Goal: Information Seeking & Learning: Find specific fact

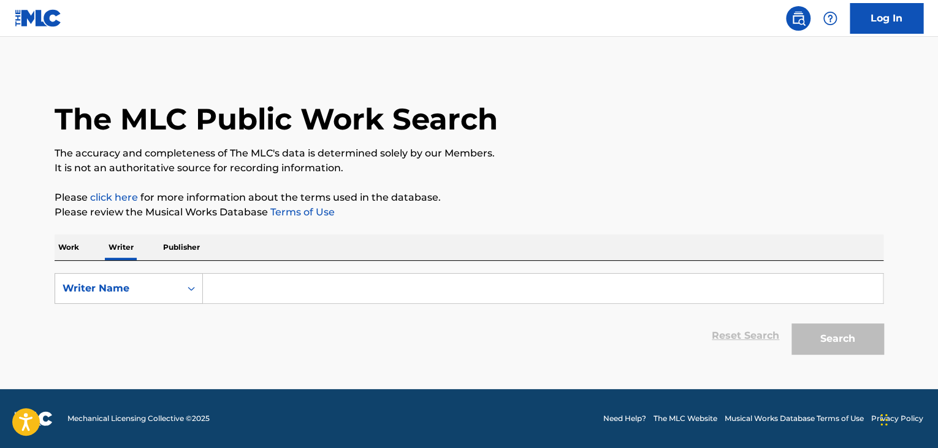
click at [227, 287] on input "Search Form" at bounding box center [543, 288] width 680 height 29
paste input "[PERSON_NAME]"
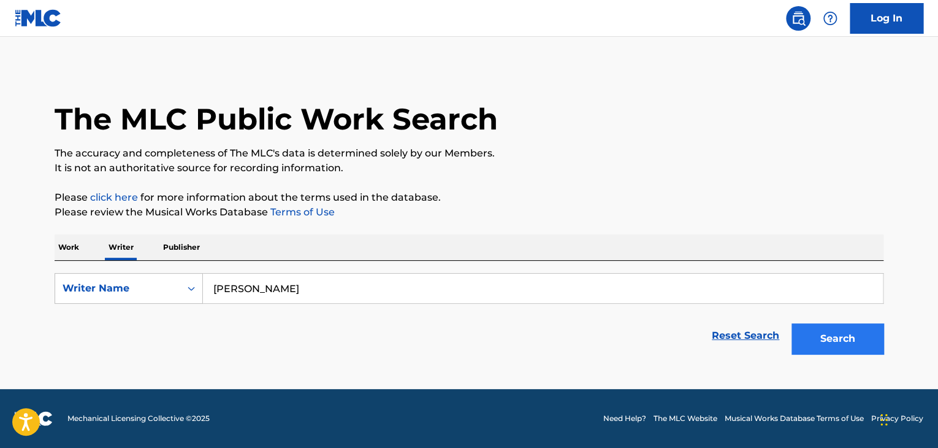
type input "[PERSON_NAME]"
click at [816, 349] on button "Search" at bounding box center [838, 338] width 92 height 31
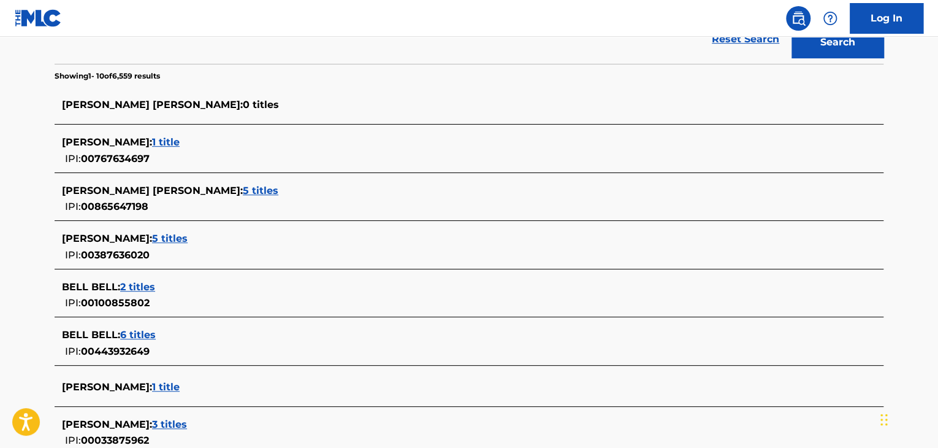
scroll to position [429, 0]
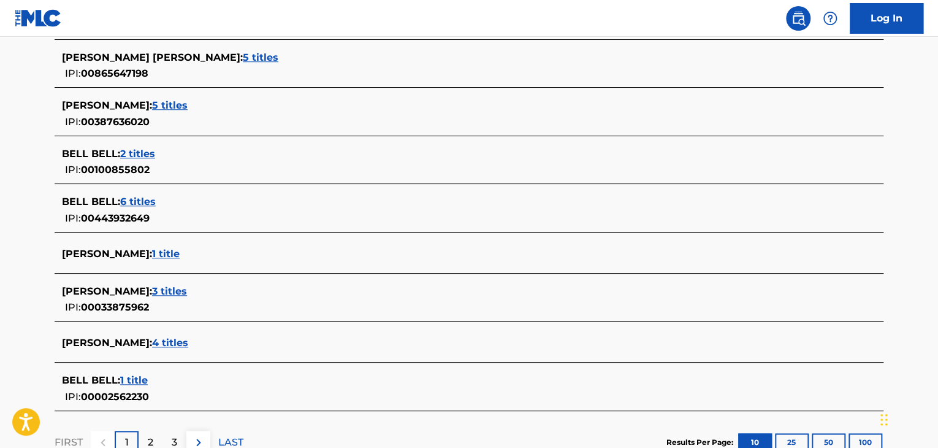
click at [162, 288] on span "3 titles" at bounding box center [169, 291] width 35 height 12
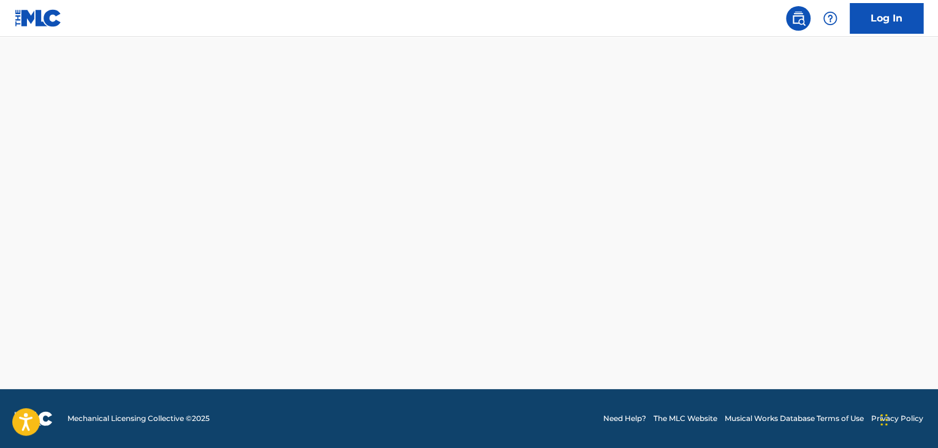
scroll to position [374, 0]
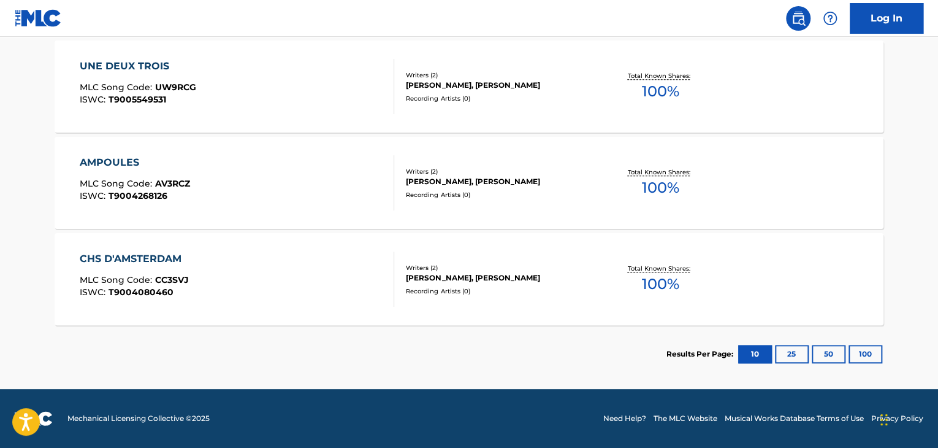
click at [340, 172] on div "AMPOULES MLC Song Code : AV3RCZ ISWC : T9004268126" at bounding box center [237, 182] width 315 height 55
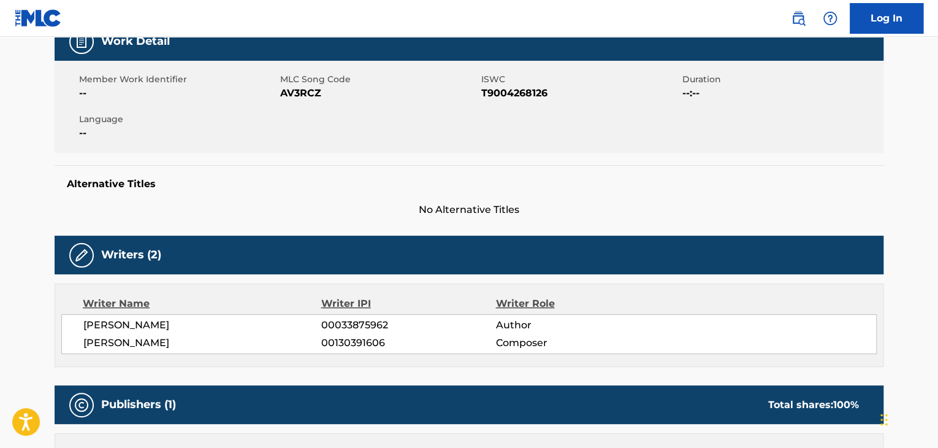
scroll to position [245, 0]
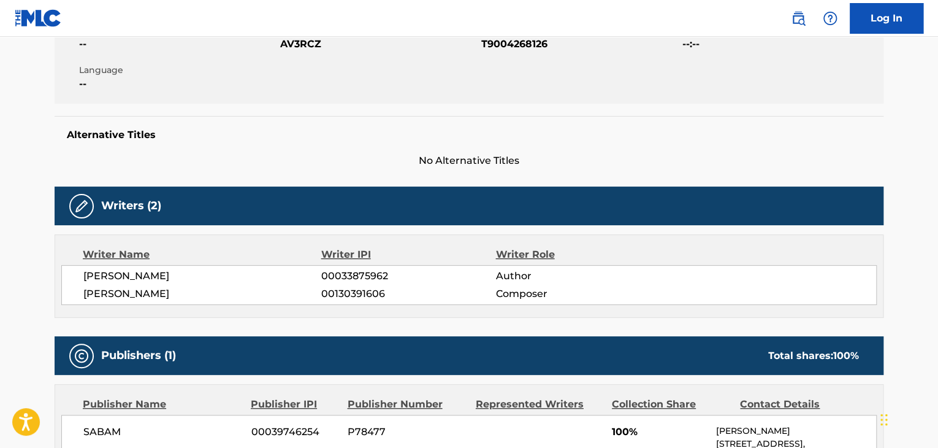
click at [139, 278] on span "[PERSON_NAME]" at bounding box center [202, 276] width 238 height 15
copy div "[PERSON_NAME]"
click at [339, 281] on span "00033875962" at bounding box center [408, 276] width 174 height 15
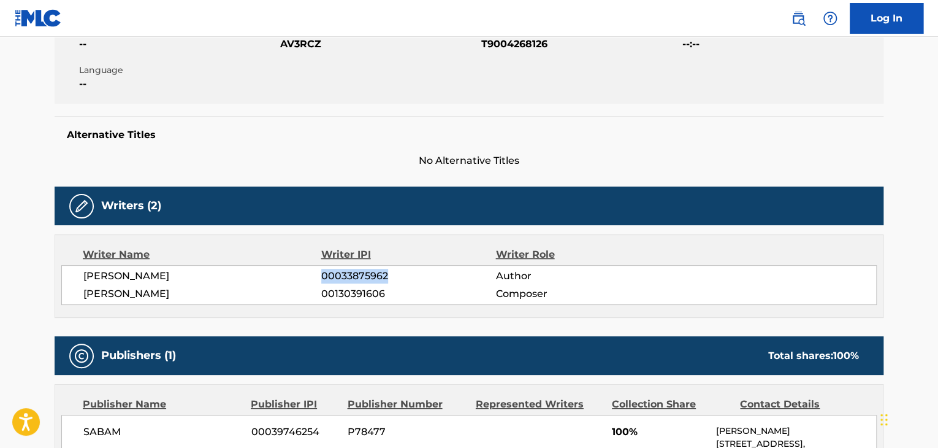
click at [339, 281] on span "00033875962" at bounding box center [408, 276] width 174 height 15
copy div "00033875962"
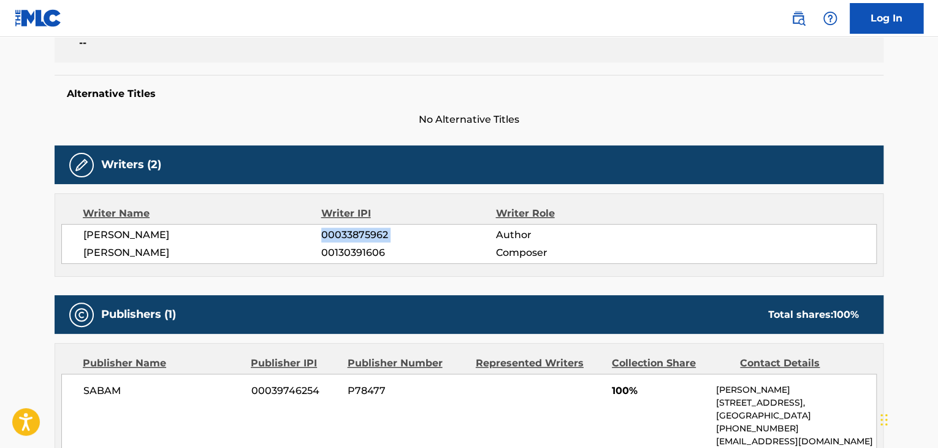
scroll to position [368, 0]
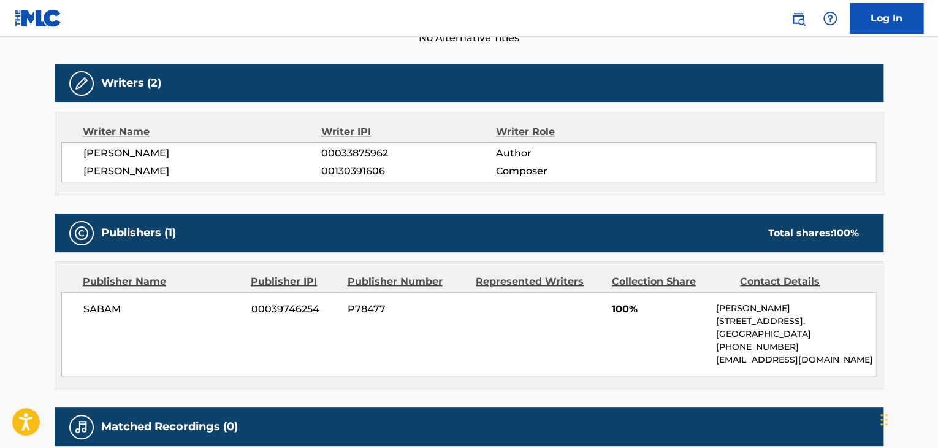
click at [105, 307] on span "SABAM" at bounding box center [162, 309] width 159 height 15
copy div "SABAM"
click at [265, 308] on span "00039746254" at bounding box center [294, 309] width 87 height 15
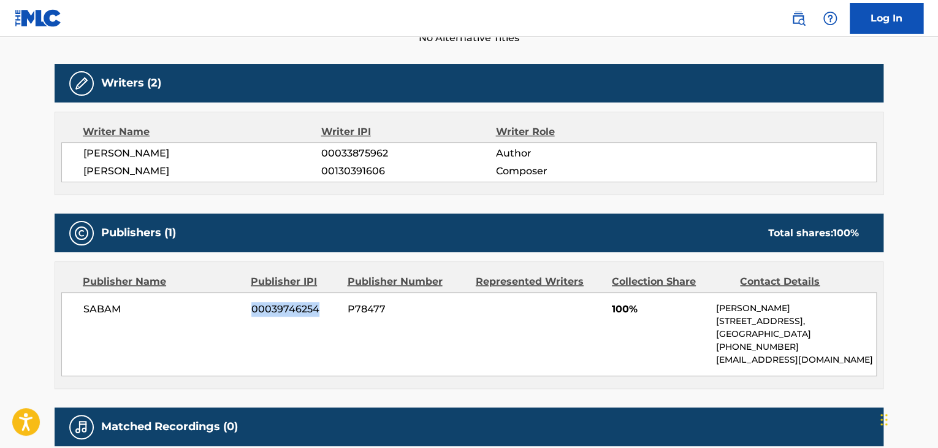
click at [265, 308] on span "00039746254" at bounding box center [294, 309] width 87 height 15
copy span "00039746254"
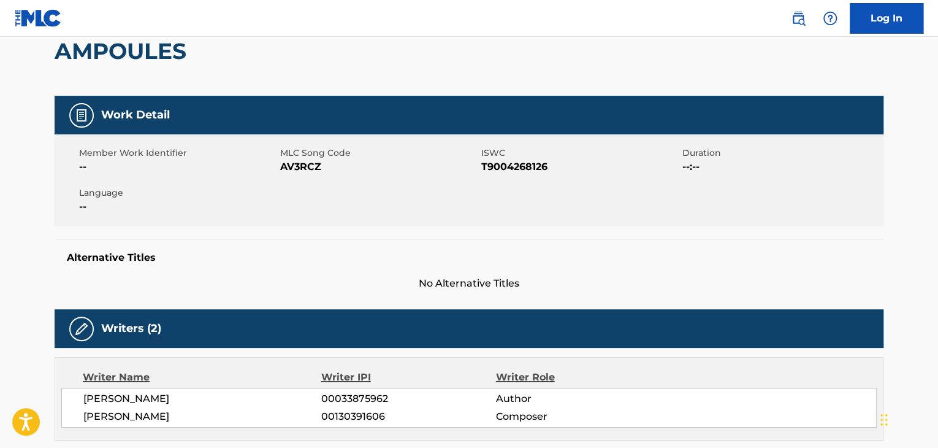
click at [313, 165] on span "AV3RCZ" at bounding box center [379, 166] width 198 height 15
copy span "AV3RCZ"
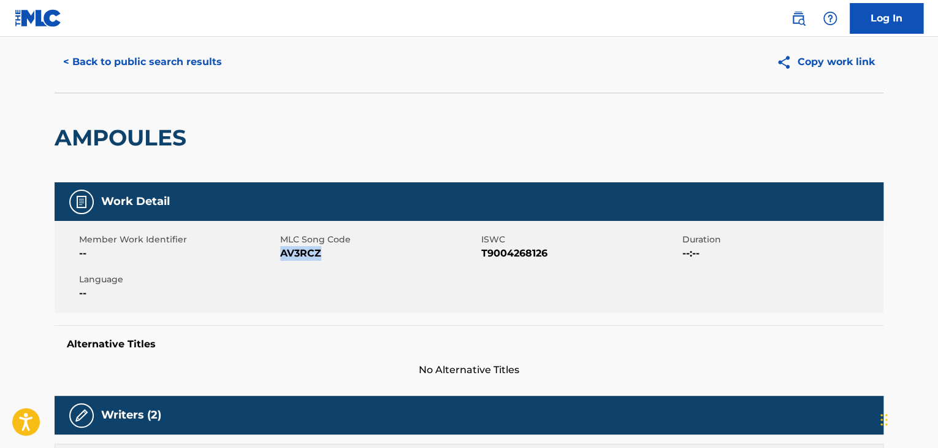
scroll to position [0, 0]
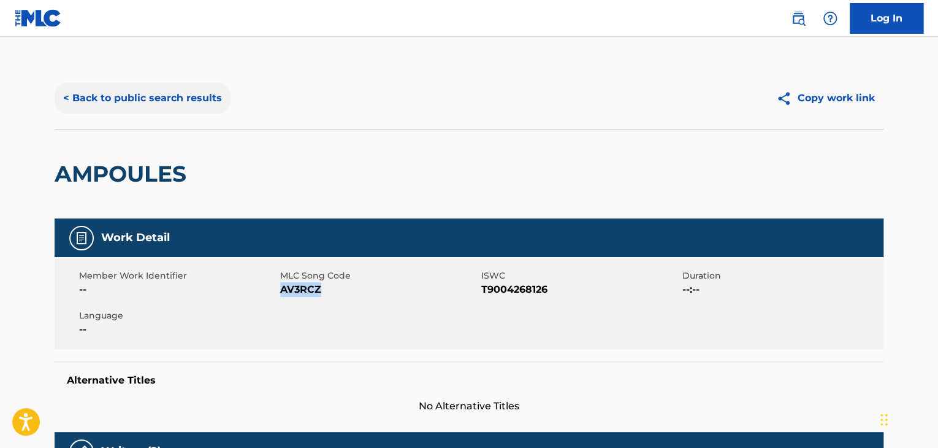
click at [165, 98] on button "< Back to public search results" at bounding box center [143, 98] width 176 height 31
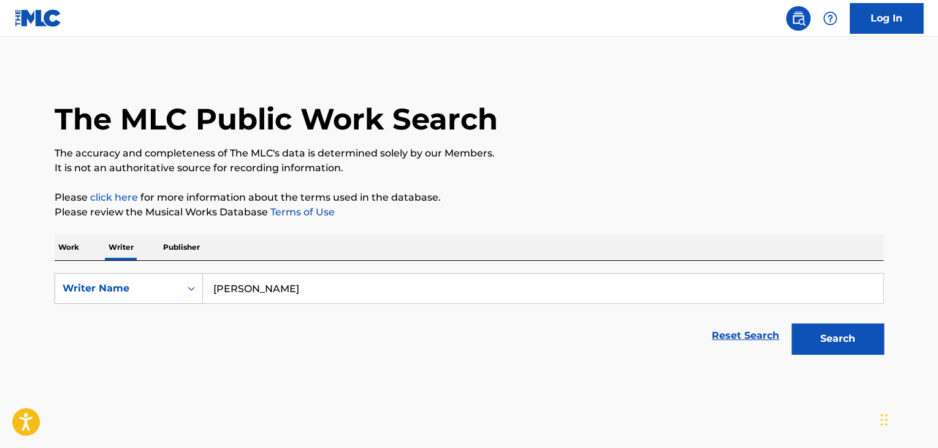
scroll to position [15, 0]
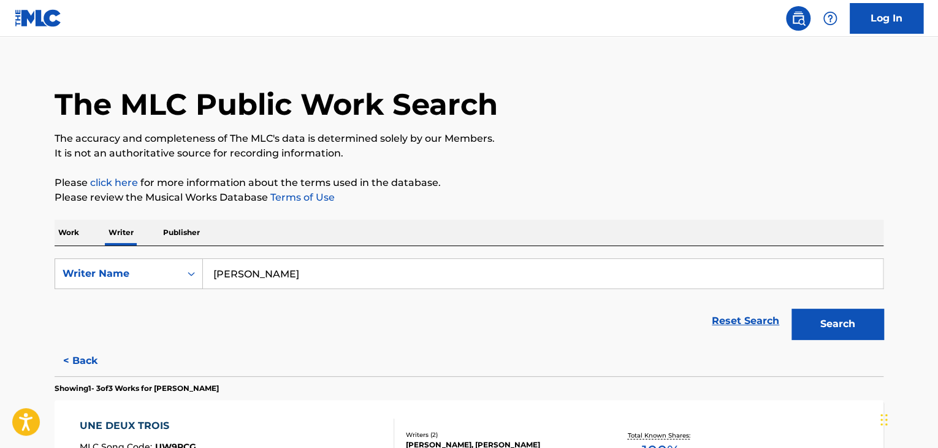
click at [66, 229] on p "Work" at bounding box center [69, 233] width 28 height 26
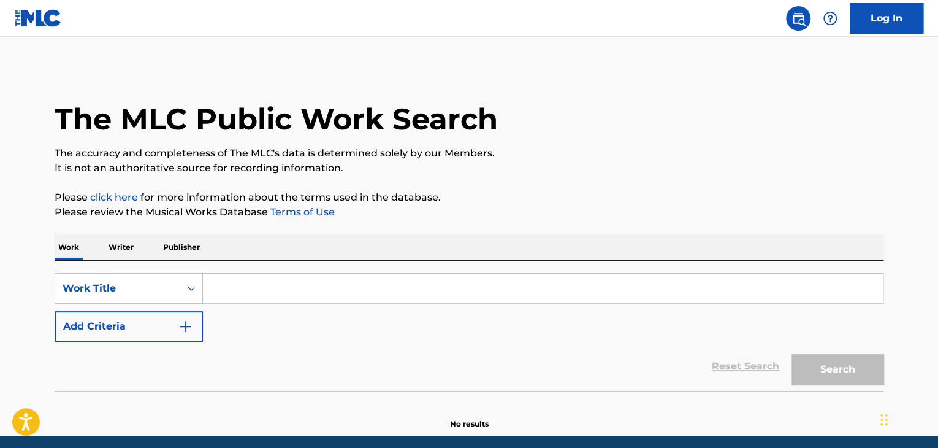
click at [250, 277] on input "Search Form" at bounding box center [543, 288] width 680 height 29
paste input "Dawg Shit"
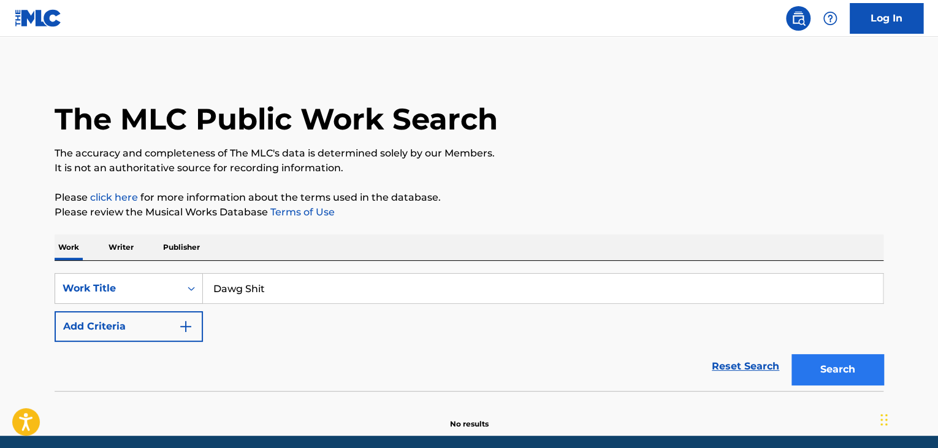
type input "Dawg Shit"
click at [875, 369] on button "Search" at bounding box center [838, 369] width 92 height 31
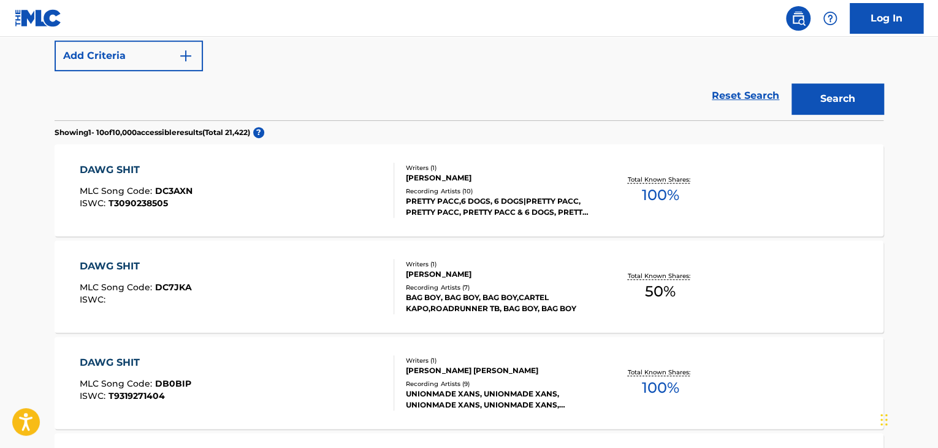
scroll to position [86, 0]
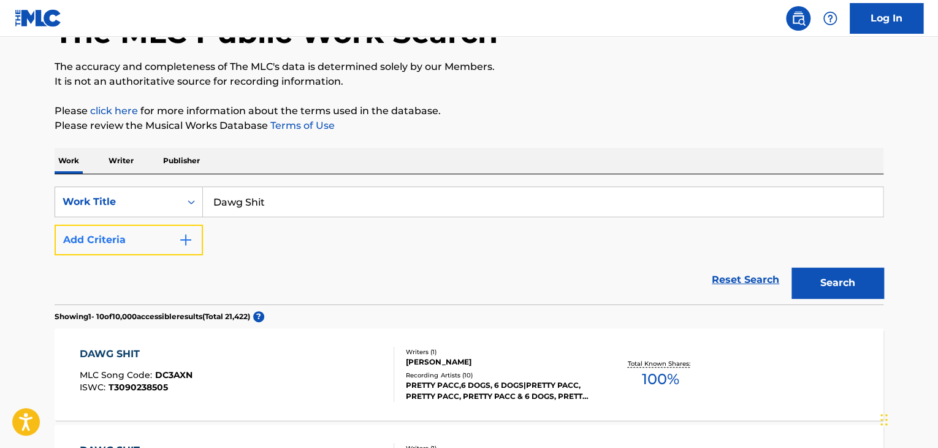
click at [174, 228] on button "Add Criteria" at bounding box center [129, 239] width 148 height 31
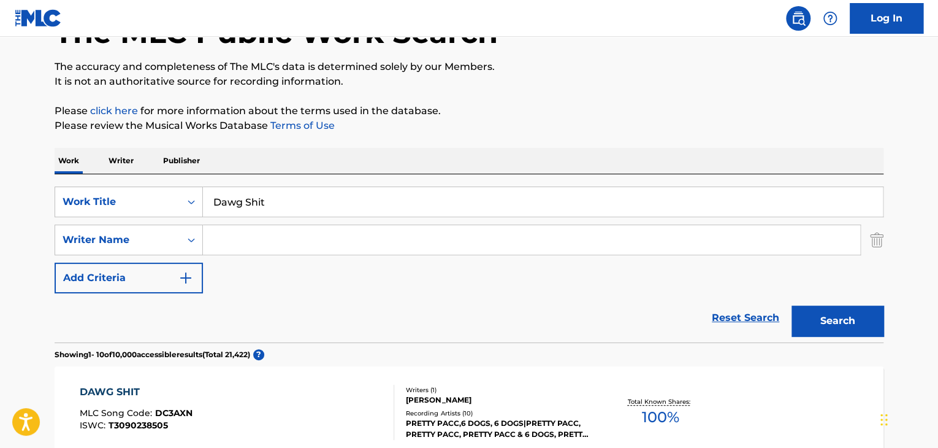
click at [250, 228] on input "Search Form" at bounding box center [531, 239] width 657 height 29
click at [235, 242] on input "Search Form" at bounding box center [531, 239] width 657 height 29
paste input "[PERSON_NAME]"
type input "[PERSON_NAME]"
click at [520, 132] on p "Please review the Musical Works Database Terms of Use" at bounding box center [469, 125] width 829 height 15
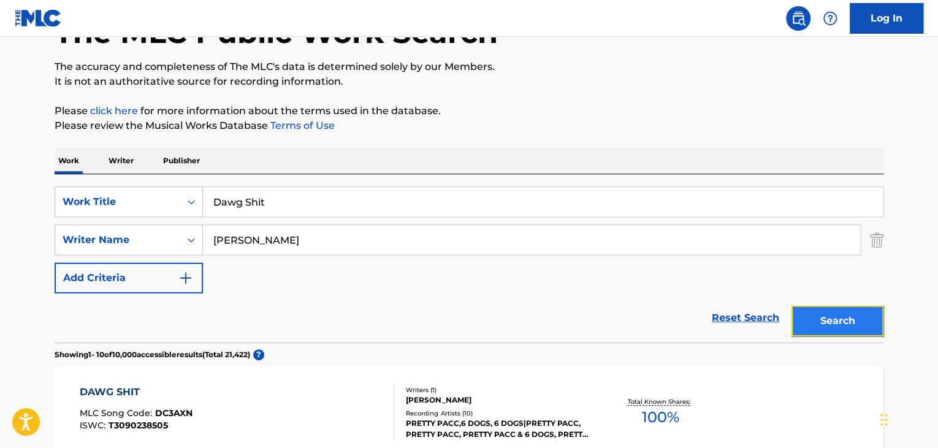
click at [833, 323] on button "Search" at bounding box center [838, 320] width 92 height 31
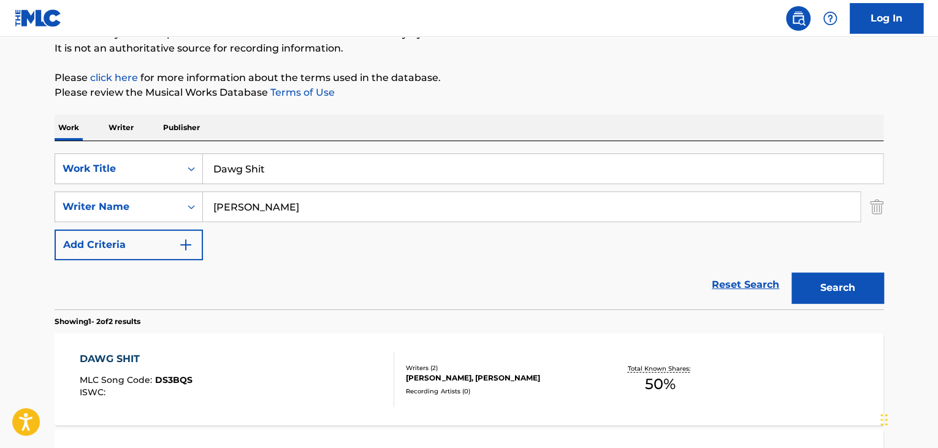
scroll to position [148, 0]
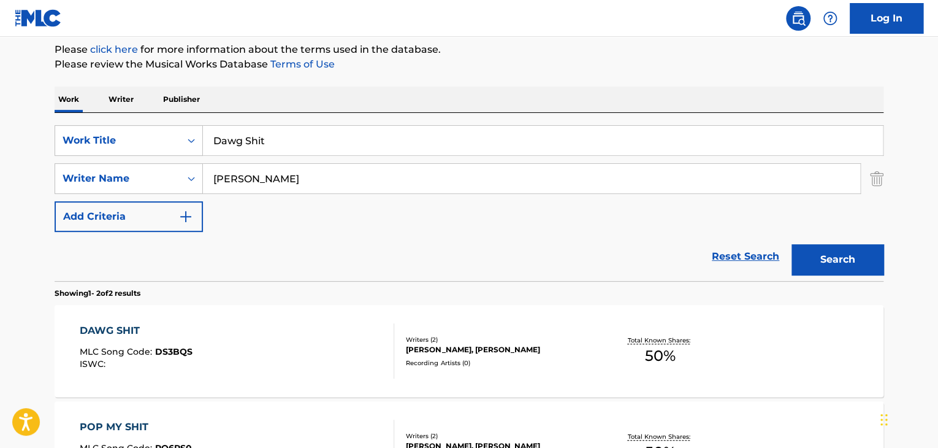
click at [346, 339] on div "DAWG SHIT MLC Song Code : DS3BQS ISWC :" at bounding box center [237, 350] width 315 height 55
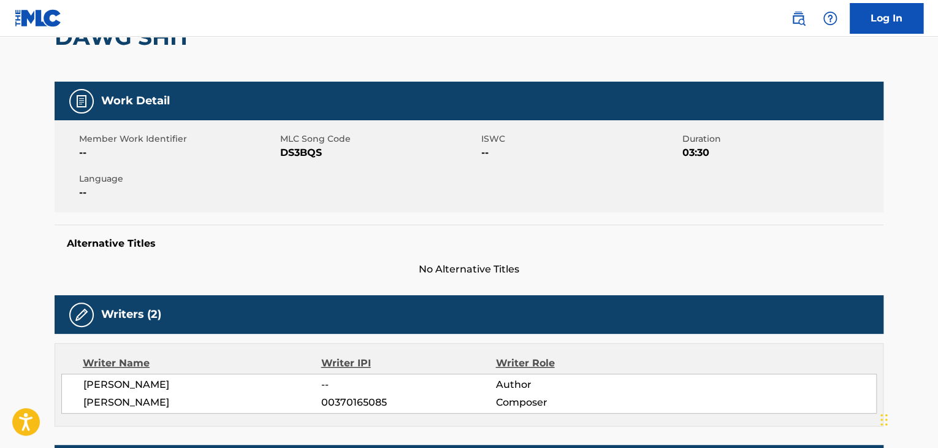
scroll to position [245, 0]
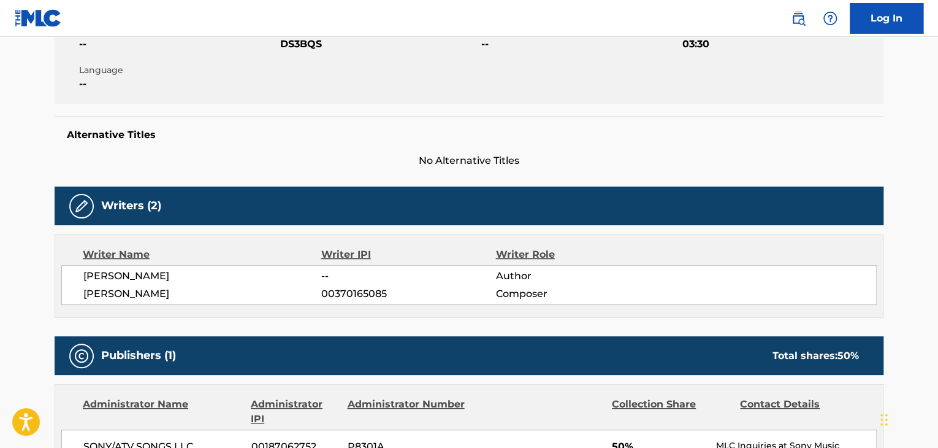
click at [129, 280] on span "[PERSON_NAME]" at bounding box center [202, 276] width 238 height 15
copy div "[PERSON_NAME]"
click at [141, 296] on span "[PERSON_NAME]" at bounding box center [202, 293] width 238 height 15
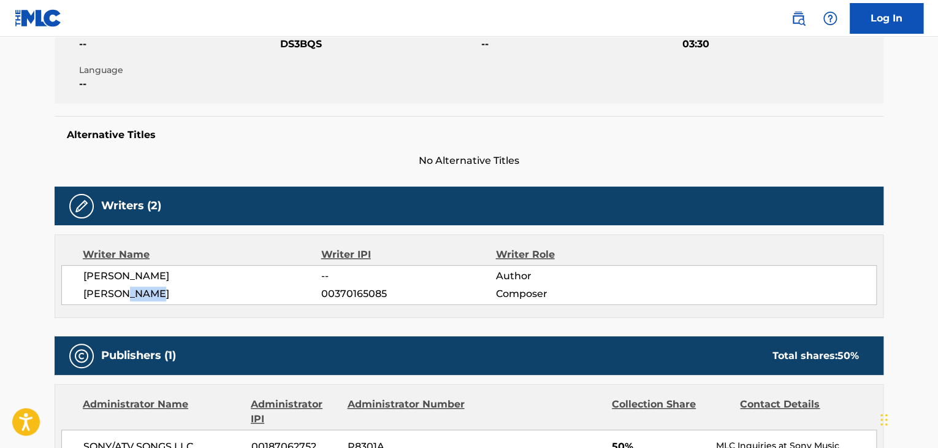
click at [141, 296] on span "[PERSON_NAME]" at bounding box center [202, 293] width 238 height 15
drag, startPoint x: 141, startPoint y: 296, endPoint x: 118, endPoint y: 293, distance: 23.4
click at [118, 293] on span "[PERSON_NAME]" at bounding box center [202, 293] width 238 height 15
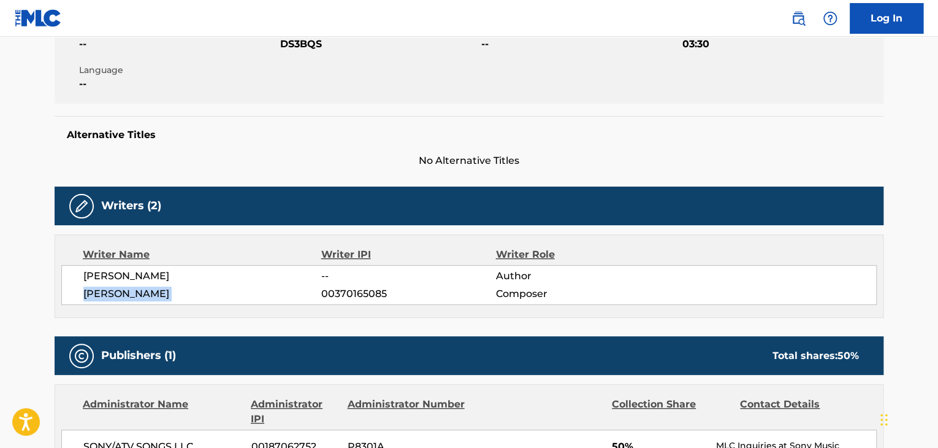
copy div "[PERSON_NAME]"
click at [359, 296] on span "00370165085" at bounding box center [408, 293] width 174 height 15
copy span "00370165085"
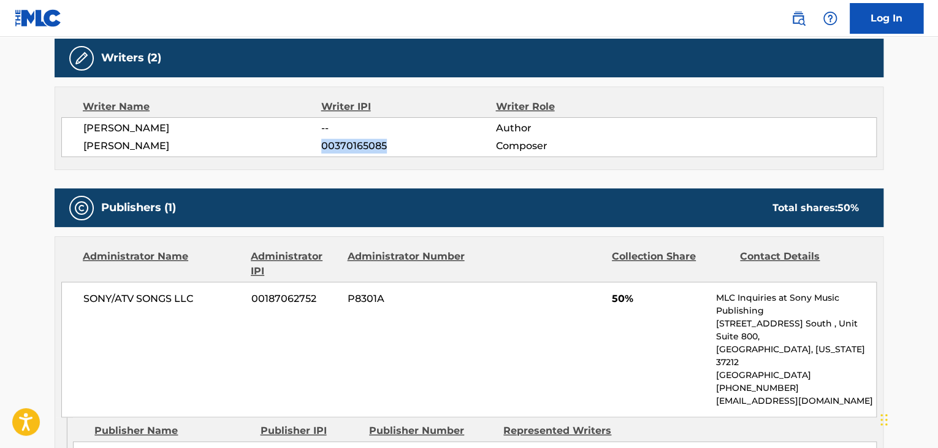
scroll to position [491, 0]
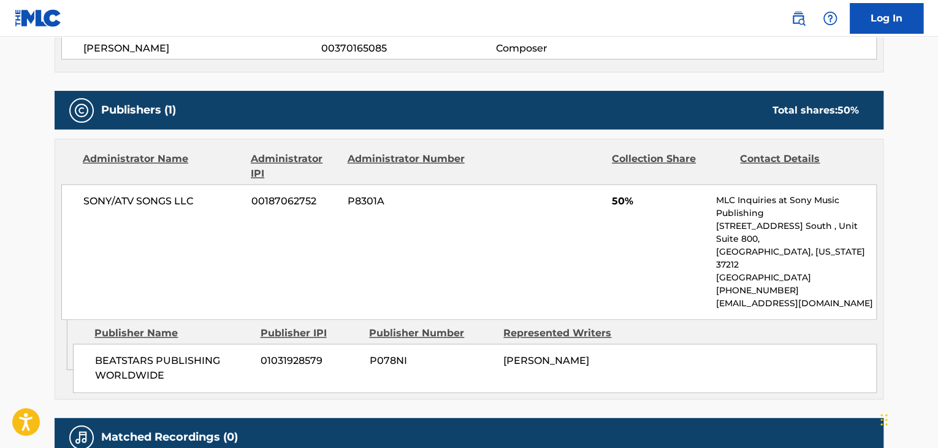
click at [143, 202] on span "SONY/ATV SONGS LLC" at bounding box center [162, 201] width 159 height 15
copy div "SONY/ATV SONGS LLC"
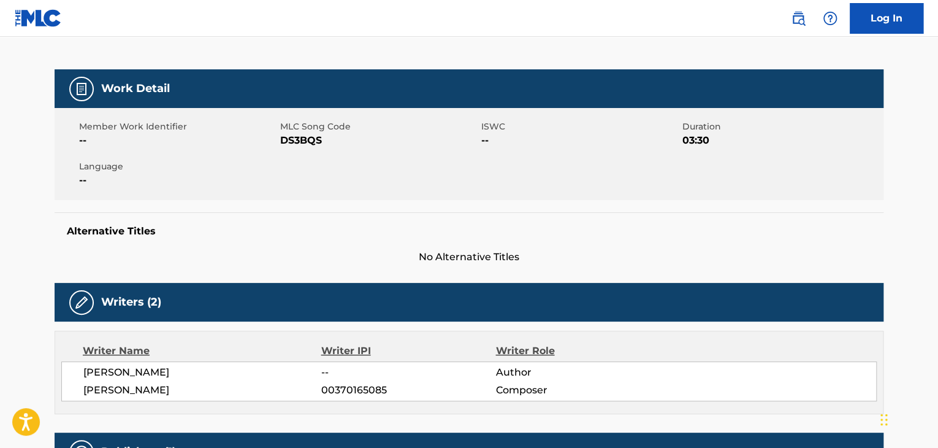
scroll to position [61, 0]
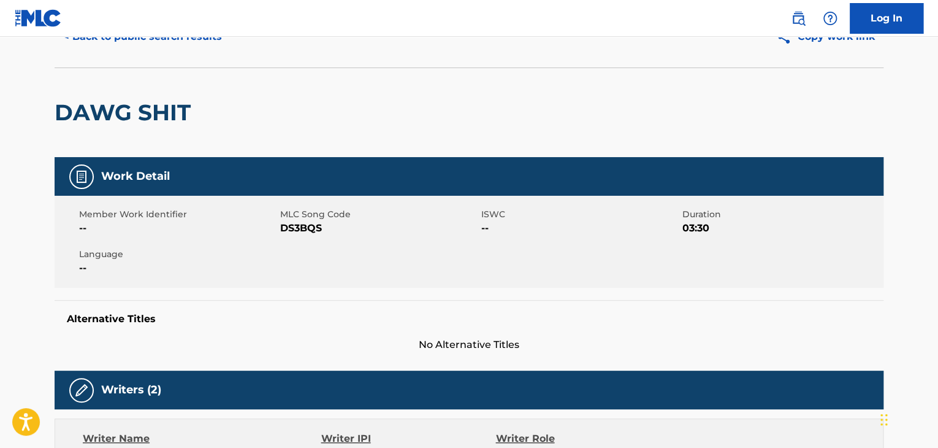
click at [305, 225] on span "DS3BQS" at bounding box center [379, 228] width 198 height 15
copy span "DS3BQS"
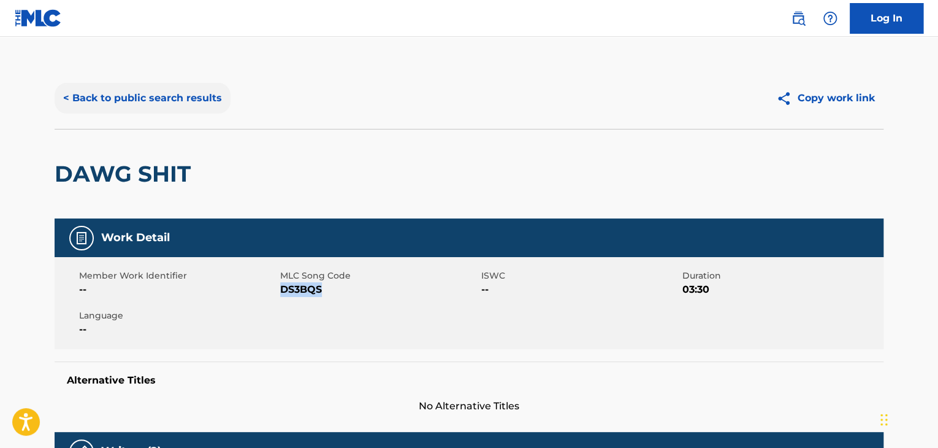
click at [188, 107] on button "< Back to public search results" at bounding box center [143, 98] width 176 height 31
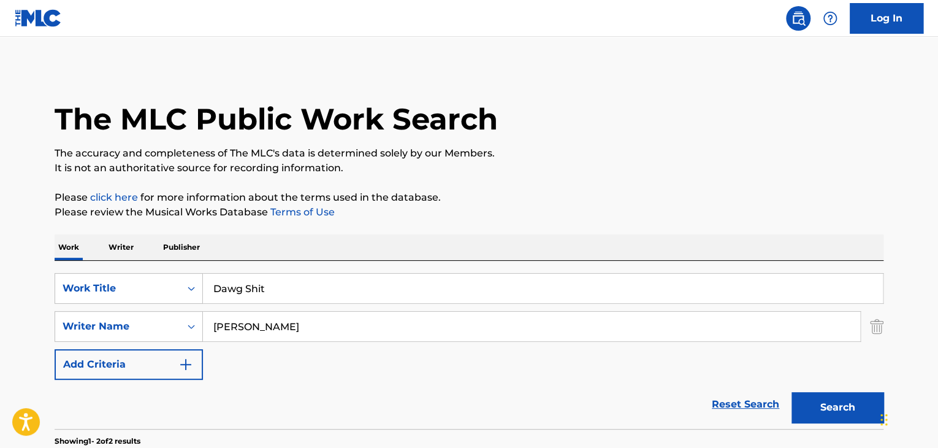
scroll to position [148, 0]
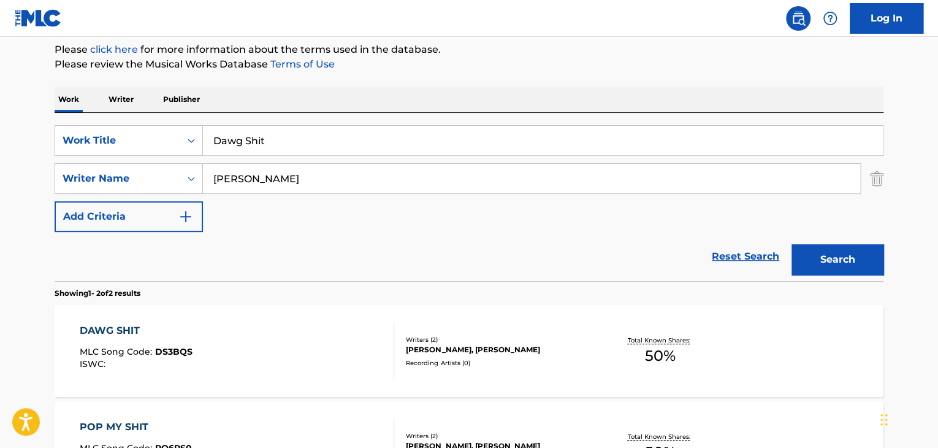
click at [121, 104] on p "Writer" at bounding box center [121, 99] width 33 height 26
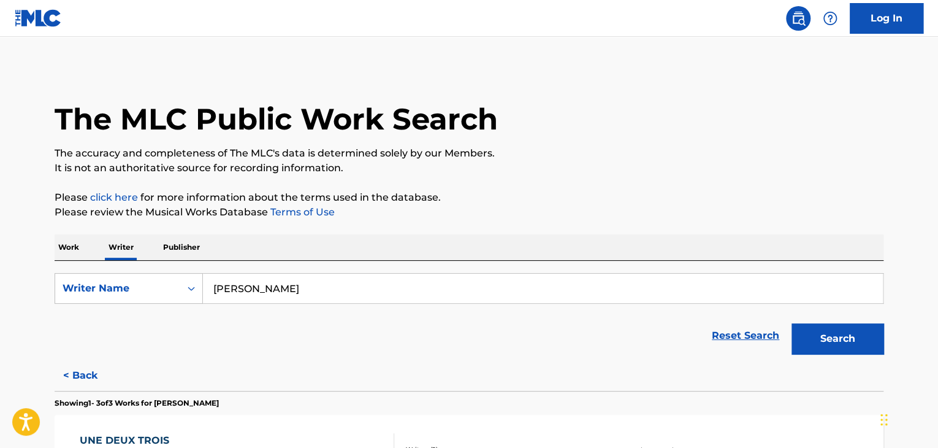
click at [300, 294] on input "[PERSON_NAME]" at bounding box center [543, 288] width 680 height 29
paste input "[PERSON_NAME] Hopping"
type input "[PERSON_NAME] Hopping"
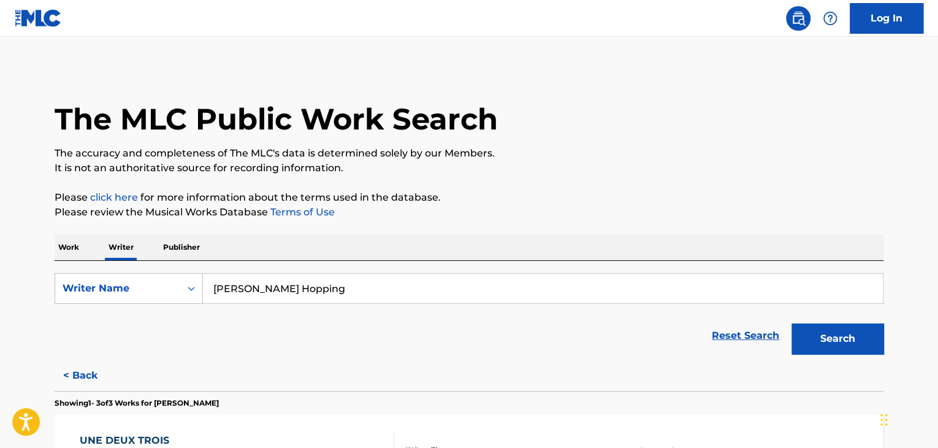
click at [518, 226] on div "The MLC Public Work Search The accuracy and completeness of The MLC's data is d…" at bounding box center [469, 411] width 859 height 689
click at [812, 336] on button "Search" at bounding box center [838, 338] width 92 height 31
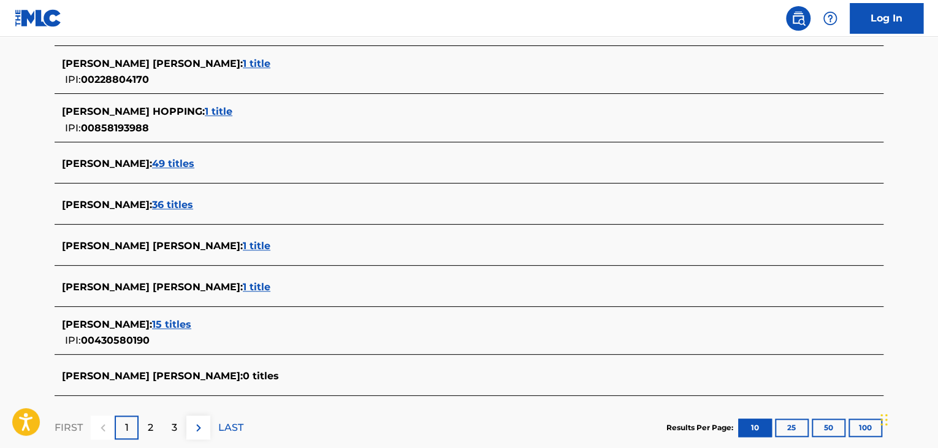
scroll to position [429, 0]
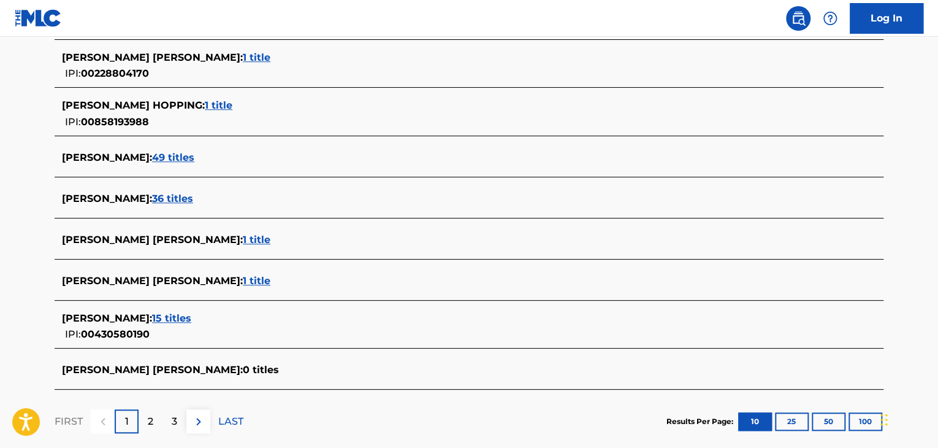
click at [218, 99] on span "1 title" at bounding box center [219, 105] width 28 height 12
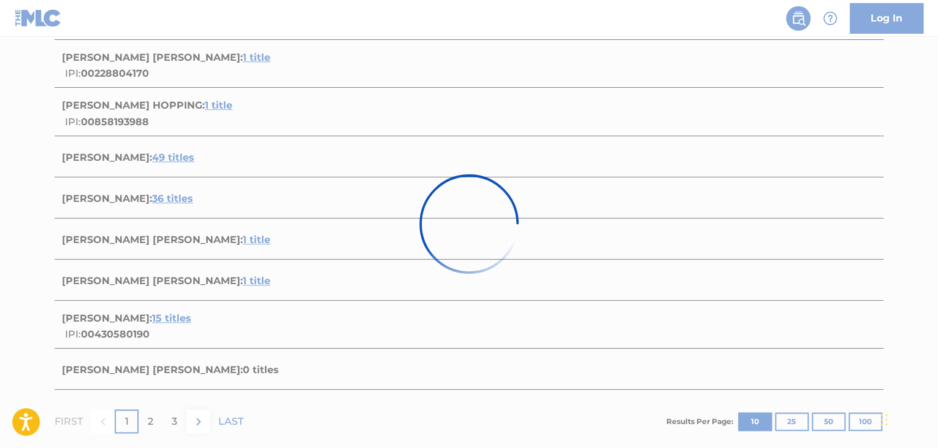
scroll to position [182, 0]
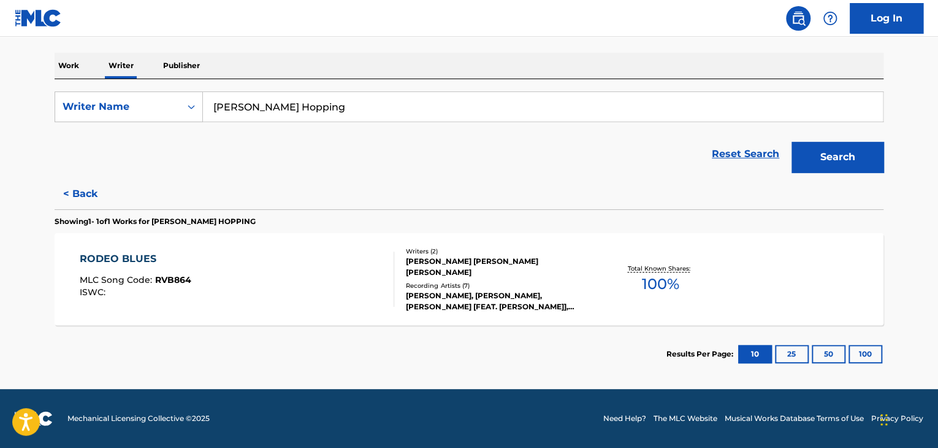
click at [294, 279] on div "RODEO BLUES MLC Song Code : RVB864 ISWC :" at bounding box center [237, 278] width 315 height 55
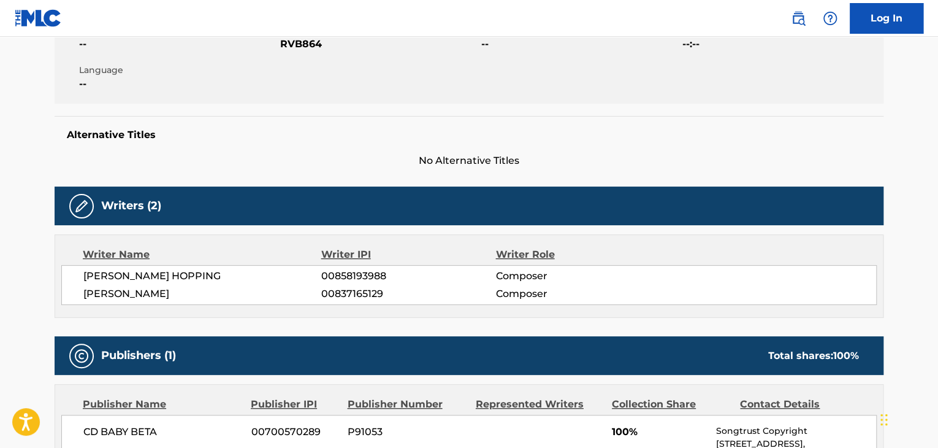
scroll to position [368, 0]
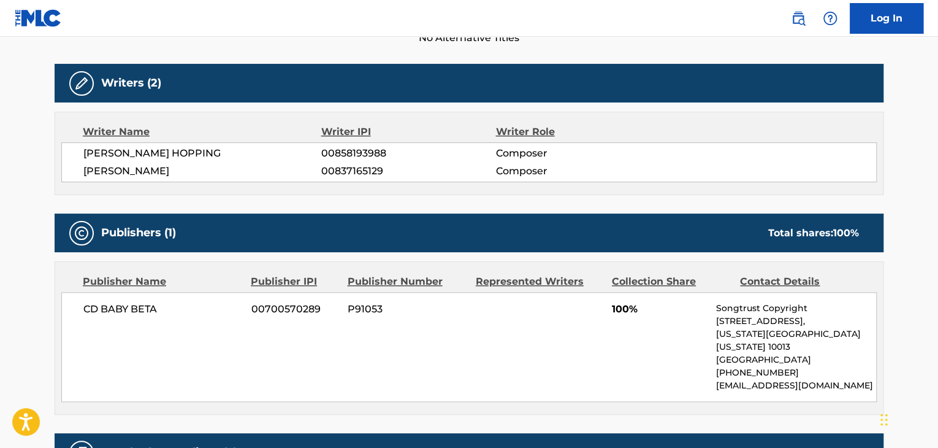
click at [163, 141] on div "Writer Name Writer IPI Writer Role [PERSON_NAME] HOPPING 00858193988 Composer […" at bounding box center [469, 153] width 829 height 83
click at [369, 158] on span "00858193988" at bounding box center [408, 153] width 174 height 15
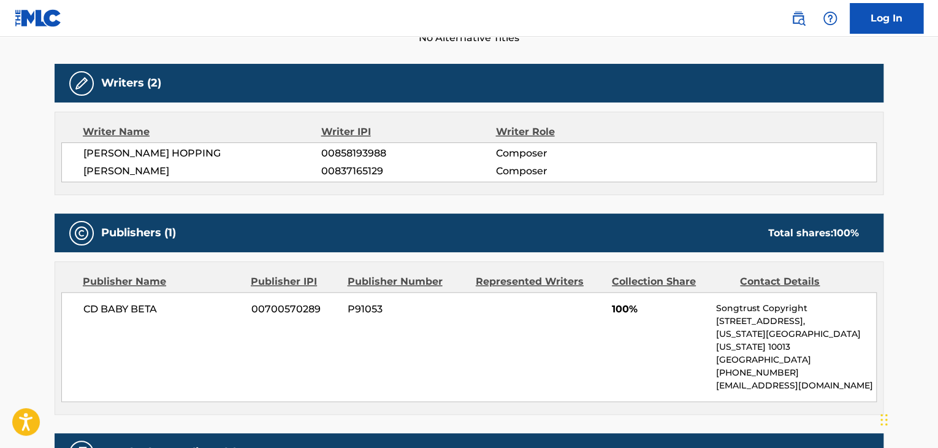
click at [131, 310] on span "CD BABY BETA" at bounding box center [162, 309] width 159 height 15
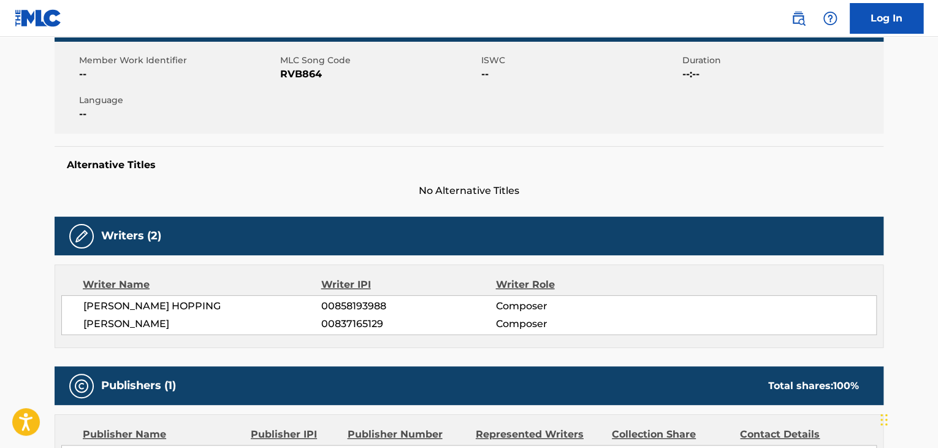
scroll to position [123, 0]
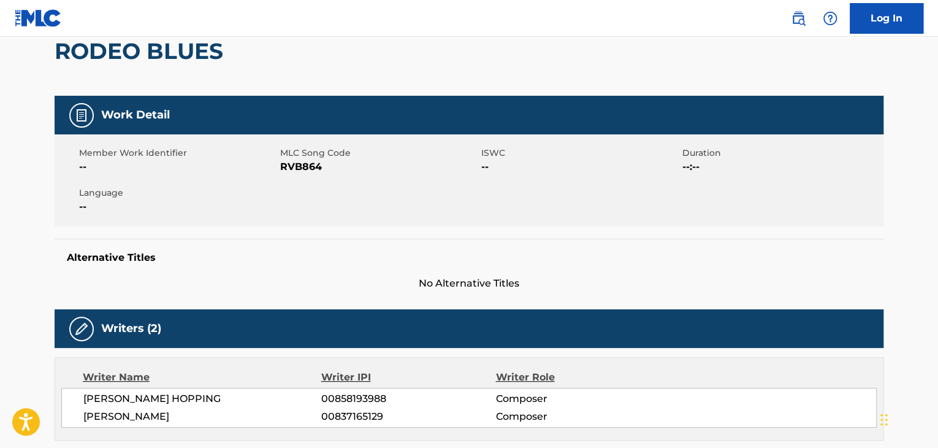
click at [297, 180] on div "Member Work Identifier -- MLC Song Code RVB864 ISWC -- Duration --:-- Language …" at bounding box center [469, 180] width 829 height 92
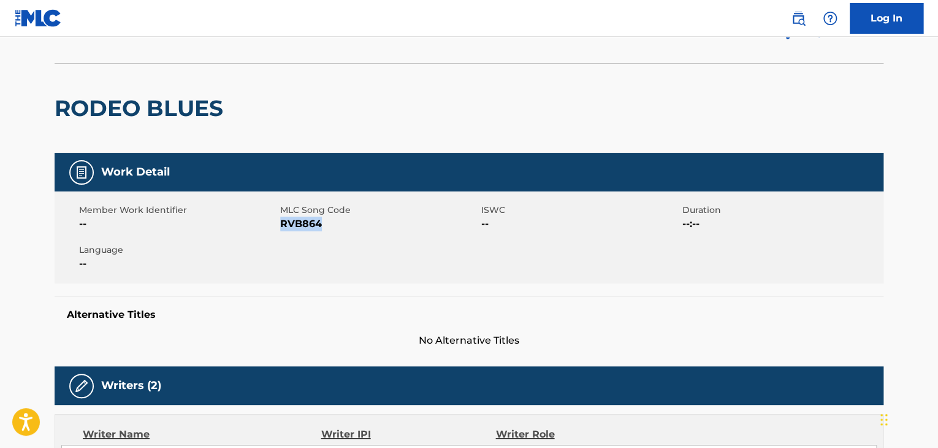
scroll to position [0, 0]
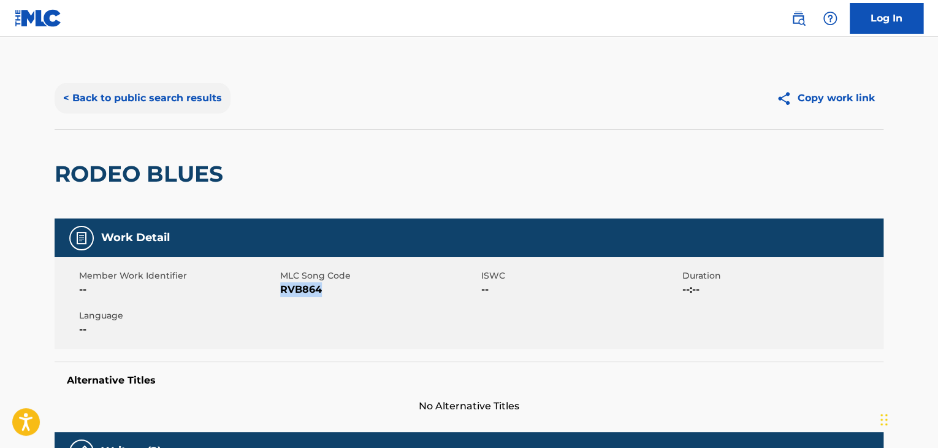
click at [144, 91] on button "< Back to public search results" at bounding box center [143, 98] width 176 height 31
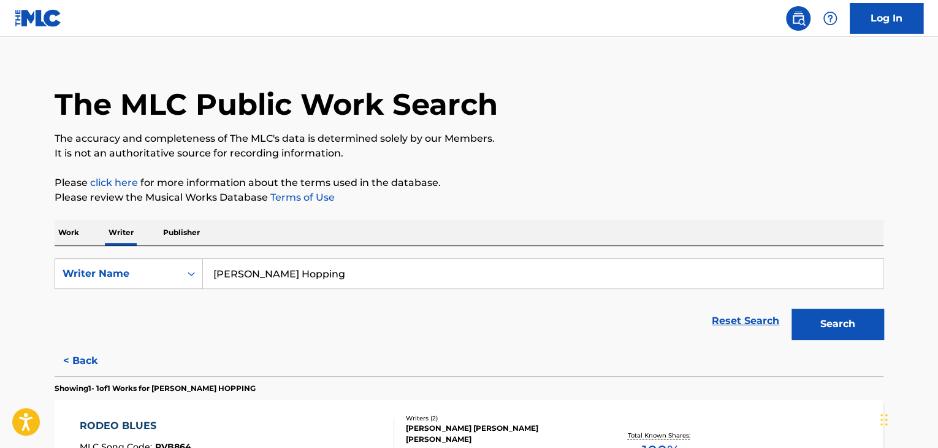
click at [334, 290] on form "SearchWithCriteria8e29e85a-5733-4d1e-b0a3-0fa58a4c440d Writer Name [PERSON_NAME…" at bounding box center [469, 301] width 829 height 87
click at [323, 277] on input "[PERSON_NAME] Hopping" at bounding box center [543, 273] width 680 height 29
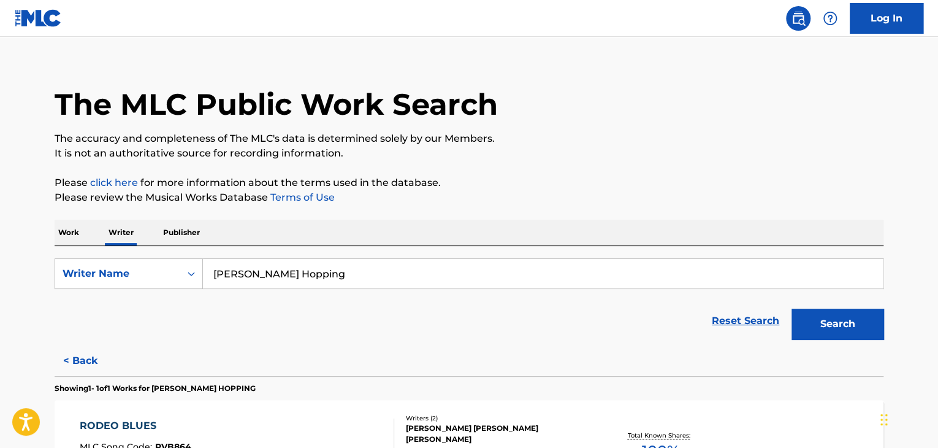
click at [323, 277] on input "[PERSON_NAME] Hopping" at bounding box center [543, 273] width 680 height 29
paste input "[PERSON_NAME]"
click at [572, 200] on p "Please review the Musical Works Database Terms of Use" at bounding box center [469, 197] width 829 height 15
click at [819, 326] on button "Search" at bounding box center [838, 323] width 92 height 31
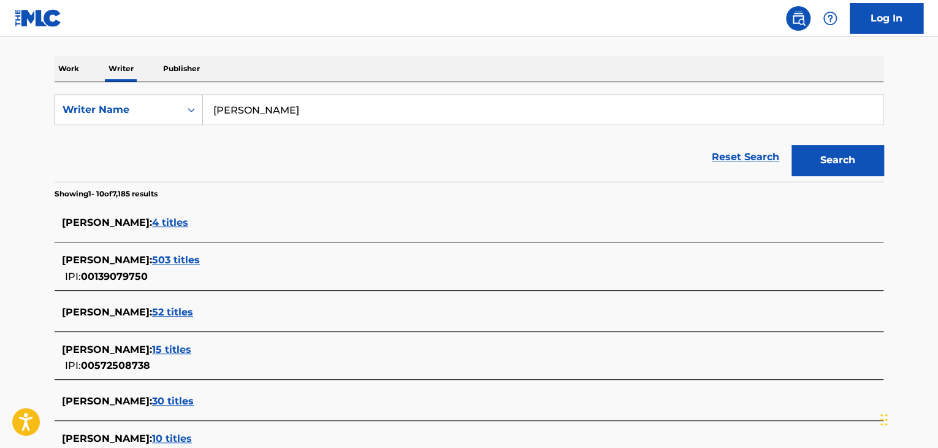
scroll to position [76, 0]
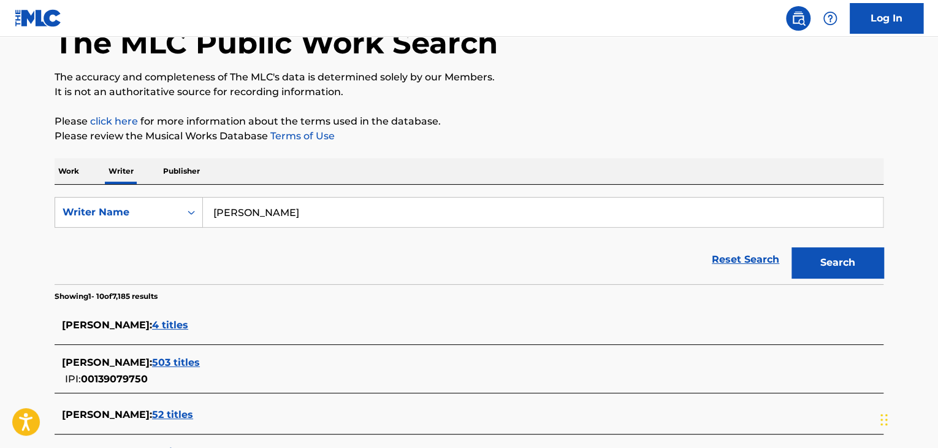
click at [258, 212] on input "[PERSON_NAME]" at bounding box center [543, 211] width 680 height 29
paste input "[PERSON_NAME]"
click at [822, 267] on button "Search" at bounding box center [838, 262] width 92 height 31
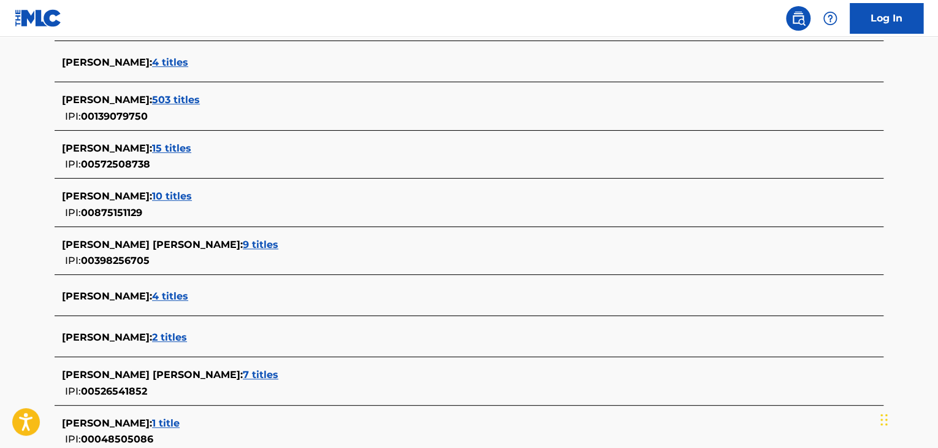
scroll to position [444, 0]
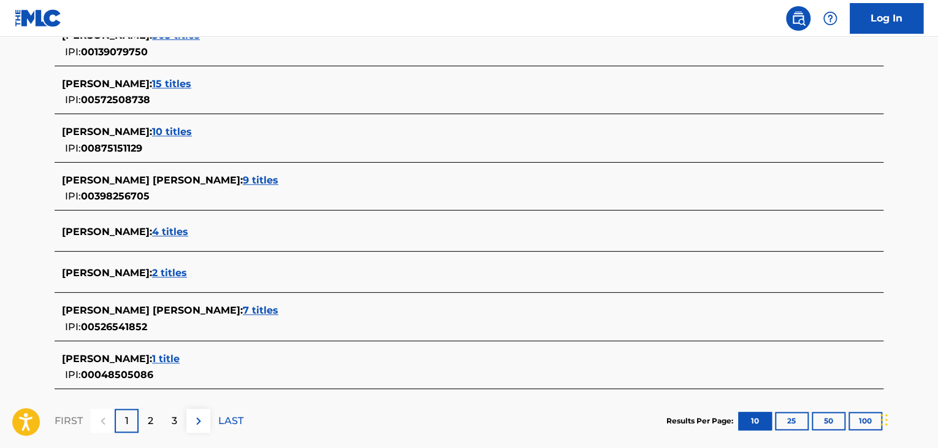
click at [161, 361] on span "1 title" at bounding box center [166, 359] width 28 height 12
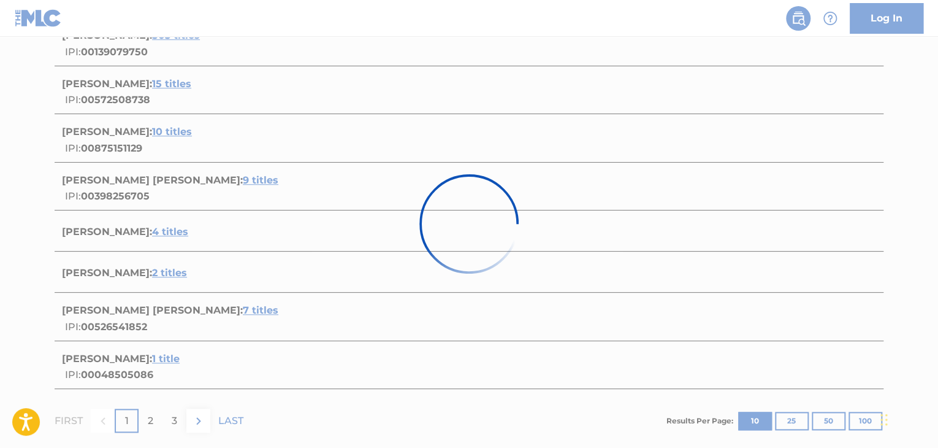
scroll to position [182, 0]
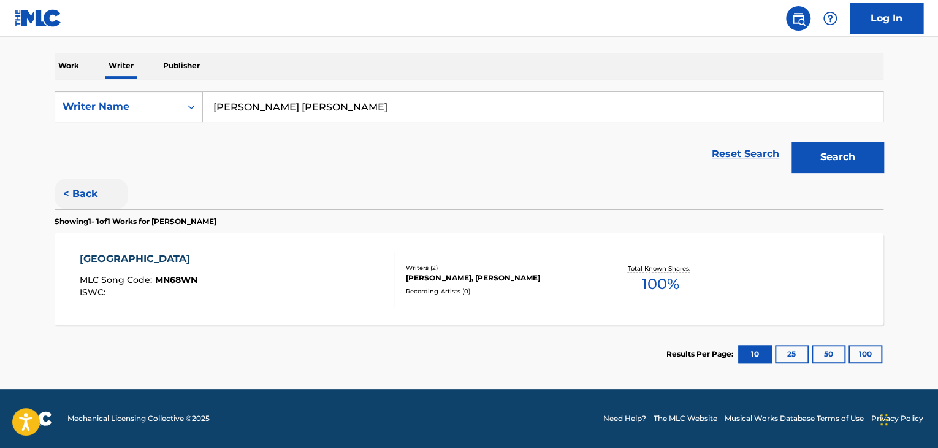
click at [91, 204] on button "< Back" at bounding box center [92, 193] width 74 height 31
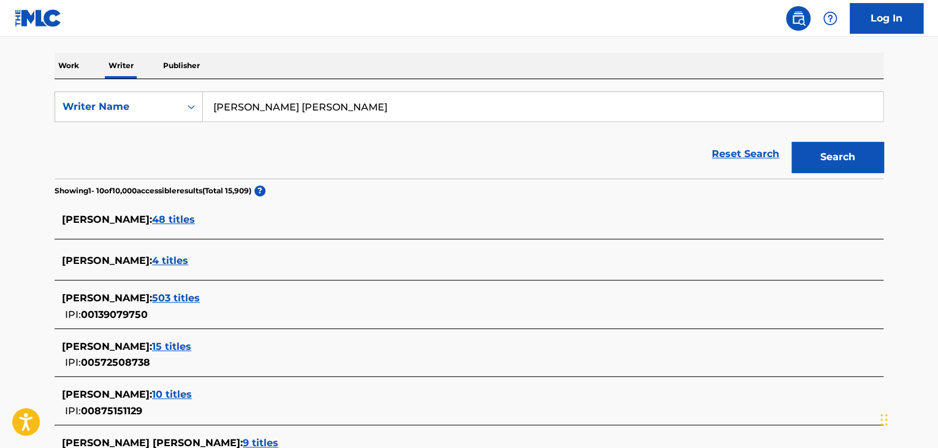
click at [182, 262] on span "4 titles" at bounding box center [170, 261] width 36 height 12
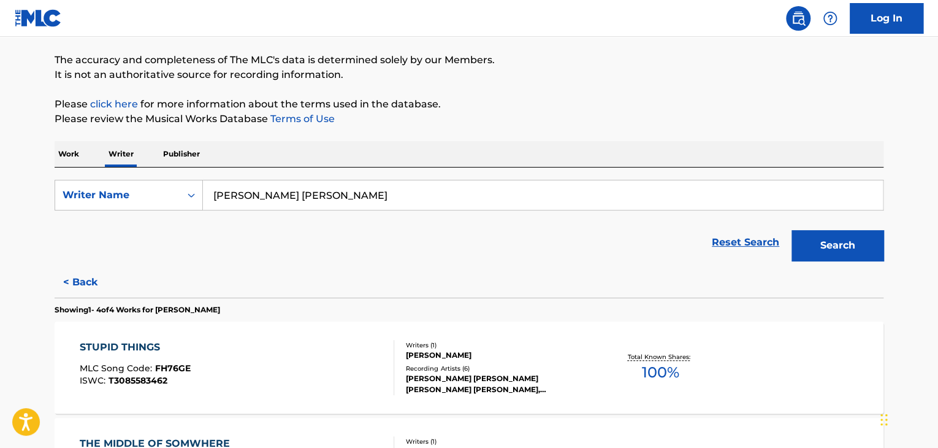
scroll to position [59, 0]
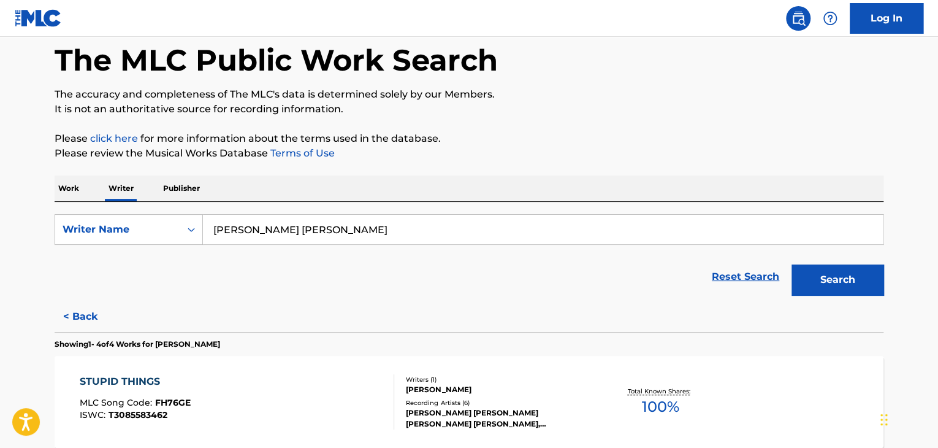
click at [301, 229] on input "[PERSON_NAME] [PERSON_NAME]" at bounding box center [543, 229] width 680 height 29
paste input "[PERSON_NAME]"
click at [447, 186] on div "Work Writer Publisher" at bounding box center [469, 188] width 829 height 26
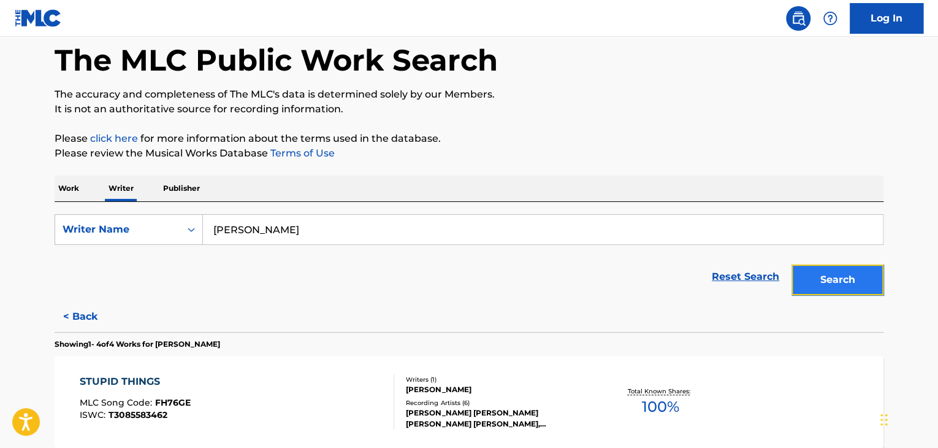
click at [826, 272] on button "Search" at bounding box center [838, 279] width 92 height 31
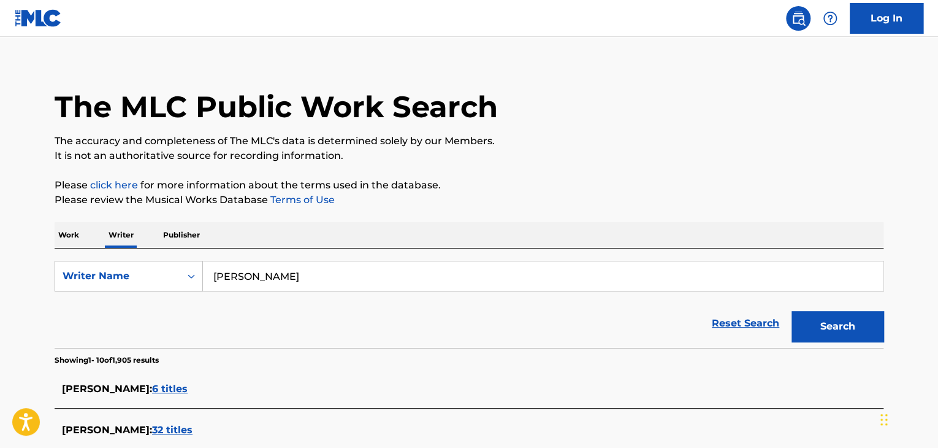
scroll to position [0, 0]
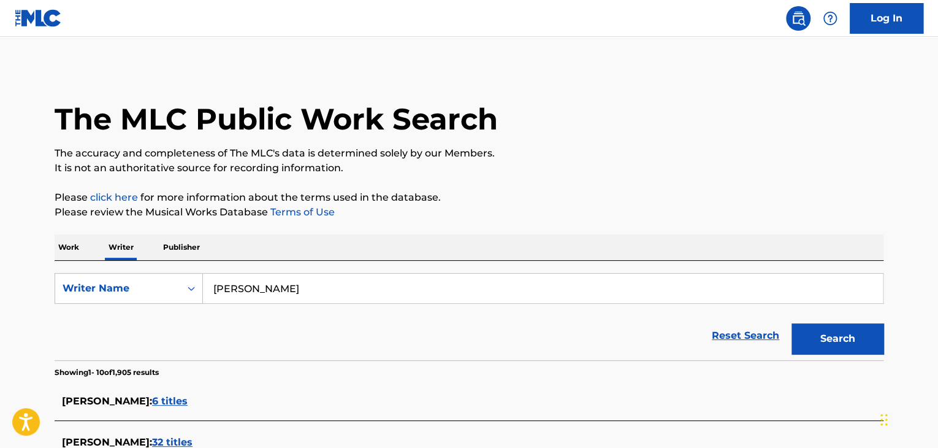
click at [283, 270] on div "SearchWithCriteria8e29e85a-5733-4d1e-b0a3-0fa58a4c440d Writer Name [PERSON_NAME…" at bounding box center [469, 310] width 829 height 99
click at [290, 285] on input "[PERSON_NAME]" at bounding box center [543, 288] width 680 height 29
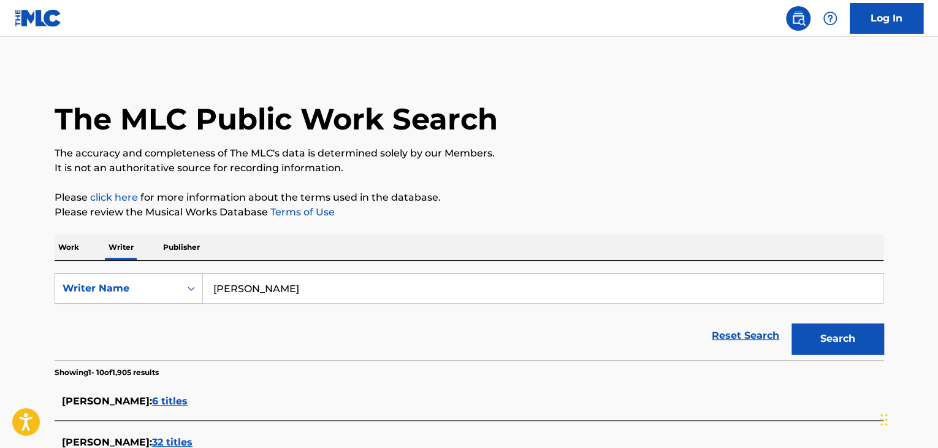
paste input "[PERSON_NAME]"
type input "[PERSON_NAME]"
click at [477, 239] on div "Work Writer Publisher" at bounding box center [469, 247] width 829 height 26
click at [812, 341] on button "Search" at bounding box center [838, 338] width 92 height 31
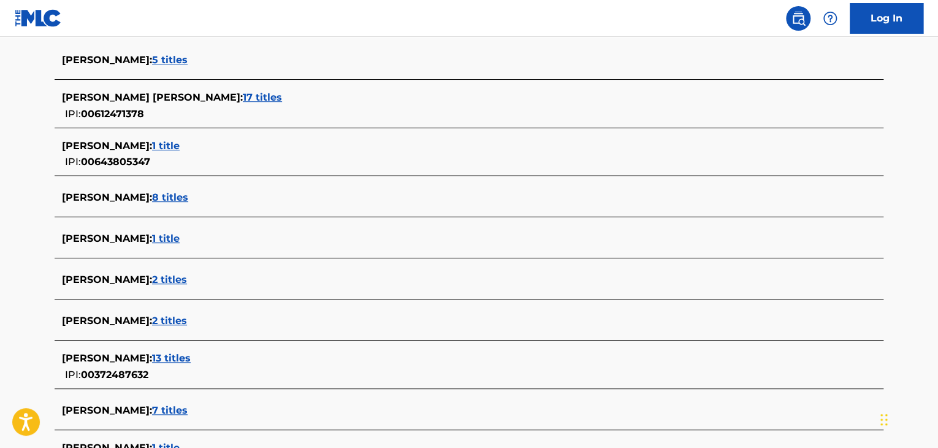
scroll to position [362, 0]
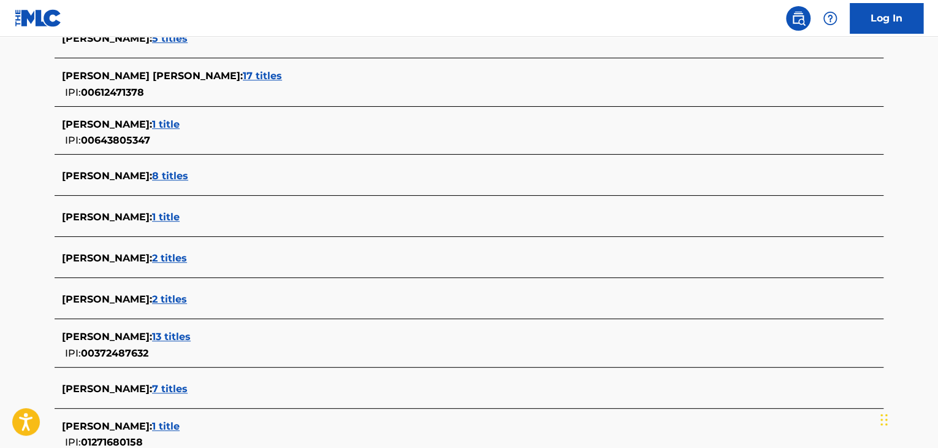
click at [186, 252] on span "2 titles" at bounding box center [169, 258] width 35 height 12
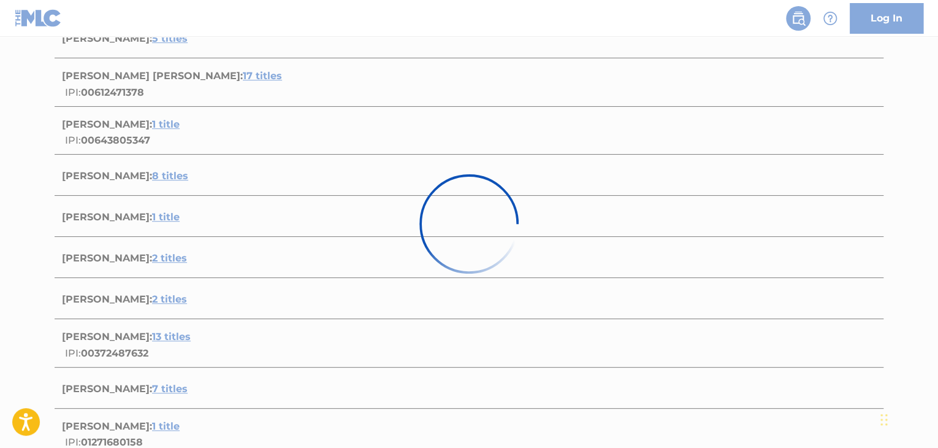
scroll to position [277, 0]
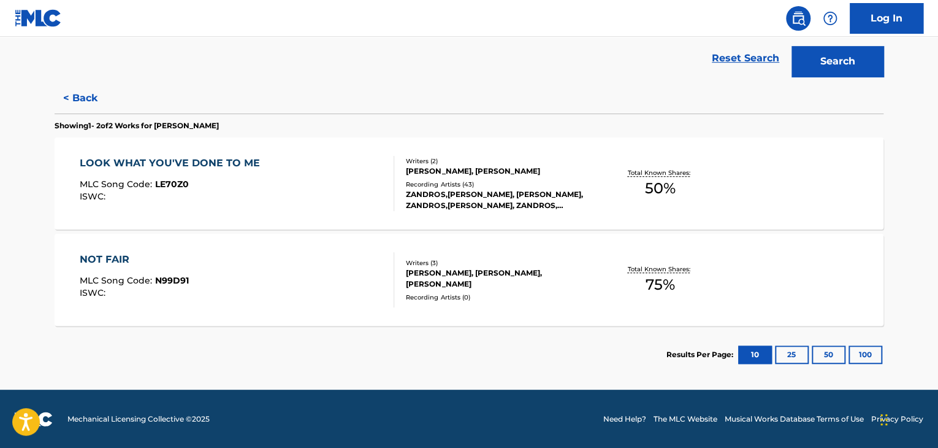
click at [358, 185] on div "LOOK WHAT YOU'VE DONE TO ME MLC Song Code : LE70Z0 ISWC :" at bounding box center [237, 183] width 315 height 55
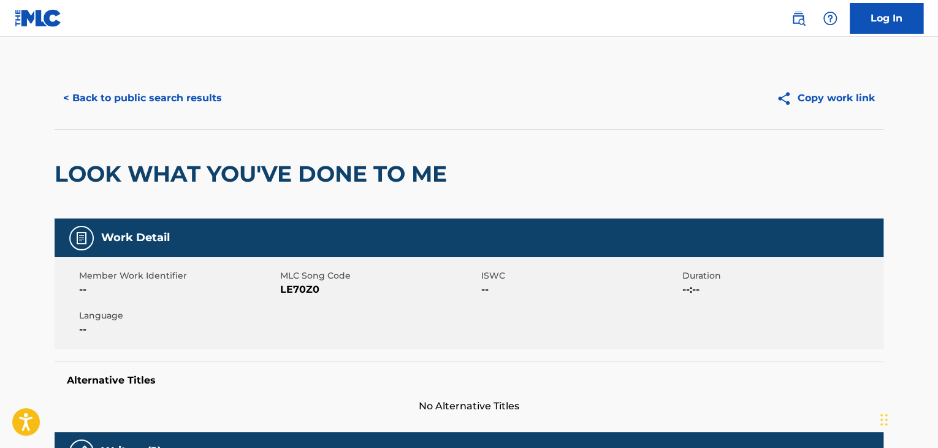
click at [152, 77] on div "< Back to public search results Copy work link" at bounding box center [469, 97] width 829 height 61
click at [164, 93] on button "< Back to public search results" at bounding box center [143, 98] width 176 height 31
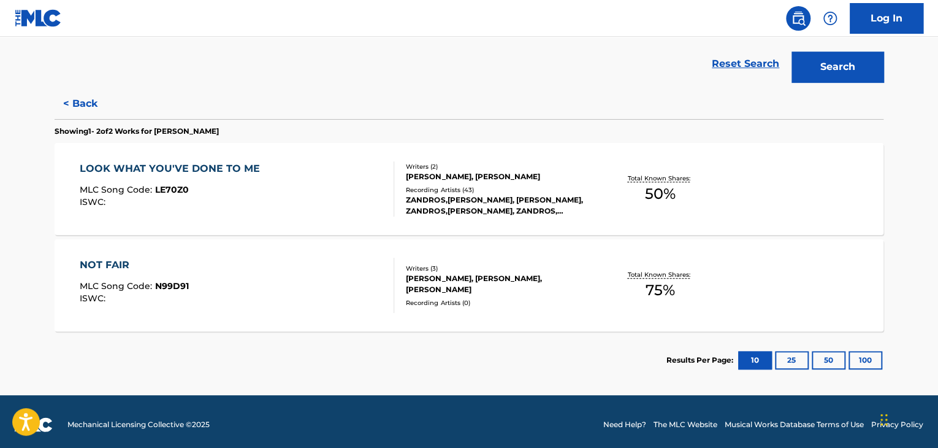
scroll to position [277, 0]
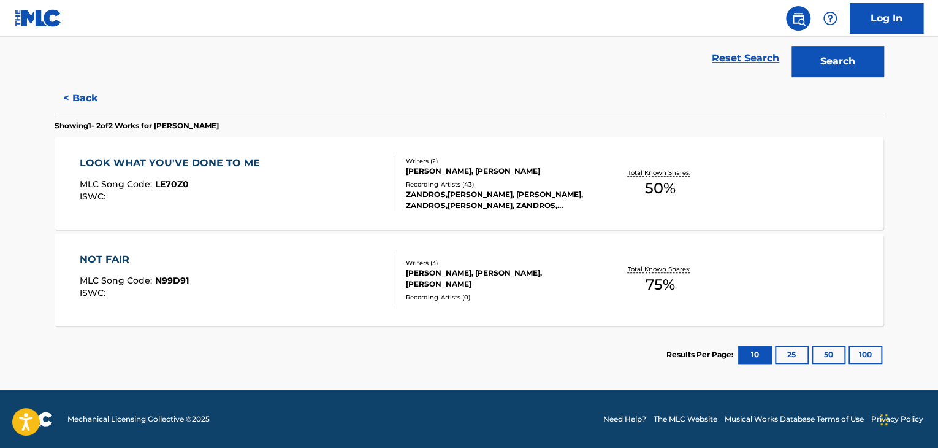
click at [275, 266] on div "NOT FAIR MLC Song Code : N99D91 ISWC :" at bounding box center [237, 279] width 315 height 55
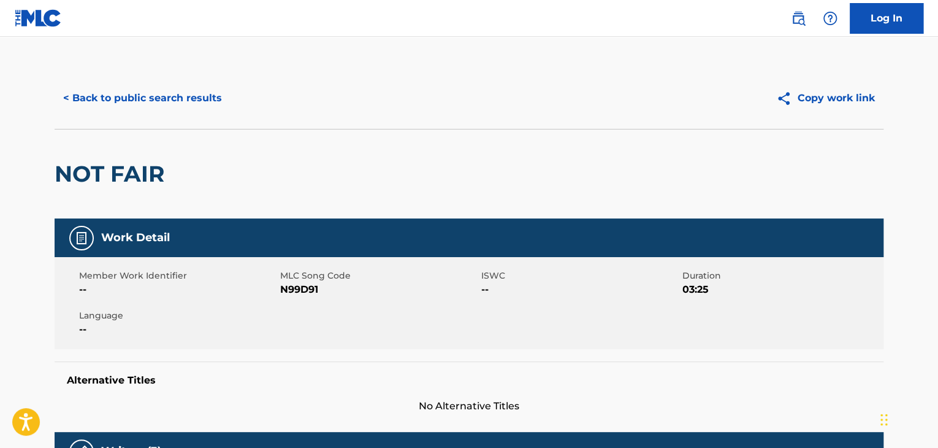
click at [115, 161] on h2 "NOT FAIR" at bounding box center [113, 174] width 116 height 28
click at [128, 96] on button "< Back to public search results" at bounding box center [143, 98] width 176 height 31
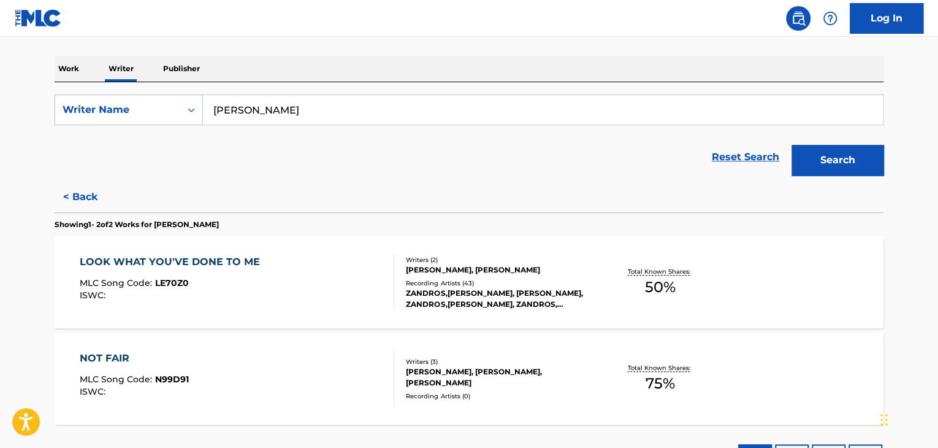
scroll to position [260, 0]
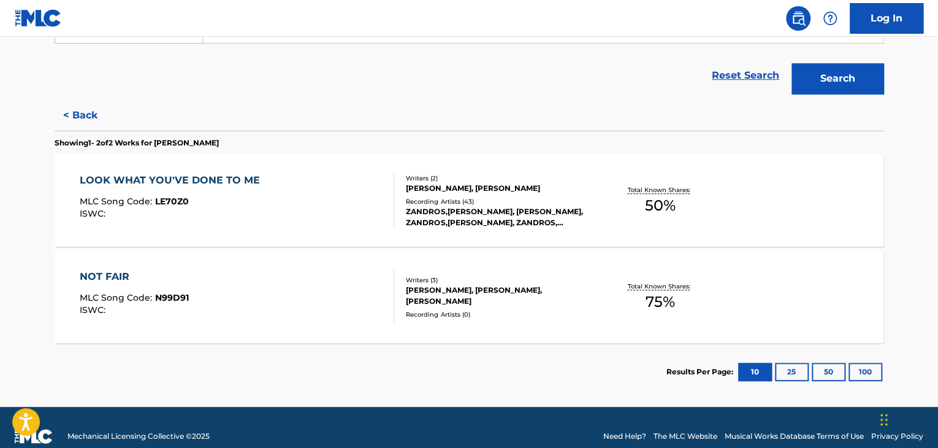
click at [86, 98] on div "Reset Search Search" at bounding box center [469, 75] width 829 height 49
click at [81, 109] on button "< Back" at bounding box center [92, 115] width 74 height 31
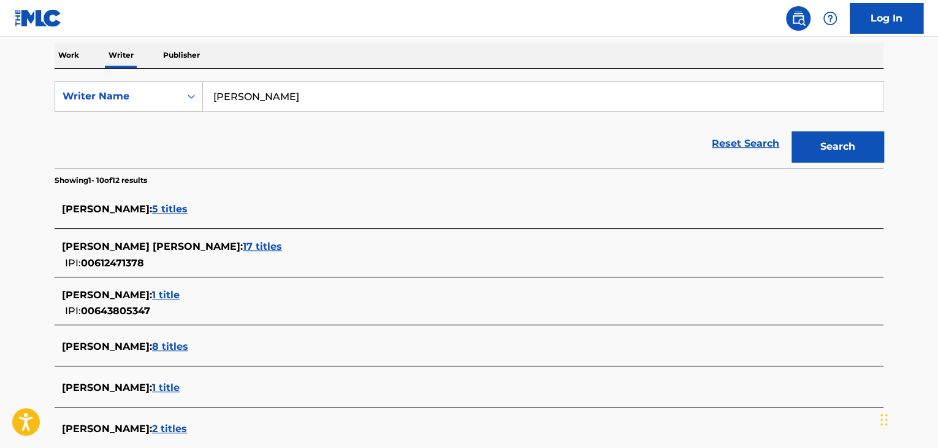
scroll to position [8, 0]
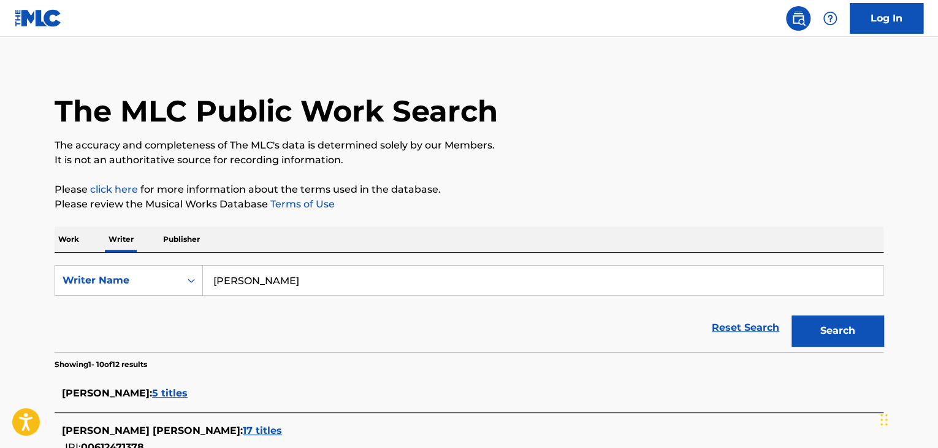
click at [283, 285] on input "[PERSON_NAME]" at bounding box center [543, 280] width 680 height 29
paste input "[PERSON_NAME]"
click at [628, 160] on p "It is not an authoritative source for recording information." at bounding box center [469, 160] width 829 height 15
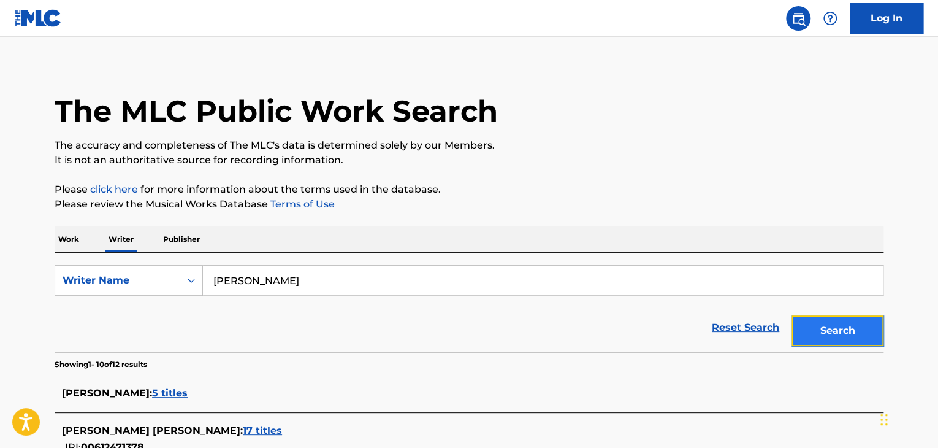
click at [821, 324] on button "Search" at bounding box center [838, 330] width 92 height 31
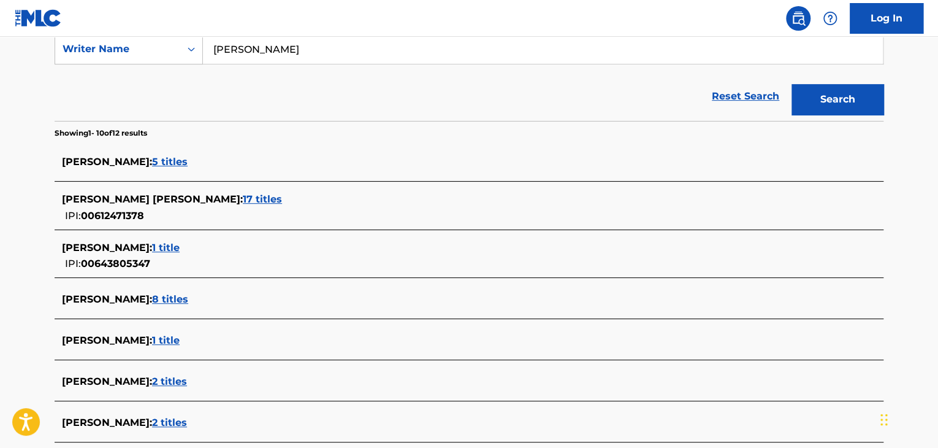
scroll to position [192, 0]
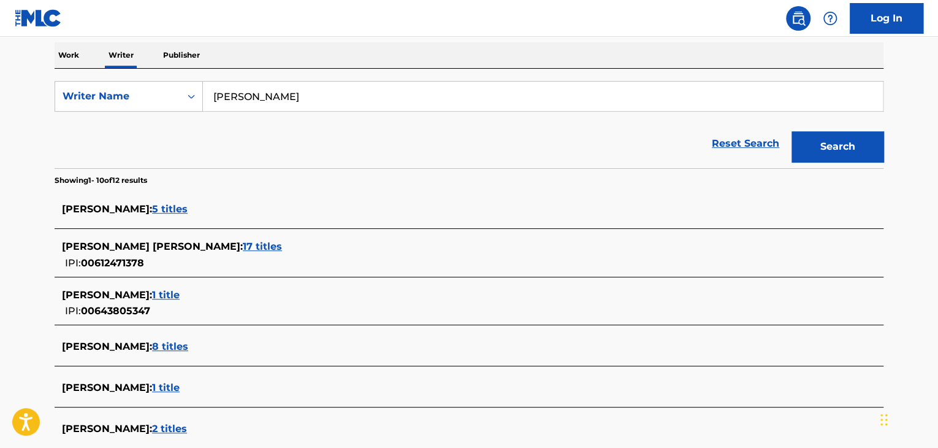
drag, startPoint x: 305, startPoint y: 91, endPoint x: 341, endPoint y: 91, distance: 35.6
click at [341, 91] on input "[PERSON_NAME]" at bounding box center [543, 96] width 680 height 29
type input "[PERSON_NAME]"
click at [792, 131] on button "Search" at bounding box center [838, 146] width 92 height 31
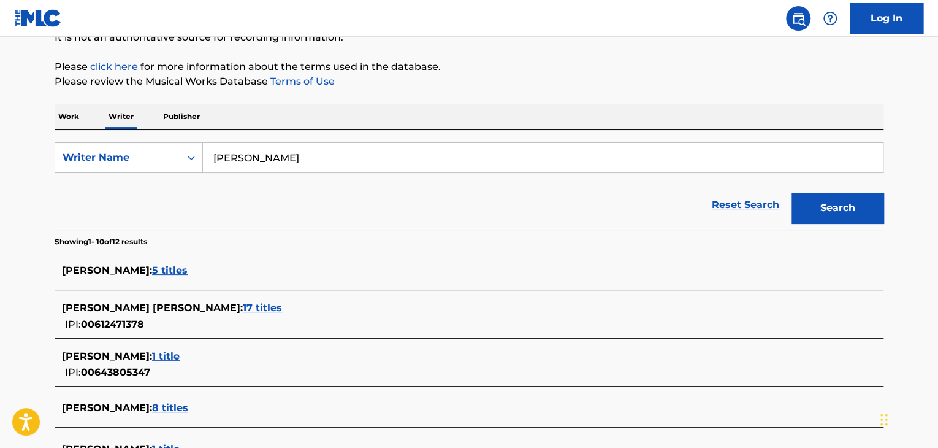
scroll to position [0, 0]
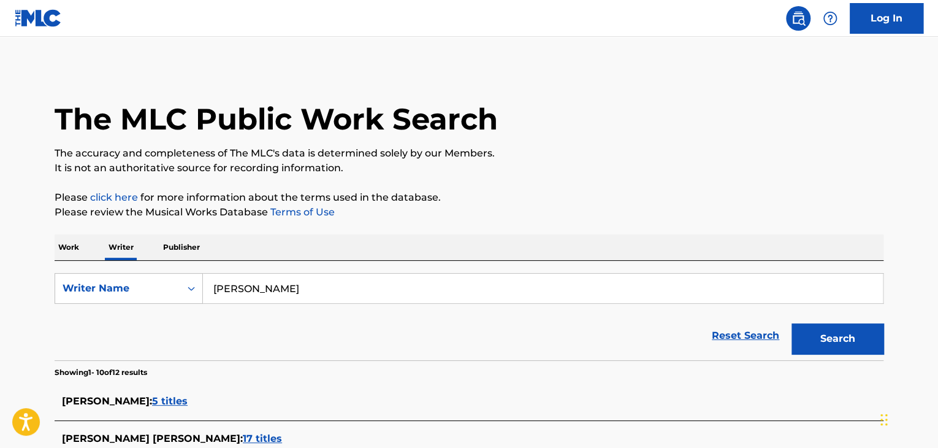
click at [75, 247] on p "Work" at bounding box center [69, 247] width 28 height 26
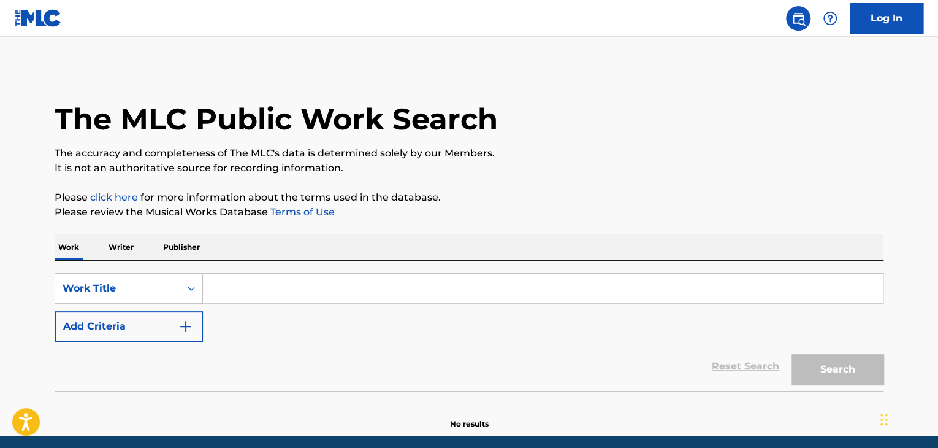
click at [258, 299] on input "Search Form" at bounding box center [543, 288] width 680 height 29
paste input "[PERSON_NAME]"
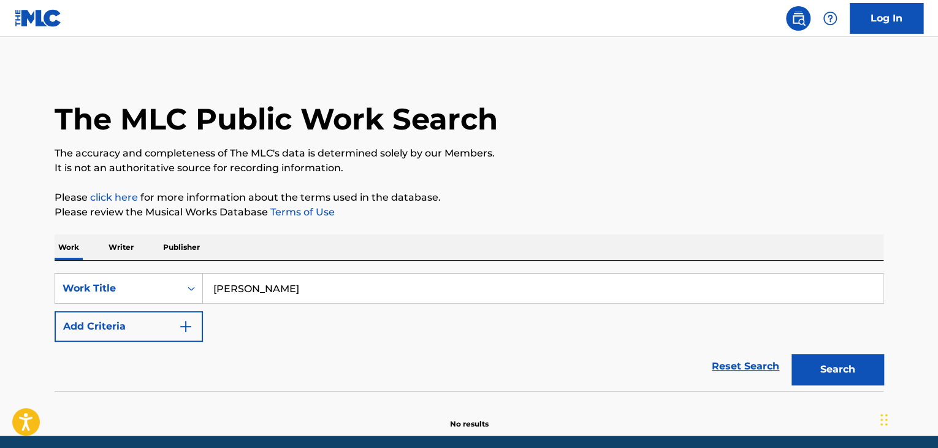
type input "[PERSON_NAME]"
click at [164, 344] on div "Reset Search Search" at bounding box center [469, 366] width 829 height 49
click at [115, 246] on p "Writer" at bounding box center [121, 247] width 33 height 26
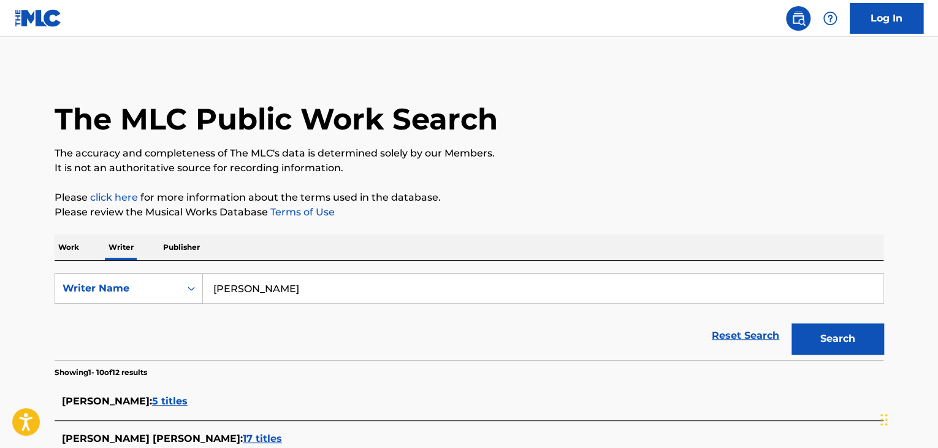
click at [61, 253] on p "Work" at bounding box center [69, 247] width 28 height 26
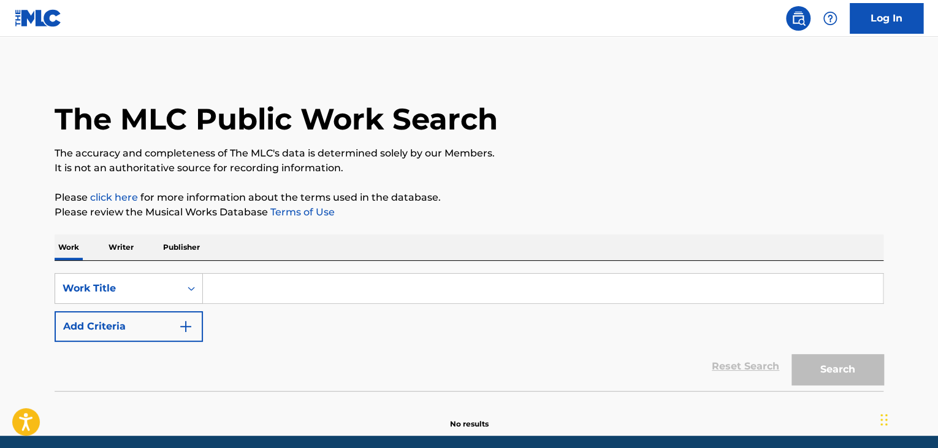
click at [250, 294] on input "Search Form" at bounding box center [543, 288] width 680 height 29
paste input "[PERSON_NAME]"
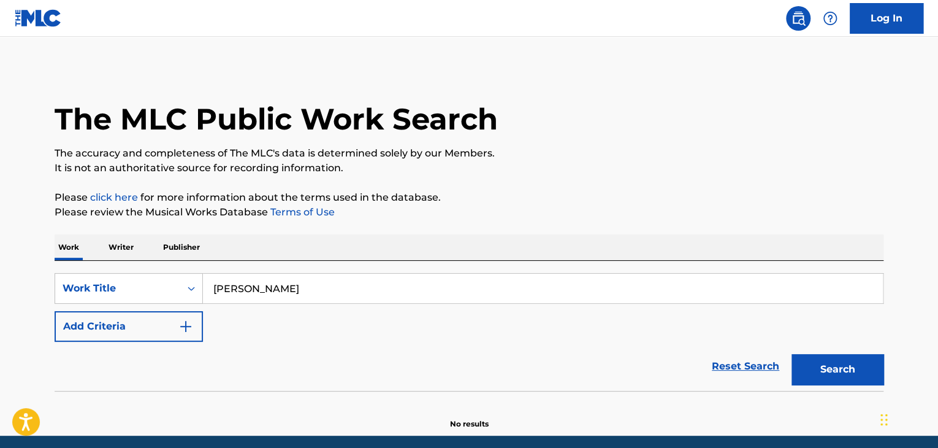
type input "[PERSON_NAME]"
click at [444, 180] on div "The MLC Public Work Search The accuracy and completeness of The MLC's data is d…" at bounding box center [469, 248] width 859 height 362
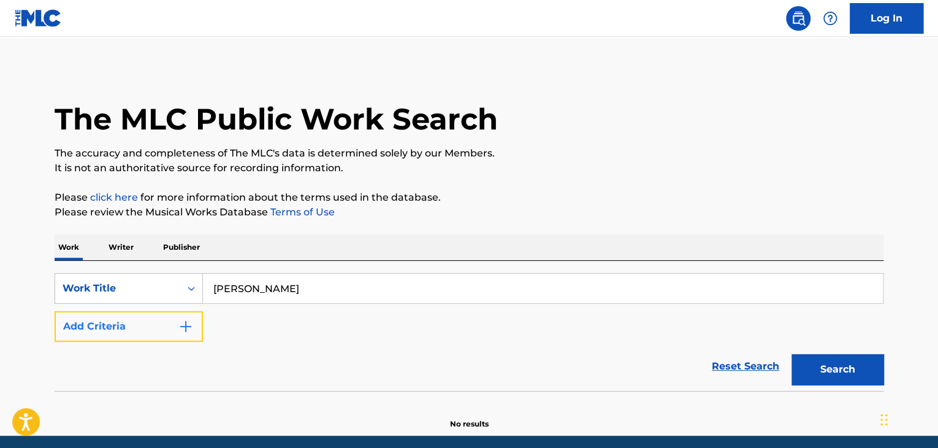
click at [169, 337] on button "Add Criteria" at bounding box center [129, 326] width 148 height 31
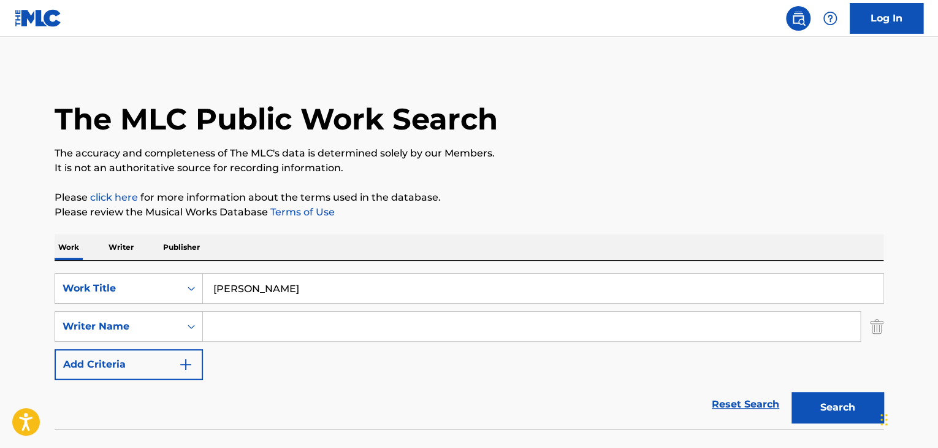
click at [243, 332] on input "Search Form" at bounding box center [531, 326] width 657 height 29
paste input "Sea Shanty"
type input "Sea Shanty"
click at [833, 405] on button "Search" at bounding box center [838, 407] width 92 height 31
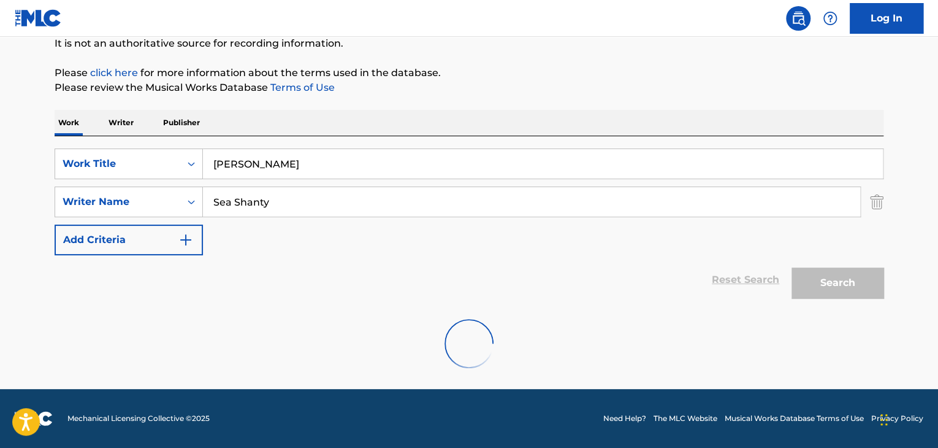
scroll to position [85, 0]
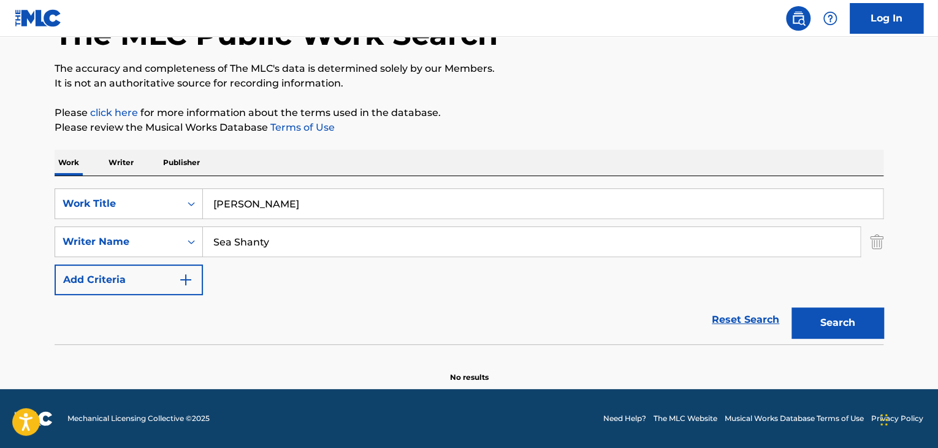
click at [123, 167] on p "Writer" at bounding box center [121, 163] width 33 height 26
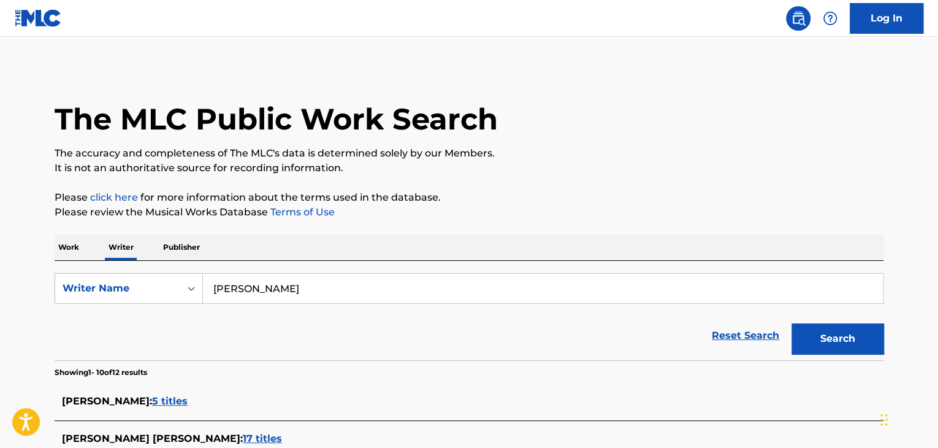
click at [332, 283] on input "[PERSON_NAME]" at bounding box center [543, 288] width 680 height 29
paste input "Sea Shanty"
type input "Sea Shanty"
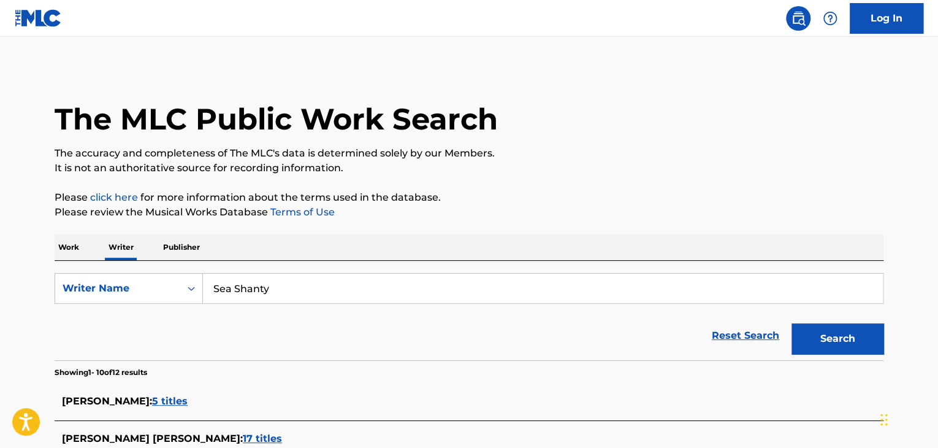
click at [570, 213] on p "Please review the Musical Works Database Terms of Use" at bounding box center [469, 212] width 829 height 15
click at [819, 330] on button "Search" at bounding box center [838, 338] width 92 height 31
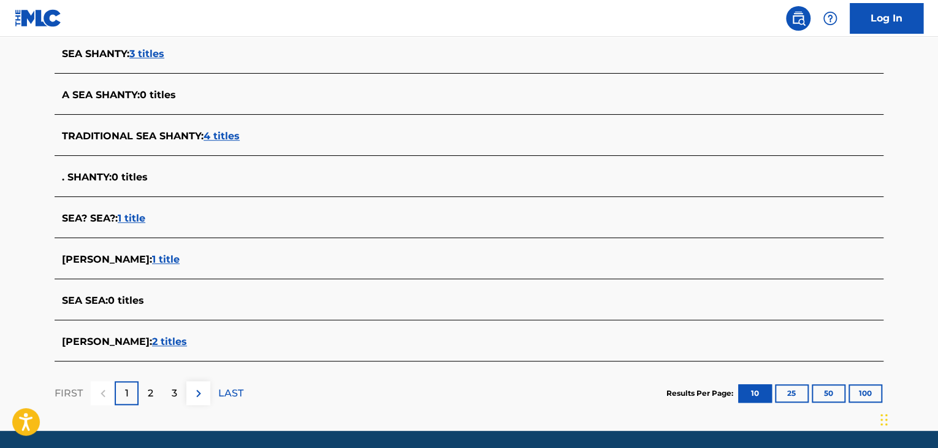
scroll to position [307, 0]
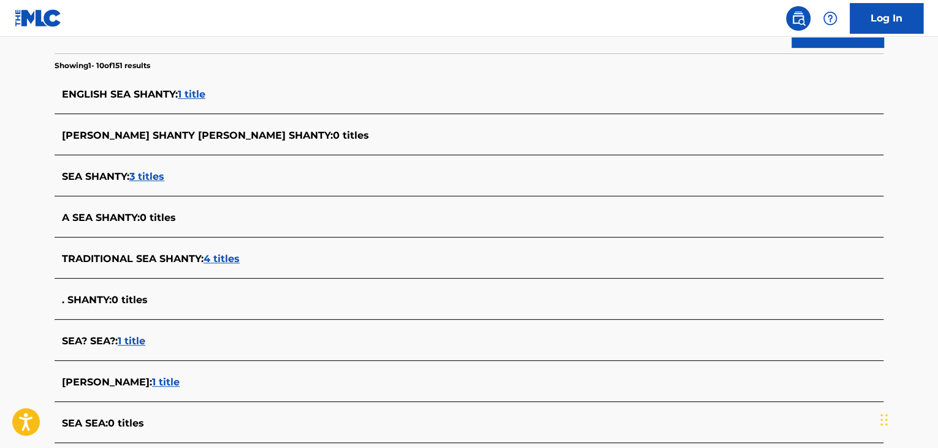
click at [137, 172] on span "3 titles" at bounding box center [146, 176] width 35 height 12
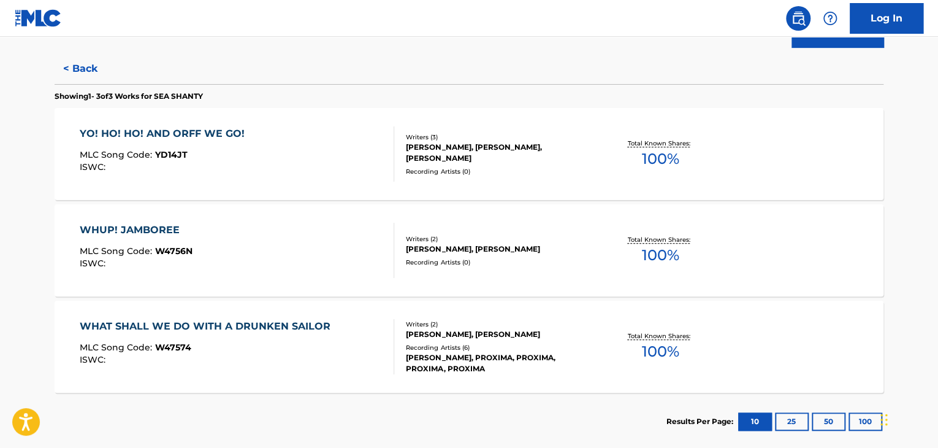
click at [356, 340] on div "WHAT SHALL WE DO WITH A DRUNKEN SAILOR MLC Song Code : W47574 ISWC :" at bounding box center [237, 346] width 315 height 55
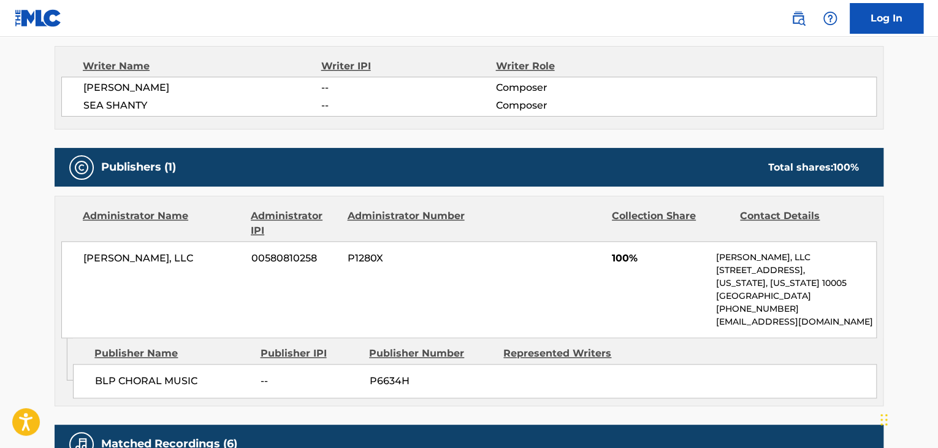
scroll to position [491, 0]
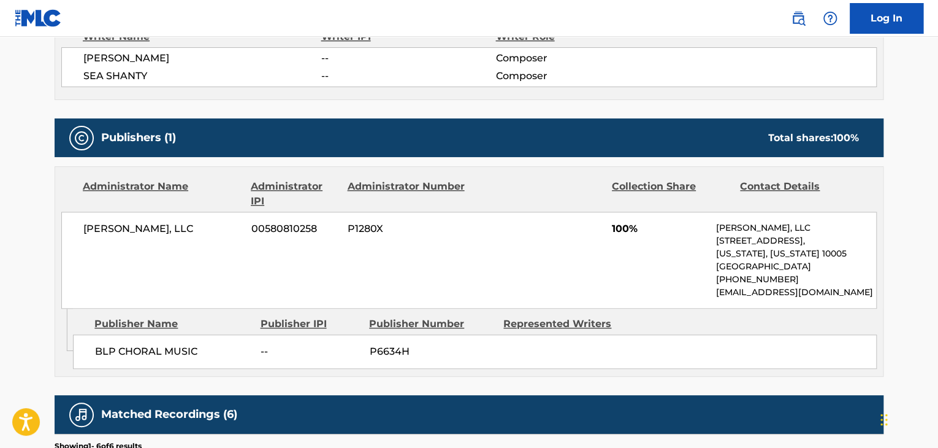
click at [120, 231] on span "[PERSON_NAME], LLC" at bounding box center [162, 228] width 159 height 15
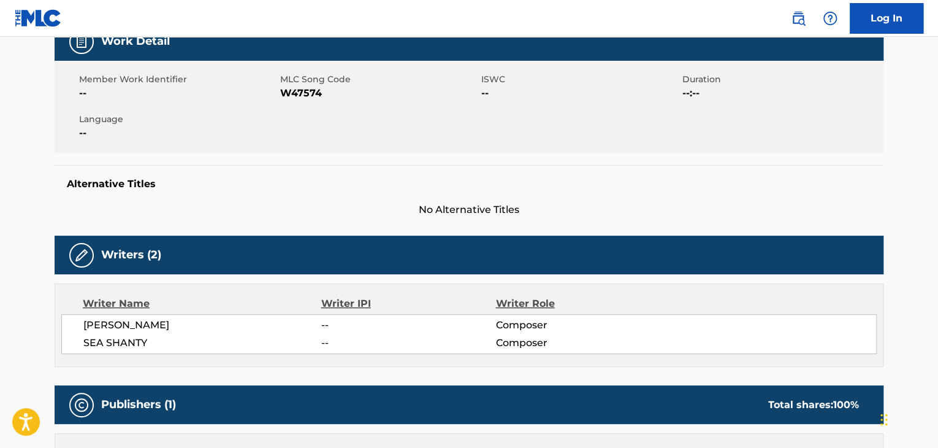
scroll to position [61, 0]
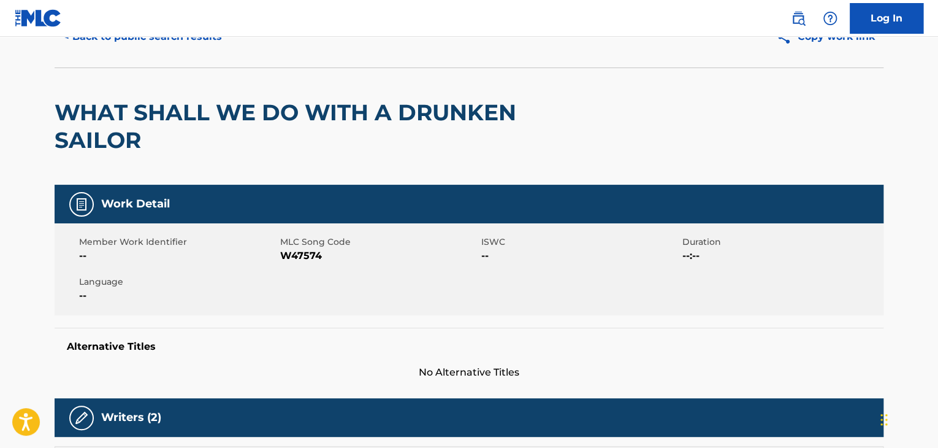
click at [286, 252] on span "W47574" at bounding box center [379, 255] width 198 height 15
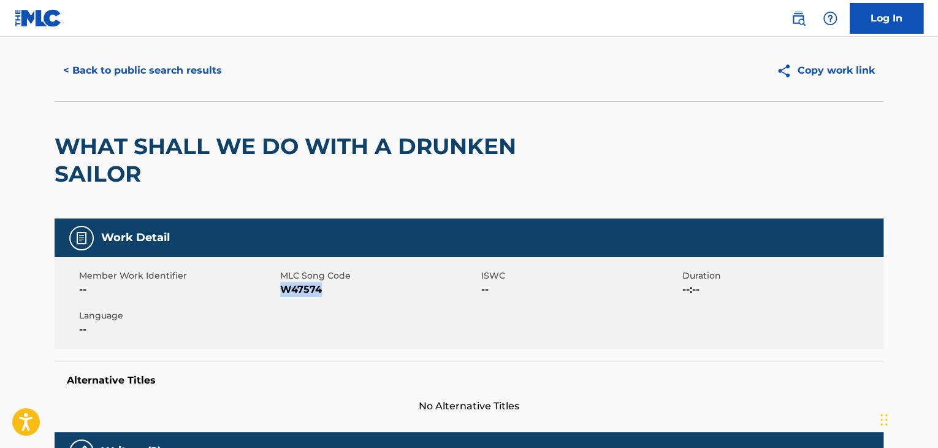
scroll to position [0, 0]
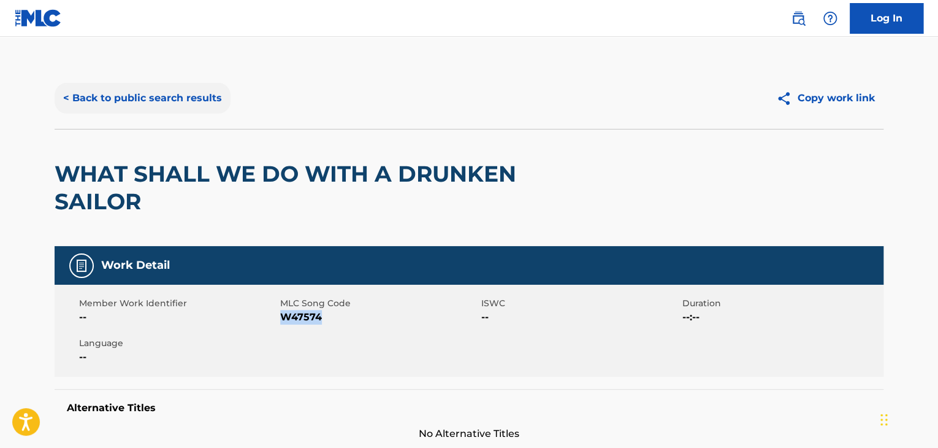
click at [184, 91] on button "< Back to public search results" at bounding box center [143, 98] width 176 height 31
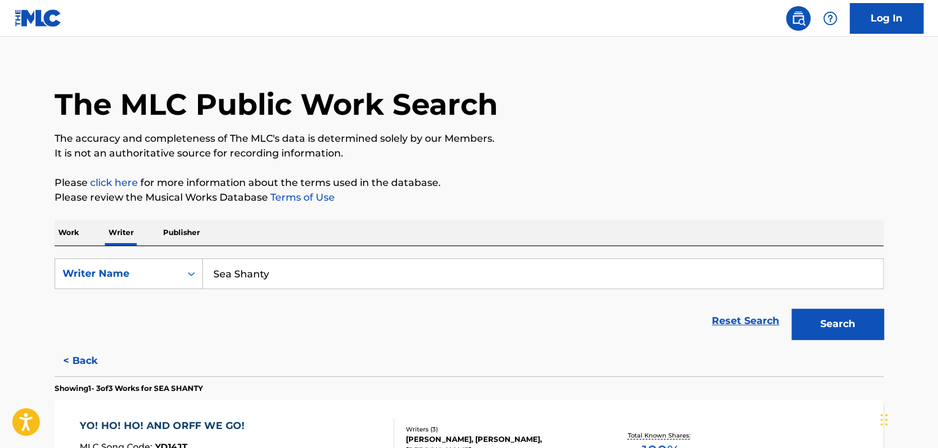
click at [269, 280] on input "Sea Shanty" at bounding box center [543, 273] width 680 height 29
paste input "[PERSON_NAME]"
click at [334, 237] on div "Work Writer Publisher" at bounding box center [469, 233] width 829 height 26
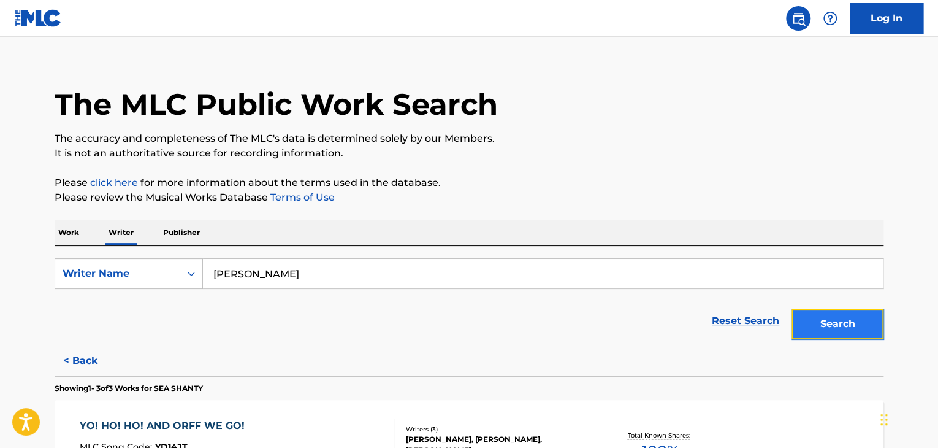
click at [814, 324] on button "Search" at bounding box center [838, 323] width 92 height 31
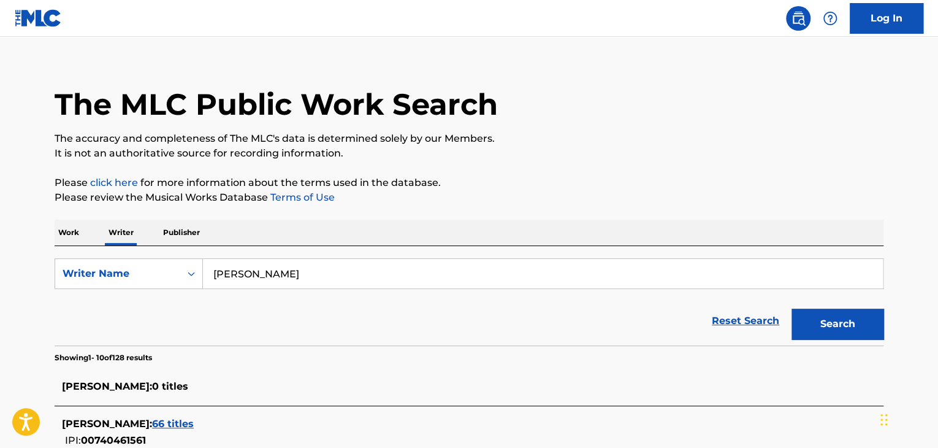
click at [272, 278] on input "[PERSON_NAME]" at bounding box center [543, 273] width 680 height 29
paste input "[PERSON_NAME]"
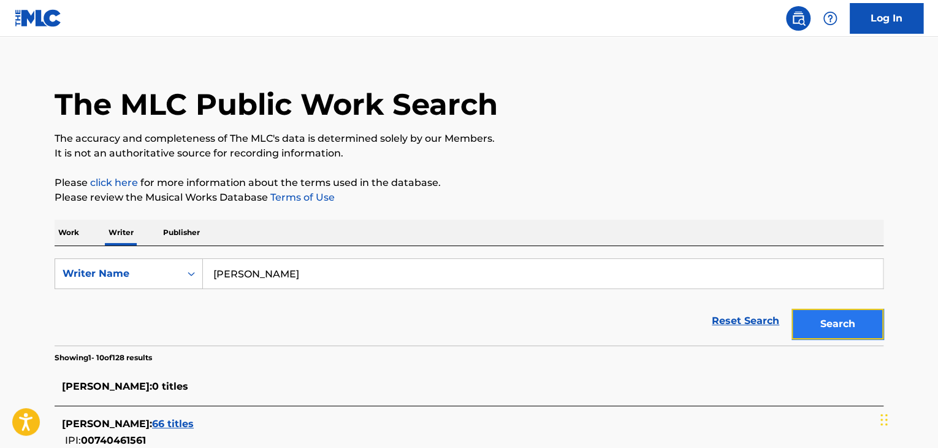
click at [833, 312] on button "Search" at bounding box center [838, 323] width 92 height 31
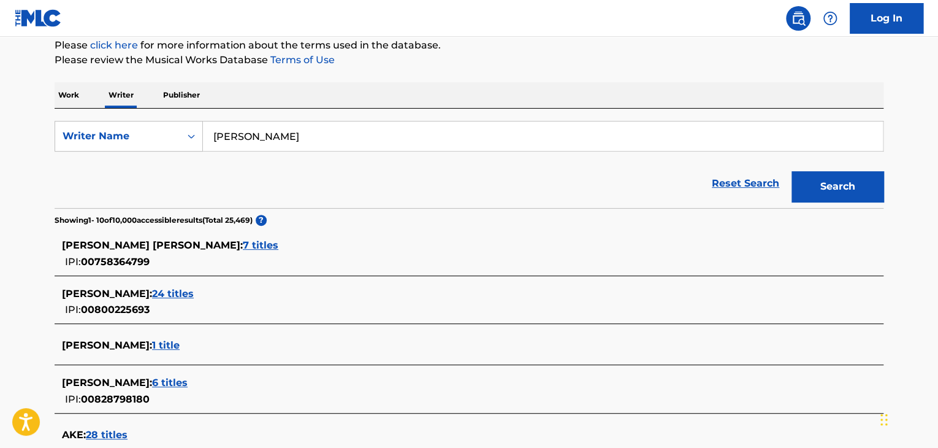
scroll to position [56, 0]
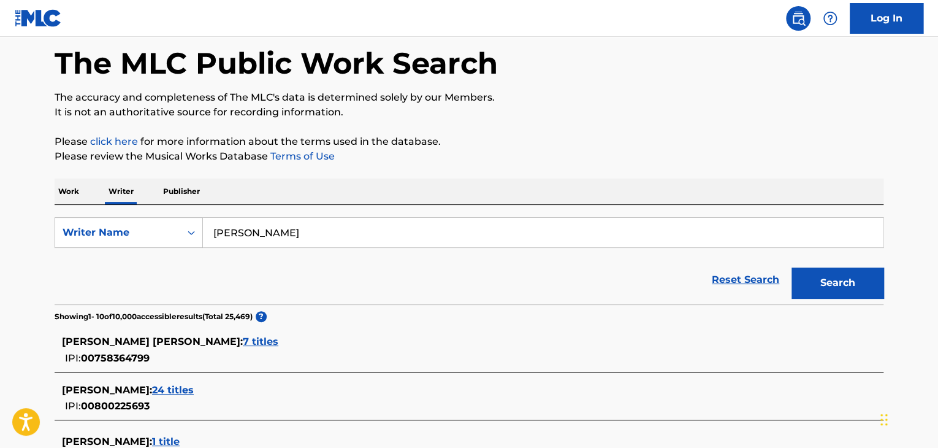
click at [302, 237] on input "[PERSON_NAME]" at bounding box center [543, 232] width 680 height 29
paste input "[PERSON_NAME]"
type input "[PERSON_NAME]"
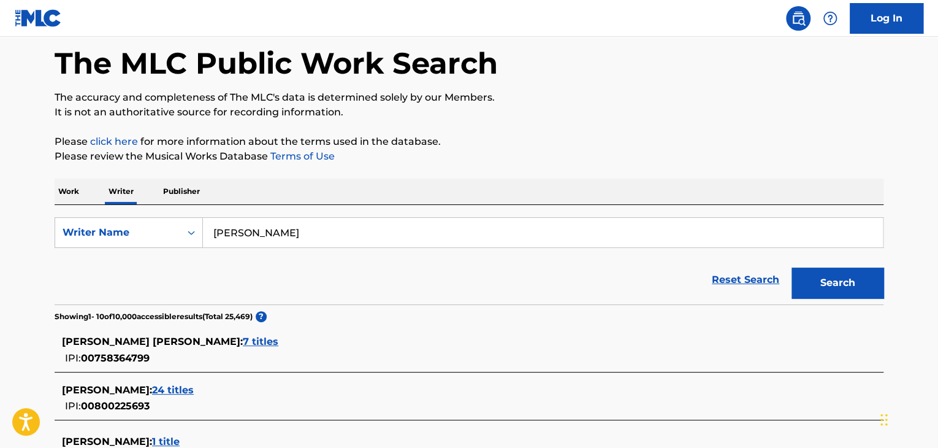
click at [473, 174] on div "The MLC Public Work Search The accuracy and completeness of The MLC's data is d…" at bounding box center [469, 423] width 859 height 822
click at [814, 271] on button "Search" at bounding box center [838, 282] width 92 height 31
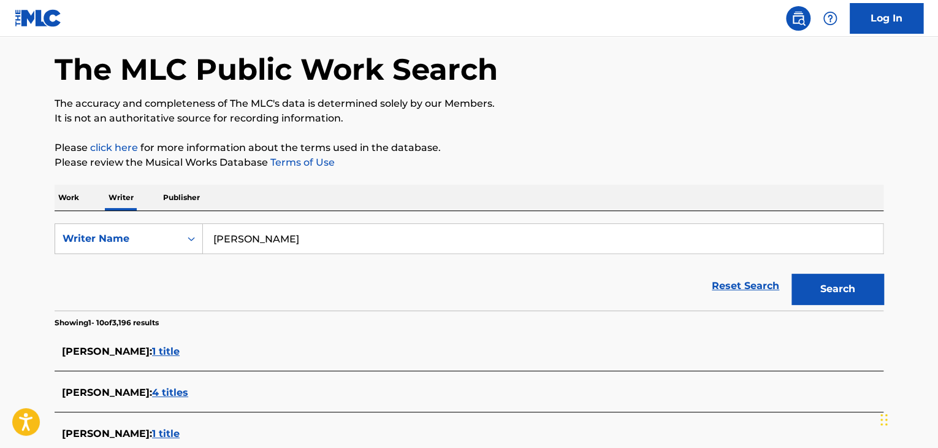
scroll to position [0, 0]
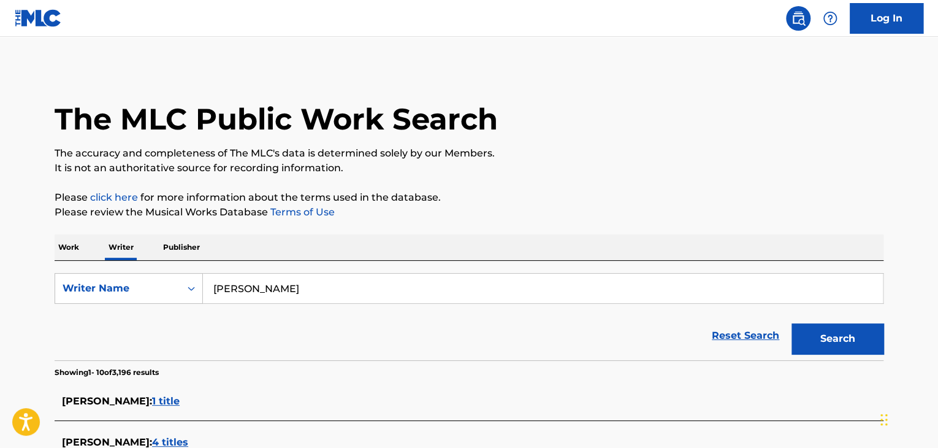
click at [78, 248] on p "Work" at bounding box center [69, 247] width 28 height 26
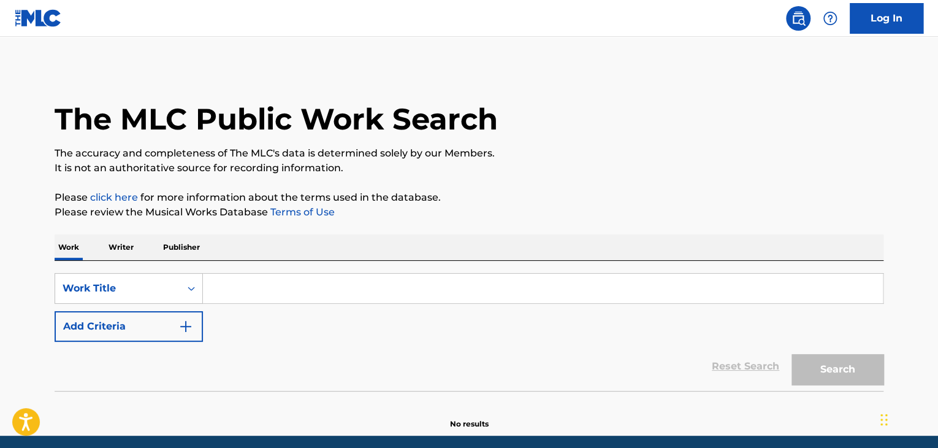
click at [265, 293] on input "Search Form" at bounding box center [543, 288] width 680 height 29
paste input "Cowboy Killer"
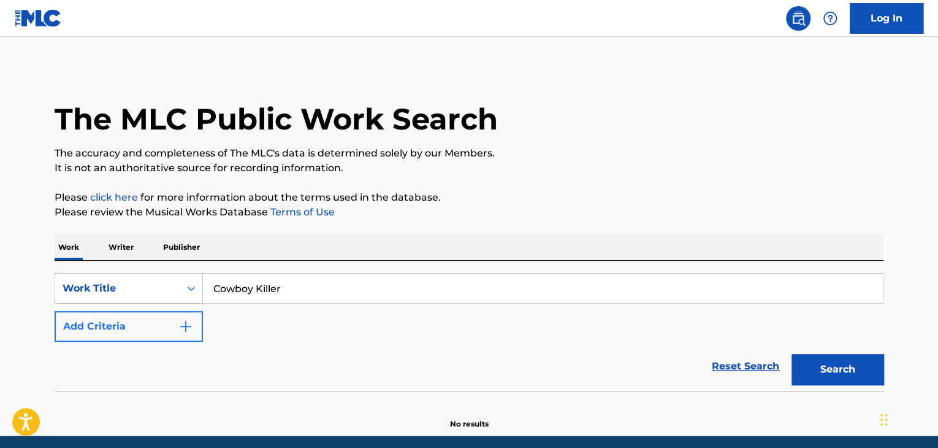
type input "Cowboy Killer"
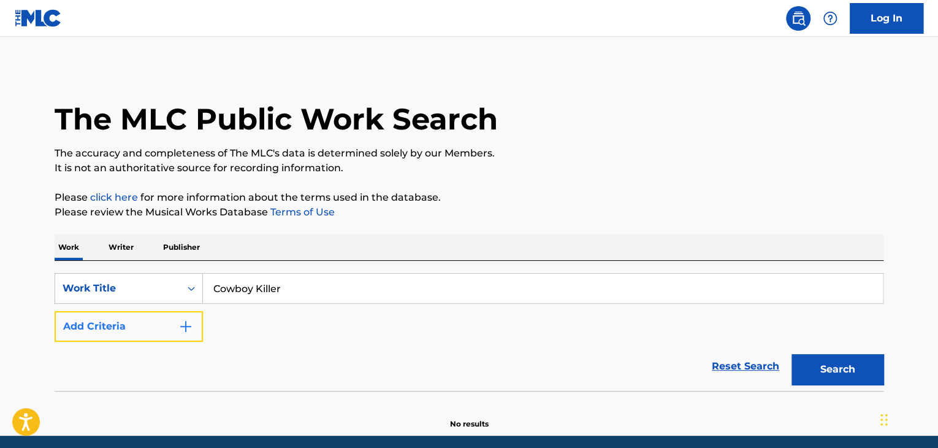
click at [172, 334] on button "Add Criteria" at bounding box center [129, 326] width 148 height 31
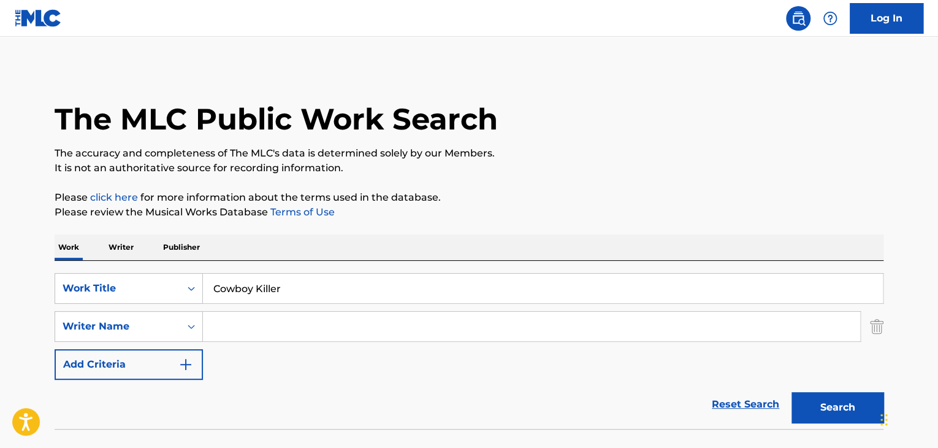
click at [248, 321] on input "Search Form" at bounding box center [531, 326] width 657 height 29
paste input "[PERSON_NAME] [PERSON_NAME]"
type input "[PERSON_NAME] [PERSON_NAME]"
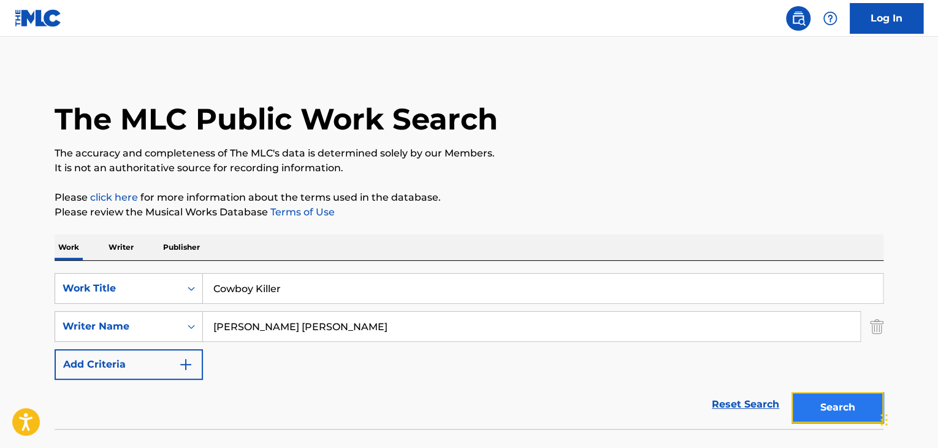
click at [824, 392] on button "Search" at bounding box center [838, 407] width 92 height 31
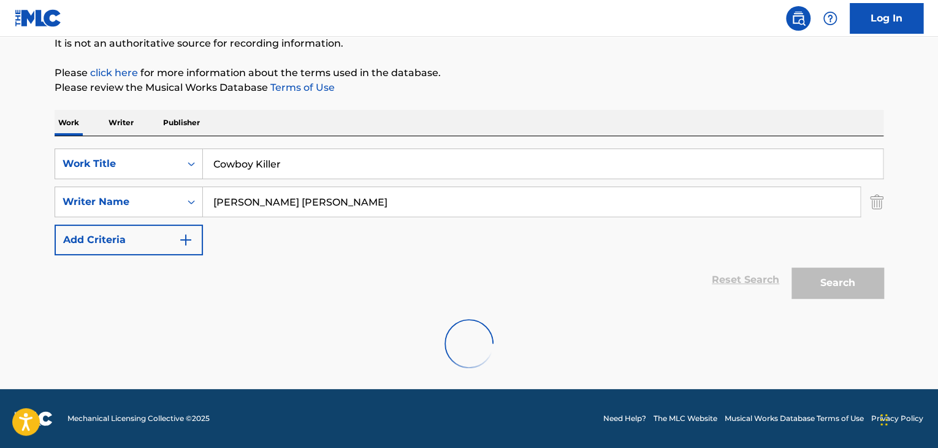
scroll to position [85, 0]
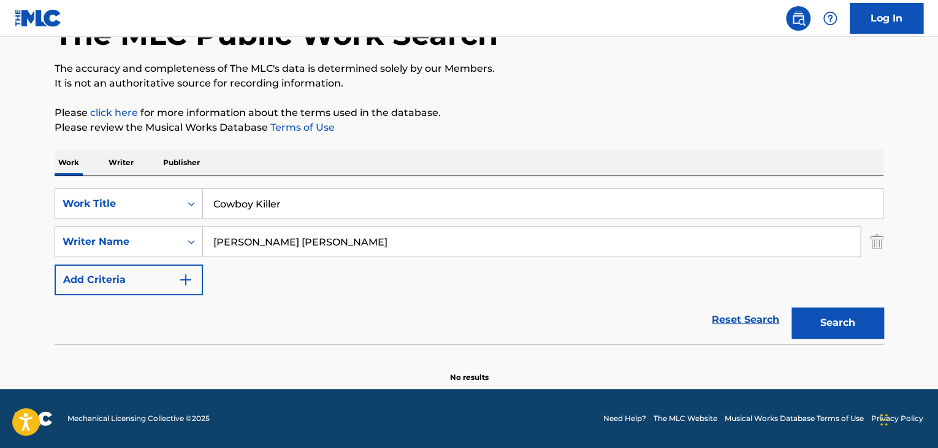
click at [110, 158] on p "Writer" at bounding box center [121, 163] width 33 height 26
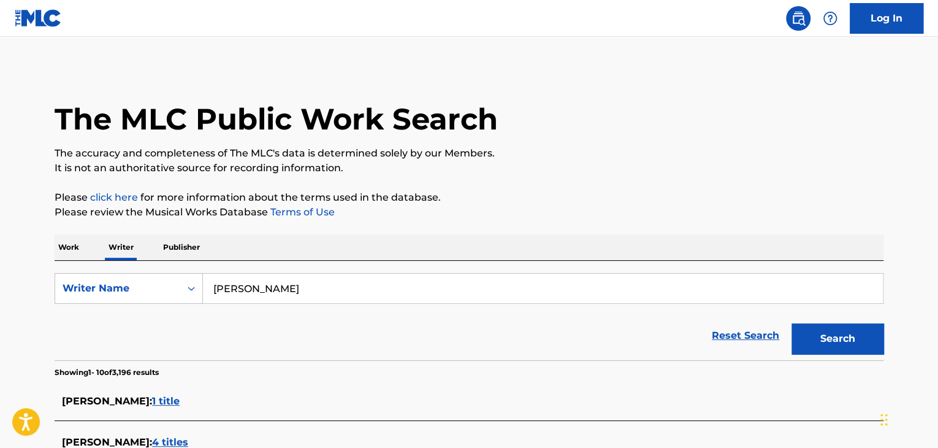
click at [317, 259] on div "Work Writer Publisher" at bounding box center [469, 247] width 829 height 26
click at [310, 290] on input "[PERSON_NAME]" at bounding box center [543, 288] width 680 height 29
paste input "[PERSON_NAME] [PERSON_NAME]"
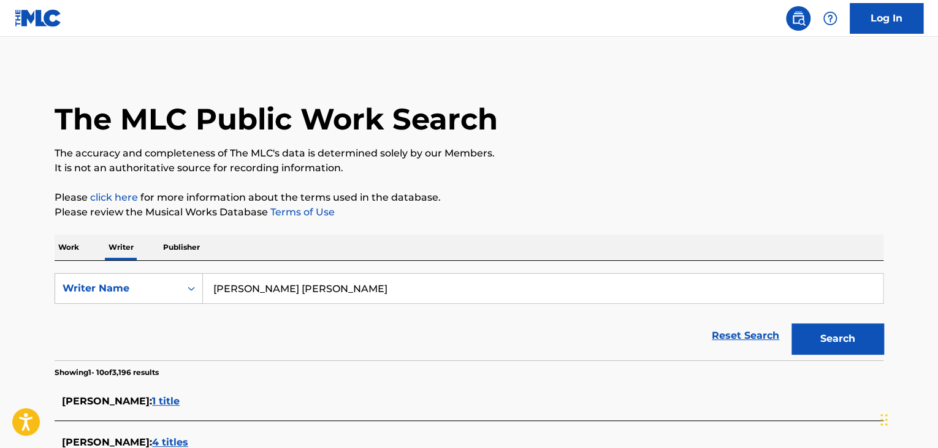
type input "[PERSON_NAME] [PERSON_NAME]"
click at [580, 240] on div "Work Writer Publisher" at bounding box center [469, 247] width 829 height 26
click at [829, 332] on button "Search" at bounding box center [838, 338] width 92 height 31
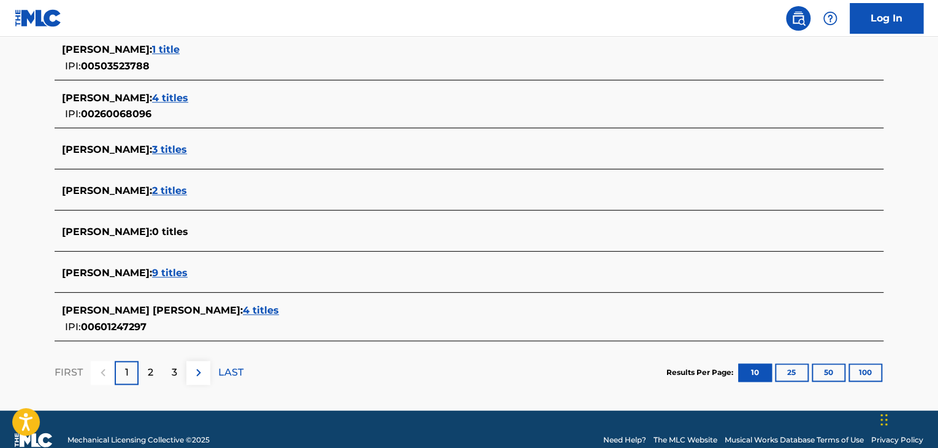
scroll to position [491, 0]
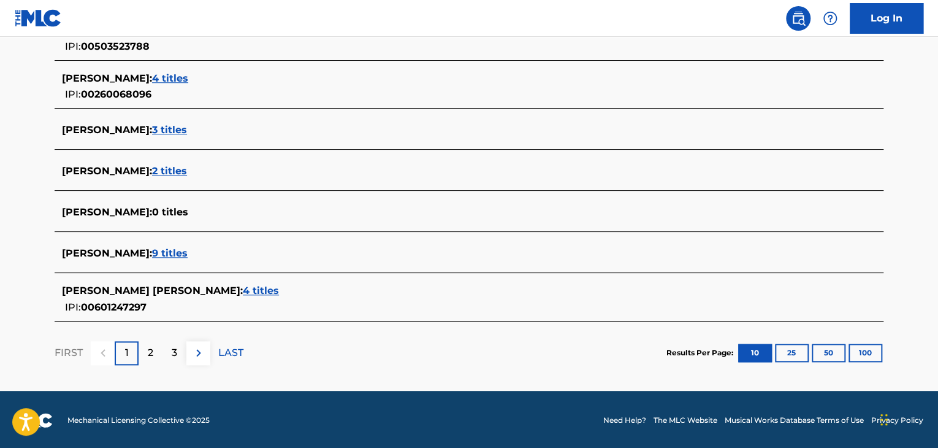
click at [243, 288] on span "4 titles" at bounding box center [261, 291] width 36 height 12
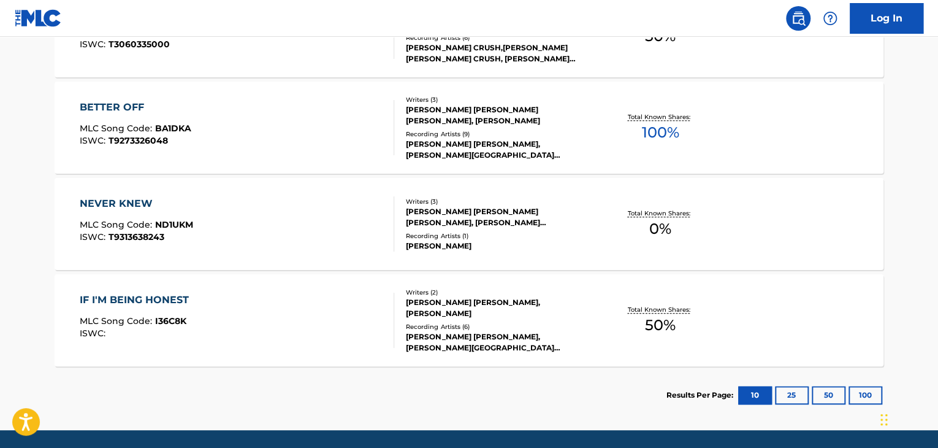
scroll to position [409, 0]
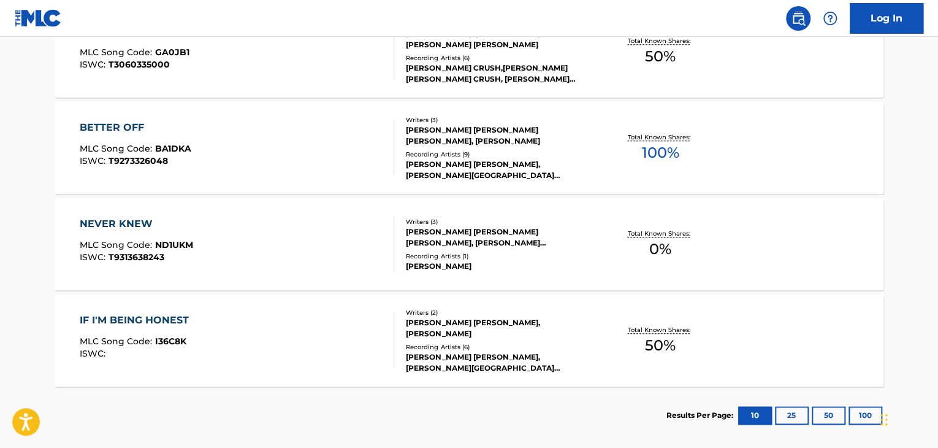
click at [538, 132] on div "[PERSON_NAME] [PERSON_NAME] [PERSON_NAME], [PERSON_NAME]" at bounding box center [498, 135] width 185 height 22
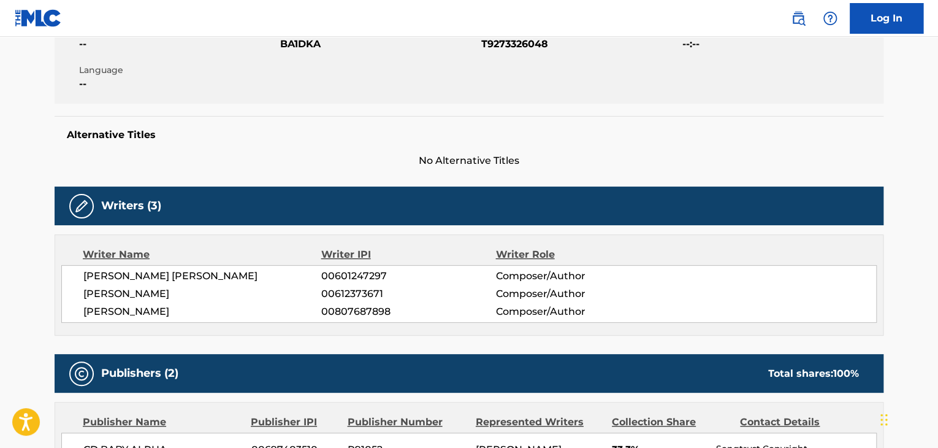
scroll to position [429, 0]
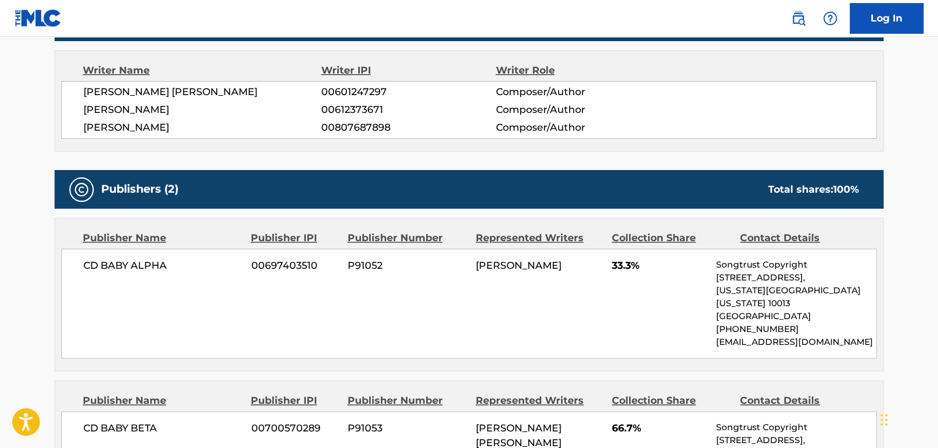
click at [153, 96] on span "[PERSON_NAME] [PERSON_NAME]" at bounding box center [202, 92] width 238 height 15
click at [336, 85] on span "00601247297" at bounding box center [408, 92] width 174 height 15
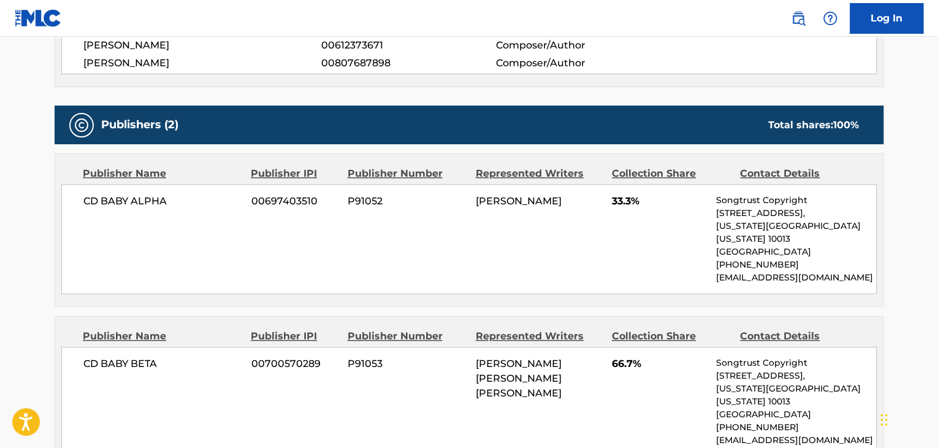
scroll to position [552, 0]
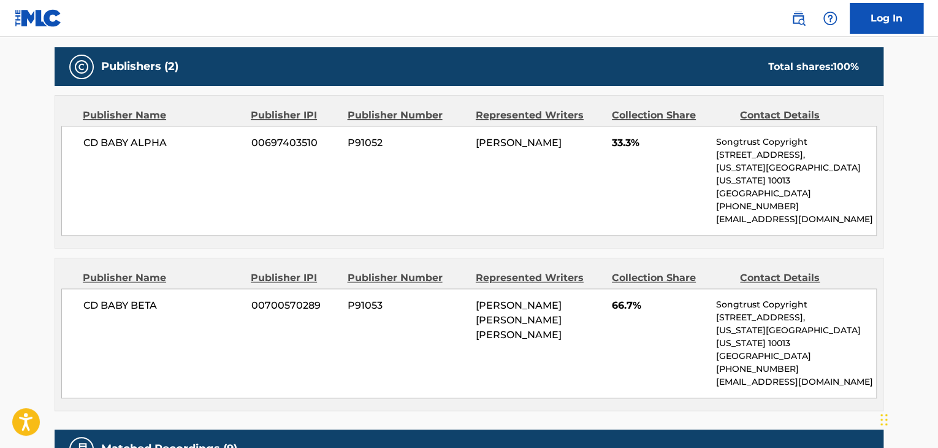
click at [98, 298] on span "CD BABY BETA" at bounding box center [162, 305] width 159 height 15
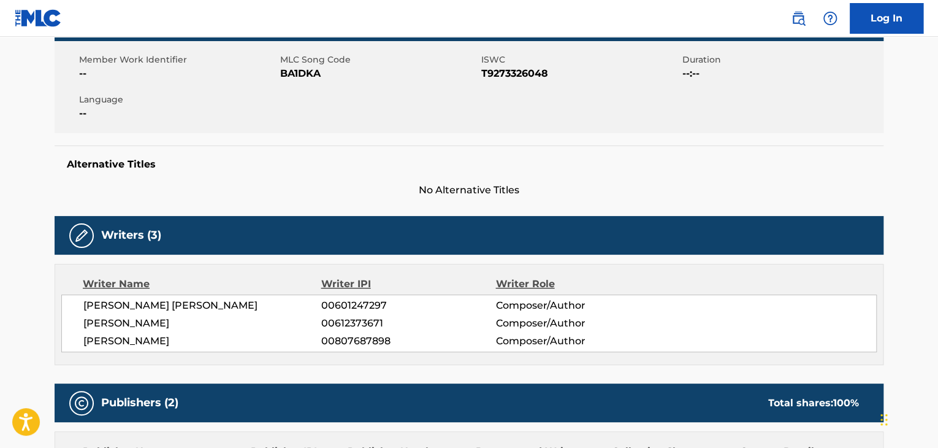
scroll to position [123, 0]
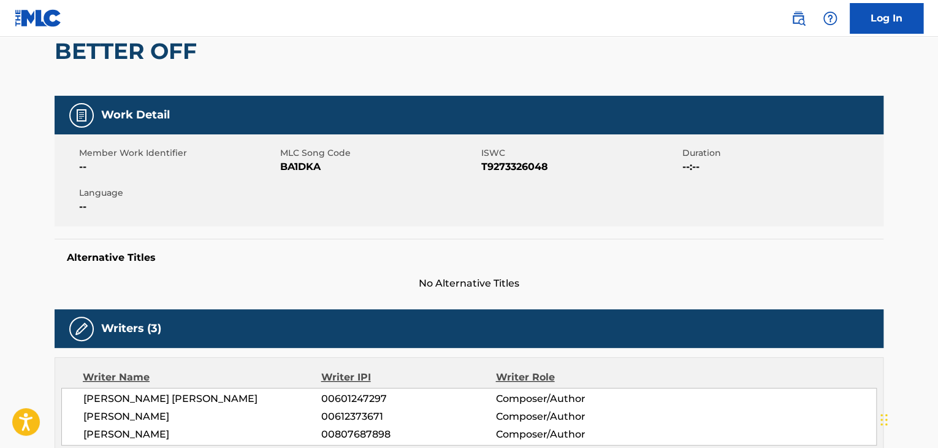
click at [309, 172] on span "BA1DKA" at bounding box center [379, 166] width 198 height 15
drag, startPoint x: 309, startPoint y: 172, endPoint x: 318, endPoint y: 178, distance: 11.1
click at [318, 178] on div "Member Work Identifier -- MLC Song Code BA1DKA ISWC T9273326048 Duration --:-- …" at bounding box center [469, 180] width 829 height 92
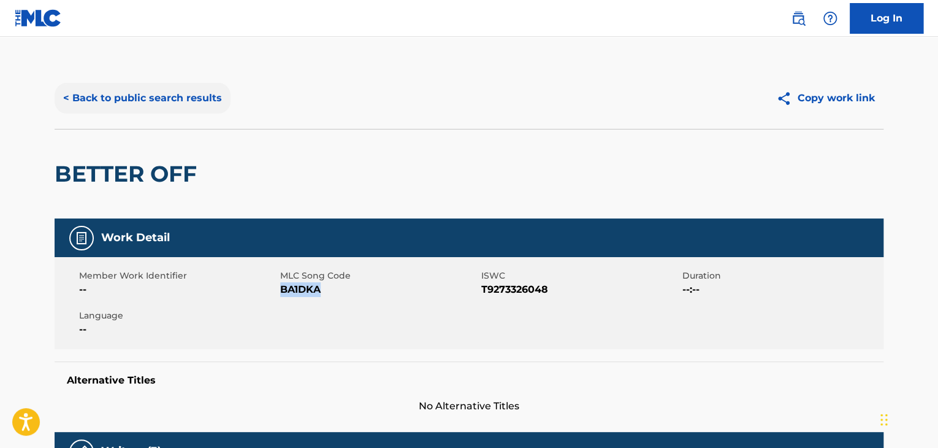
click at [113, 111] on button "< Back to public search results" at bounding box center [143, 98] width 176 height 31
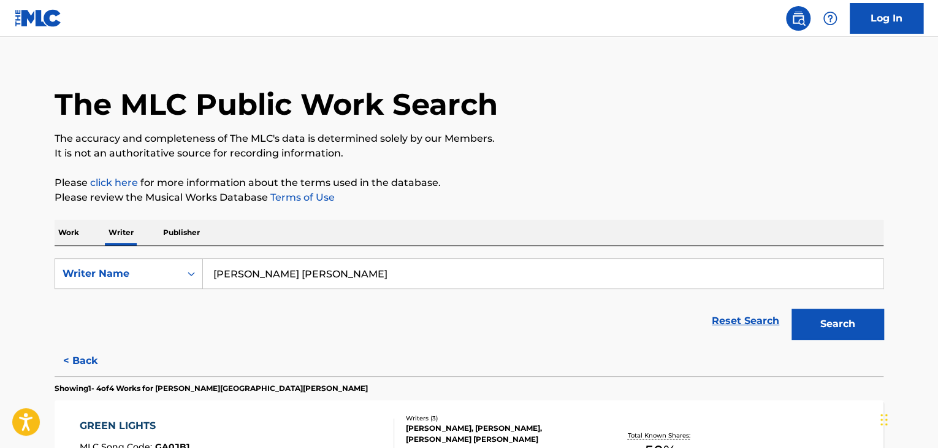
click at [286, 273] on input "[PERSON_NAME] [PERSON_NAME]" at bounding box center [543, 273] width 680 height 29
paste input "[PERSON_NAME]"
type input "[PERSON_NAME]"
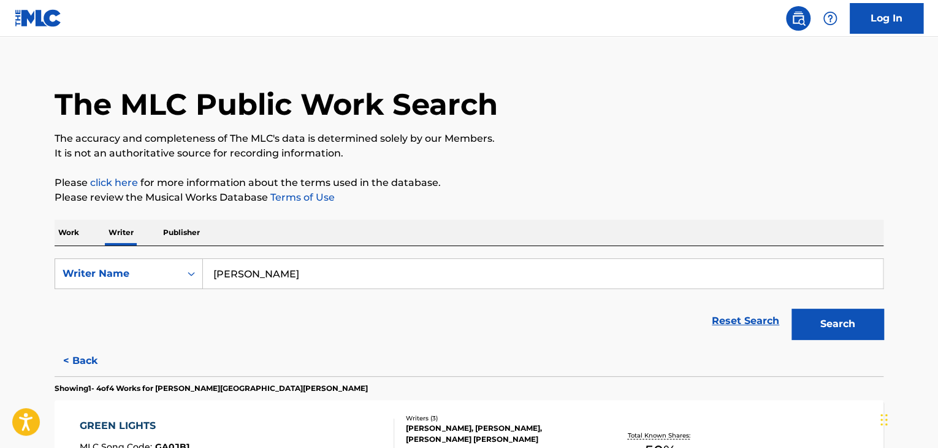
click at [552, 185] on p "Please click here for more information about the terms used in the database." at bounding box center [469, 182] width 829 height 15
click at [807, 337] on button "Search" at bounding box center [838, 323] width 92 height 31
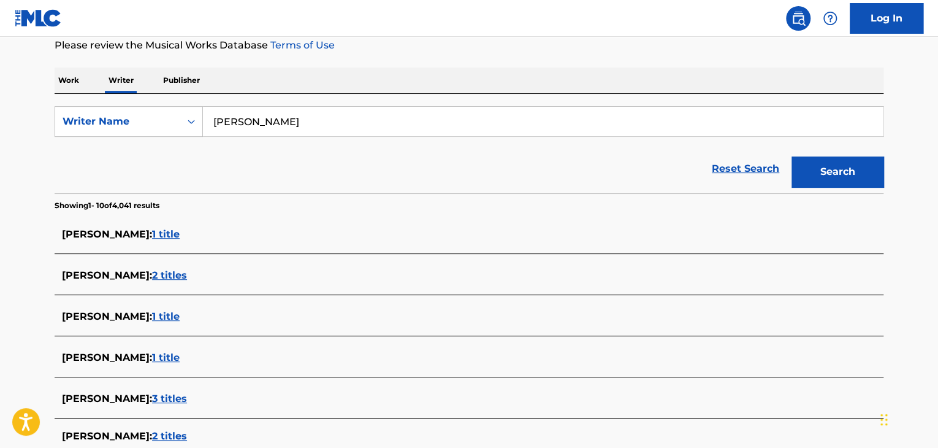
scroll to position [0, 0]
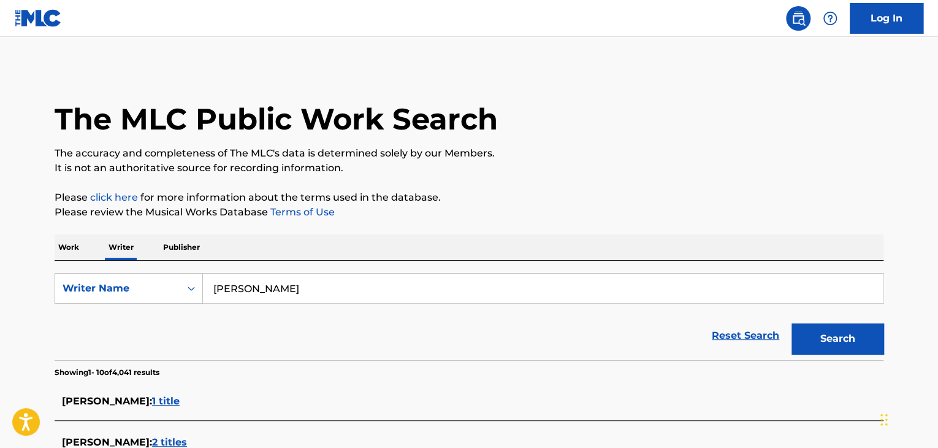
click at [71, 244] on p "Work" at bounding box center [69, 247] width 28 height 26
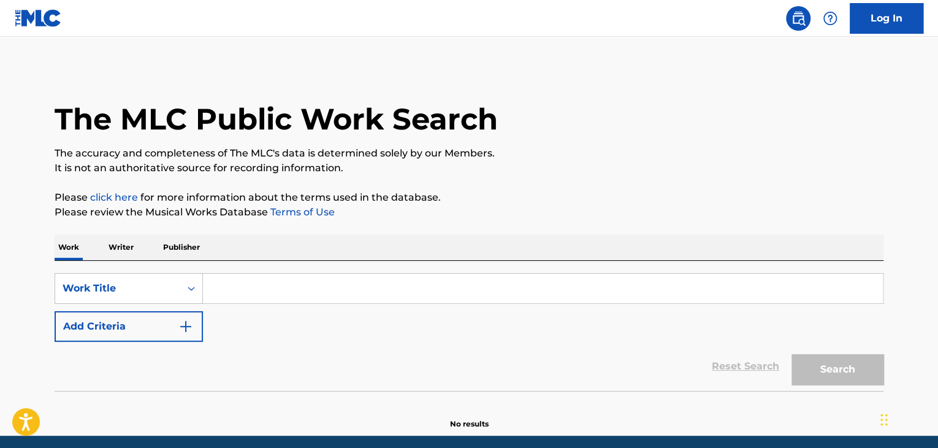
click at [237, 290] on input "Search Form" at bounding box center [543, 288] width 680 height 29
paste input "One Prayer"
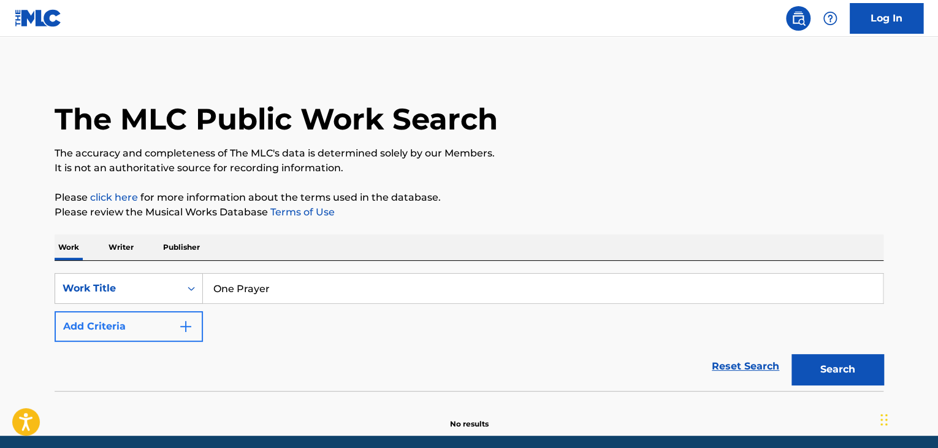
type input "One Prayer"
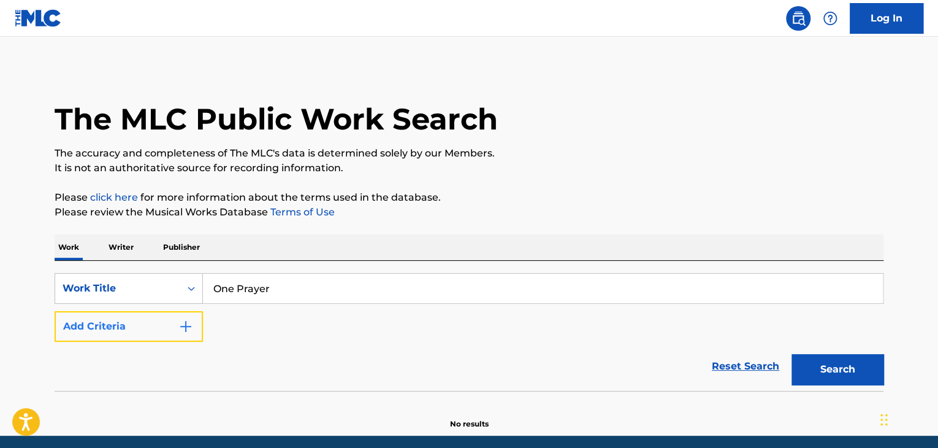
click at [164, 319] on button "Add Criteria" at bounding box center [129, 326] width 148 height 31
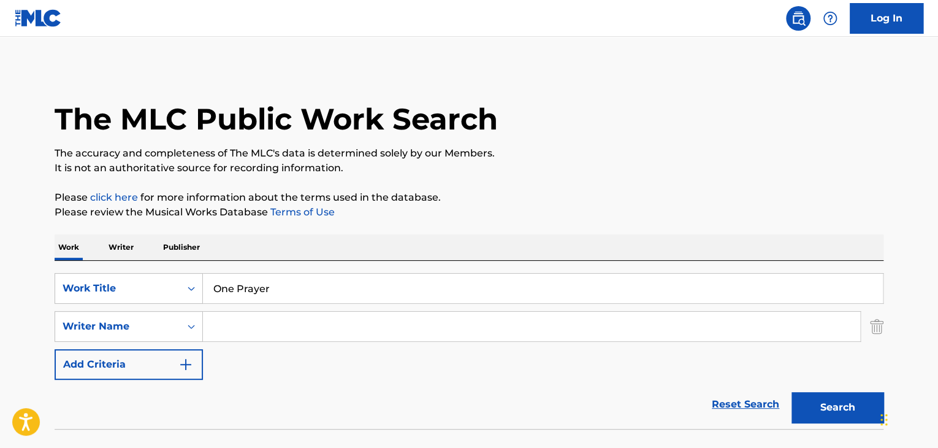
click at [229, 319] on input "Search Form" at bounding box center [531, 326] width 657 height 29
paste input "[PERSON_NAME]"
type input "[PERSON_NAME]"
click at [817, 399] on button "Search" at bounding box center [838, 407] width 92 height 31
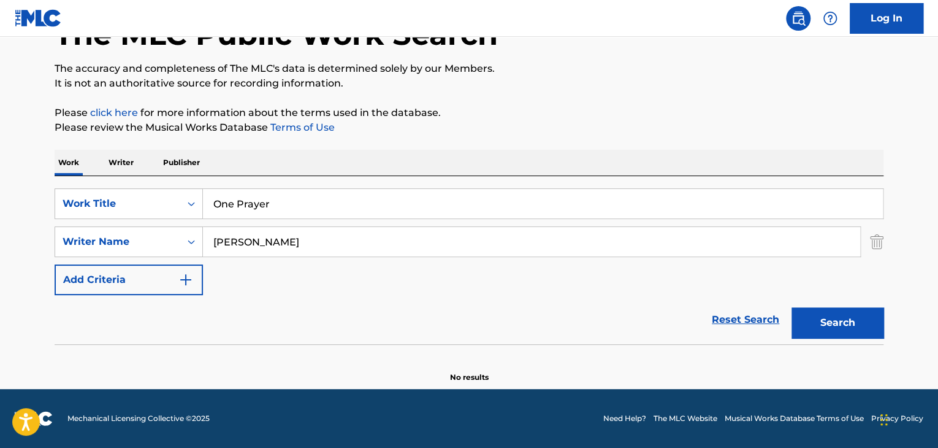
scroll to position [85, 0]
click at [126, 162] on p "Writer" at bounding box center [121, 163] width 33 height 26
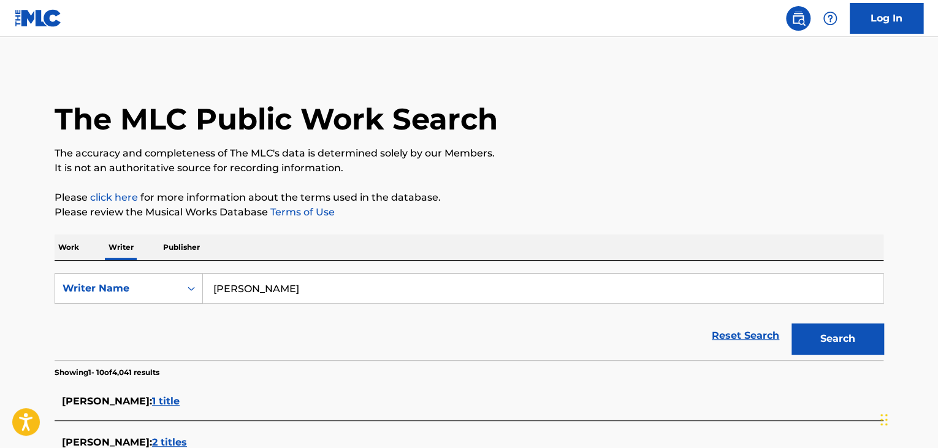
click at [315, 269] on div "SearchWithCriteria8e29e85a-5733-4d1e-b0a3-0fa58a4c440d Writer Name [PERSON_NAME…" at bounding box center [469, 310] width 829 height 99
click at [325, 285] on input "[PERSON_NAME]" at bounding box center [543, 288] width 680 height 29
paste input "[PERSON_NAME]"
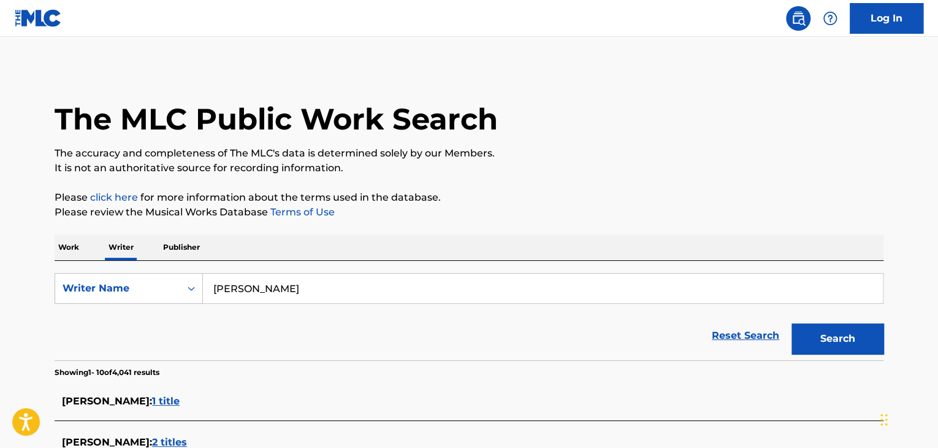
type input "[PERSON_NAME]"
click at [515, 235] on div "Work Writer Publisher" at bounding box center [469, 247] width 829 height 26
click at [795, 342] on button "Search" at bounding box center [838, 338] width 92 height 31
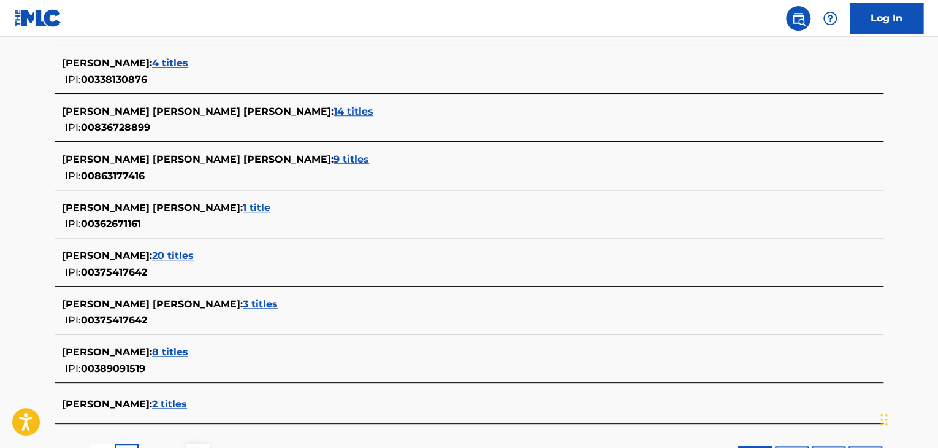
scroll to position [424, 0]
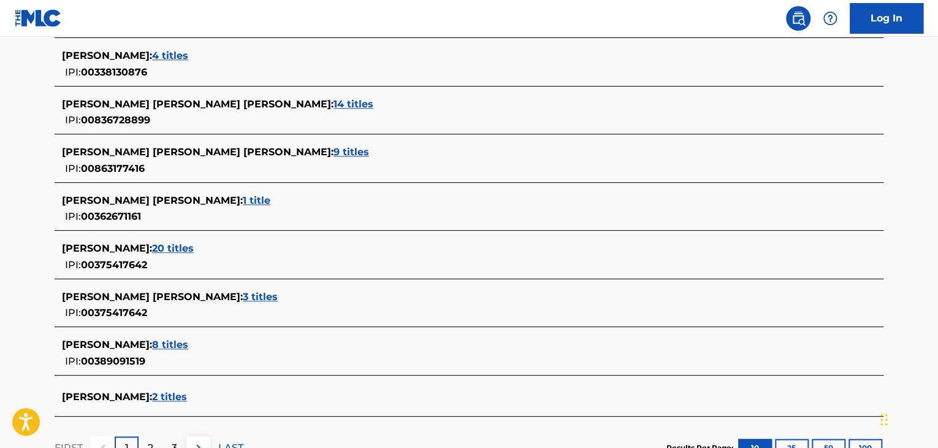
click at [187, 399] on span "2 titles" at bounding box center [169, 397] width 35 height 12
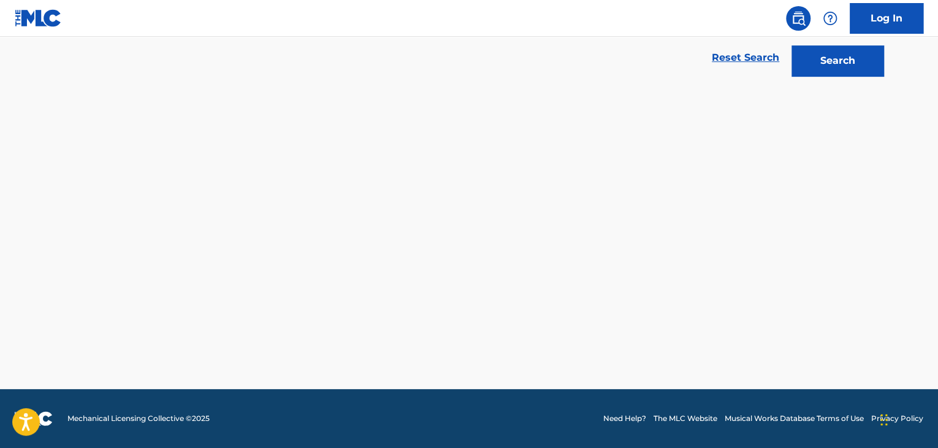
scroll to position [277, 0]
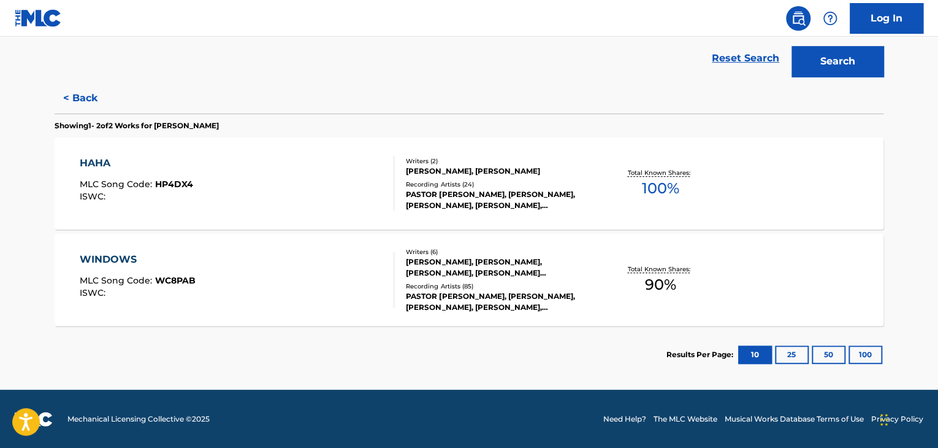
click at [329, 190] on div "HAHA MLC Song Code : HP4DX4 ISWC :" at bounding box center [237, 183] width 315 height 55
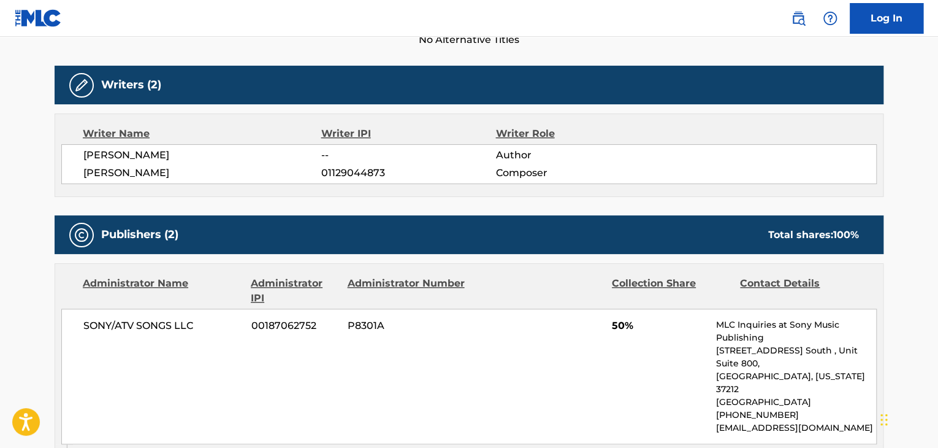
scroll to position [368, 0]
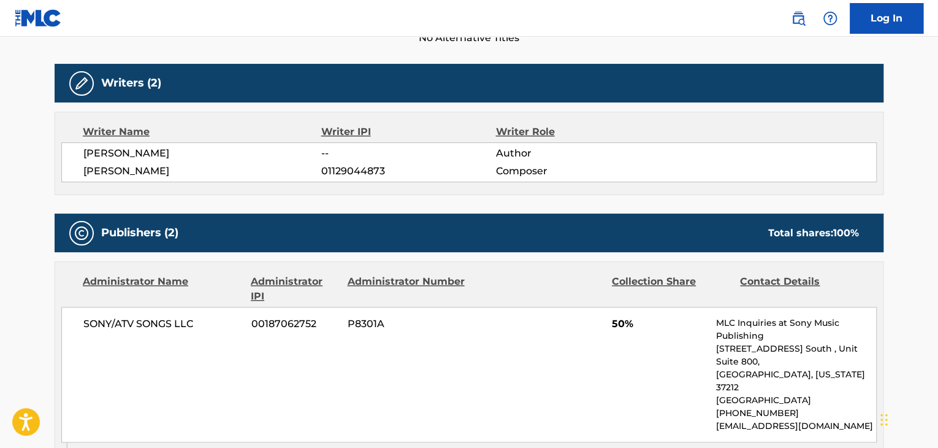
click at [174, 156] on span "[PERSON_NAME]" at bounding box center [202, 153] width 238 height 15
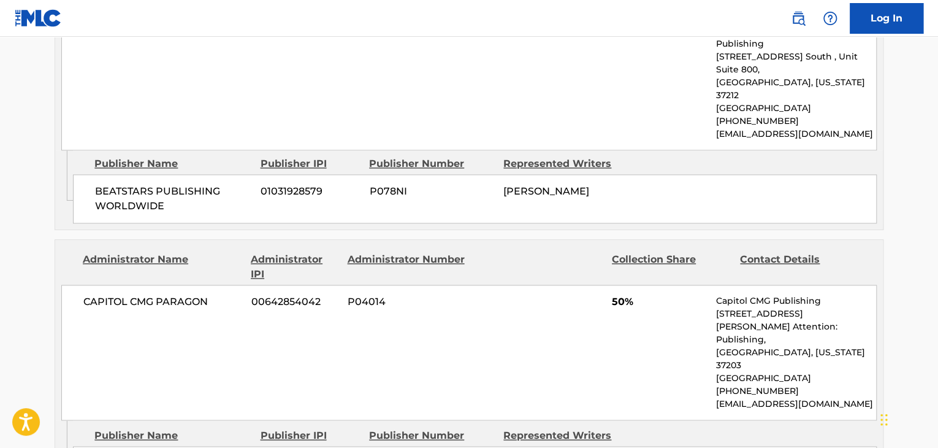
scroll to position [736, 0]
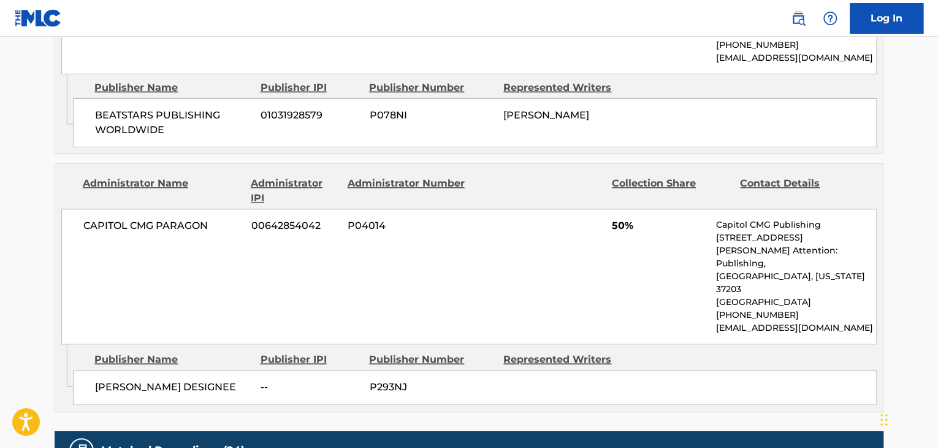
click at [147, 218] on span "CAPITOL CMG PARAGON" at bounding box center [162, 225] width 159 height 15
click at [277, 218] on span "00642854042" at bounding box center [294, 225] width 87 height 15
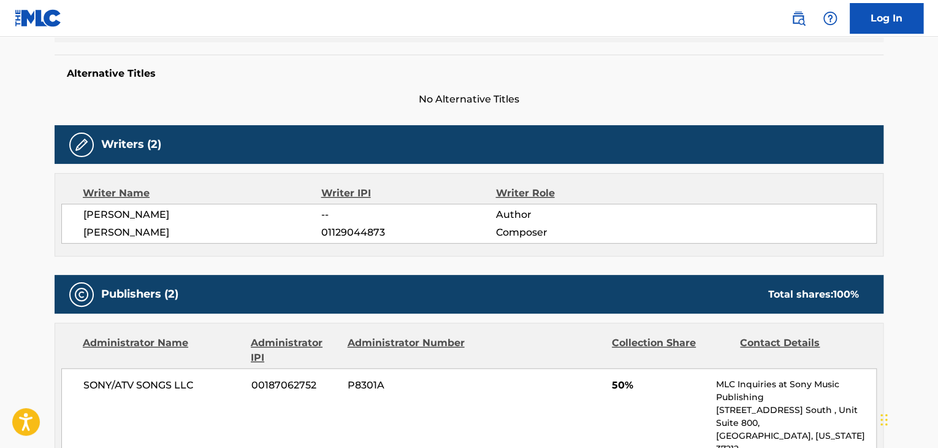
scroll to position [123, 0]
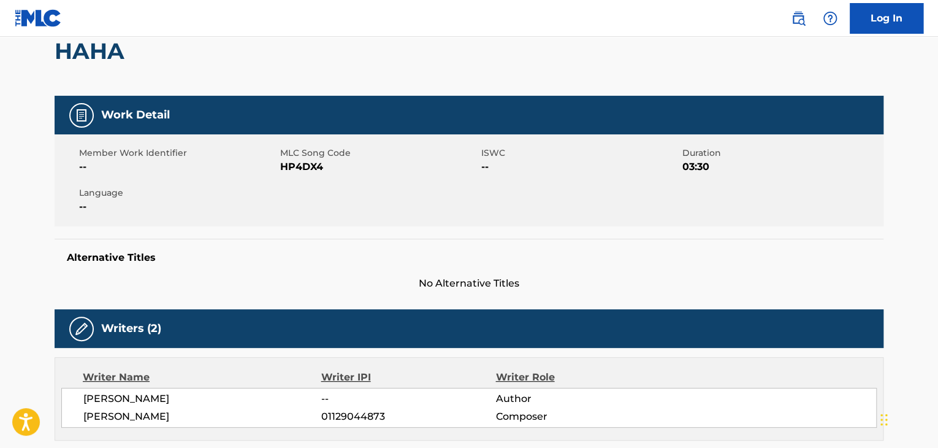
click at [299, 170] on span "HP4DX4" at bounding box center [379, 166] width 198 height 15
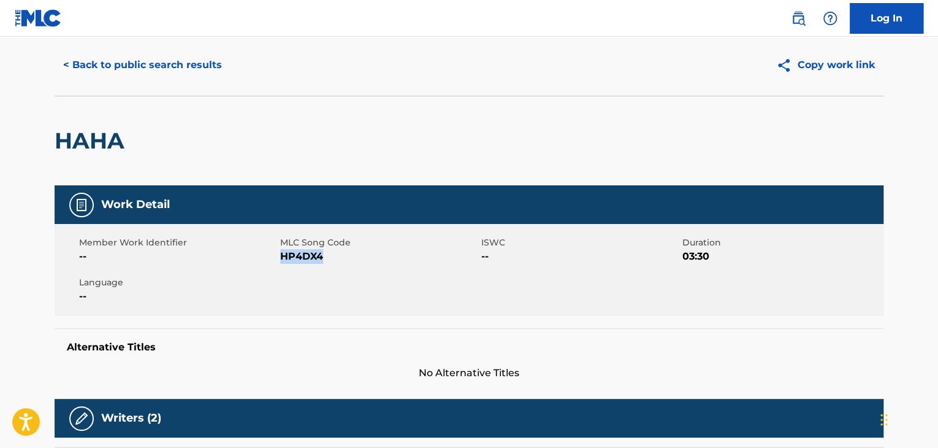
scroll to position [0, 0]
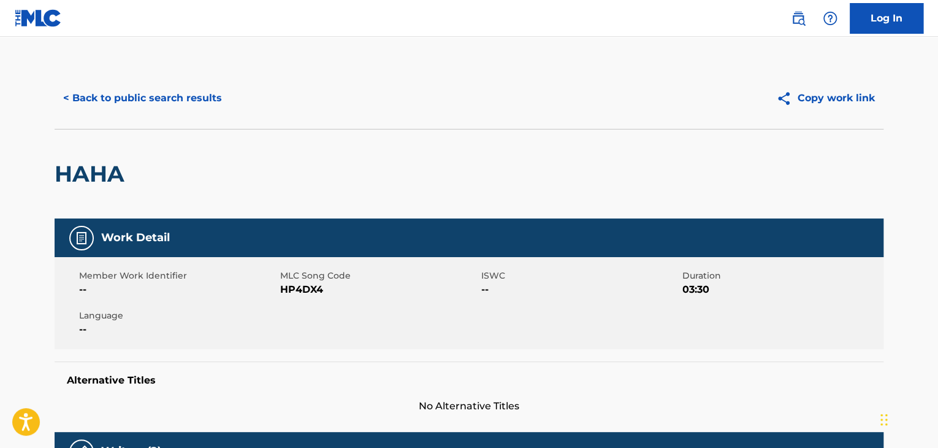
click at [159, 116] on div "< Back to public search results Copy work link" at bounding box center [469, 97] width 829 height 61
click at [159, 103] on button "< Back to public search results" at bounding box center [143, 98] width 176 height 31
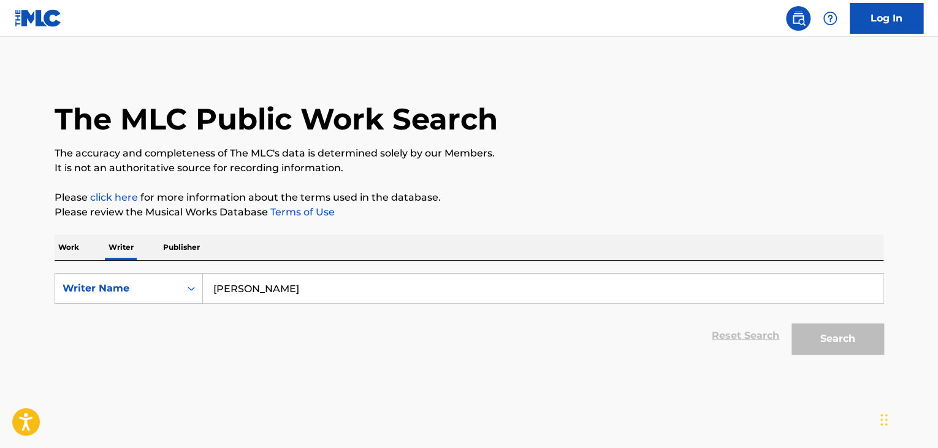
scroll to position [15, 0]
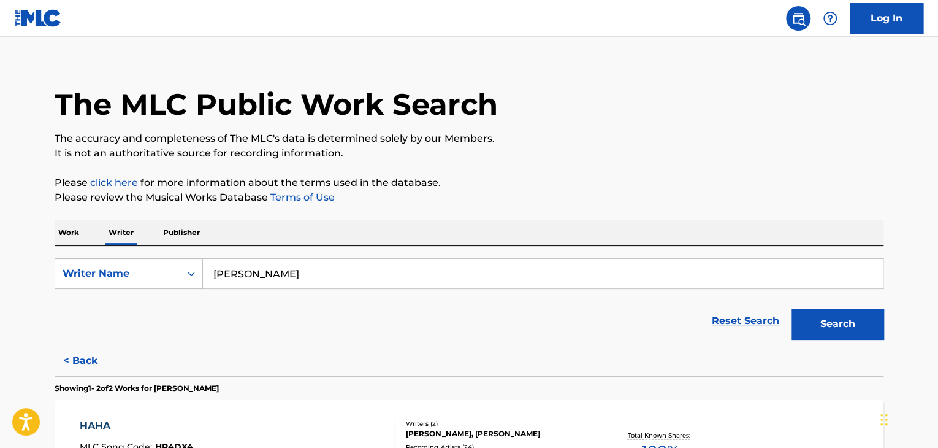
click at [55, 230] on p "Work" at bounding box center [69, 233] width 28 height 26
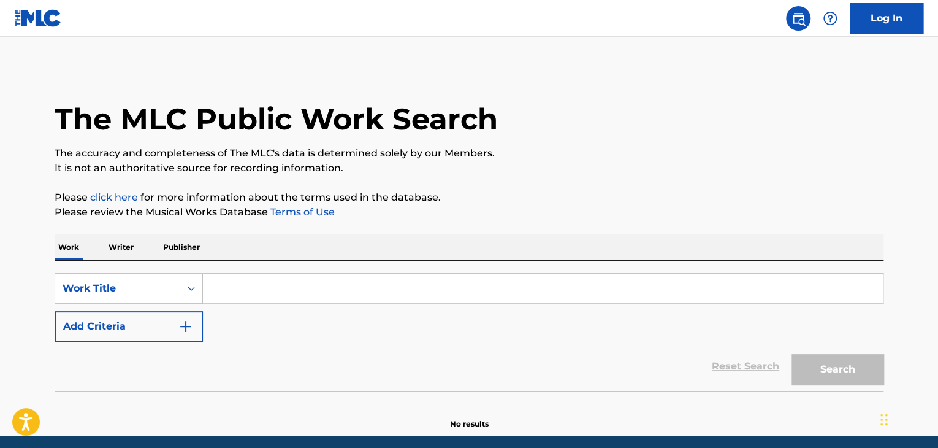
click at [289, 297] on input "Search Form" at bounding box center [543, 288] width 680 height 29
paste input "REM"
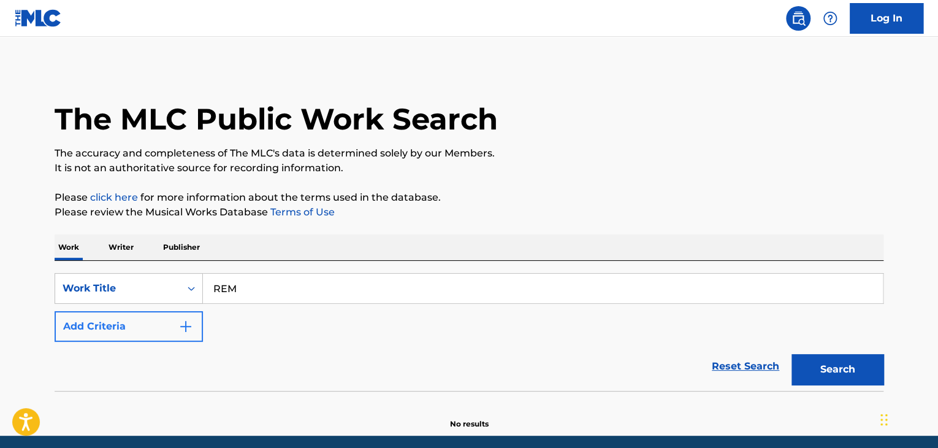
type input "REM"
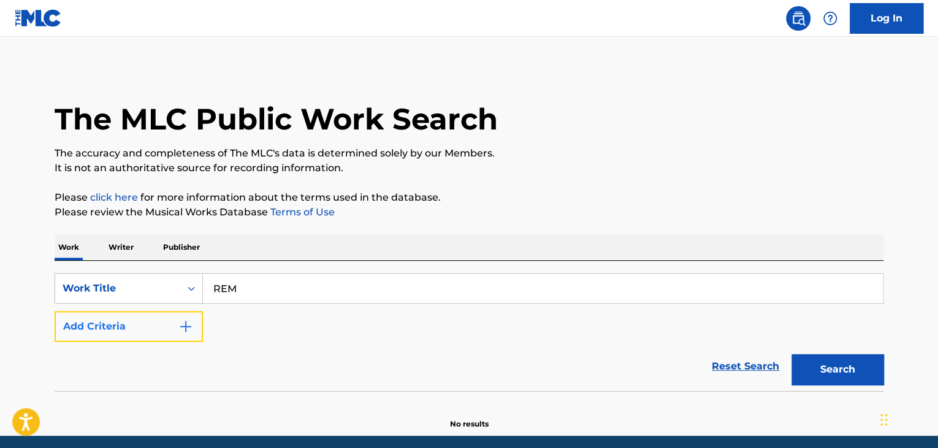
click at [160, 334] on button "Add Criteria" at bounding box center [129, 326] width 148 height 31
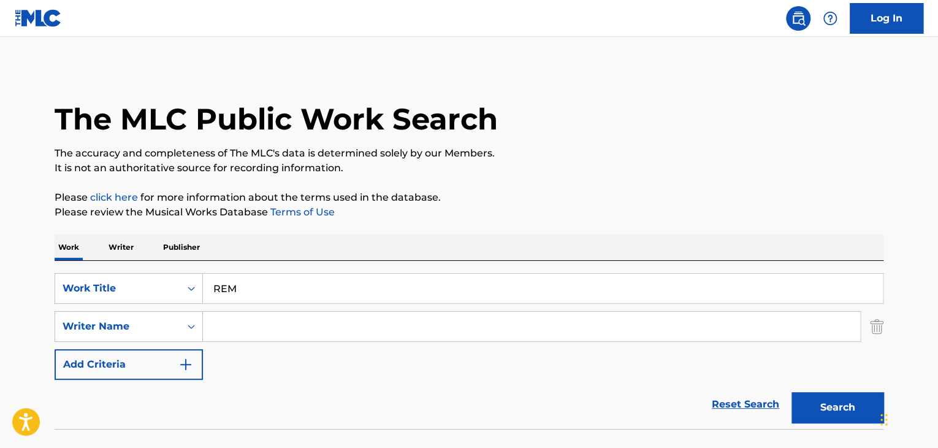
click at [245, 327] on input "Search Form" at bounding box center [531, 326] width 657 height 29
paste input "[PERSON_NAME]"
type input "[PERSON_NAME]"
click at [823, 403] on button "Search" at bounding box center [838, 407] width 92 height 31
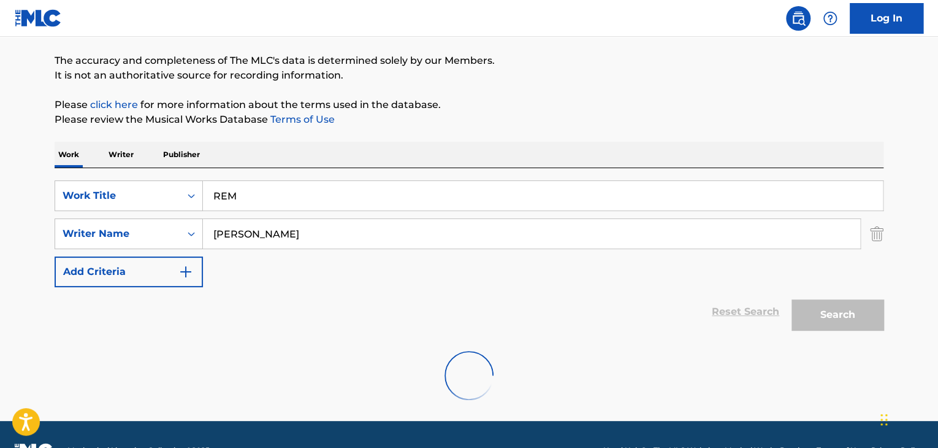
scroll to position [85, 0]
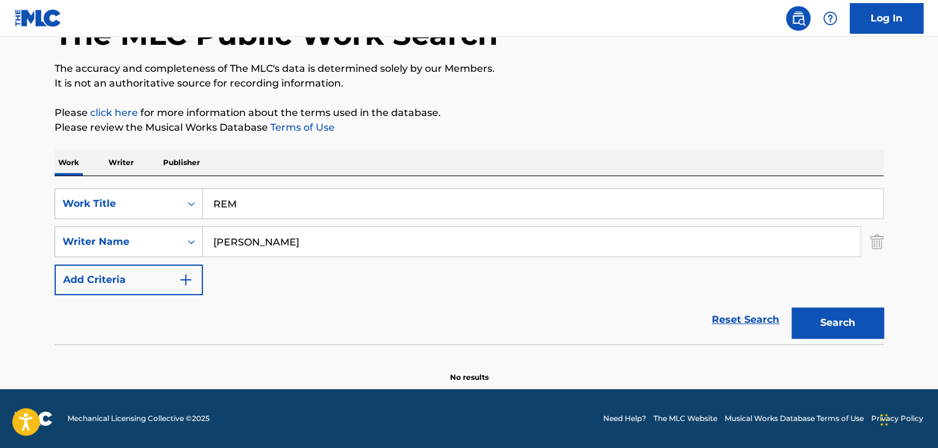
click at [120, 155] on p "Writer" at bounding box center [121, 163] width 33 height 26
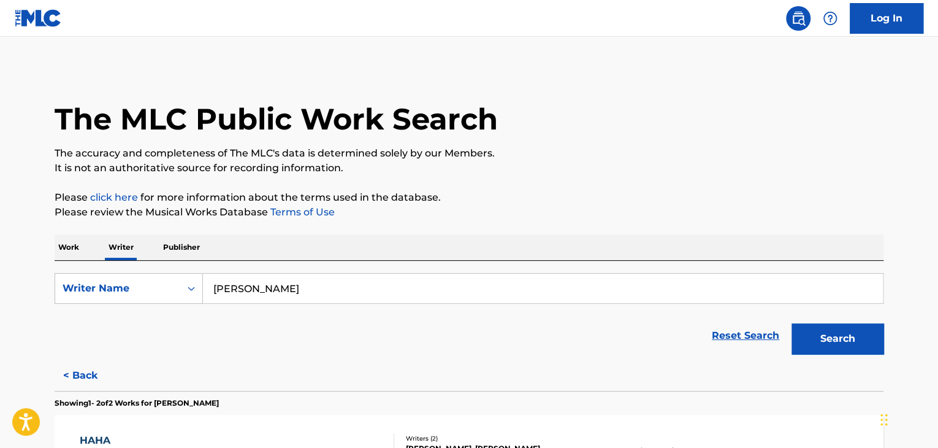
click at [280, 295] on input "[PERSON_NAME]" at bounding box center [543, 288] width 680 height 29
paste input "[PERSON_NAME]"
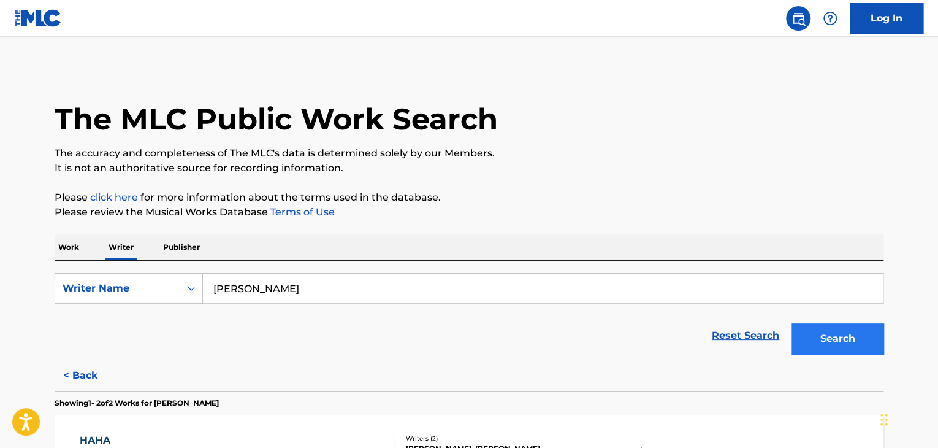
type input "[PERSON_NAME]"
click at [827, 344] on button "Search" at bounding box center [838, 338] width 92 height 31
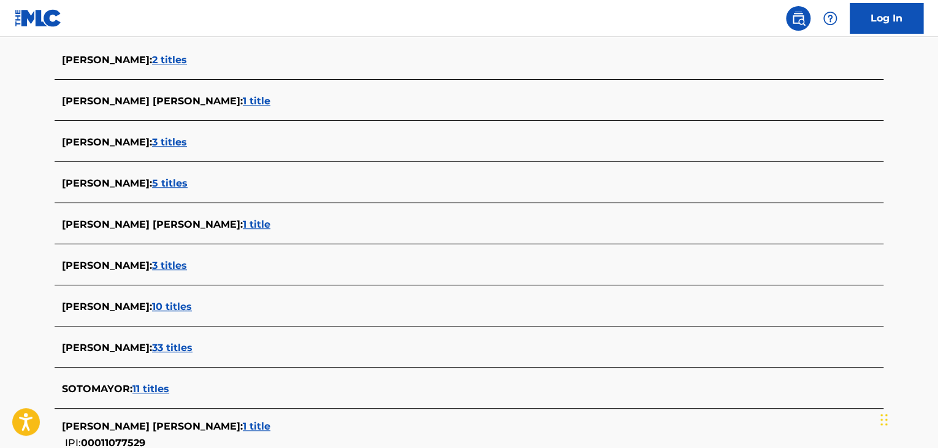
scroll to position [245, 0]
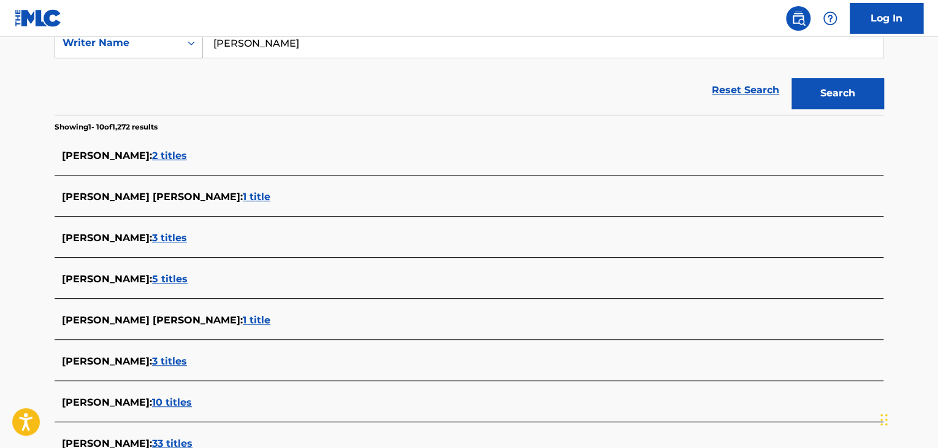
click at [187, 158] on span "2 titles" at bounding box center [169, 156] width 35 height 12
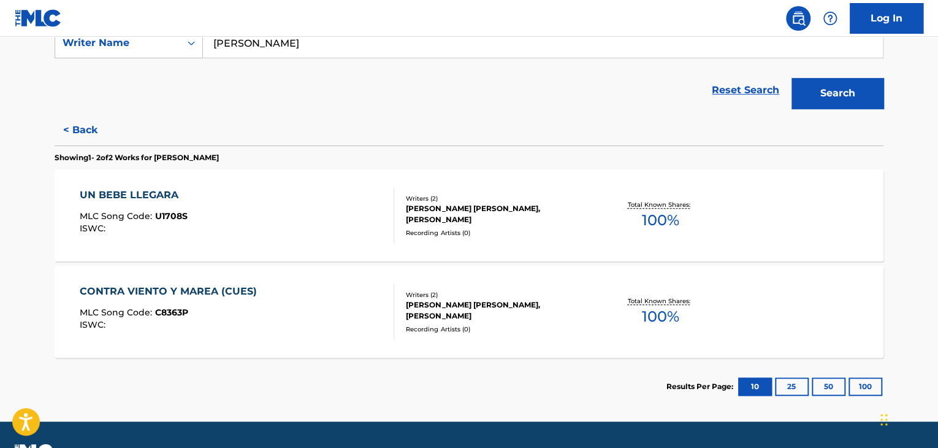
click at [348, 214] on div "UN BEBE LLEGARA MLC Song Code : U1708S ISWC :" at bounding box center [237, 215] width 315 height 55
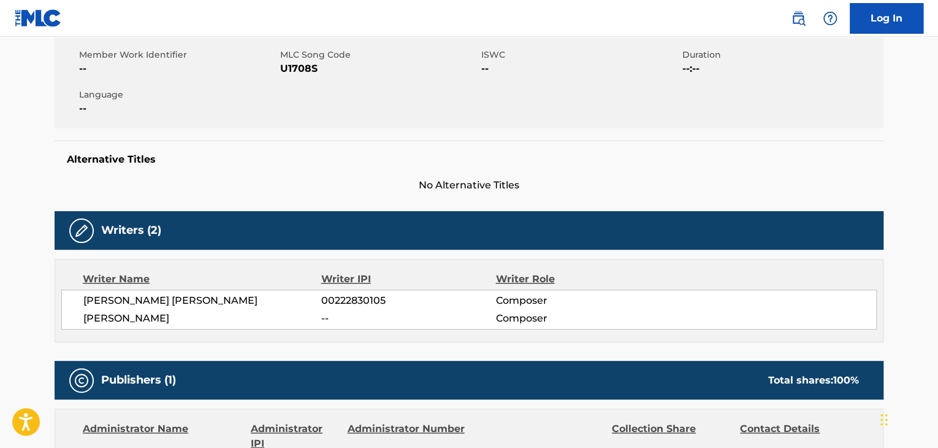
scroll to position [123, 0]
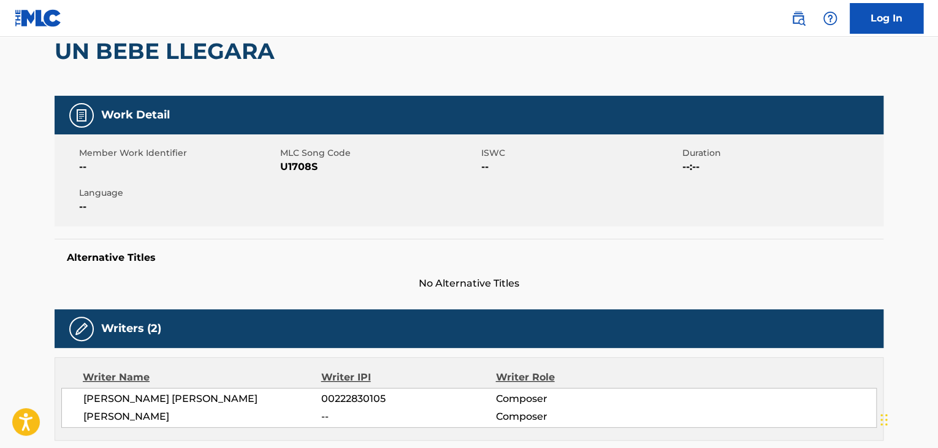
click at [292, 169] on span "U1708S" at bounding box center [379, 166] width 198 height 15
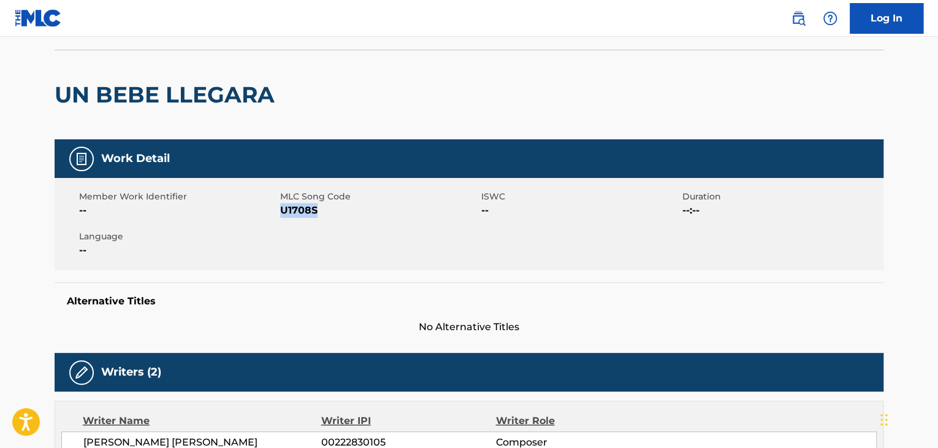
scroll to position [184, 0]
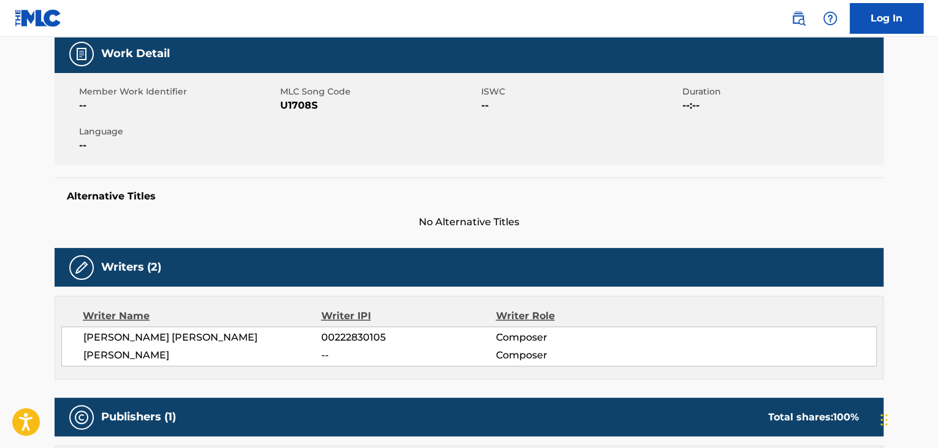
click at [182, 357] on span "[PERSON_NAME]" at bounding box center [202, 355] width 238 height 15
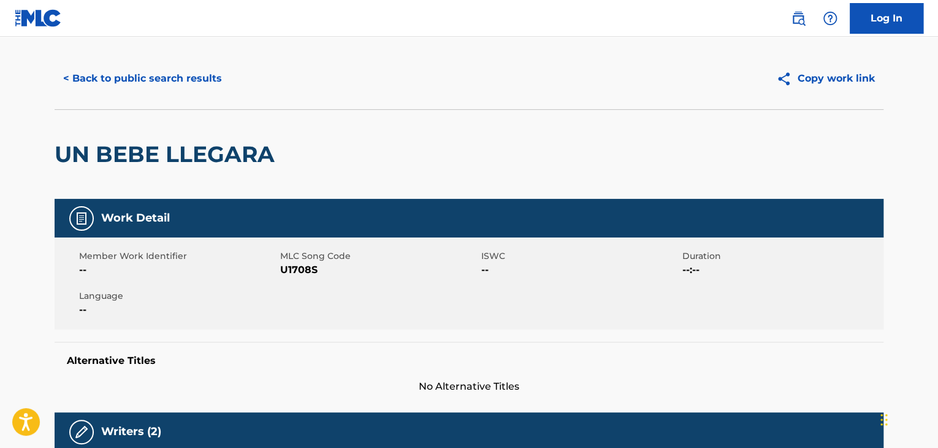
scroll to position [0, 0]
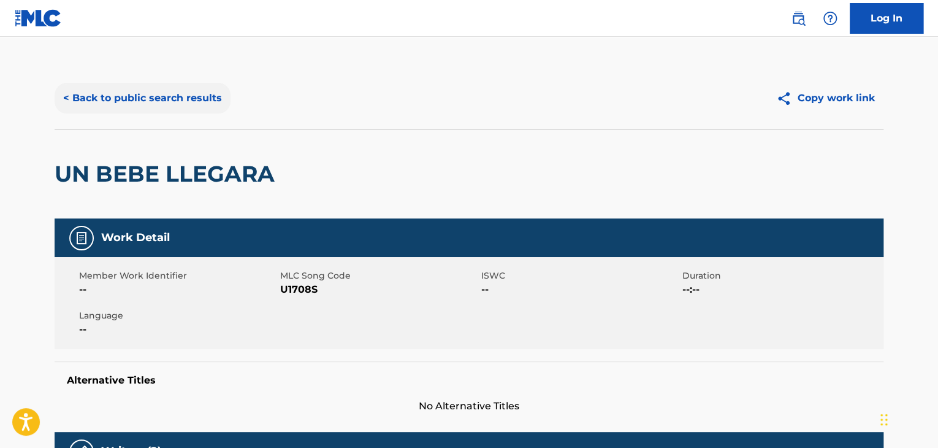
click at [184, 106] on button "< Back to public search results" at bounding box center [143, 98] width 176 height 31
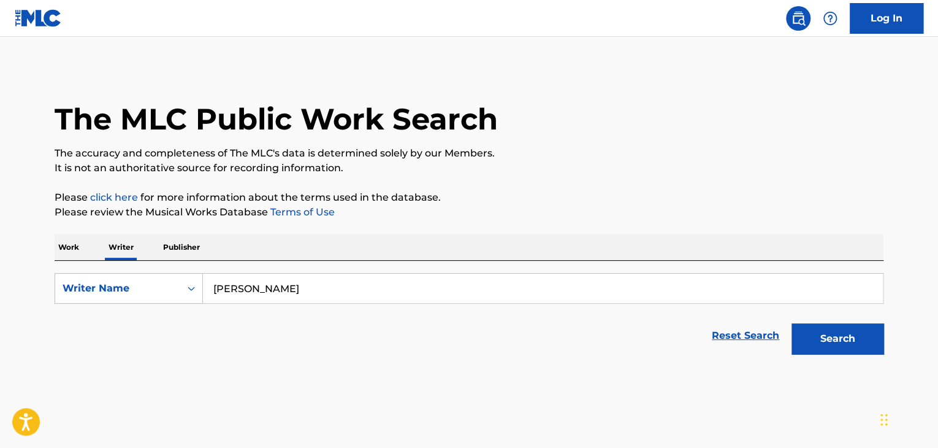
scroll to position [15, 0]
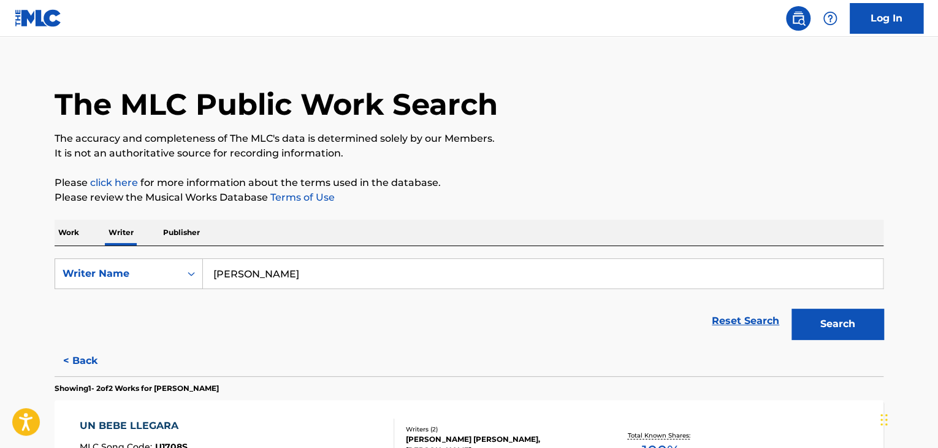
click at [266, 280] on input "[PERSON_NAME]" at bounding box center [543, 273] width 680 height 29
paste input "PRIOR [PERSON_NAME]"
type input "PRIOR [PERSON_NAME]"
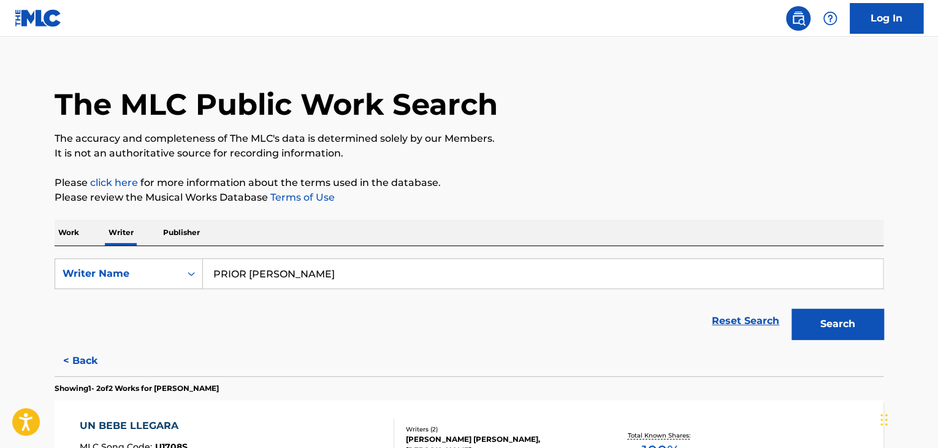
click at [578, 202] on p "Please review the Musical Works Database Terms of Use" at bounding box center [469, 197] width 829 height 15
click at [807, 327] on button "Search" at bounding box center [838, 323] width 92 height 31
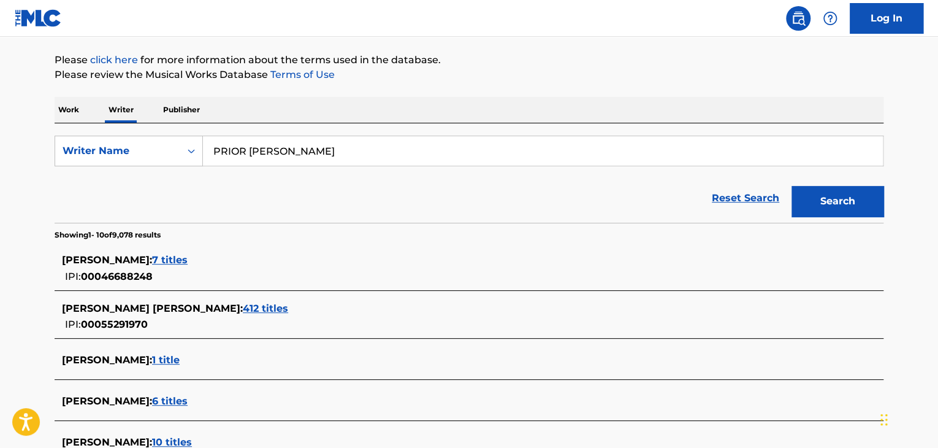
scroll to position [56, 0]
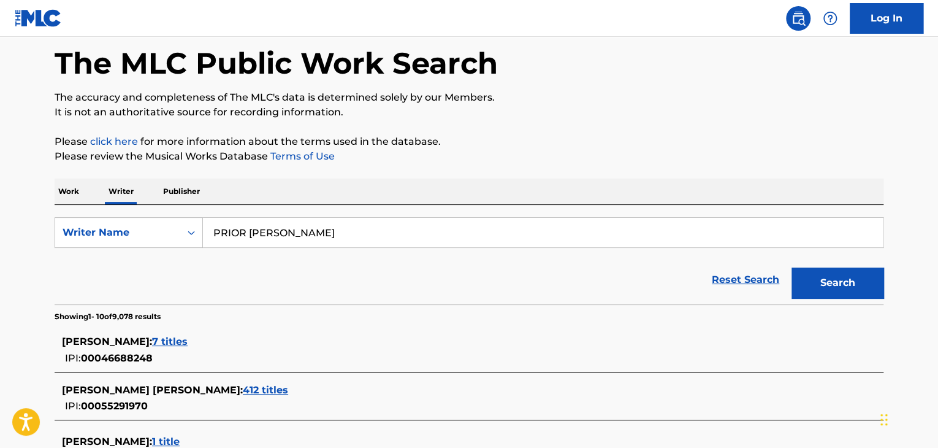
click at [171, 341] on span "7 titles" at bounding box center [170, 341] width 36 height 12
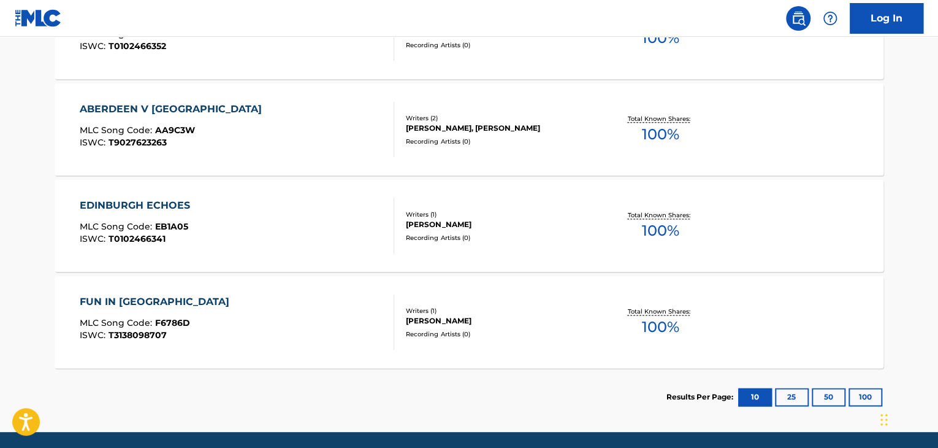
scroll to position [759, 0]
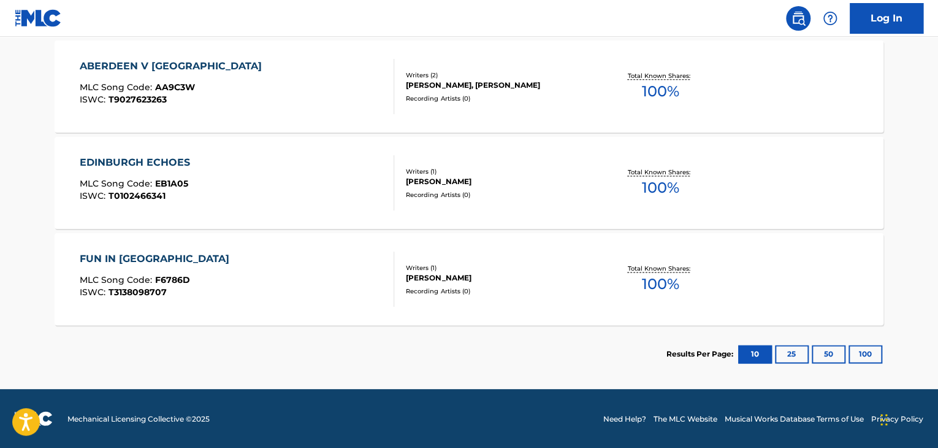
click at [303, 262] on div "FUN IN [GEOGRAPHIC_DATA] MLC Song Code : F6786D ISWC : T3138098707" at bounding box center [237, 278] width 315 height 55
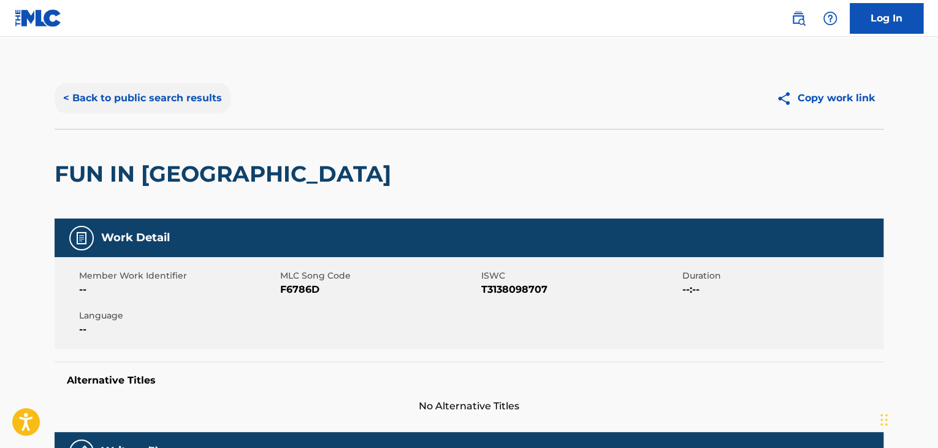
click at [153, 101] on button "< Back to public search results" at bounding box center [143, 98] width 176 height 31
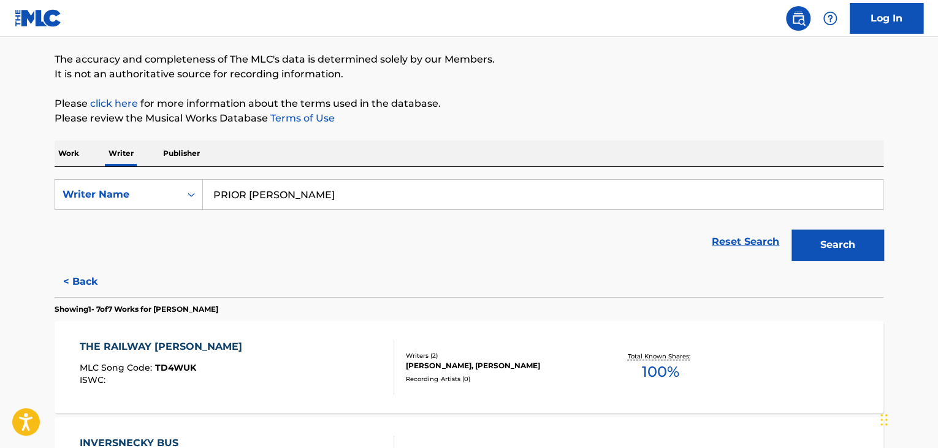
scroll to position [199, 0]
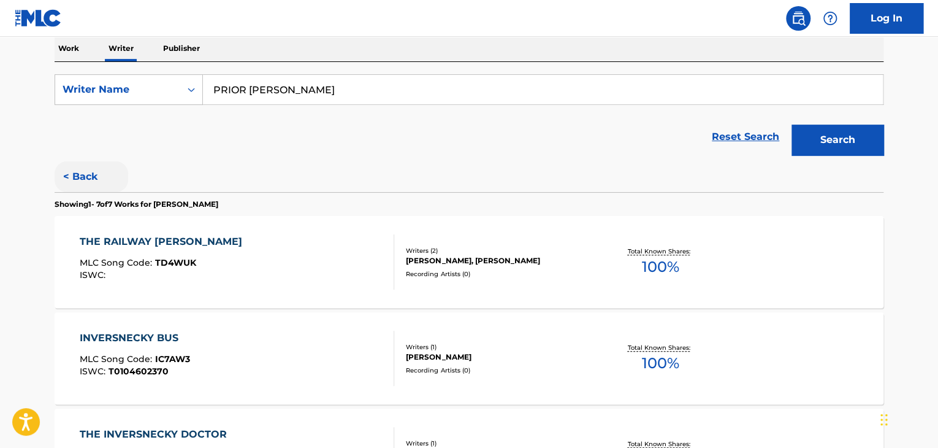
click at [91, 163] on button "< Back" at bounding box center [92, 176] width 74 height 31
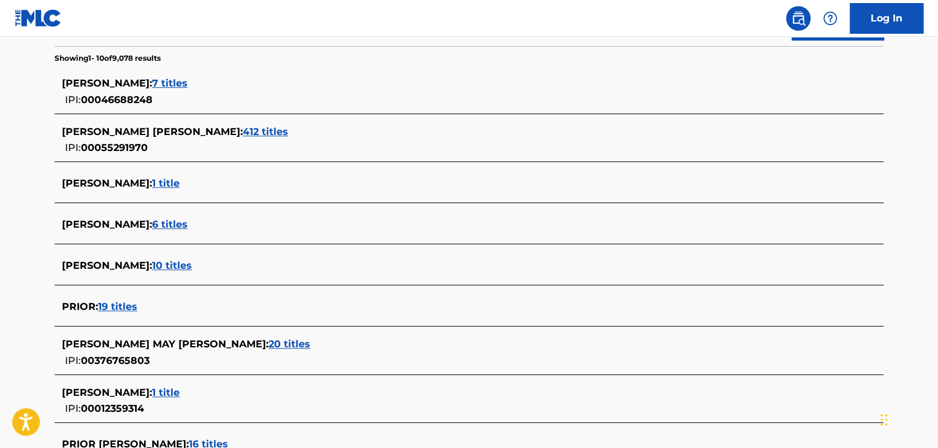
scroll to position [315, 0]
click at [172, 180] on span "1 title" at bounding box center [166, 183] width 28 height 12
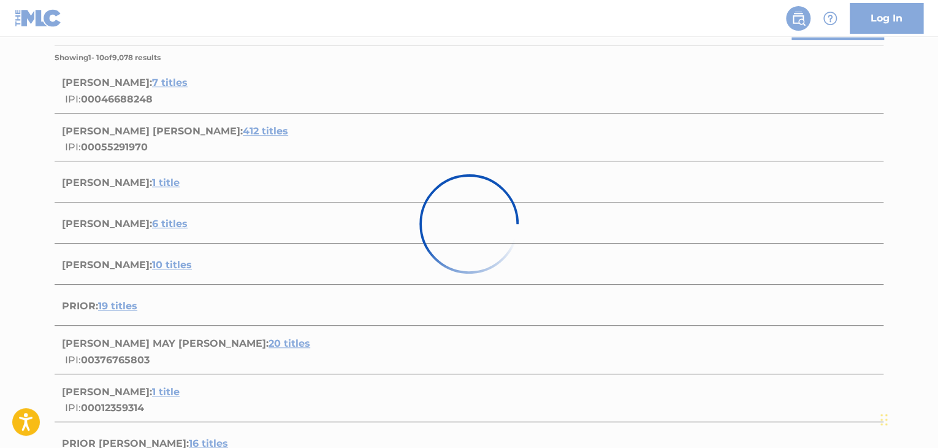
scroll to position [182, 0]
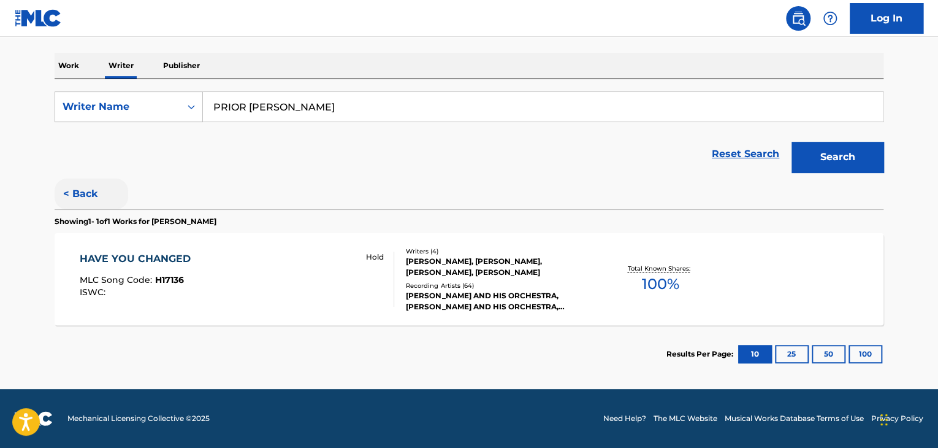
click at [74, 194] on button "< Back" at bounding box center [92, 193] width 74 height 31
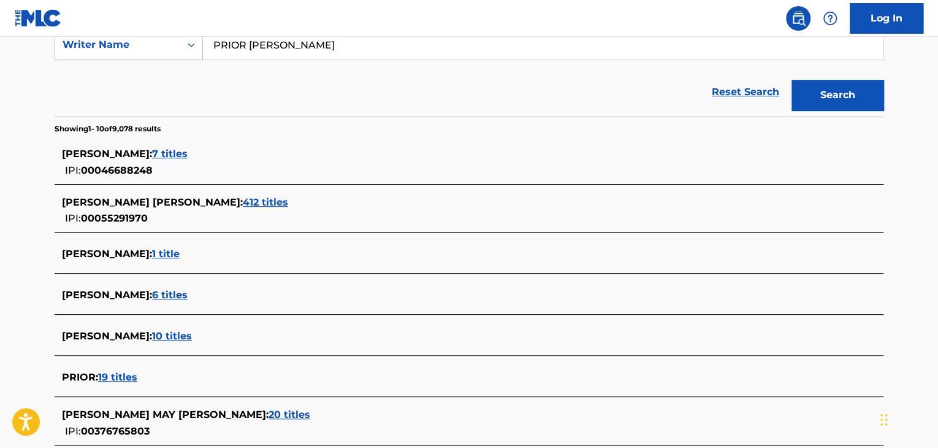
scroll to position [366, 0]
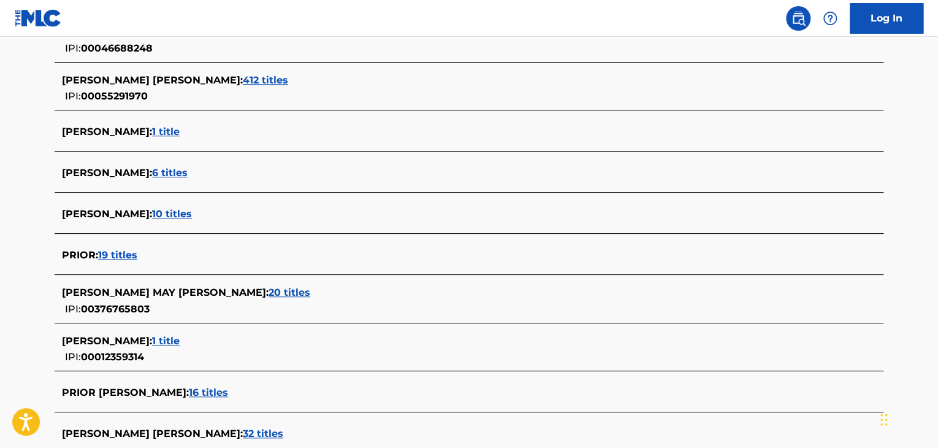
click at [192, 215] on span "10 titles" at bounding box center [172, 214] width 40 height 12
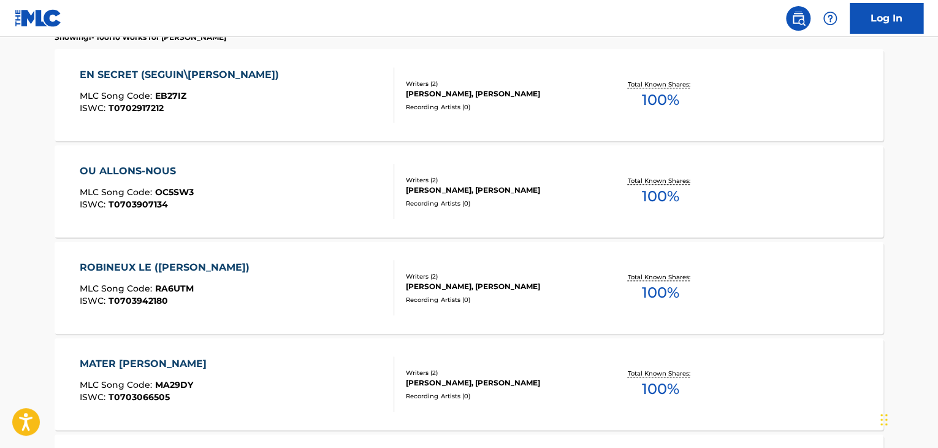
scroll to position [182, 0]
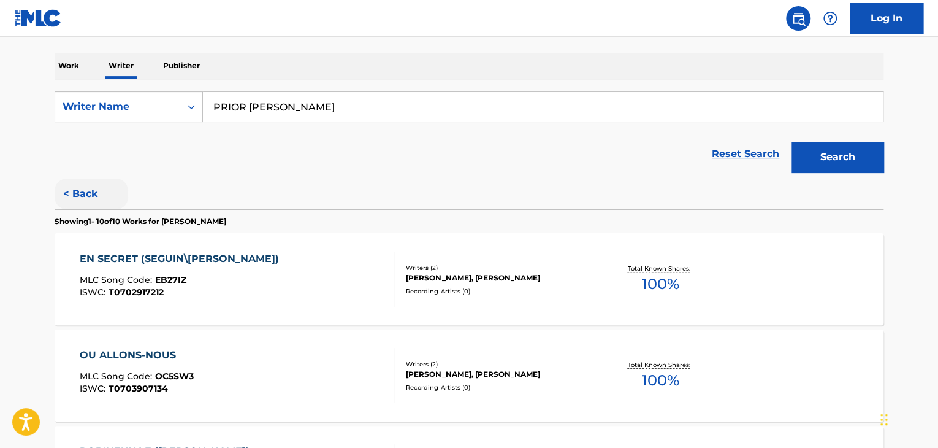
click at [96, 196] on button "< Back" at bounding box center [92, 193] width 74 height 31
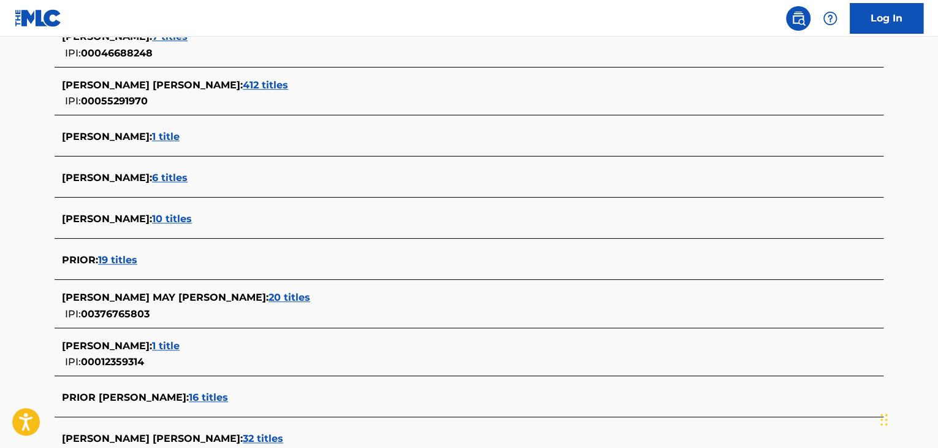
scroll to position [427, 0]
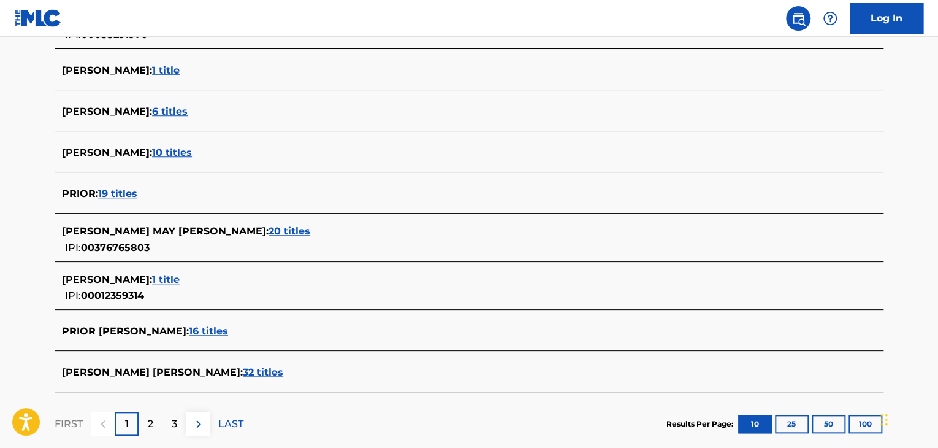
click at [121, 196] on span "19 titles" at bounding box center [117, 194] width 39 height 12
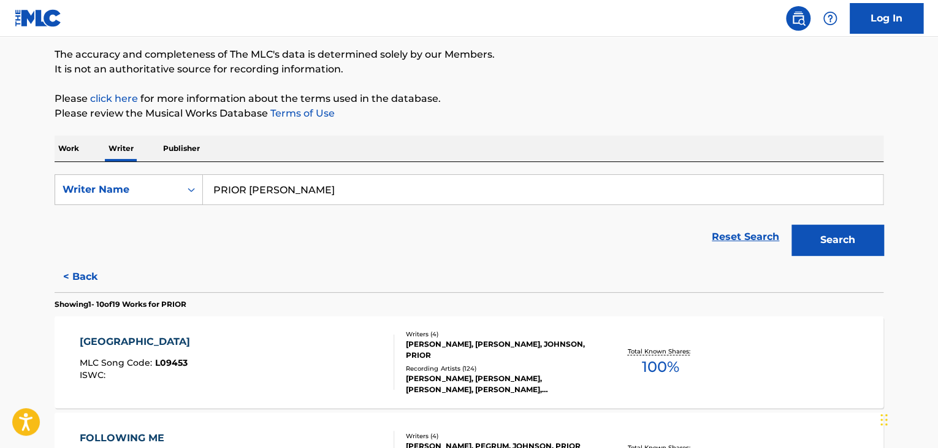
scroll to position [59, 0]
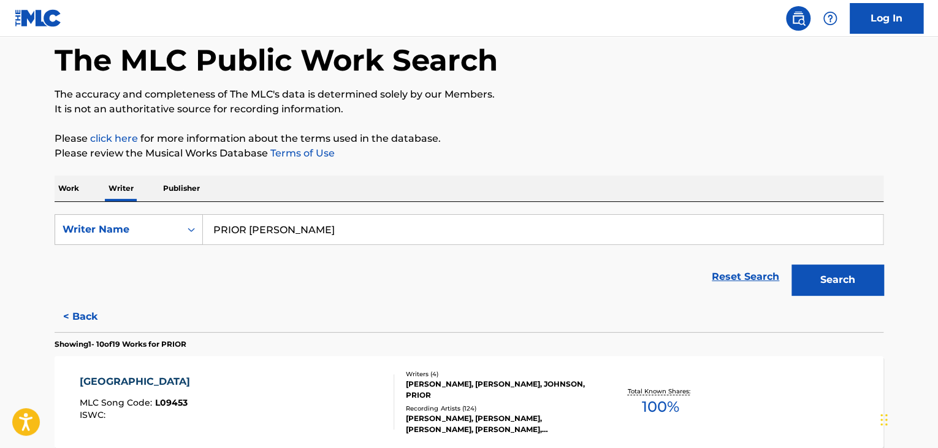
click at [256, 229] on input "PRIOR [PERSON_NAME]" at bounding box center [543, 229] width 680 height 29
paste input "[PERSON_NAME] Grandson"
type input "[PERSON_NAME] Grandson"
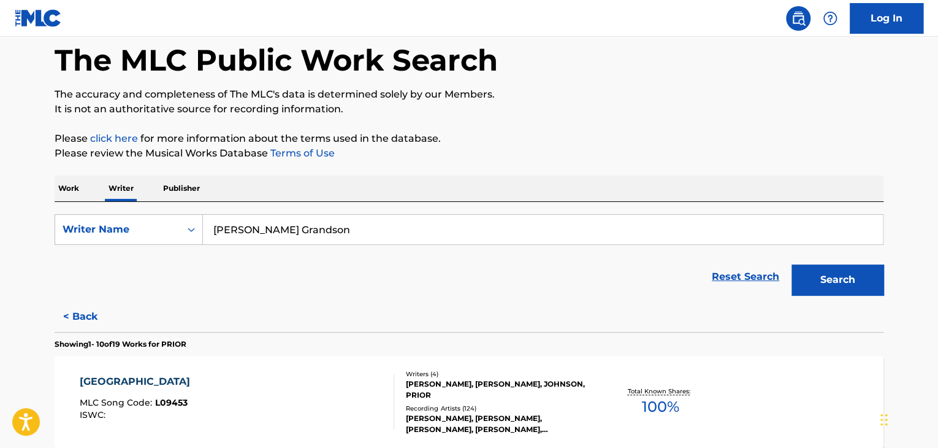
drag, startPoint x: 510, startPoint y: 164, endPoint x: 557, endPoint y: 183, distance: 51.1
click at [806, 269] on button "Search" at bounding box center [838, 279] width 92 height 31
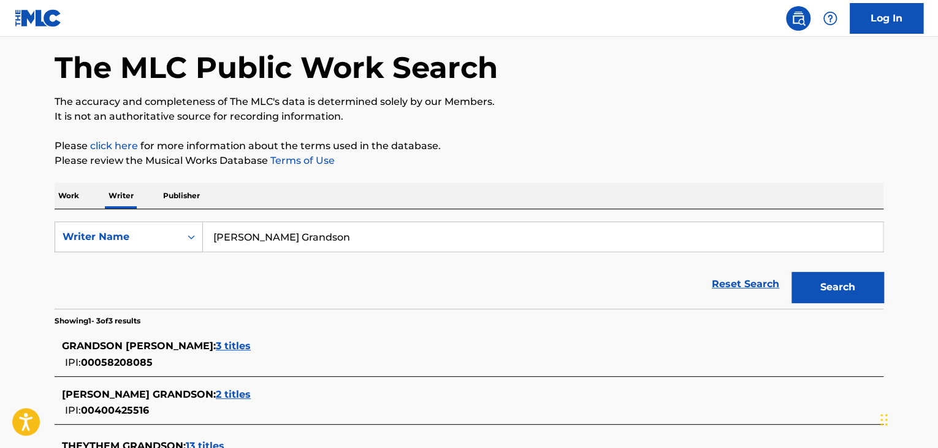
scroll to position [0, 0]
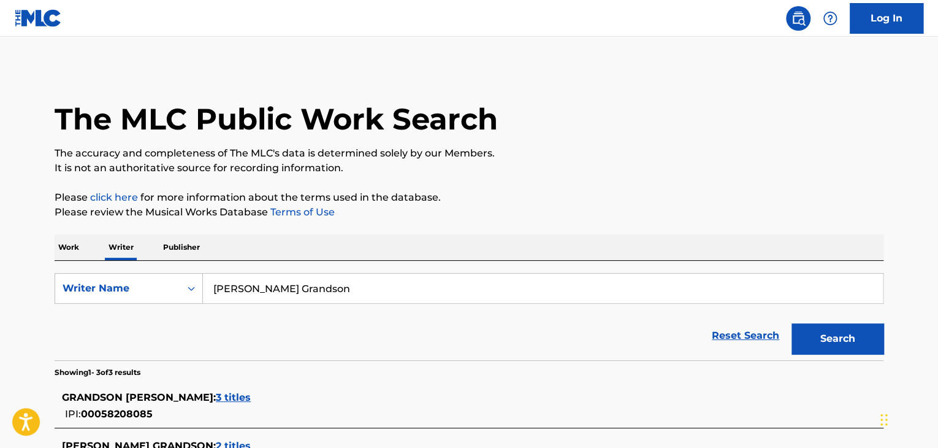
click at [59, 257] on p "Work" at bounding box center [69, 247] width 28 height 26
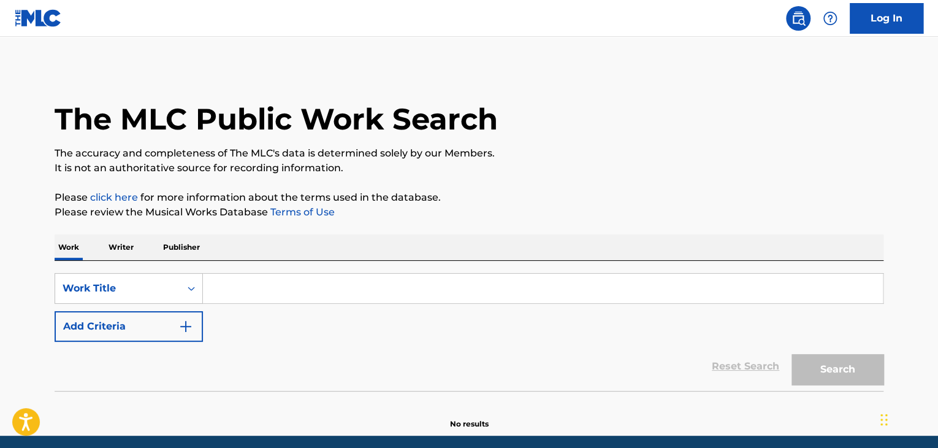
click at [231, 283] on input "Search Form" at bounding box center [543, 288] width 680 height 29
paste input "The Man I Am"
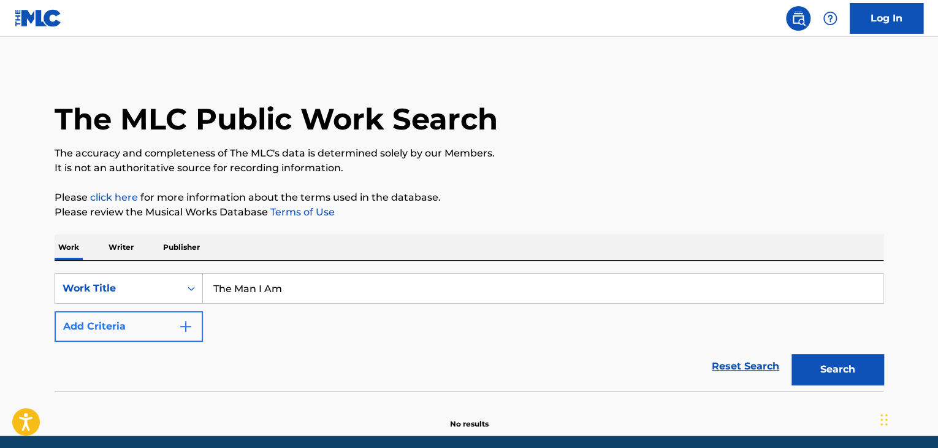
type input "The Man I Am"
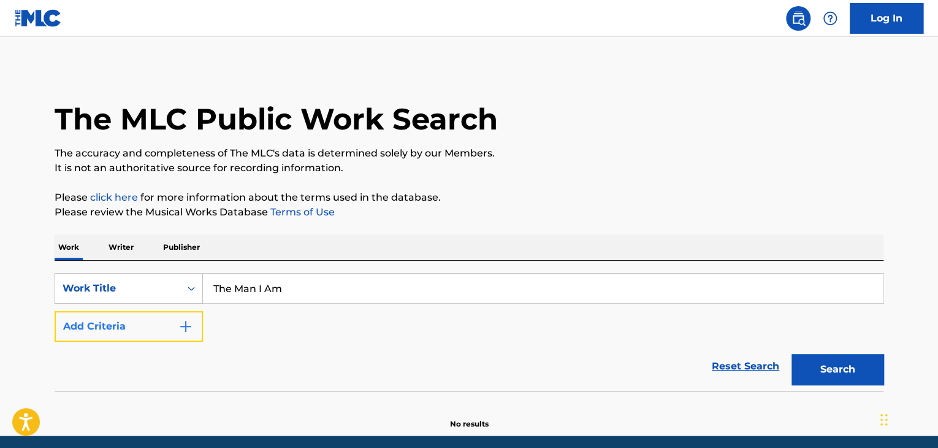
click at [164, 320] on button "Add Criteria" at bounding box center [129, 326] width 148 height 31
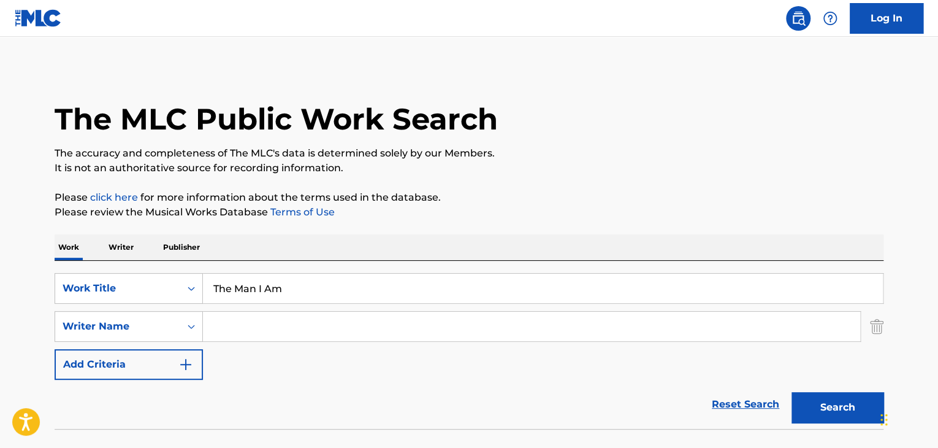
click at [267, 332] on input "Search Form" at bounding box center [531, 326] width 657 height 29
paste input "[PERSON_NAME]"
type input "[PERSON_NAME]"
click at [821, 407] on button "Search" at bounding box center [838, 407] width 92 height 31
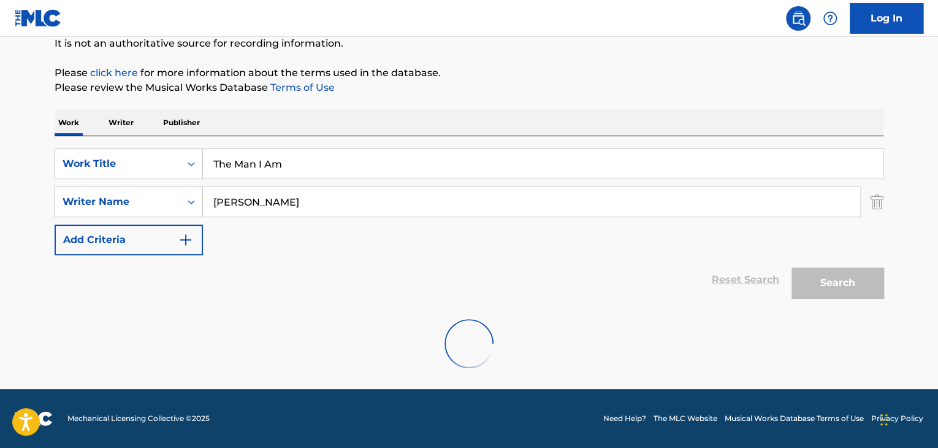
scroll to position [85, 0]
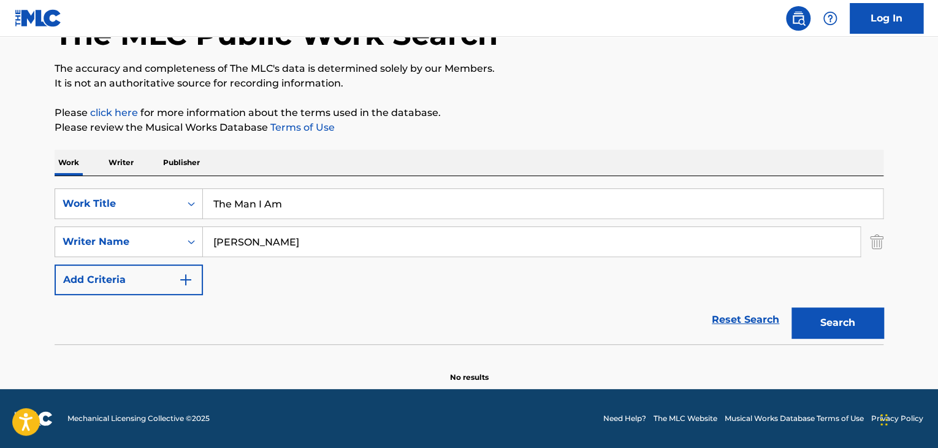
click at [126, 164] on p "Writer" at bounding box center [121, 163] width 33 height 26
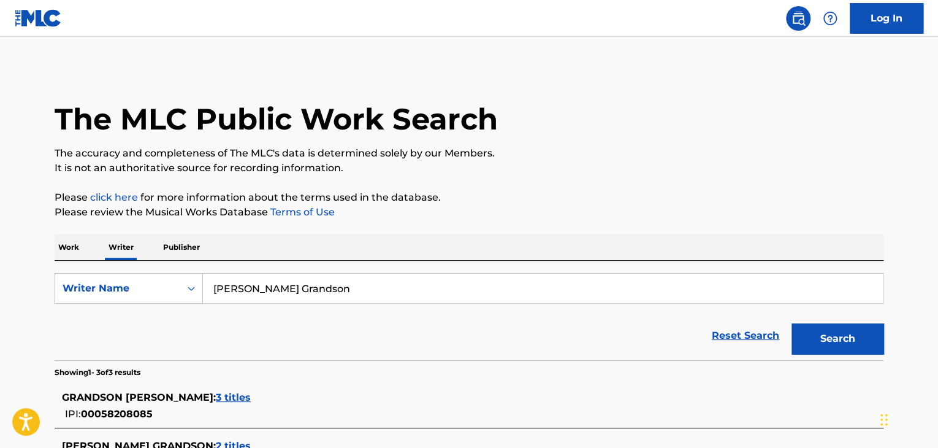
click at [279, 316] on div "Reset Search Search" at bounding box center [469, 335] width 829 height 49
click at [285, 294] on input "[PERSON_NAME] Grandson" at bounding box center [543, 288] width 680 height 29
paste input "[PERSON_NAME]"
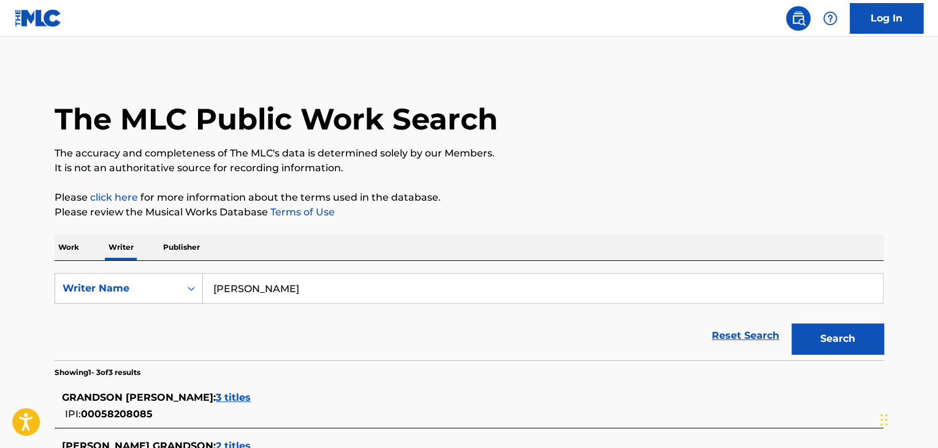
click at [491, 236] on div "Work Writer Publisher" at bounding box center [469, 247] width 829 height 26
click at [821, 331] on button "Search" at bounding box center [838, 338] width 92 height 31
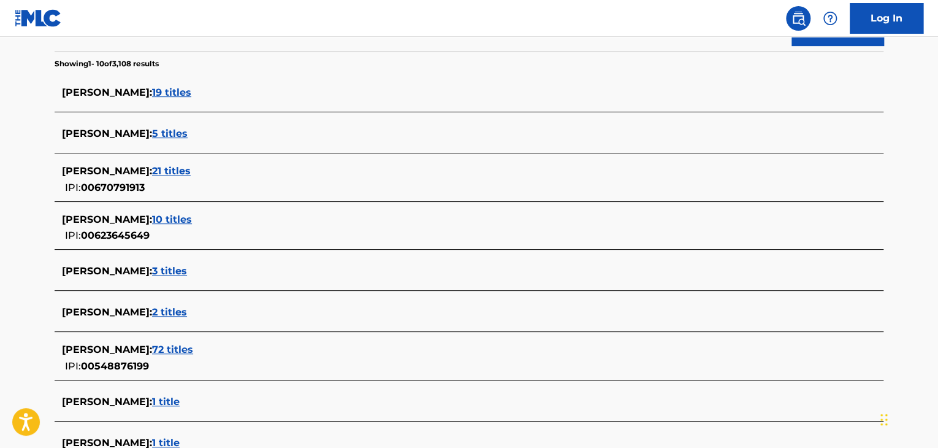
scroll to position [307, 0]
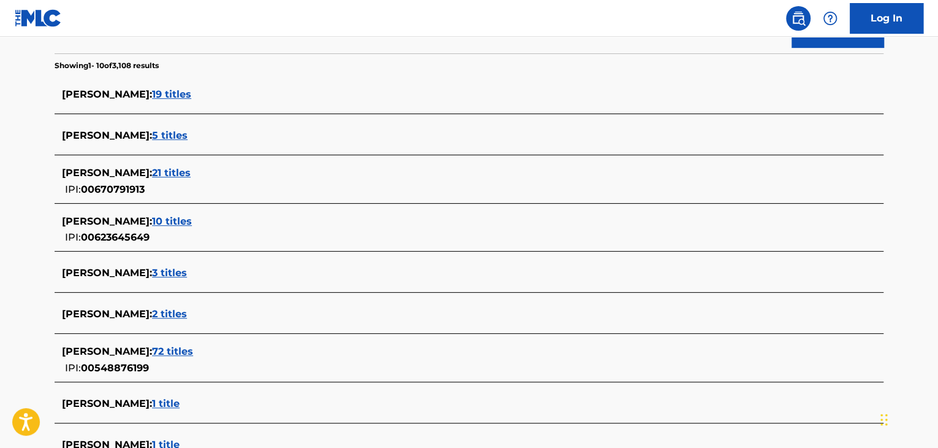
click at [152, 172] on span "21 titles" at bounding box center [171, 173] width 39 height 12
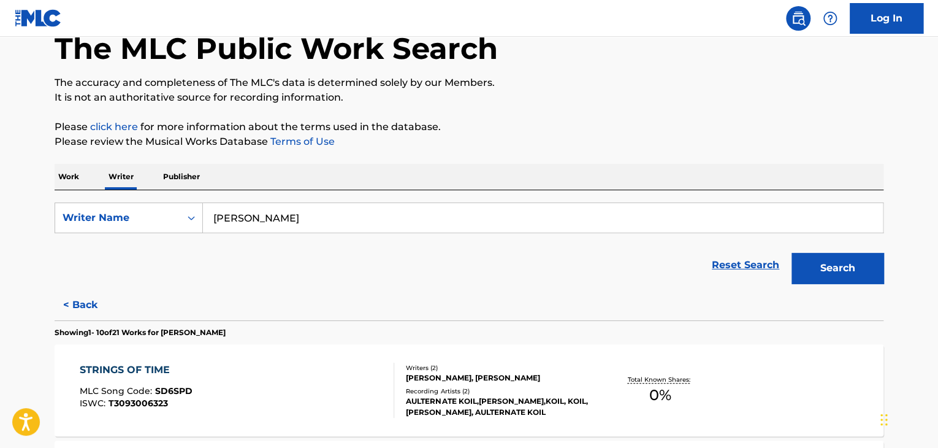
scroll to position [0, 0]
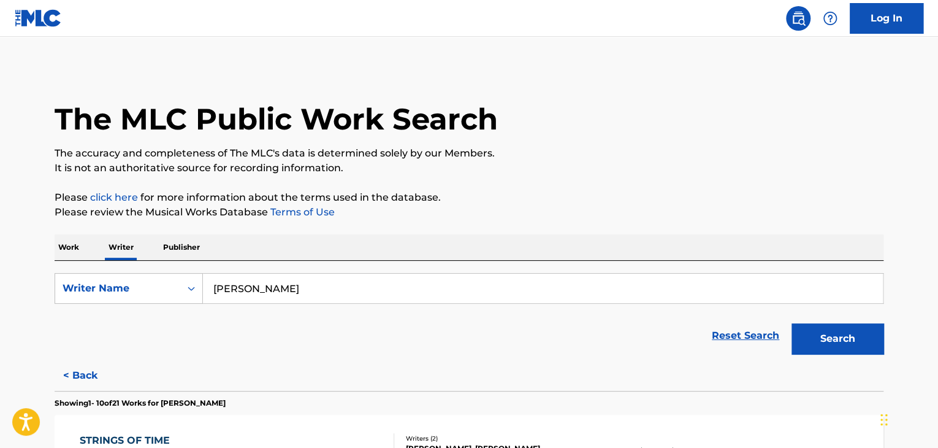
click at [265, 292] on input "[PERSON_NAME]" at bounding box center [543, 288] width 680 height 29
paste input "[PERSON_NAME]"
type input "[PERSON_NAME]"
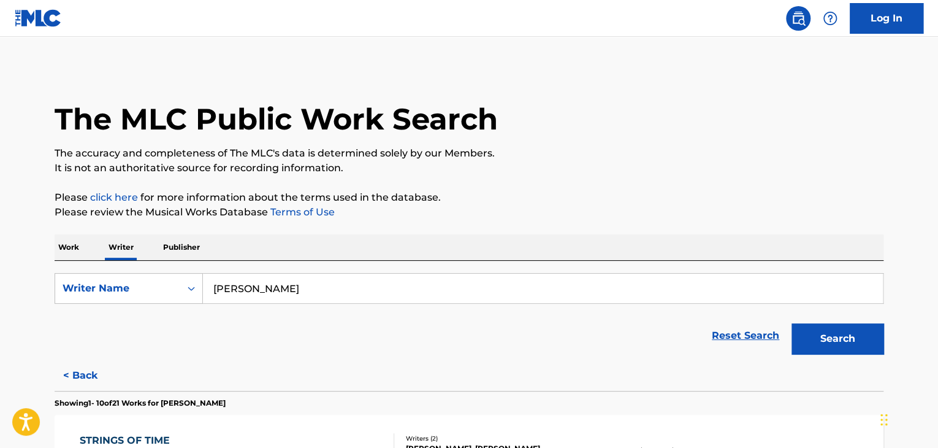
click at [792, 323] on button "Search" at bounding box center [838, 338] width 92 height 31
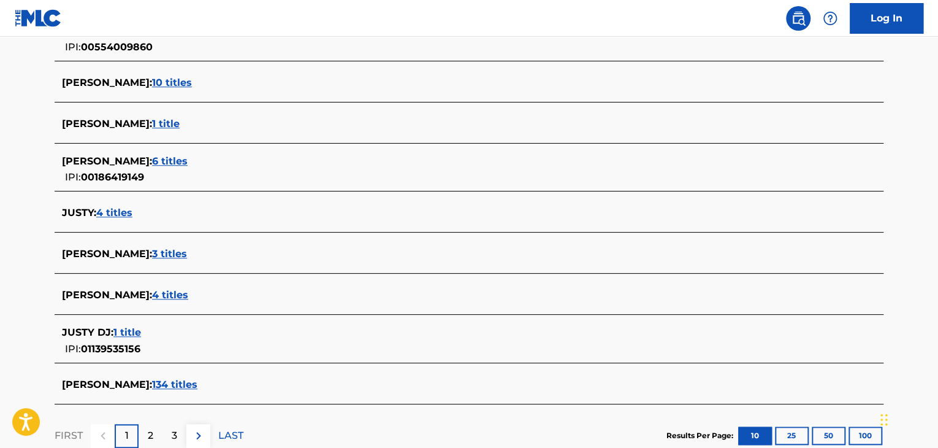
scroll to position [429, 0]
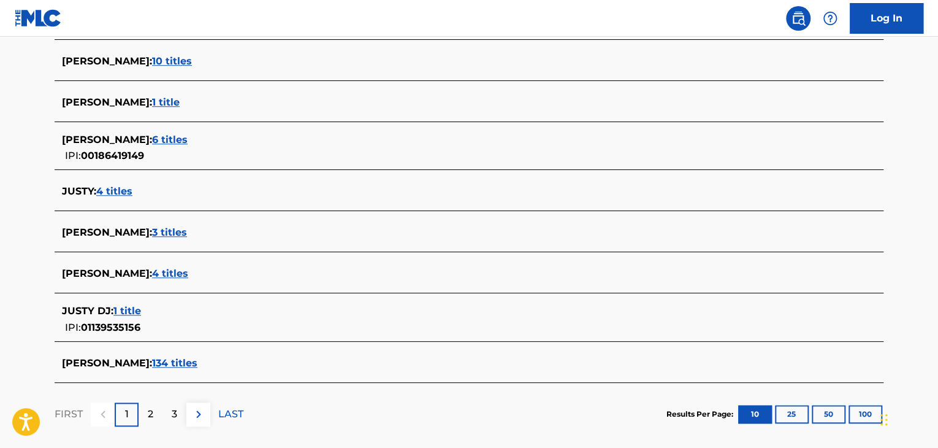
click at [191, 364] on span "134 titles" at bounding box center [174, 363] width 45 height 12
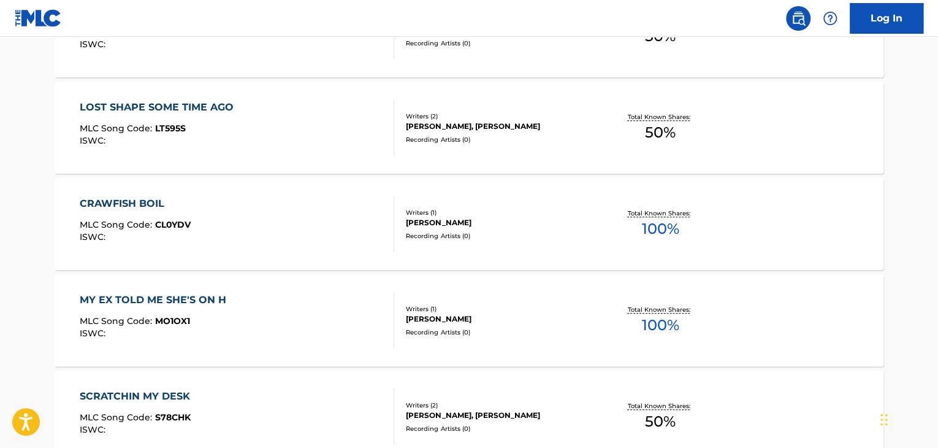
click at [288, 231] on div "CRAWFISH BOIL MLC Song Code : CL0YDV ISWC :" at bounding box center [237, 223] width 315 height 55
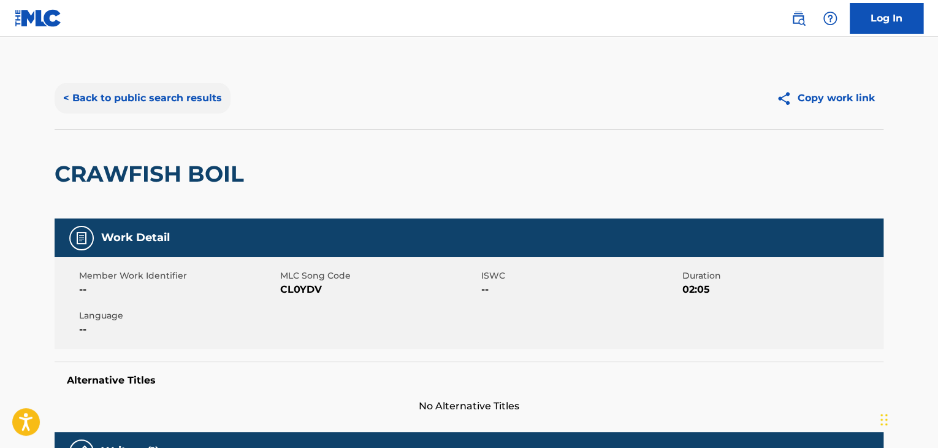
click at [163, 89] on button "< Back to public search results" at bounding box center [143, 98] width 176 height 31
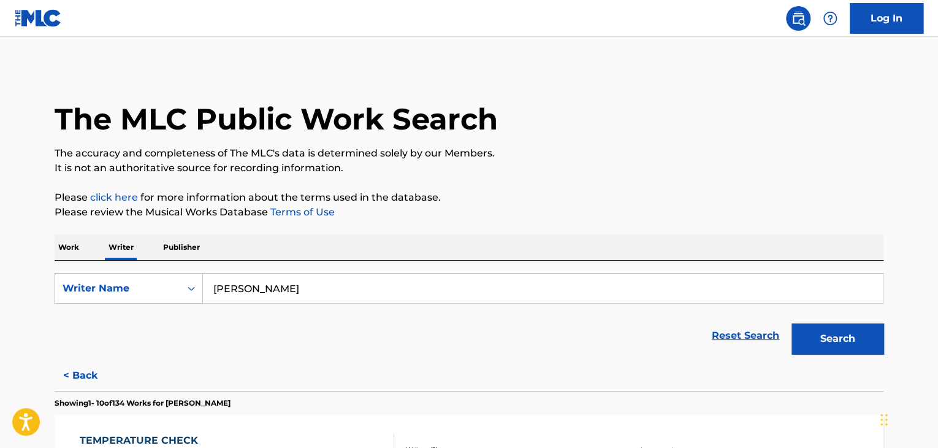
click at [66, 243] on p "Work" at bounding box center [69, 247] width 28 height 26
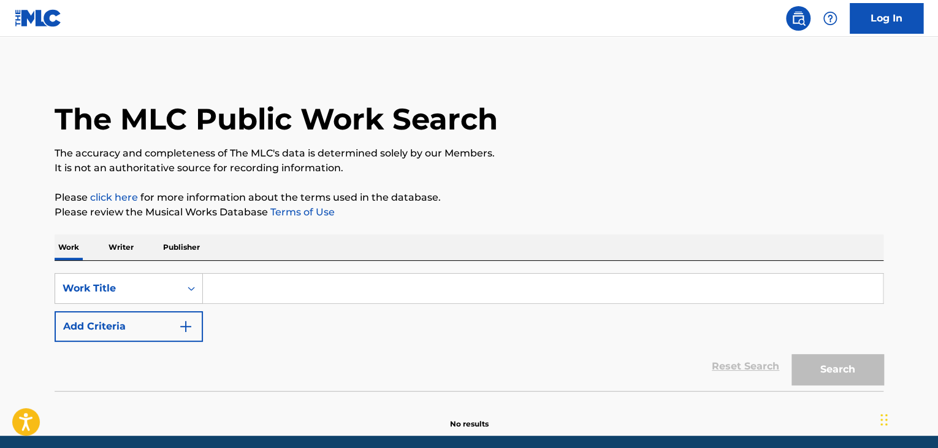
click at [257, 293] on input "Search Form" at bounding box center [543, 288] width 680 height 29
paste input "Am I Going Manic Again?"
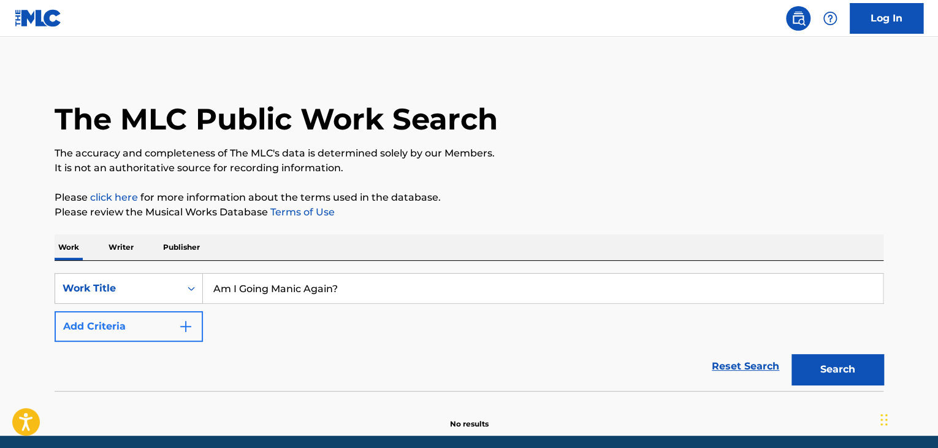
type input "Am I Going Manic Again?"
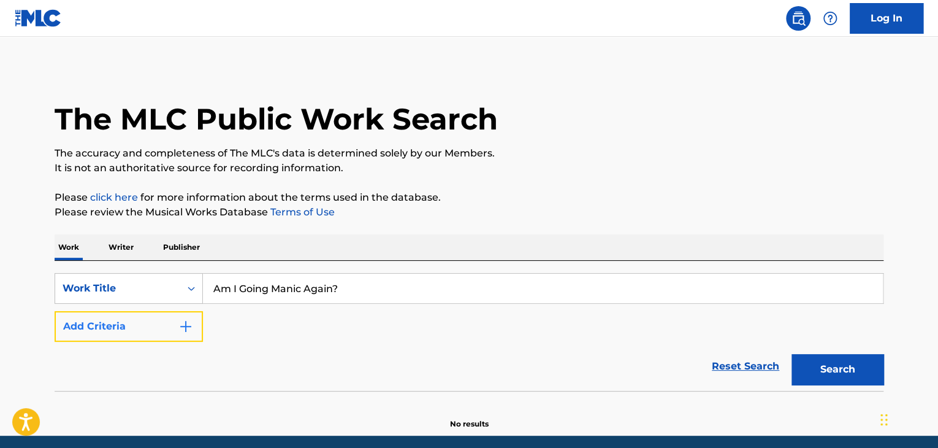
click at [179, 327] on img "Search Form" at bounding box center [185, 326] width 15 height 15
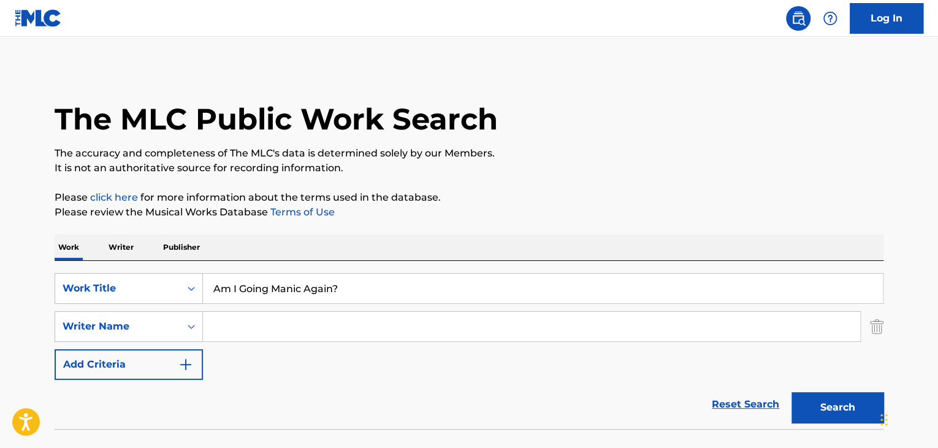
click at [255, 326] on input "Search Form" at bounding box center [531, 326] width 657 height 29
paste input "[PERSON_NAME]"
type input "[PERSON_NAME]"
click at [839, 403] on button "Search" at bounding box center [838, 407] width 92 height 31
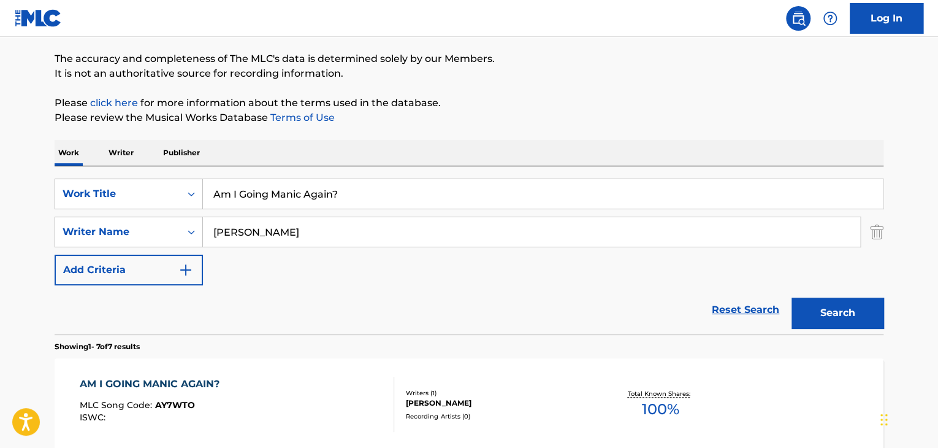
scroll to position [184, 0]
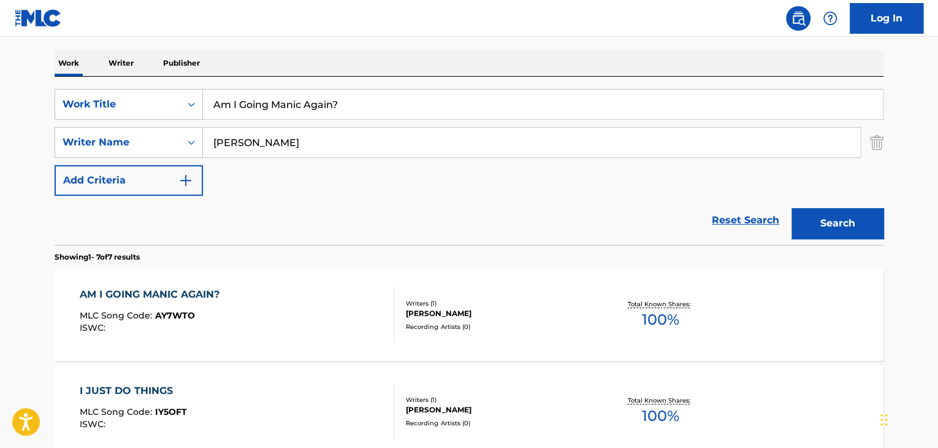
click at [237, 293] on div "AM I GOING MANIC AGAIN? MLC Song Code : AY7WTO ISWC :" at bounding box center [237, 314] width 315 height 55
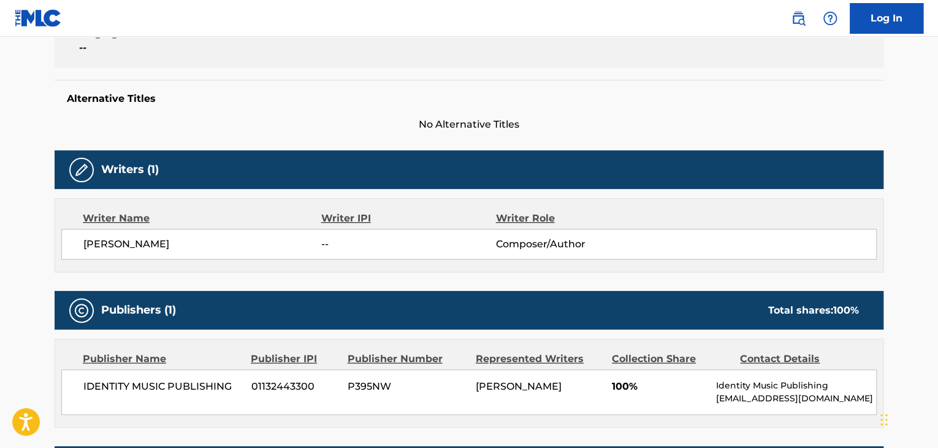
scroll to position [368, 0]
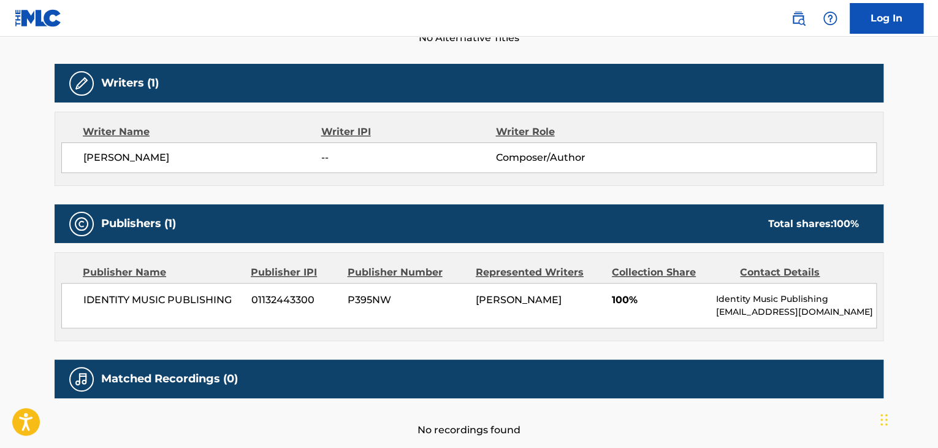
click at [152, 305] on span "IDENTITY MUSIC PUBLISHING" at bounding box center [162, 300] width 159 height 15
click at [291, 297] on span "01132443300" at bounding box center [294, 300] width 87 height 15
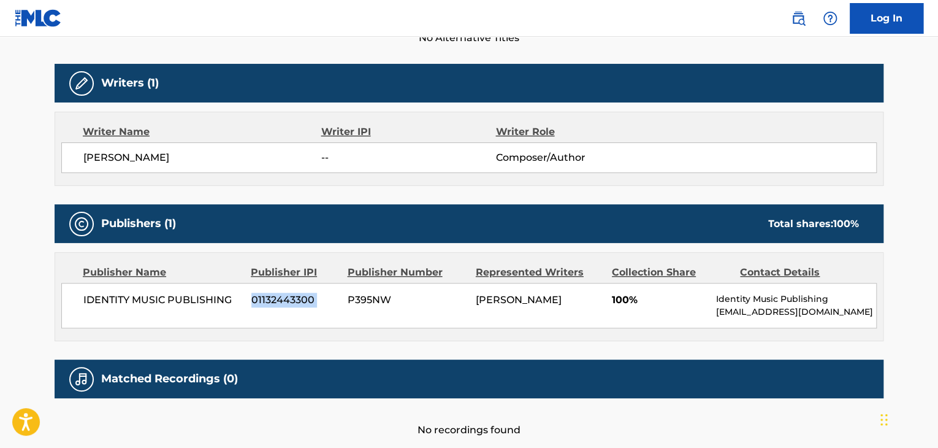
click at [291, 297] on span "01132443300" at bounding box center [294, 300] width 87 height 15
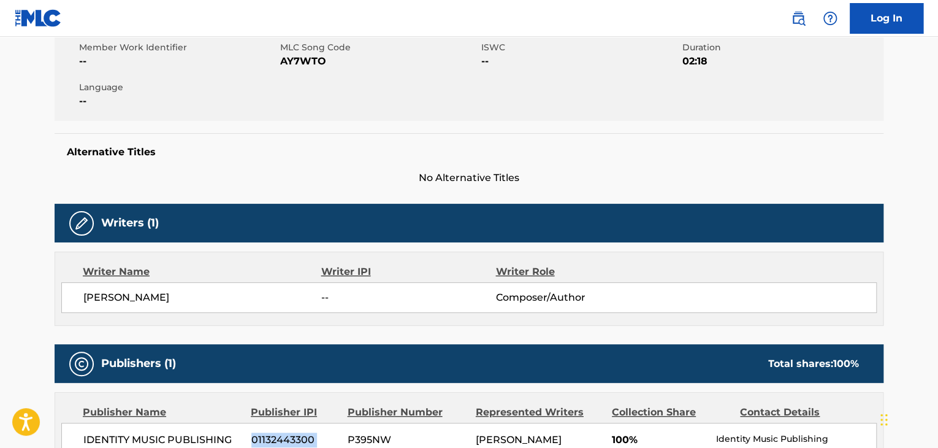
scroll to position [123, 0]
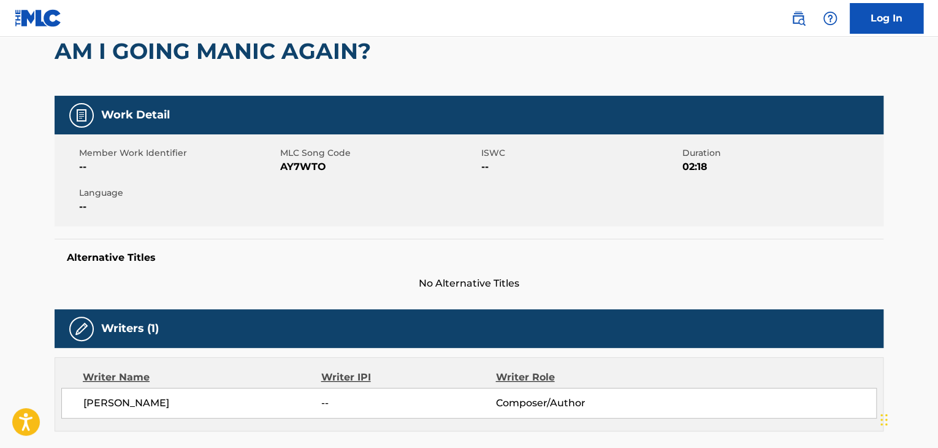
click at [321, 187] on div "Member Work Identifier -- MLC Song Code AY7WTO ISWC -- Duration 02:18 Language …" at bounding box center [469, 180] width 829 height 92
click at [308, 170] on span "AY7WTO" at bounding box center [379, 166] width 198 height 15
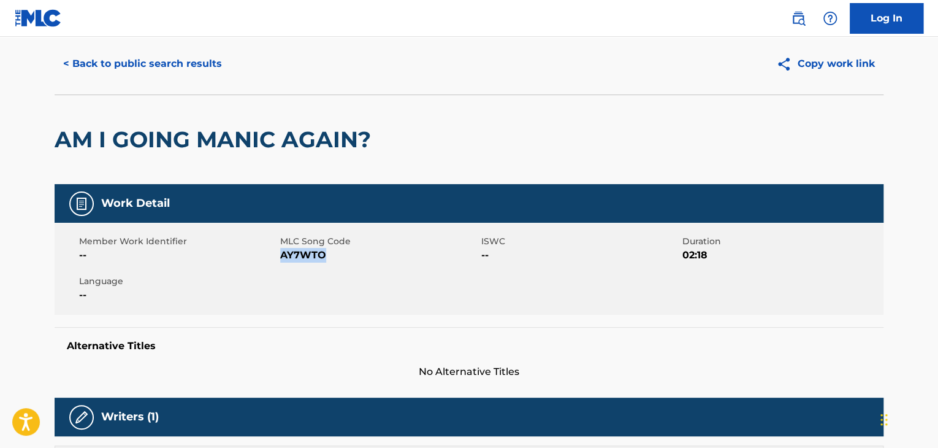
scroll to position [0, 0]
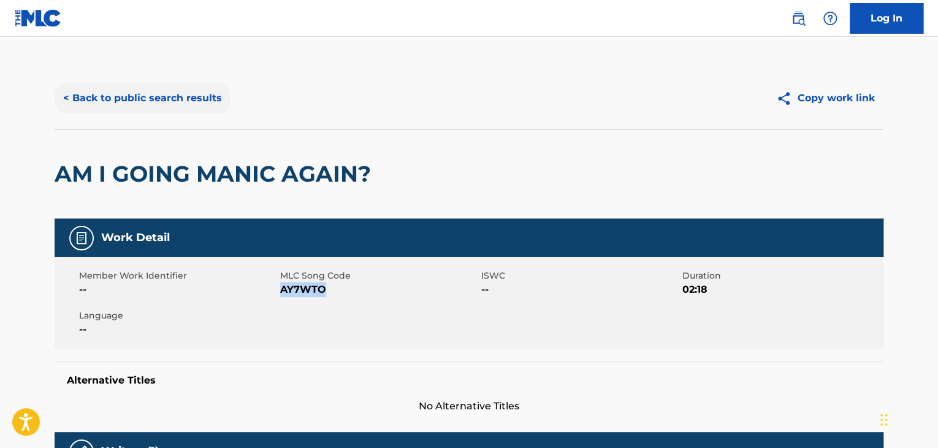
click at [142, 98] on button "< Back to public search results" at bounding box center [143, 98] width 176 height 31
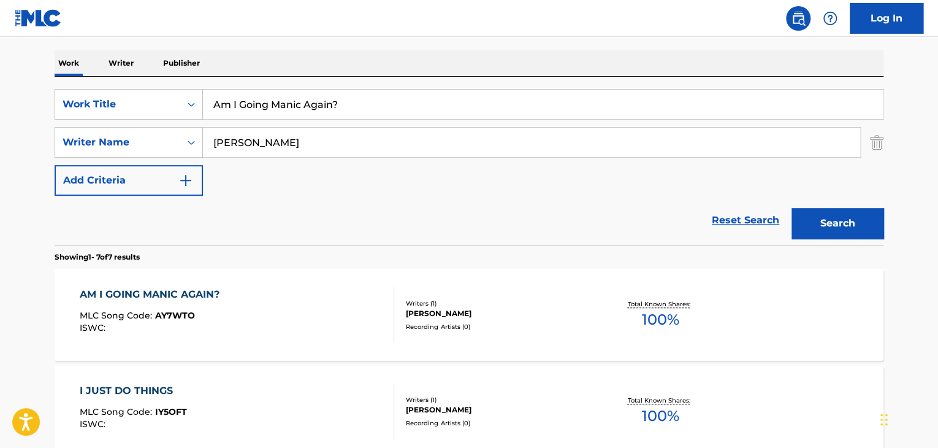
drag, startPoint x: 124, startPoint y: 59, endPoint x: 143, endPoint y: 68, distance: 21.1
click at [124, 59] on p "Writer" at bounding box center [121, 63] width 33 height 26
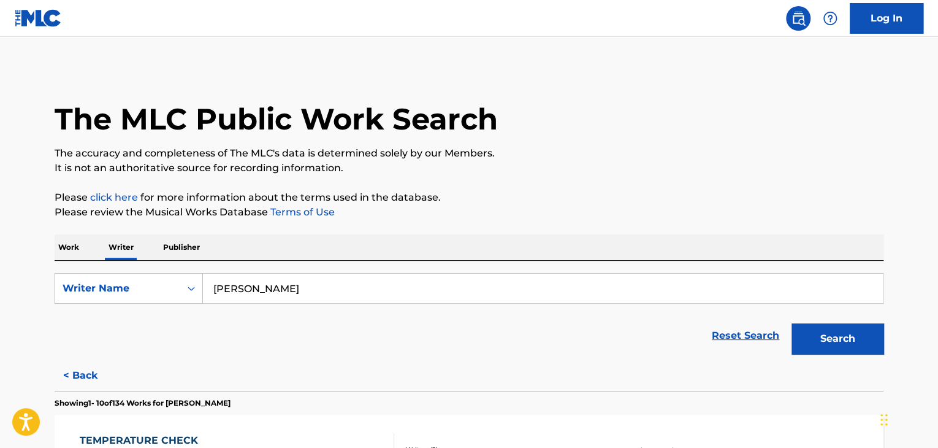
click at [291, 293] on input "[PERSON_NAME]" at bounding box center [543, 288] width 680 height 29
paste input "[PERSON_NAME] [PERSON_NAME]"
type input "[PERSON_NAME] [PERSON_NAME]"
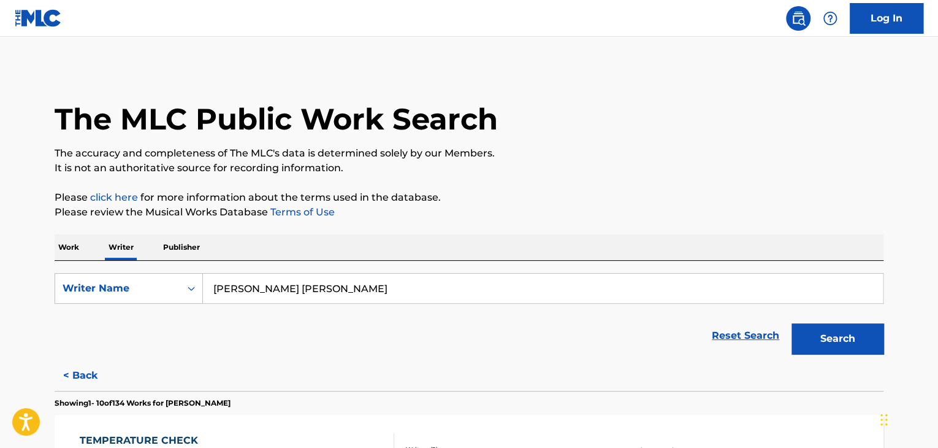
click at [635, 219] on p "Please review the Musical Works Database Terms of Use" at bounding box center [469, 212] width 829 height 15
click at [813, 343] on button "Search" at bounding box center [838, 338] width 92 height 31
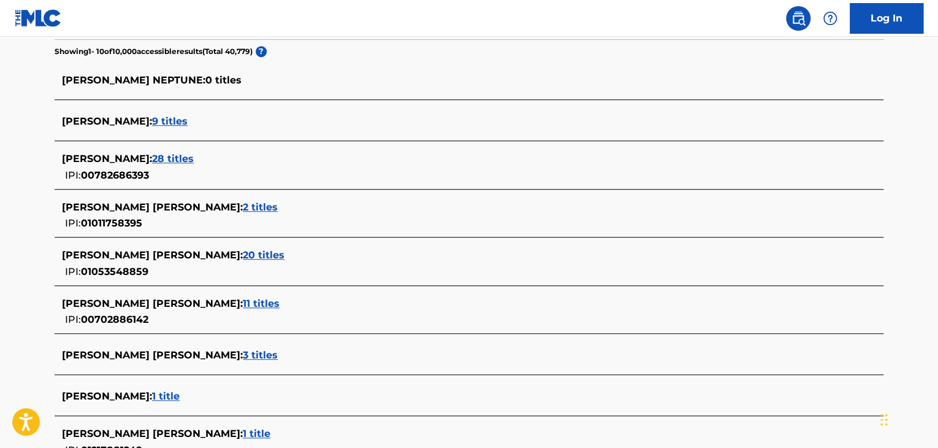
scroll to position [424, 0]
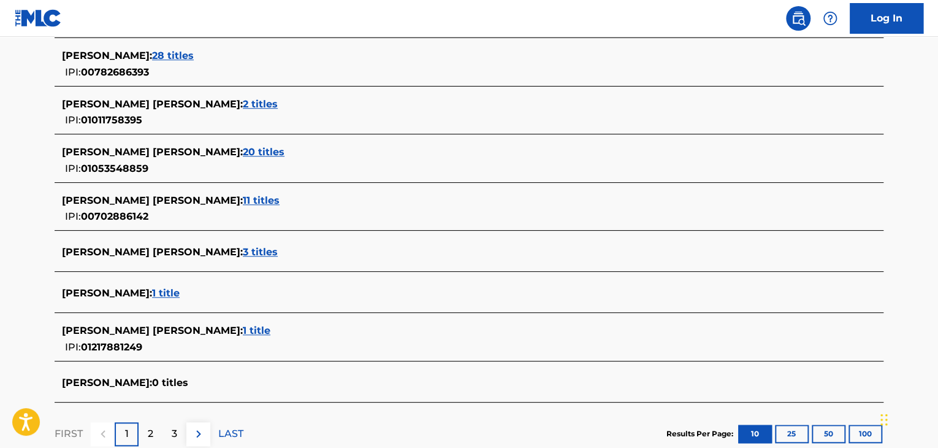
click at [152, 297] on span "1 title" at bounding box center [166, 293] width 28 height 12
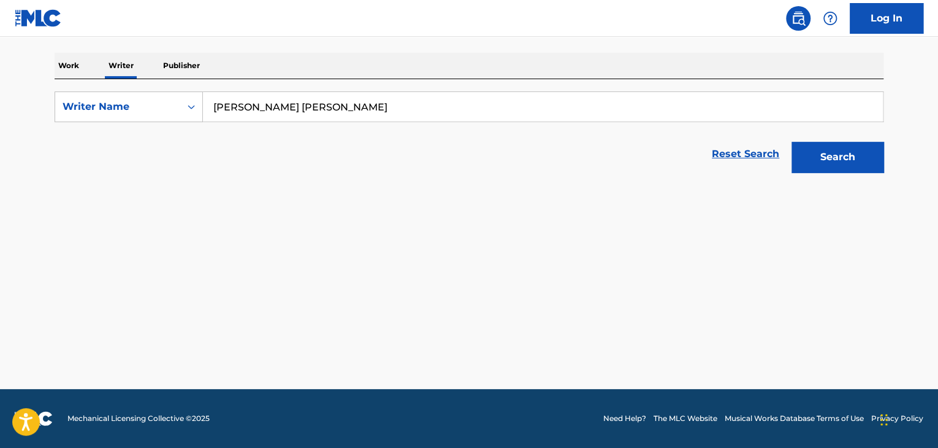
scroll to position [182, 0]
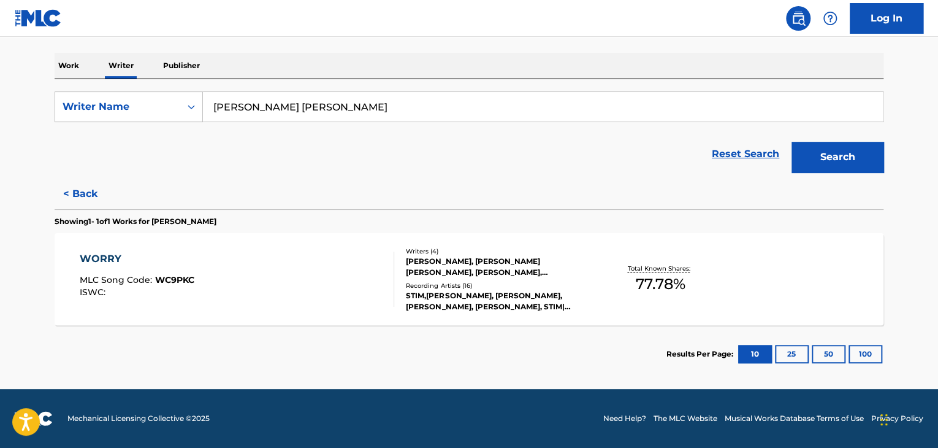
click at [259, 259] on div "WORRY MLC Song Code : WC9PKC ISWC :" at bounding box center [237, 278] width 315 height 55
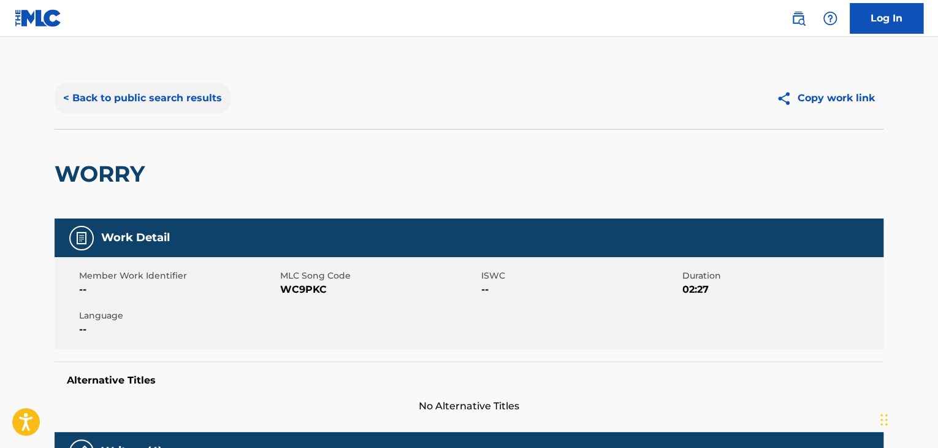
click at [167, 106] on button "< Back to public search results" at bounding box center [143, 98] width 176 height 31
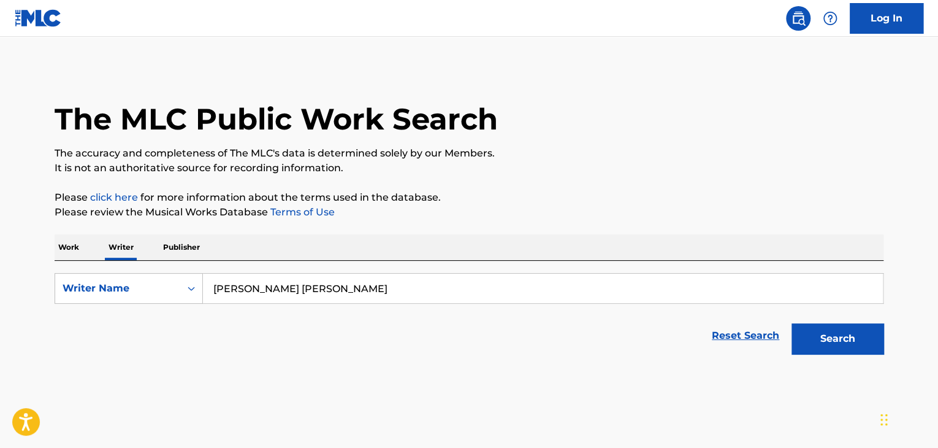
scroll to position [15, 0]
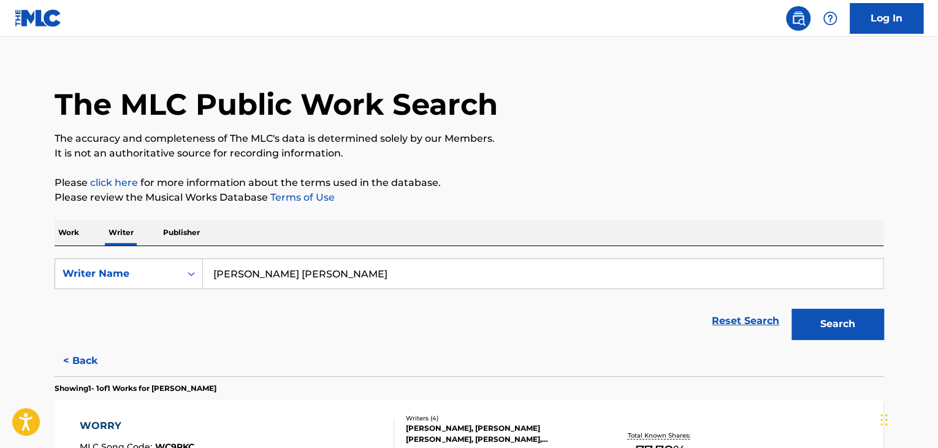
click at [299, 266] on input "[PERSON_NAME] [PERSON_NAME]" at bounding box center [543, 273] width 680 height 29
paste input "[PERSON_NAME]"
type input "[PERSON_NAME]"
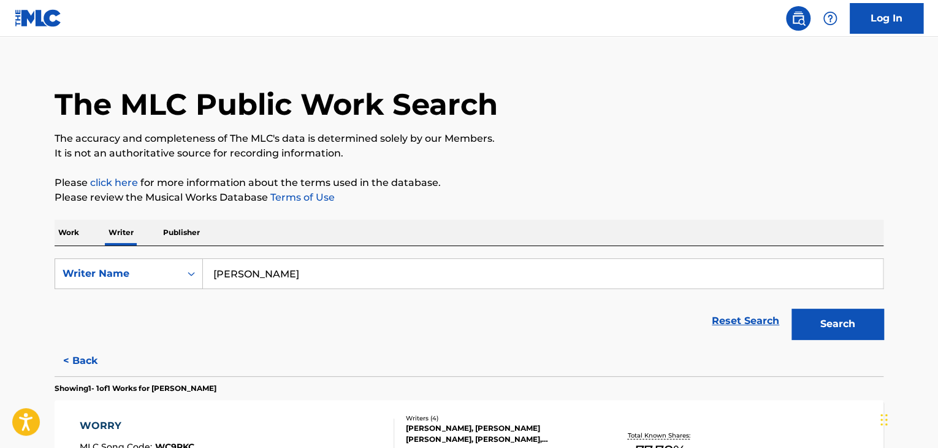
click at [616, 207] on div "The MLC Public Work Search The accuracy and completeness of The MLC's data is d…" at bounding box center [469, 301] width 859 height 497
click at [844, 339] on div "Search" at bounding box center [835, 320] width 98 height 49
click at [844, 334] on button "Search" at bounding box center [838, 323] width 92 height 31
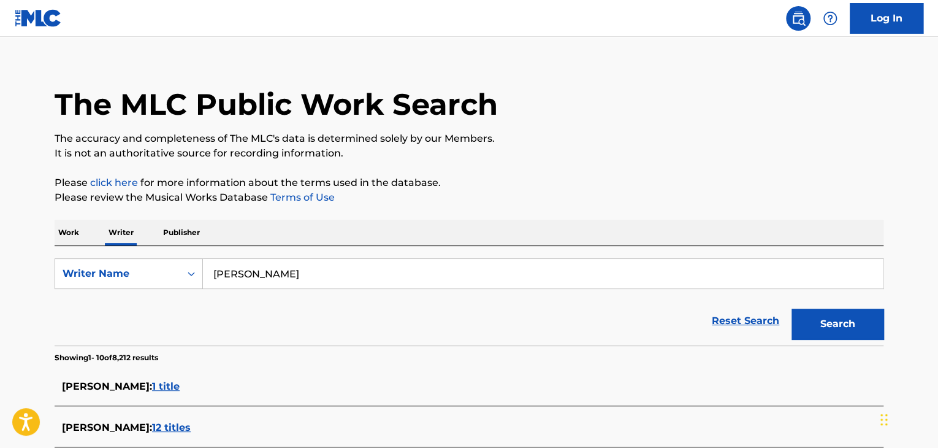
click at [71, 233] on p "Work" at bounding box center [69, 233] width 28 height 26
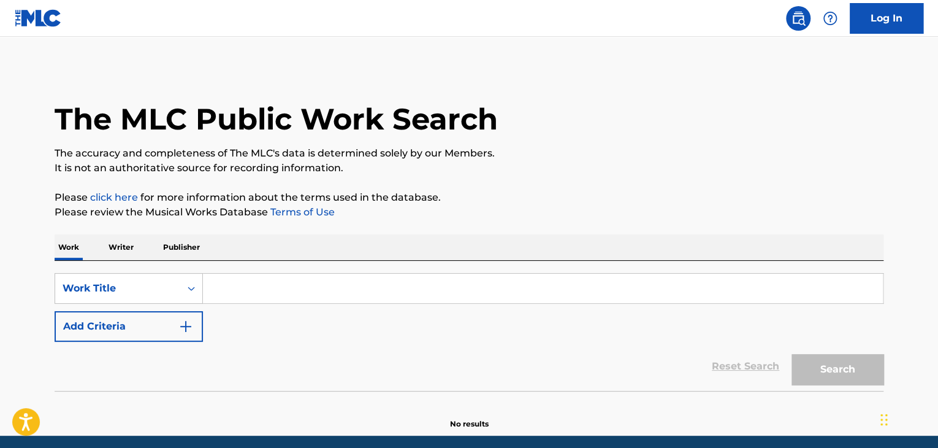
click at [256, 293] on input "Search Form" at bounding box center [543, 288] width 680 height 29
paste input "Woe To the People of Order"
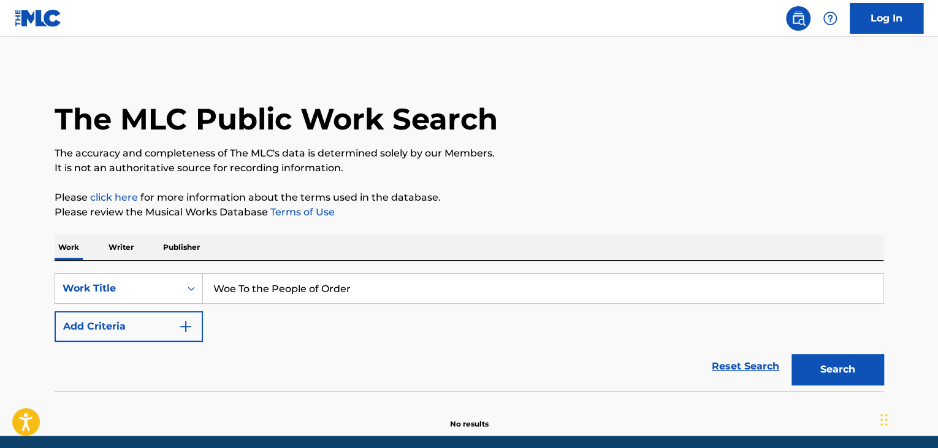
type input "Woe To the People of Order"
click at [492, 189] on div "The MLC Public Work Search The accuracy and completeness of The MLC's data is d…" at bounding box center [469, 248] width 859 height 362
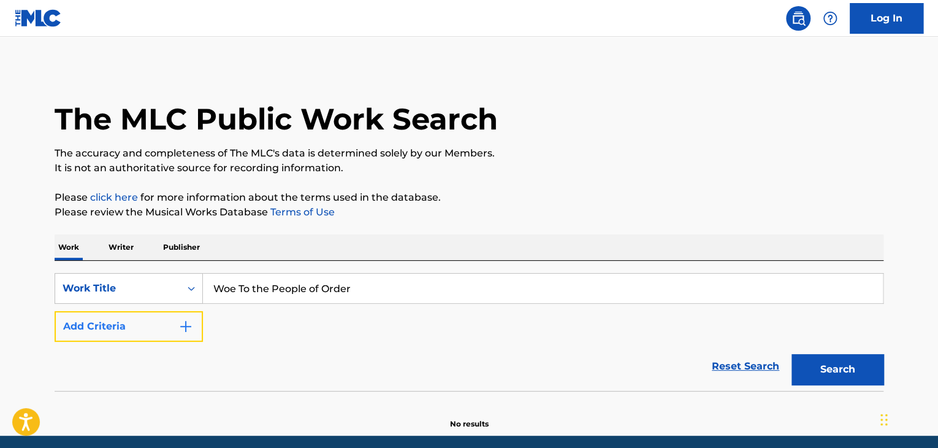
click at [157, 320] on button "Add Criteria" at bounding box center [129, 326] width 148 height 31
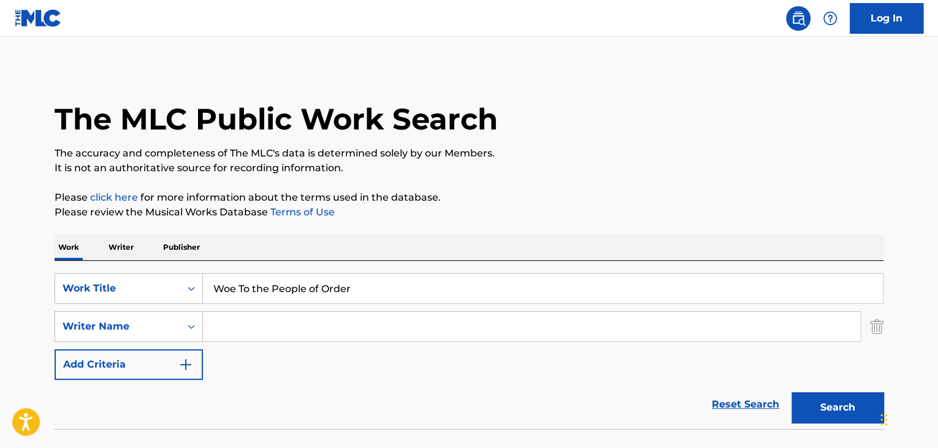
click at [253, 321] on input "Search Form" at bounding box center [531, 326] width 657 height 29
paste input "[PERSON_NAME]"
type input "[PERSON_NAME]"
click at [851, 412] on button "Search" at bounding box center [838, 407] width 92 height 31
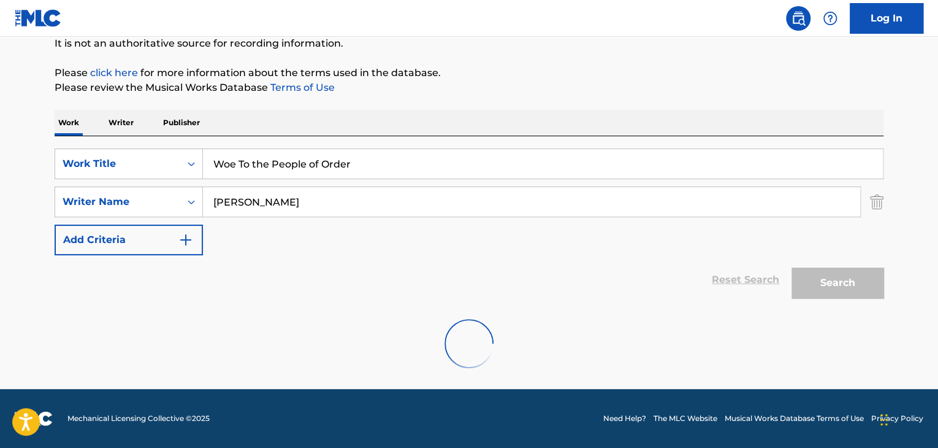
scroll to position [85, 0]
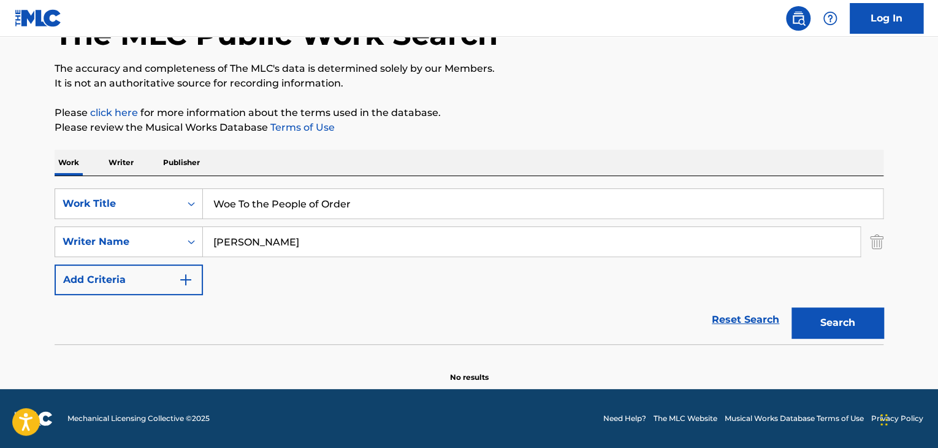
click at [128, 169] on p "Writer" at bounding box center [121, 163] width 33 height 26
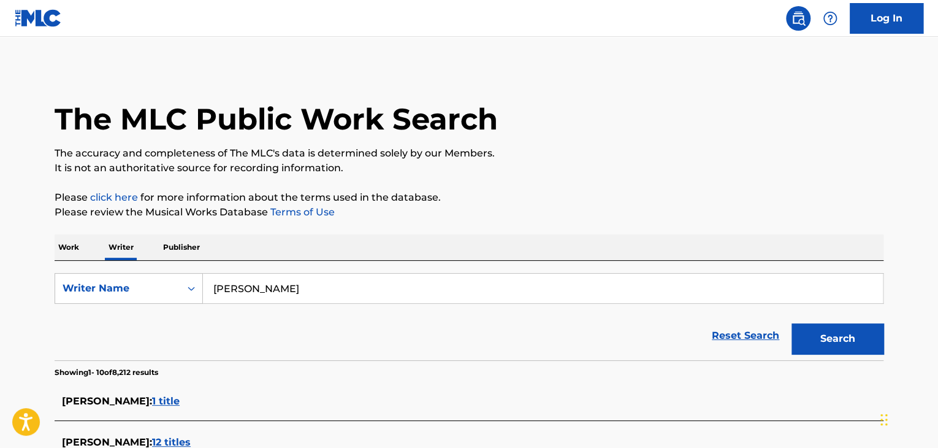
click at [294, 288] on input "[PERSON_NAME]" at bounding box center [543, 288] width 680 height 29
paste input "[PERSON_NAME]"
type input "[PERSON_NAME]"
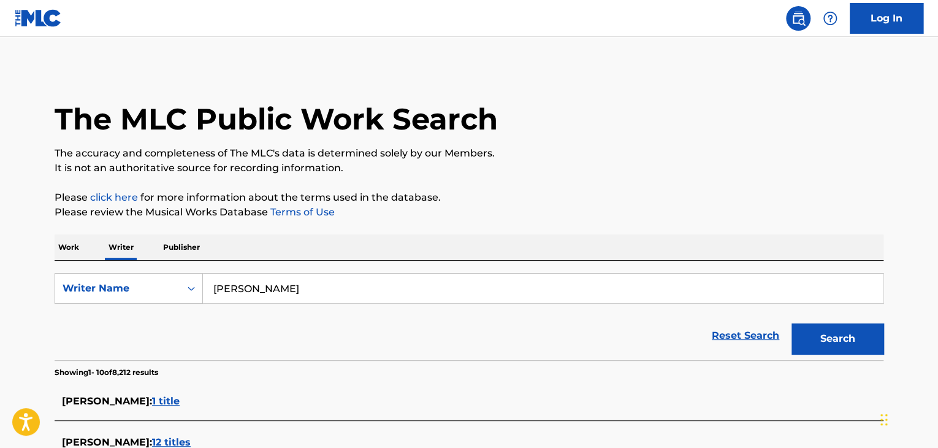
click at [806, 346] on button "Search" at bounding box center [838, 338] width 92 height 31
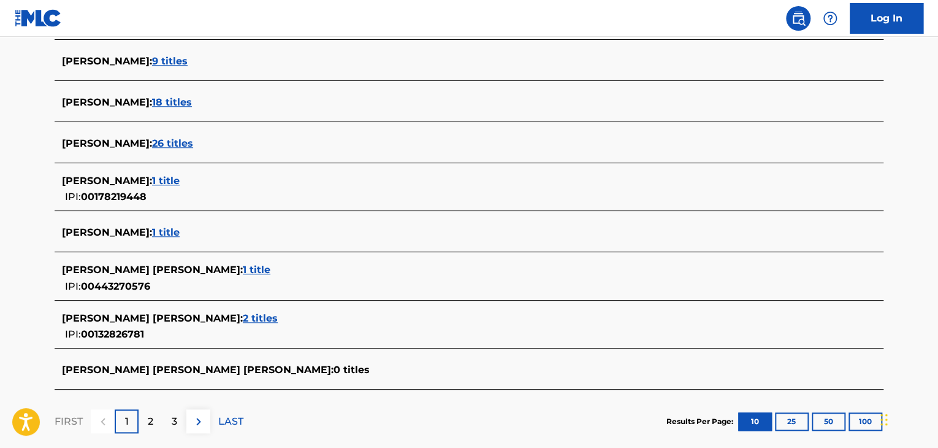
scroll to position [368, 0]
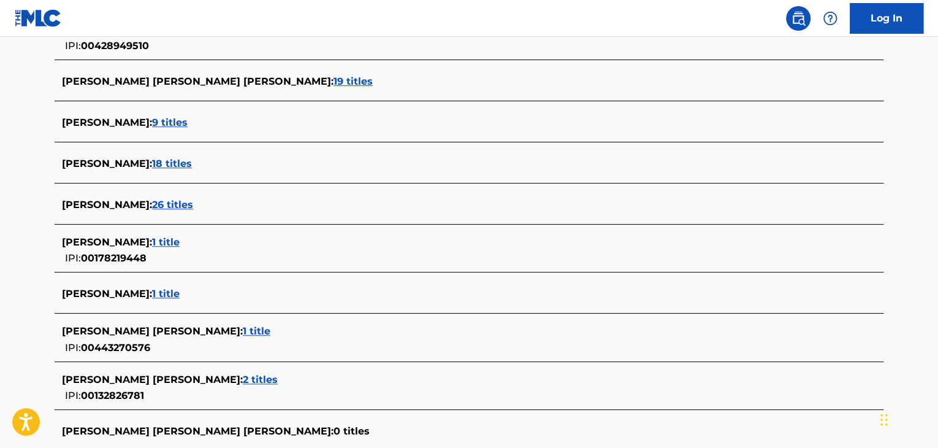
click at [167, 291] on span "1 title" at bounding box center [166, 294] width 28 height 12
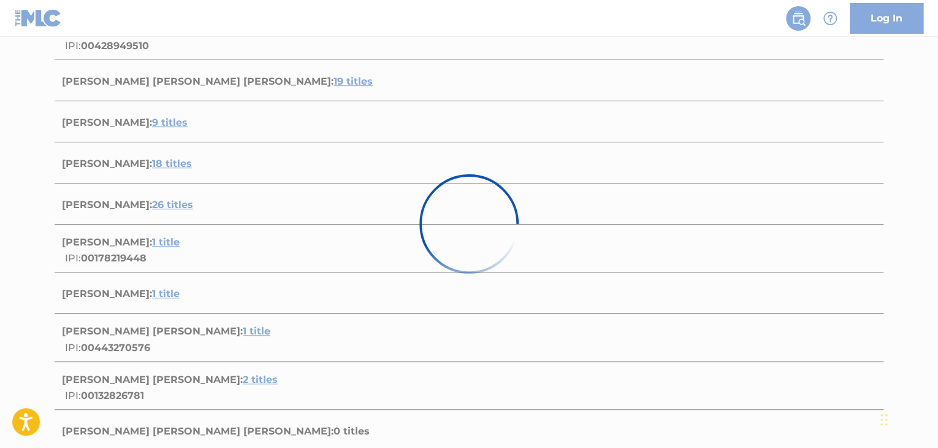
scroll to position [182, 0]
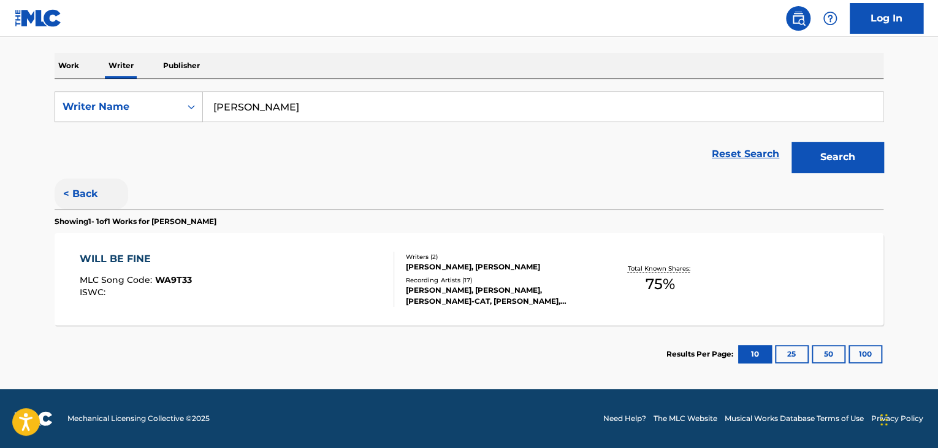
click at [78, 193] on button "< Back" at bounding box center [92, 193] width 74 height 31
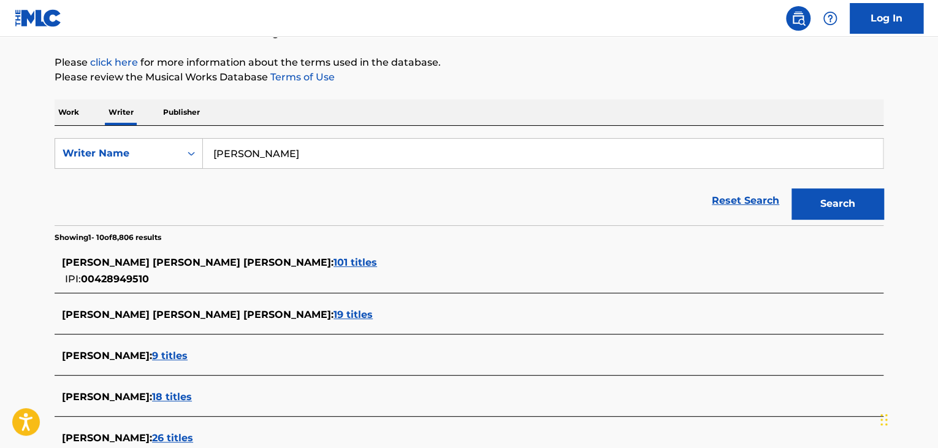
scroll to position [59, 0]
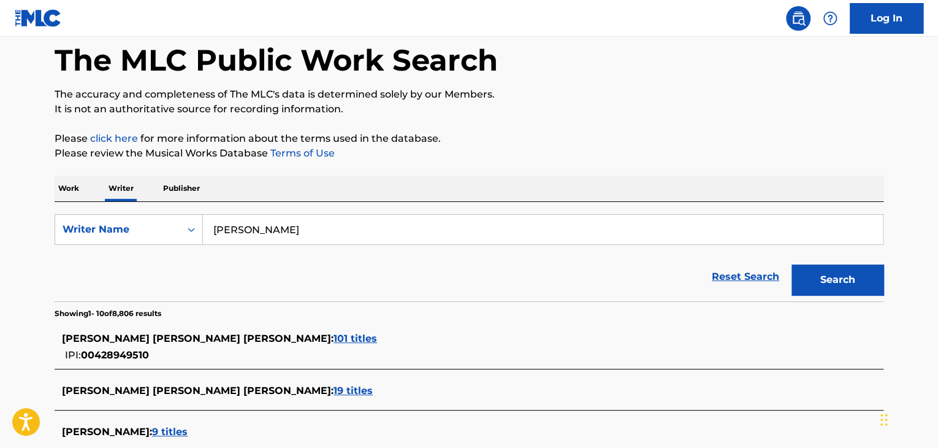
click at [62, 190] on p "Work" at bounding box center [69, 188] width 28 height 26
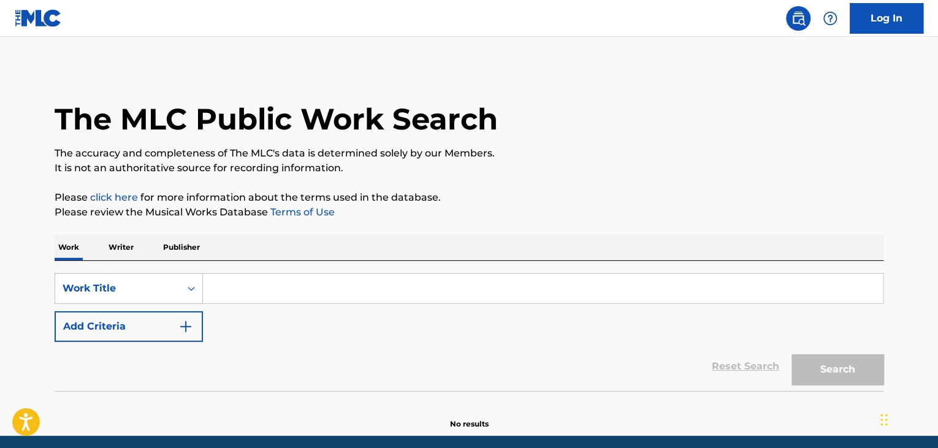
click at [225, 286] on input "Search Form" at bounding box center [543, 288] width 680 height 29
paste input "Rock Solid"
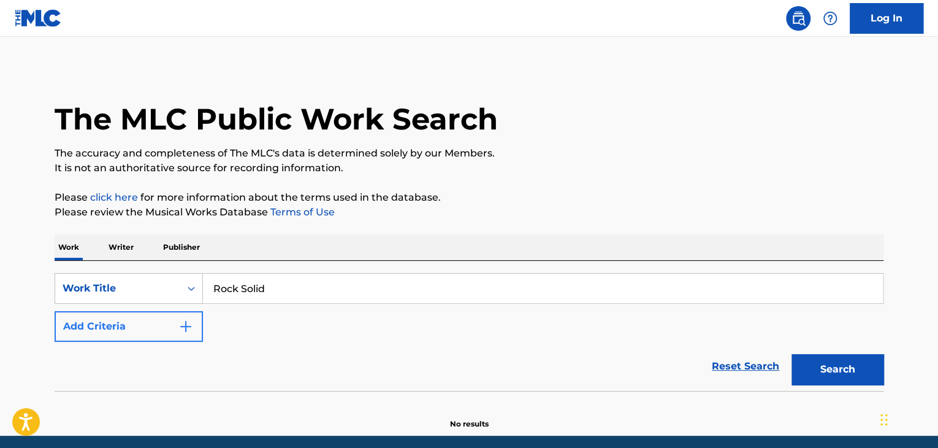
type input "Rock Solid"
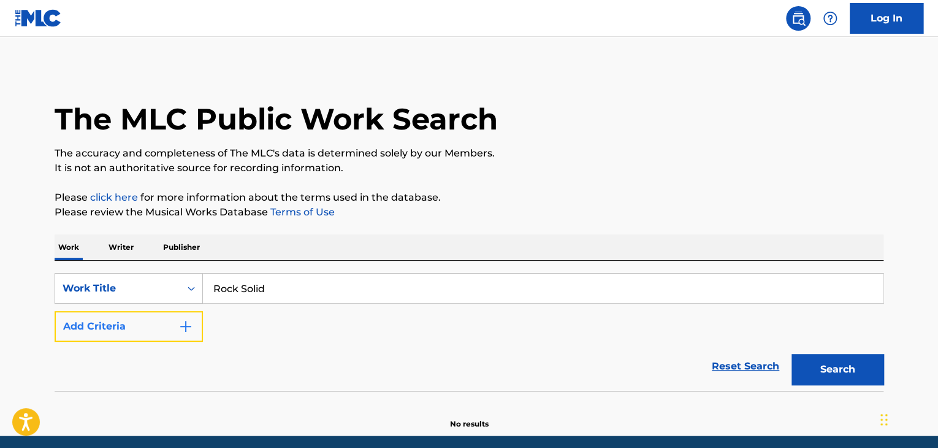
click at [169, 318] on button "Add Criteria" at bounding box center [129, 326] width 148 height 31
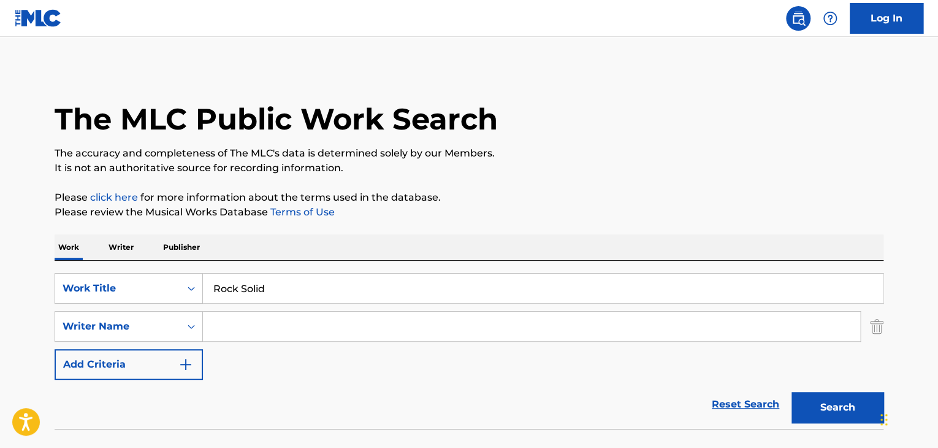
click at [258, 331] on input "Search Form" at bounding box center [531, 326] width 657 height 29
paste input "[PERSON_NAME]"
type input "[PERSON_NAME]"
click at [829, 404] on button "Search" at bounding box center [838, 407] width 92 height 31
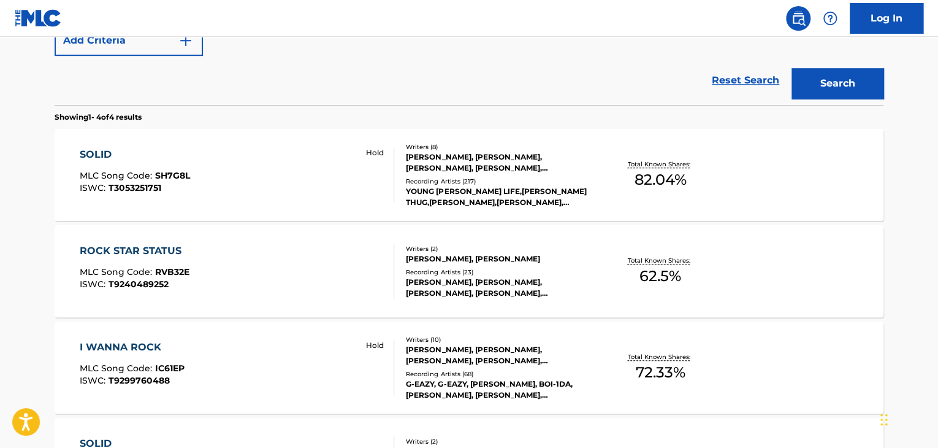
scroll to position [78, 0]
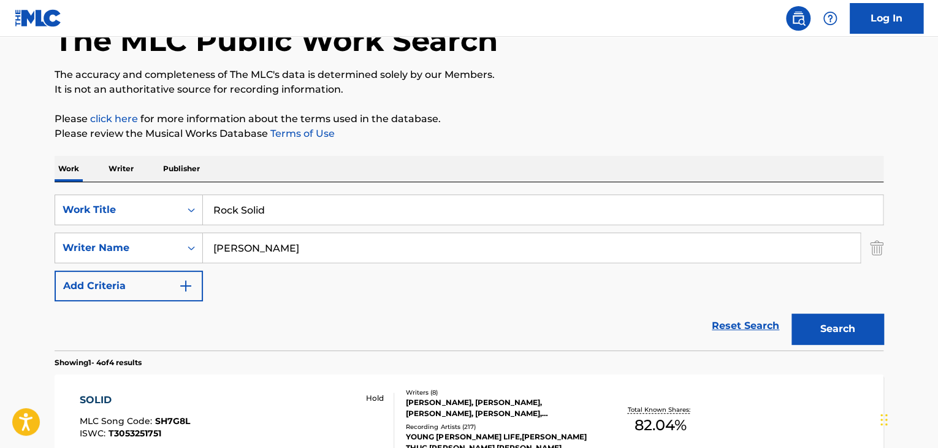
click at [126, 175] on p "Writer" at bounding box center [121, 169] width 33 height 26
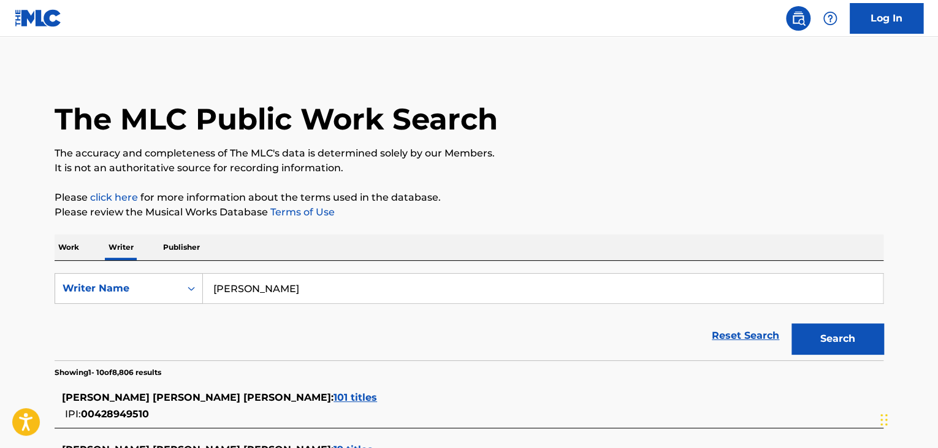
click at [243, 296] on input "[PERSON_NAME]" at bounding box center [543, 288] width 680 height 29
paste input "[PERSON_NAME]"
type input "[PERSON_NAME]"
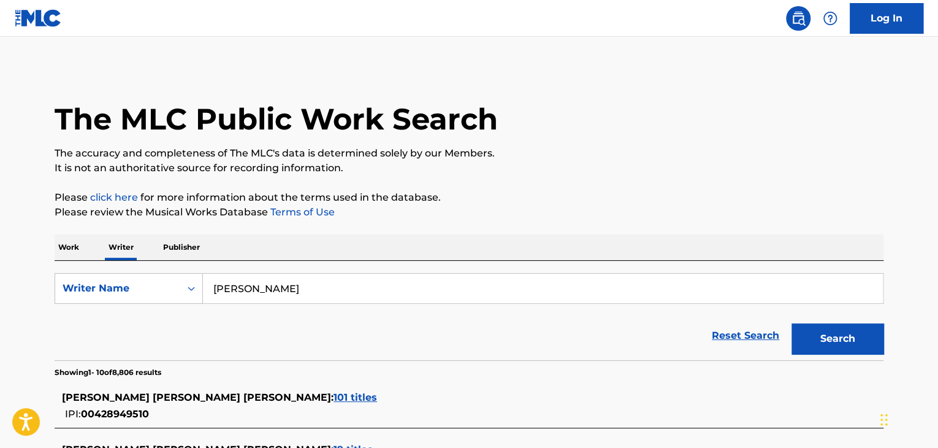
click at [805, 339] on button "Search" at bounding box center [838, 338] width 92 height 31
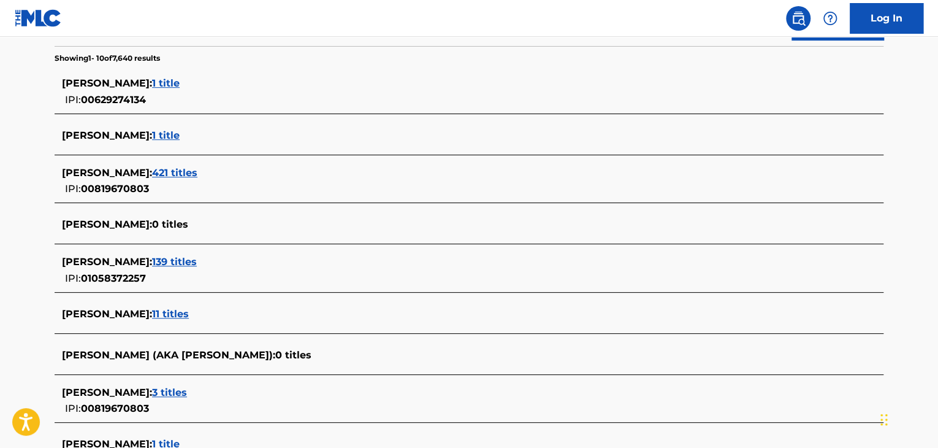
scroll to position [307, 0]
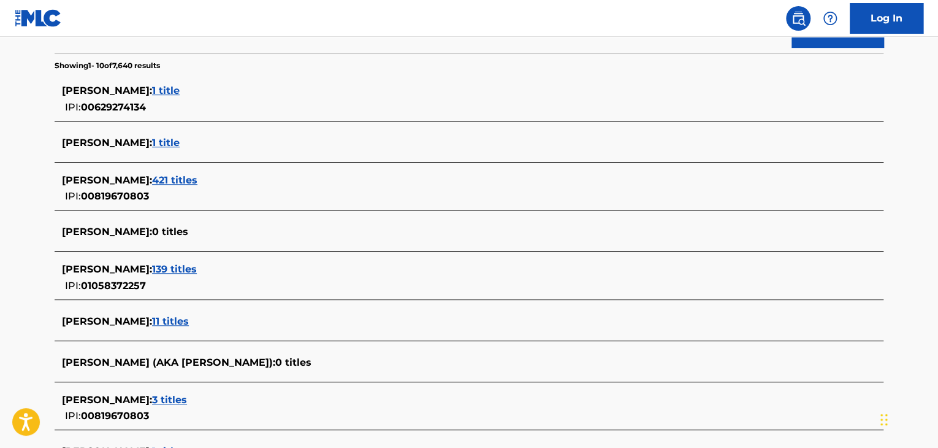
click at [197, 266] on span "139 titles" at bounding box center [174, 269] width 45 height 12
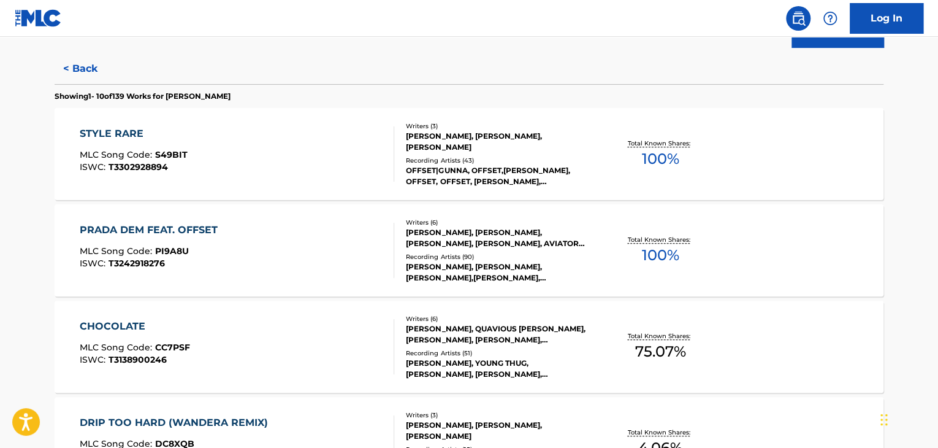
click at [328, 140] on div "STYLE RARE MLC Song Code : S49BIT ISWC : T3302928894" at bounding box center [237, 153] width 315 height 55
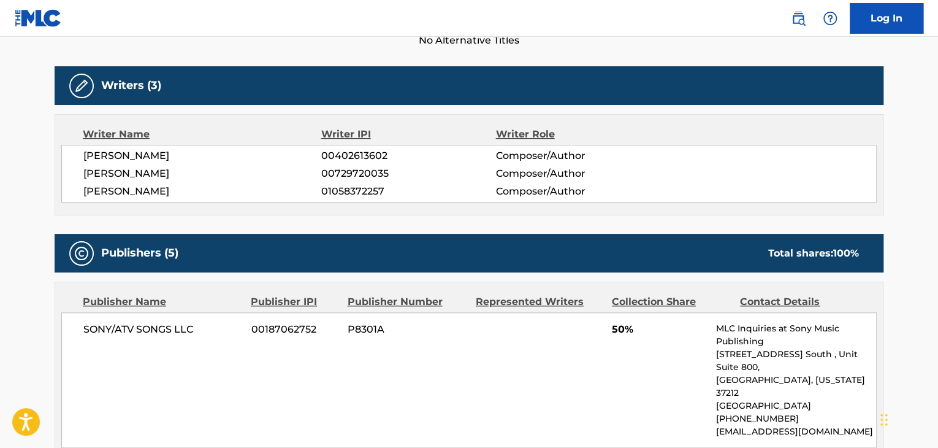
scroll to position [368, 0]
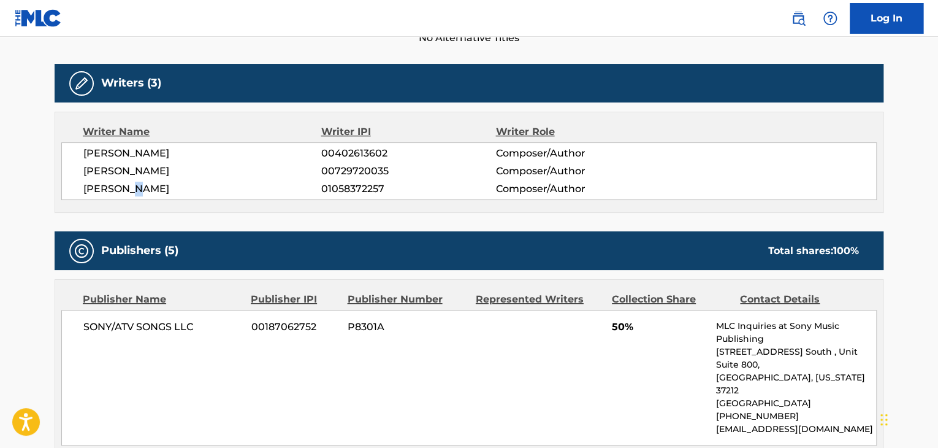
click at [132, 190] on span "[PERSON_NAME]" at bounding box center [202, 189] width 238 height 15
click at [363, 191] on span "01058372257" at bounding box center [408, 189] width 174 height 15
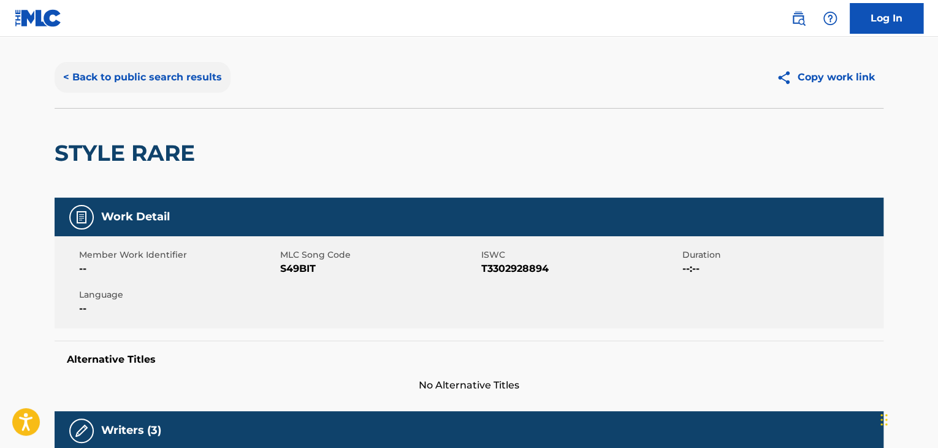
scroll to position [0, 0]
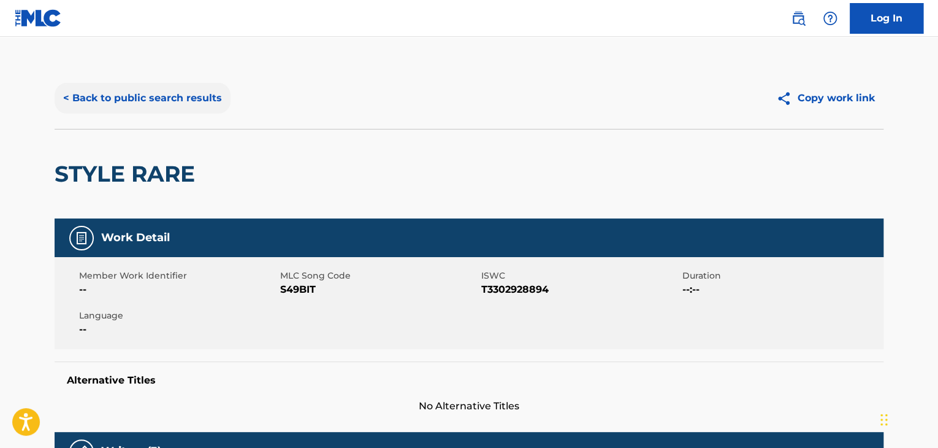
click at [167, 85] on button "< Back to public search results" at bounding box center [143, 98] width 176 height 31
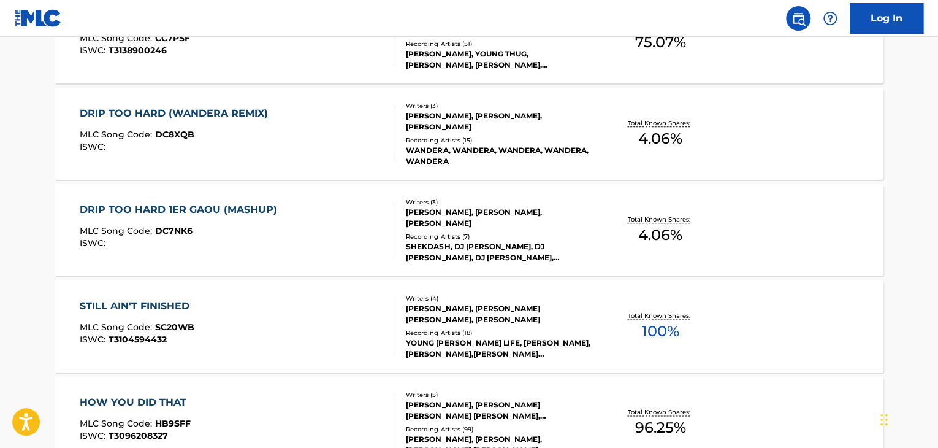
scroll to position [628, 0]
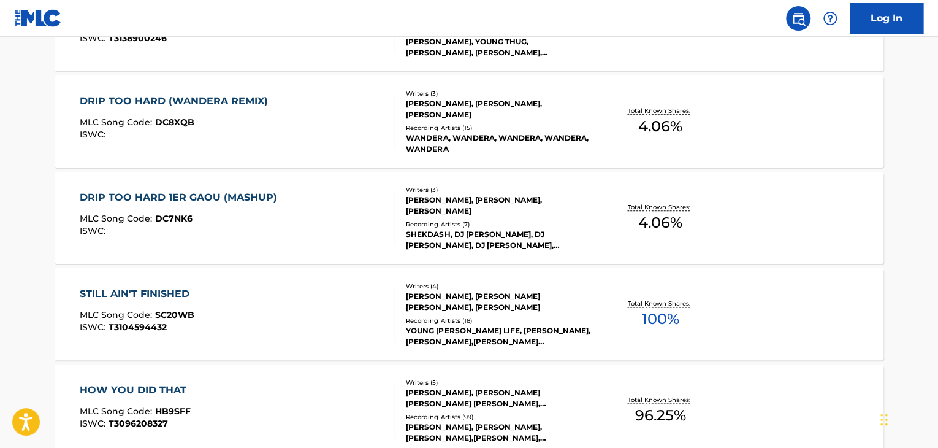
click at [531, 312] on div "[PERSON_NAME], [PERSON_NAME] [PERSON_NAME], [PERSON_NAME]" at bounding box center [498, 302] width 185 height 22
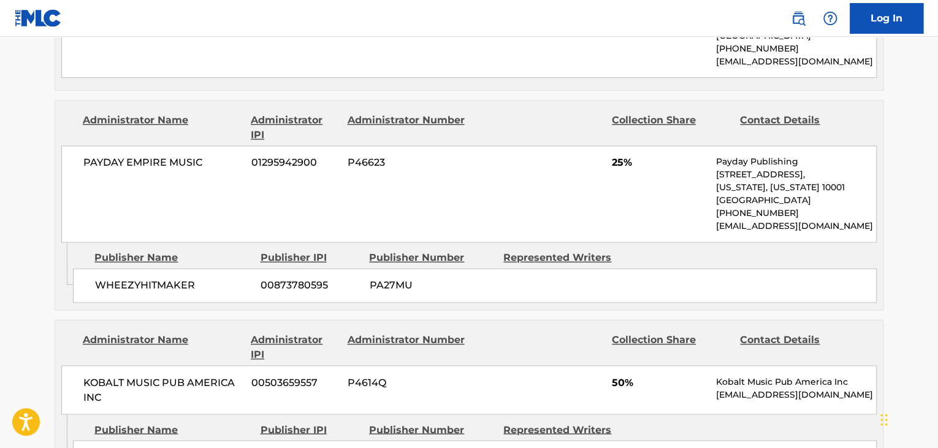
scroll to position [981, 0]
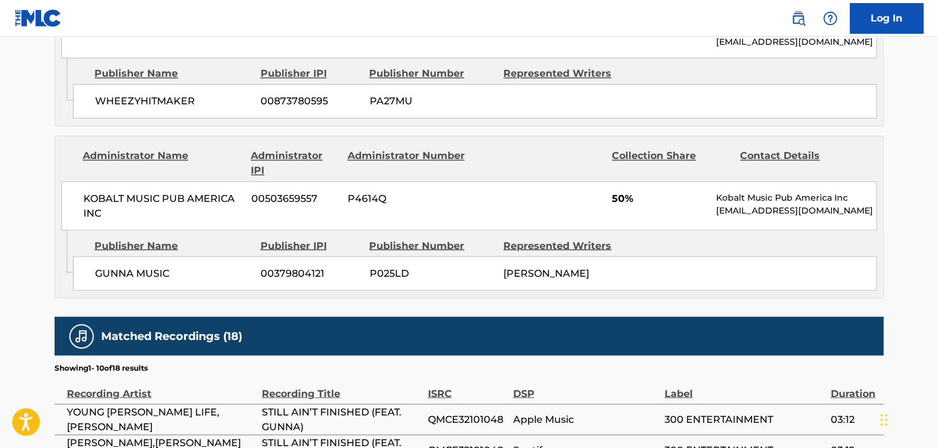
click at [134, 194] on span "KOBALT MUSIC PUB AMERICA INC" at bounding box center [162, 205] width 159 height 29
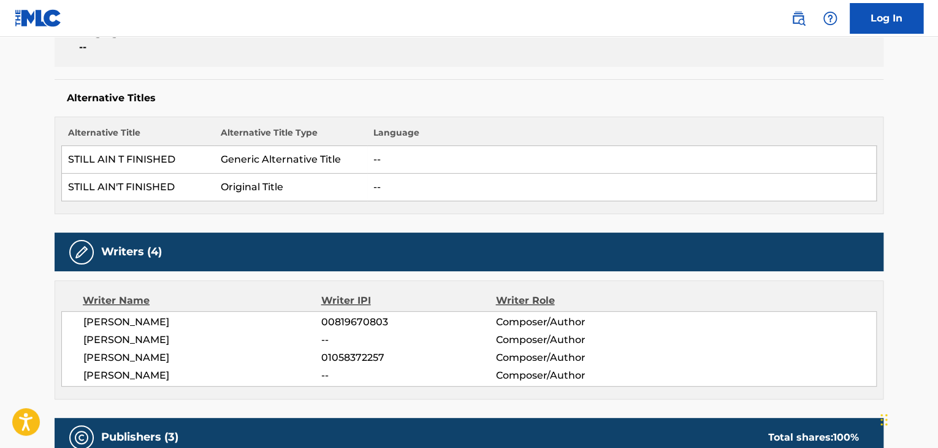
scroll to position [123, 0]
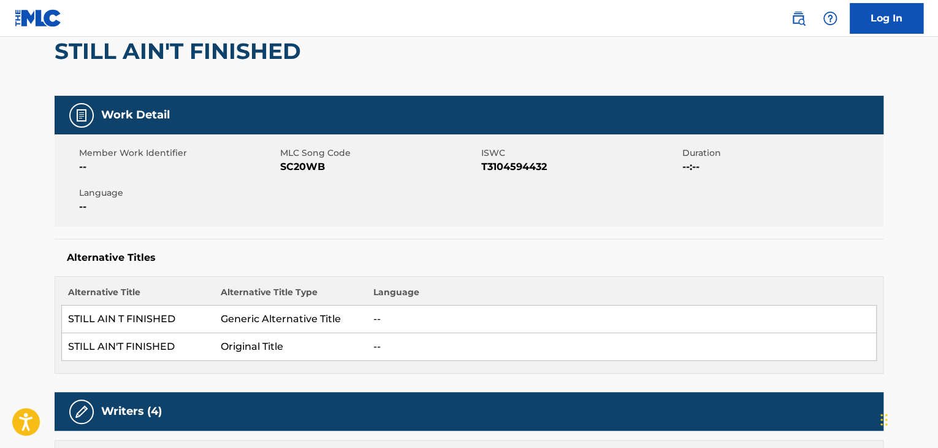
click at [292, 172] on span "SC20WB" at bounding box center [379, 166] width 198 height 15
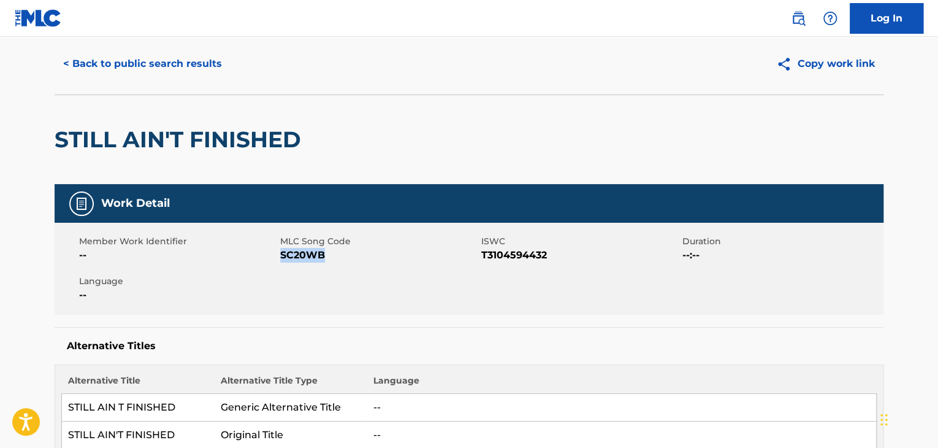
scroll to position [0, 0]
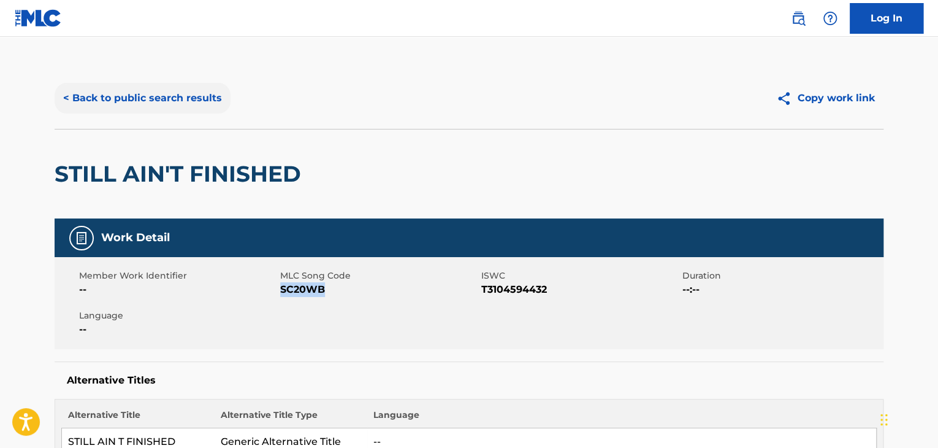
click at [162, 95] on button "< Back to public search results" at bounding box center [143, 98] width 176 height 31
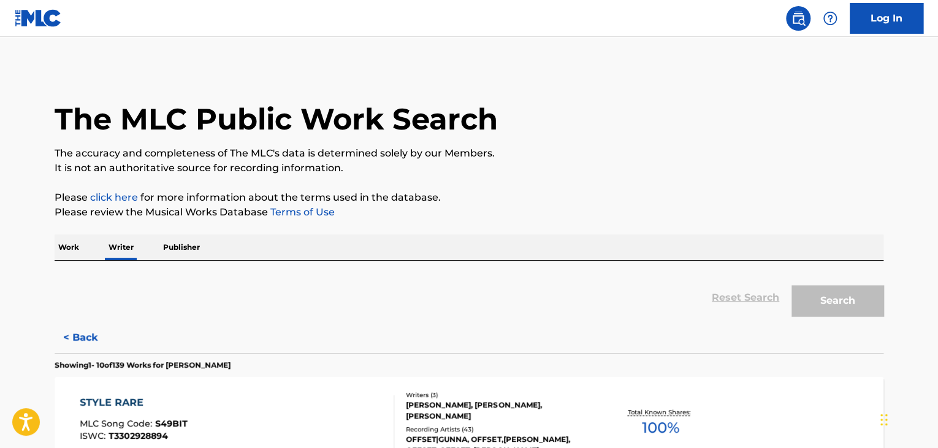
scroll to position [15, 0]
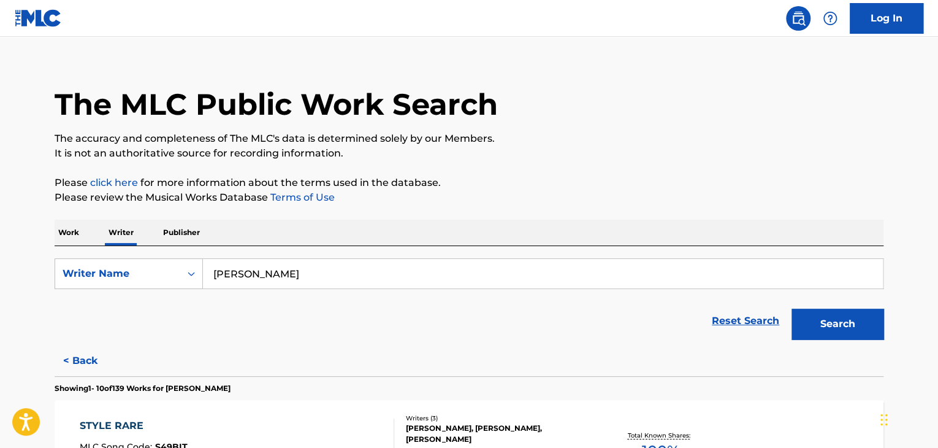
click at [277, 280] on input "[PERSON_NAME]" at bounding box center [543, 273] width 680 height 29
paste input "[PERSON_NAME]"
type input "[PERSON_NAME]"
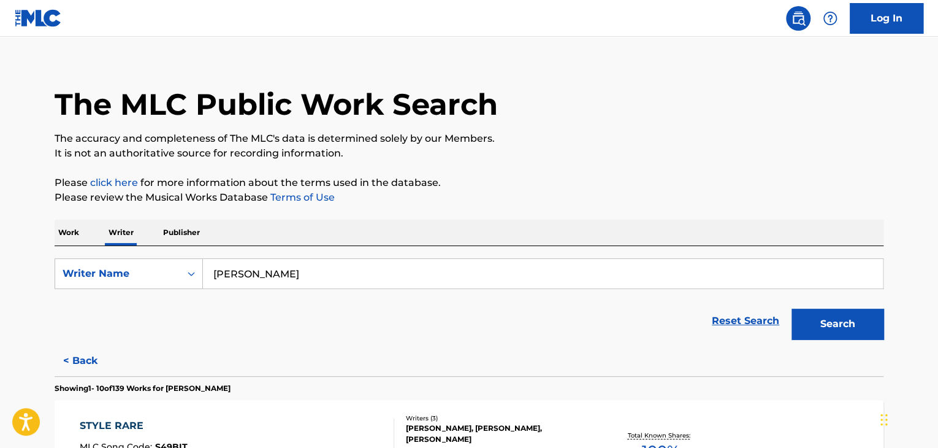
click at [619, 180] on p "Please click here for more information about the terms used in the database." at bounding box center [469, 182] width 829 height 15
click at [827, 324] on button "Search" at bounding box center [838, 323] width 92 height 31
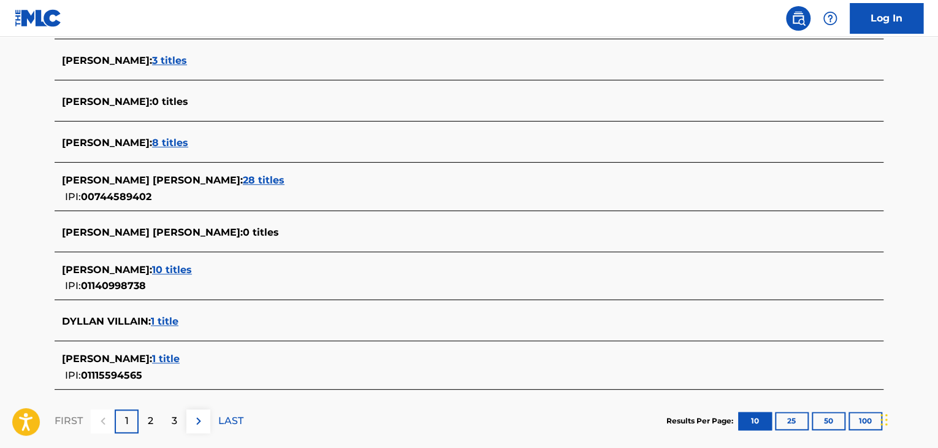
scroll to position [491, 0]
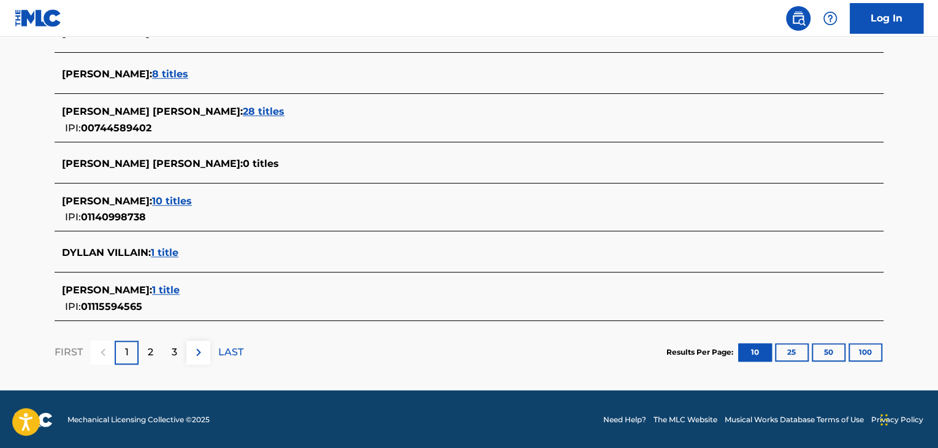
click at [253, 109] on span "28 titles" at bounding box center [264, 111] width 42 height 12
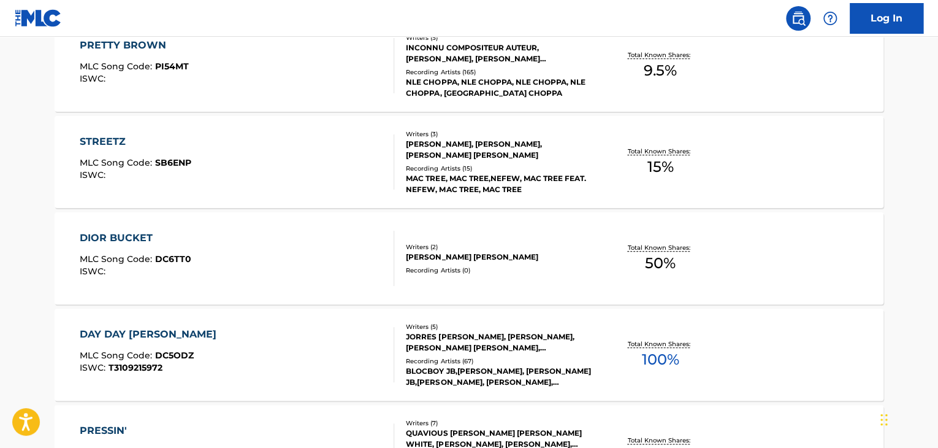
scroll to position [614, 0]
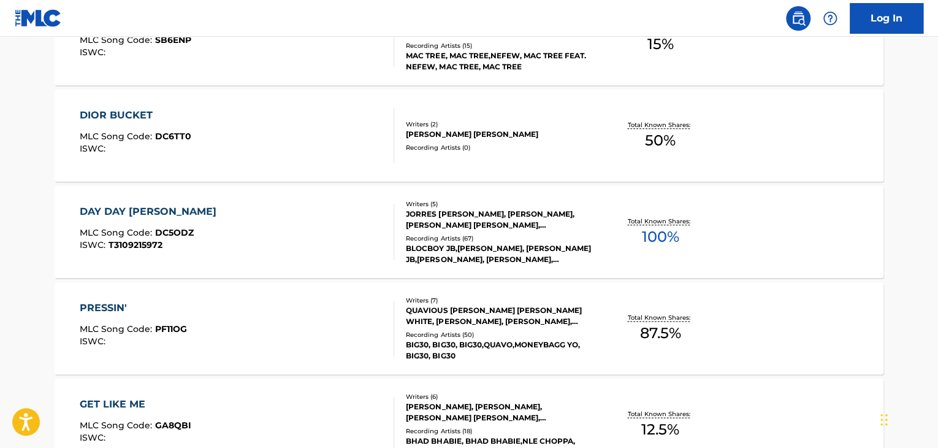
click at [370, 234] on div "DAY DAY N [PERSON_NAME] MLC Song Code : DC5ODZ ISWC : T3109215972" at bounding box center [237, 231] width 315 height 55
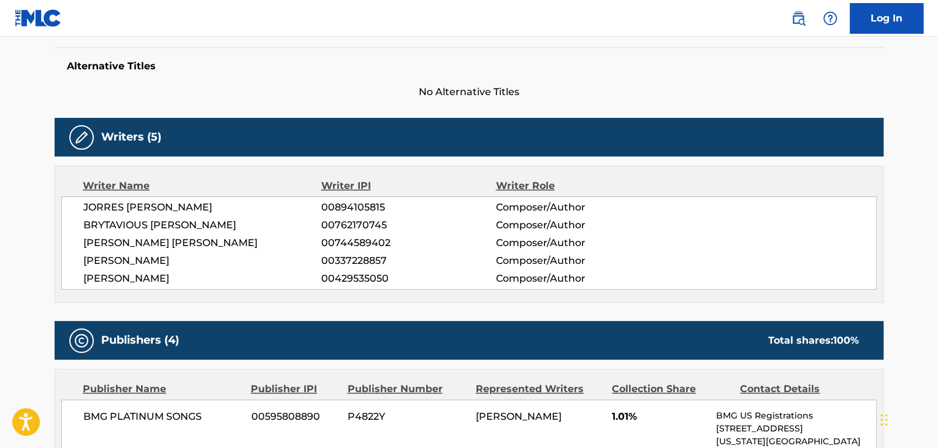
scroll to position [307, 0]
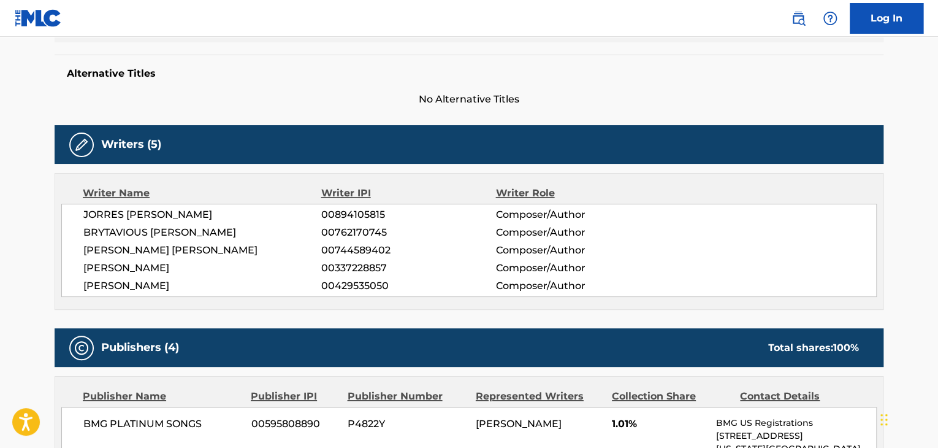
click at [107, 246] on span "[PERSON_NAME] [PERSON_NAME]" at bounding box center [202, 250] width 238 height 15
click at [350, 247] on span "00744589402" at bounding box center [408, 250] width 174 height 15
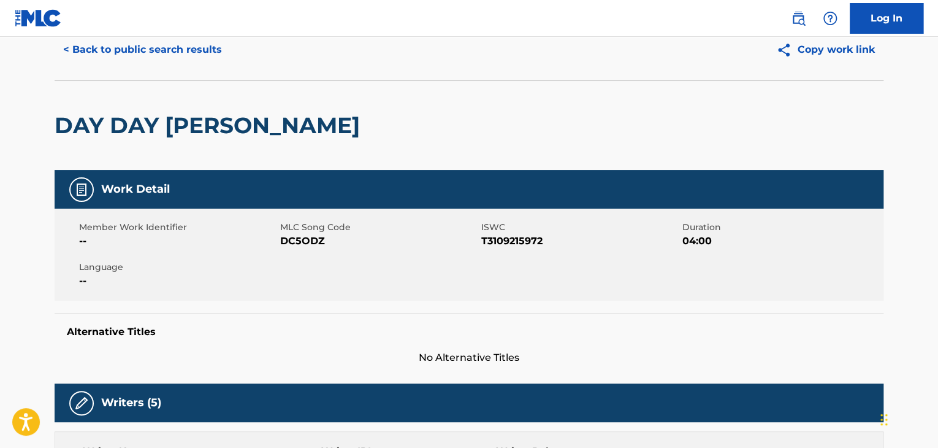
scroll to position [0, 0]
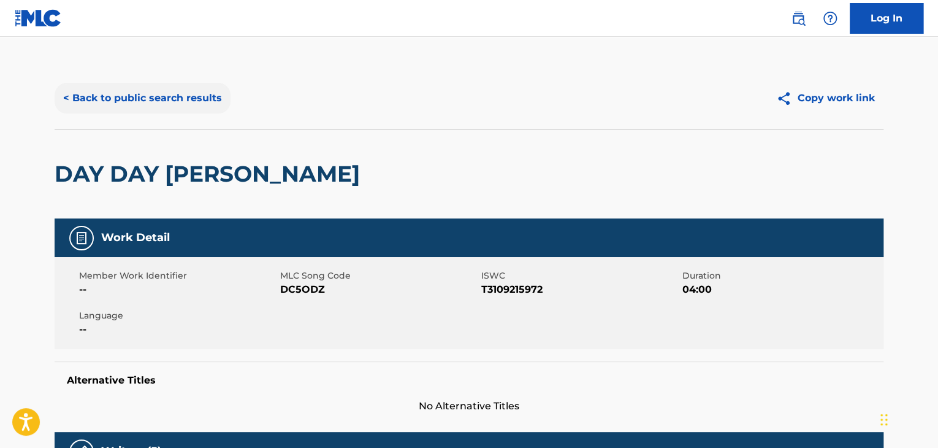
click at [165, 93] on button "< Back to public search results" at bounding box center [143, 98] width 176 height 31
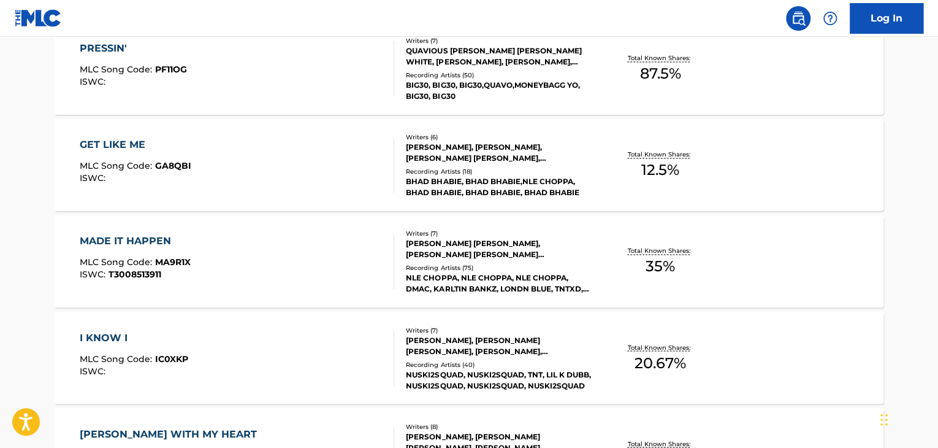
scroll to position [1054, 0]
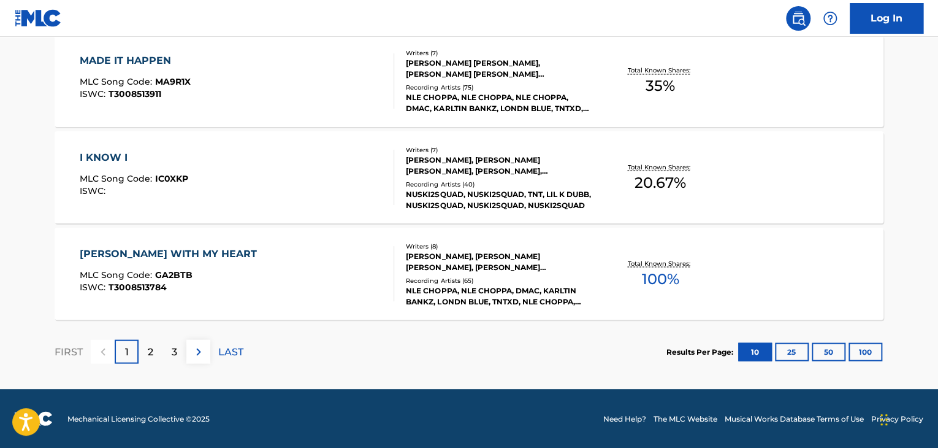
click at [388, 274] on div at bounding box center [389, 273] width 10 height 55
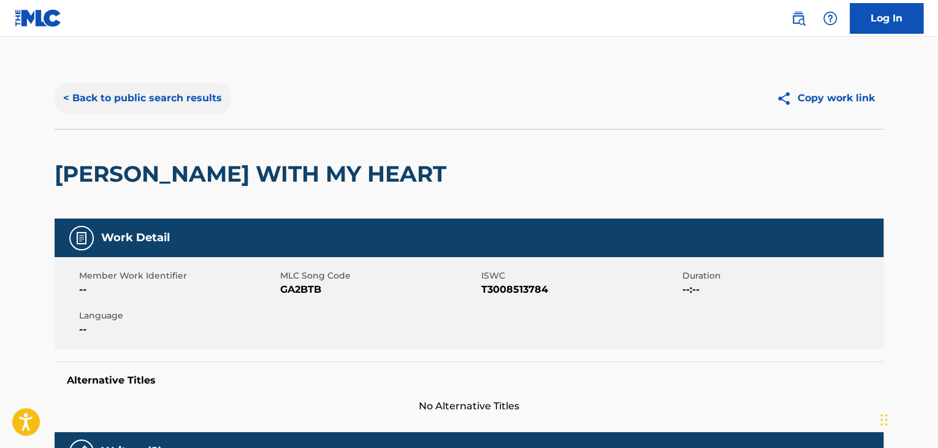
click at [159, 101] on button "< Back to public search results" at bounding box center [143, 98] width 176 height 31
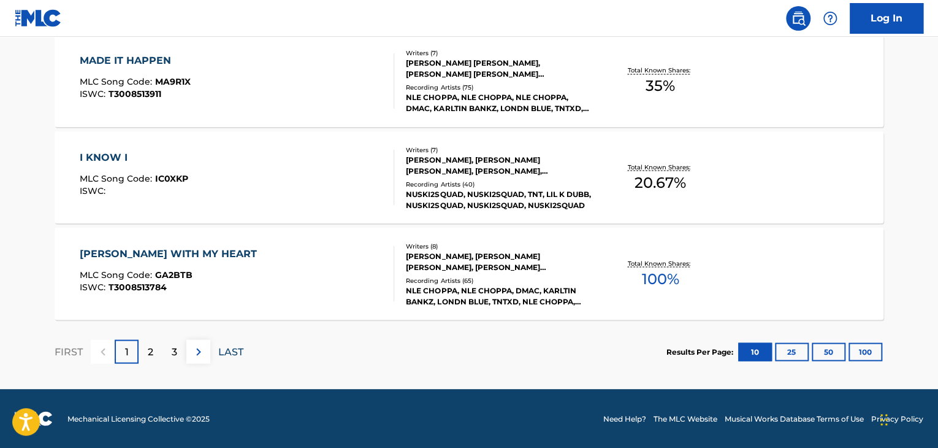
click at [230, 351] on p "LAST" at bounding box center [230, 351] width 25 height 15
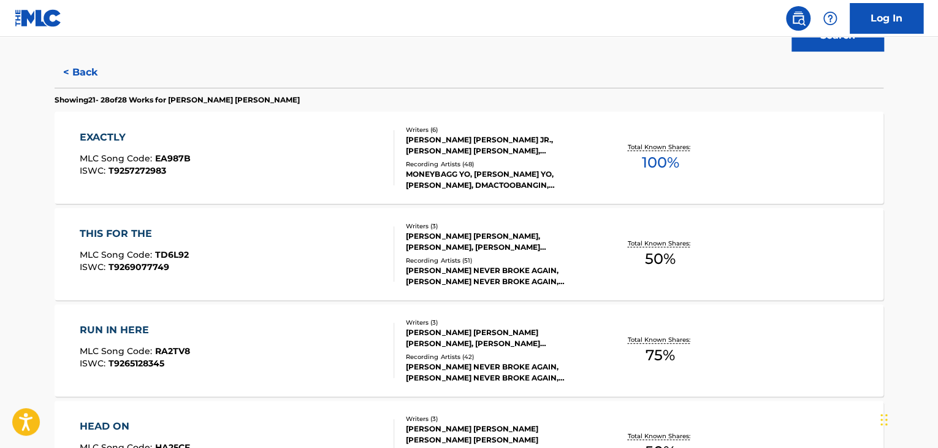
scroll to position [125, 0]
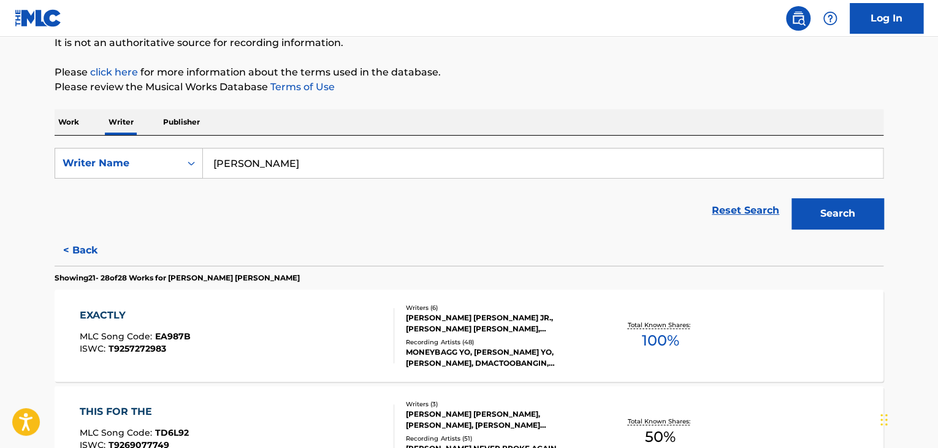
click at [569, 346] on div "MONEYBAGG YO, [PERSON_NAME] YO, [PERSON_NAME], DMACTOOBANGIN, [PERSON_NAME] YO,…" at bounding box center [498, 357] width 185 height 22
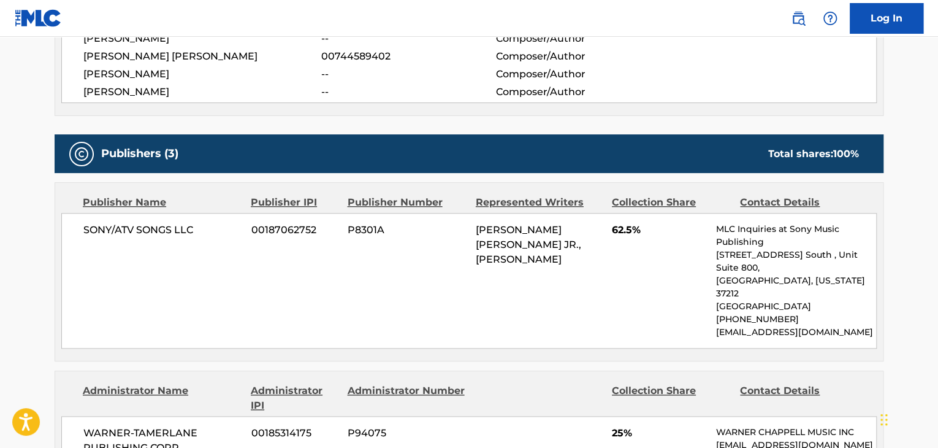
scroll to position [552, 0]
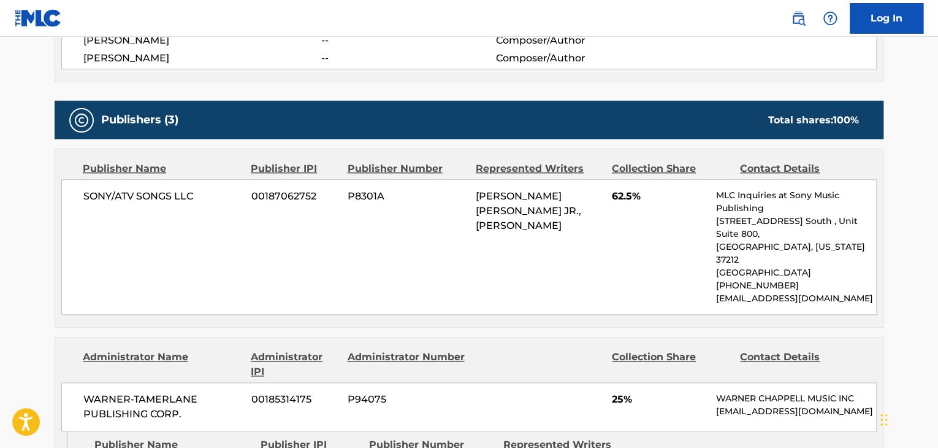
click at [144, 197] on span "SONY/ATV SONGS LLC" at bounding box center [162, 196] width 159 height 15
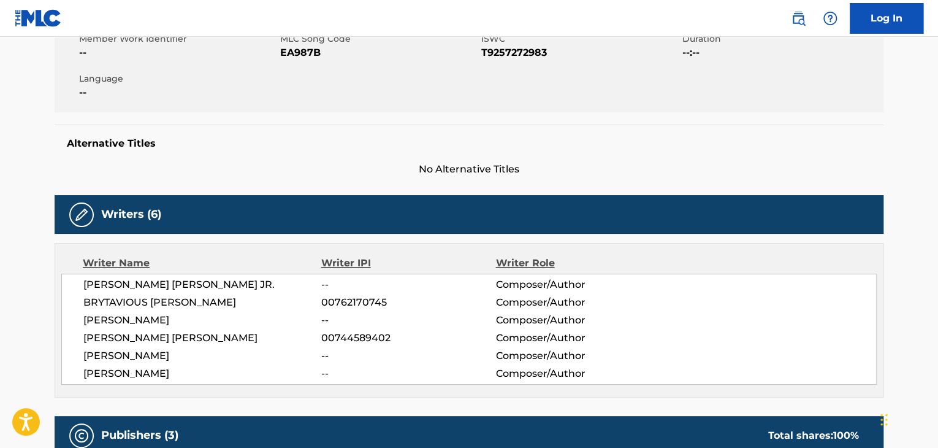
scroll to position [184, 0]
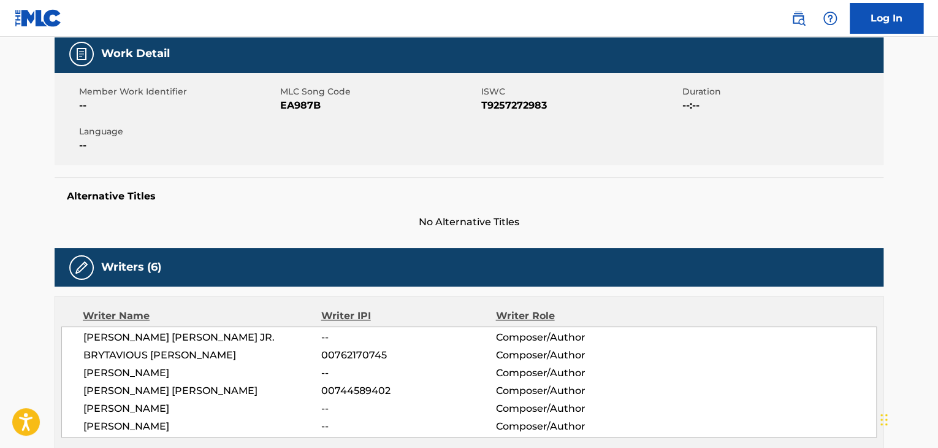
click at [289, 105] on span "EA987B" at bounding box center [379, 105] width 198 height 15
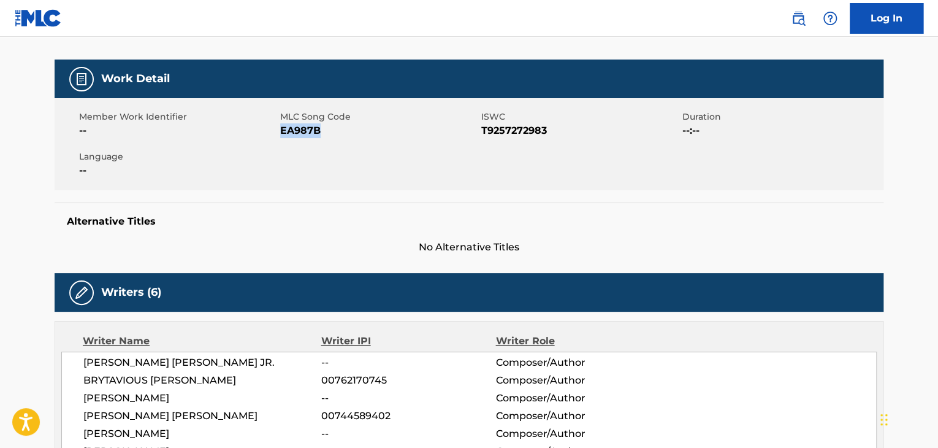
scroll to position [0, 0]
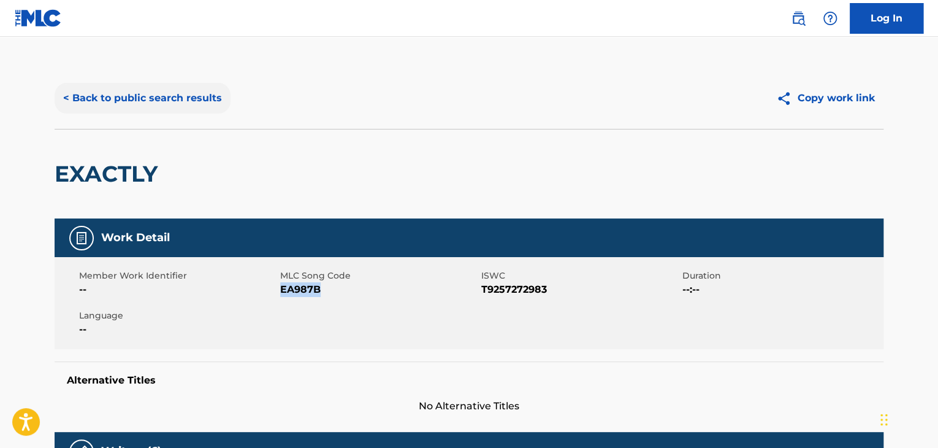
click at [150, 110] on button "< Back to public search results" at bounding box center [143, 98] width 176 height 31
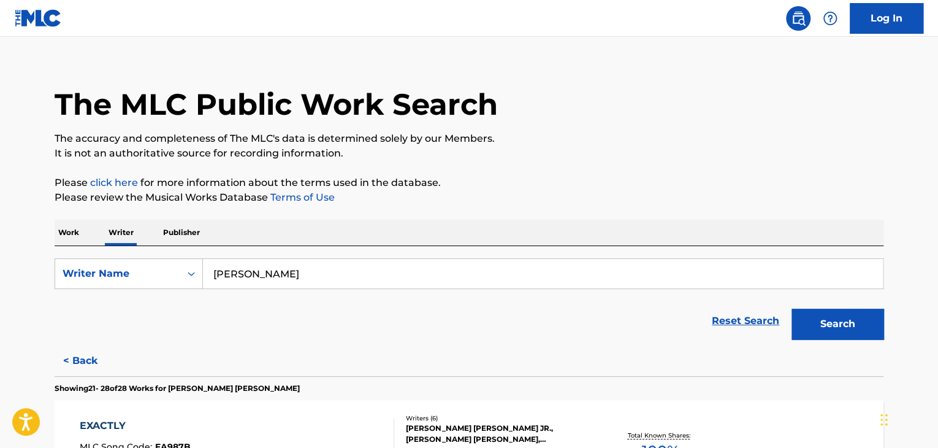
click at [262, 284] on input "[PERSON_NAME]" at bounding box center [543, 273] width 680 height 29
paste input "[PERSON_NAME]"
type input "[PERSON_NAME]"
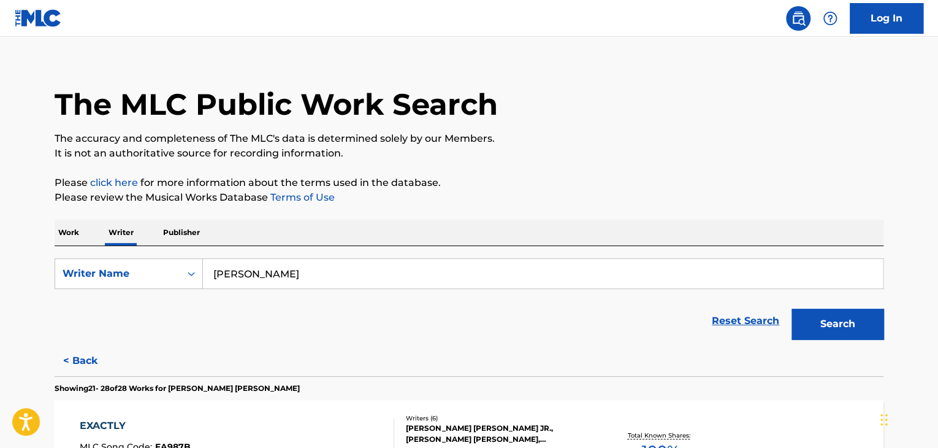
click at [572, 191] on p "Please review the Musical Works Database Terms of Use" at bounding box center [469, 197] width 829 height 15
click at [821, 323] on button "Search" at bounding box center [838, 323] width 92 height 31
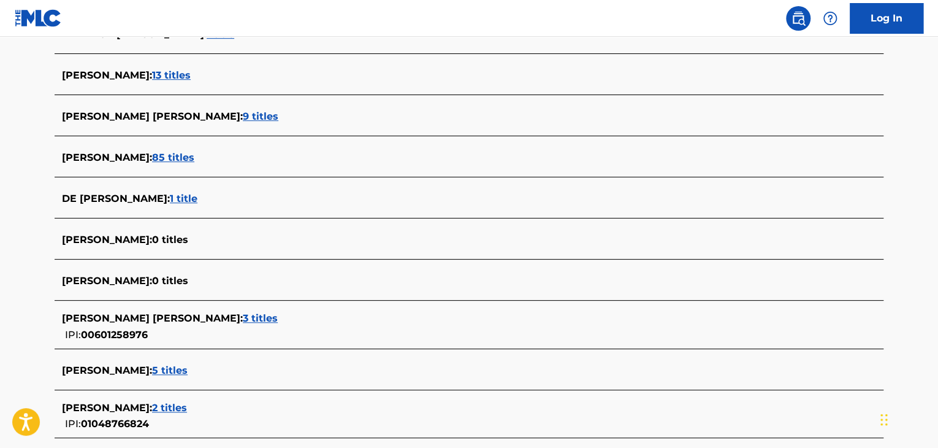
scroll to position [362, 0]
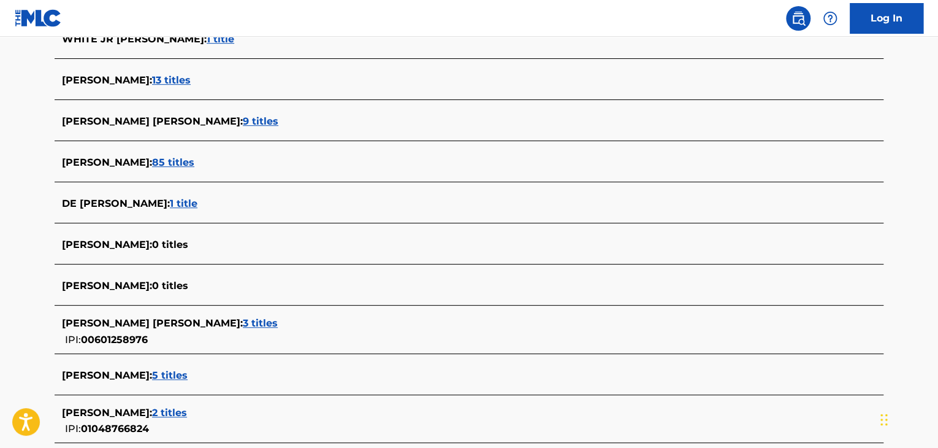
click at [178, 165] on span "85 titles" at bounding box center [173, 162] width 42 height 12
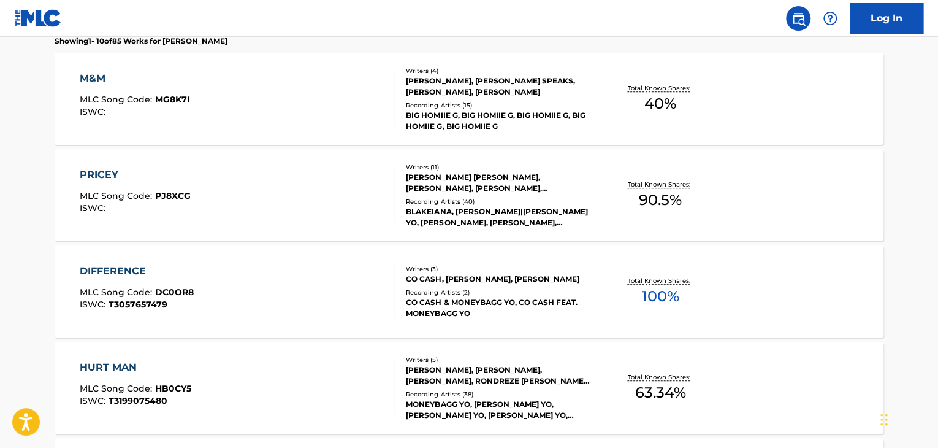
click at [360, 286] on div "DIFFERENCE MLC Song Code : DC0OR8 ISWC : T3057657479" at bounding box center [237, 291] width 315 height 55
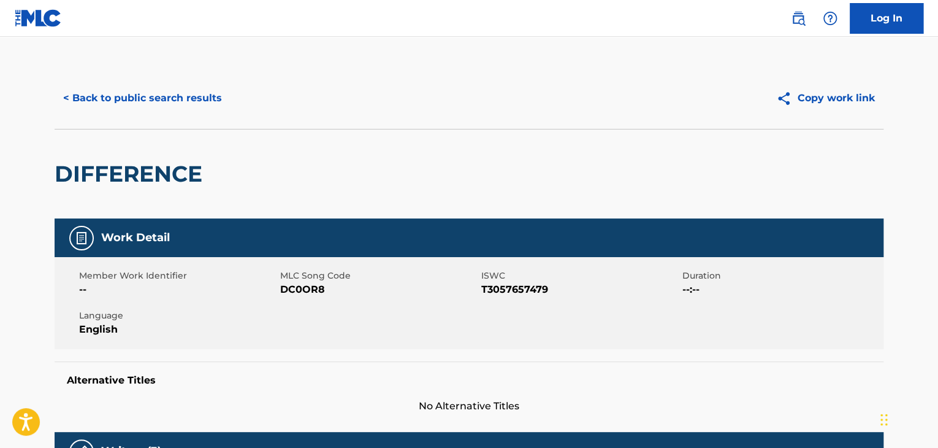
click at [167, 123] on div "< Back to public search results Copy work link" at bounding box center [469, 97] width 829 height 61
click at [150, 88] on button "< Back to public search results" at bounding box center [143, 98] width 176 height 31
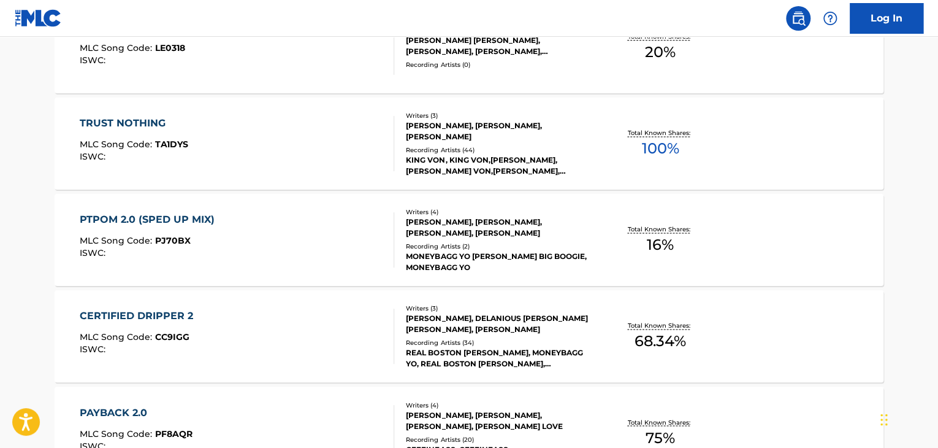
scroll to position [812, 0]
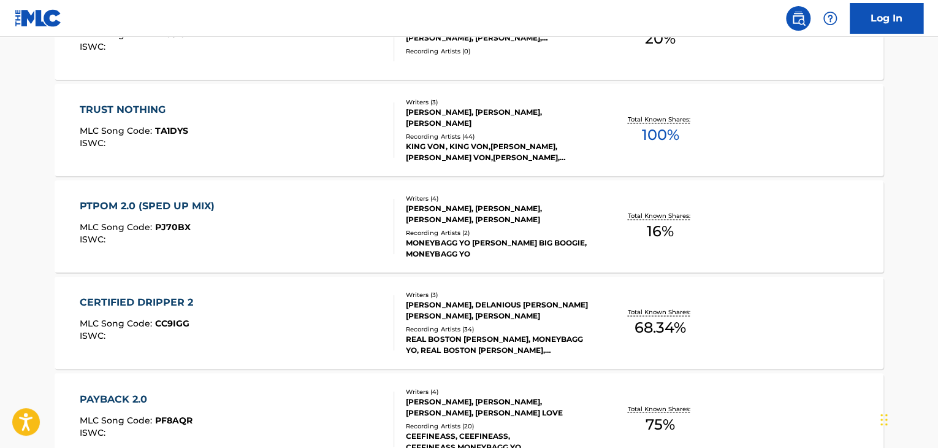
click at [416, 119] on div "[PERSON_NAME], [PERSON_NAME], [PERSON_NAME]" at bounding box center [498, 118] width 185 height 22
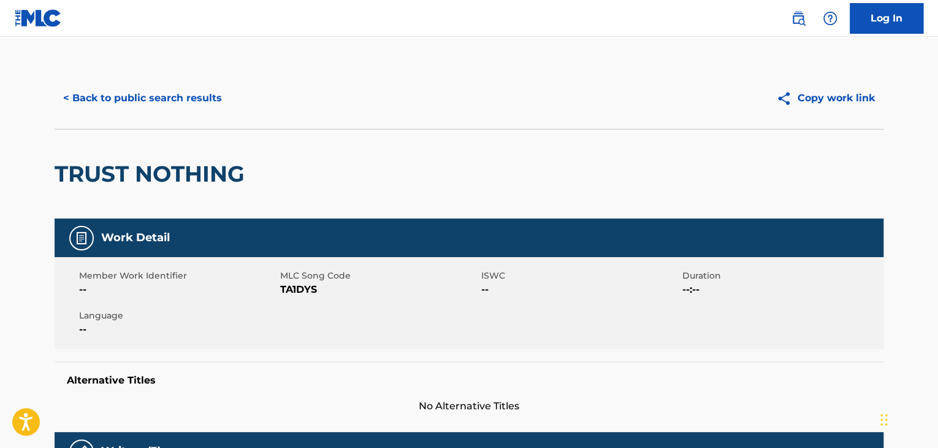
click at [177, 81] on div "< Back to public search results Copy work link" at bounding box center [469, 97] width 829 height 61
click at [189, 106] on button "< Back to public search results" at bounding box center [143, 98] width 176 height 31
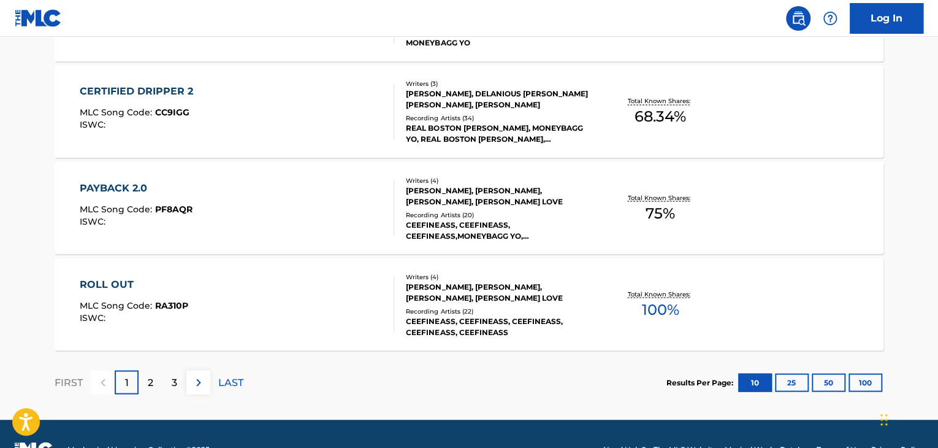
scroll to position [1054, 0]
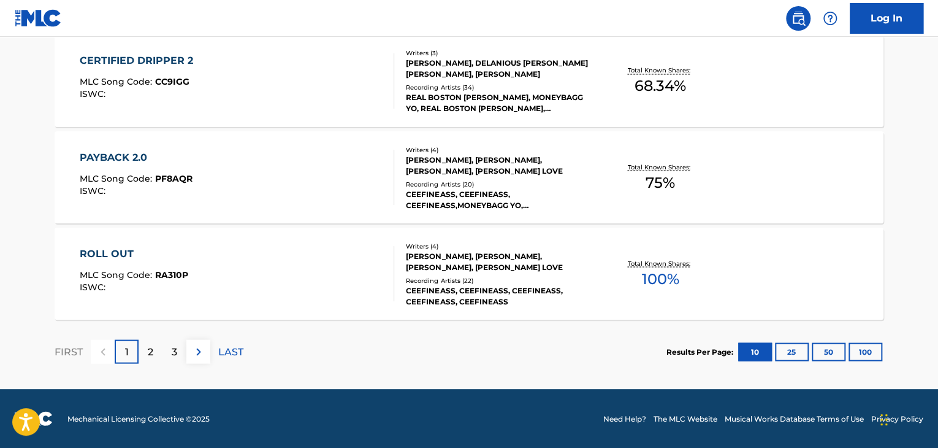
click at [363, 264] on div "ROLL OUT MLC Song Code : RA310P ISWC :" at bounding box center [237, 273] width 315 height 55
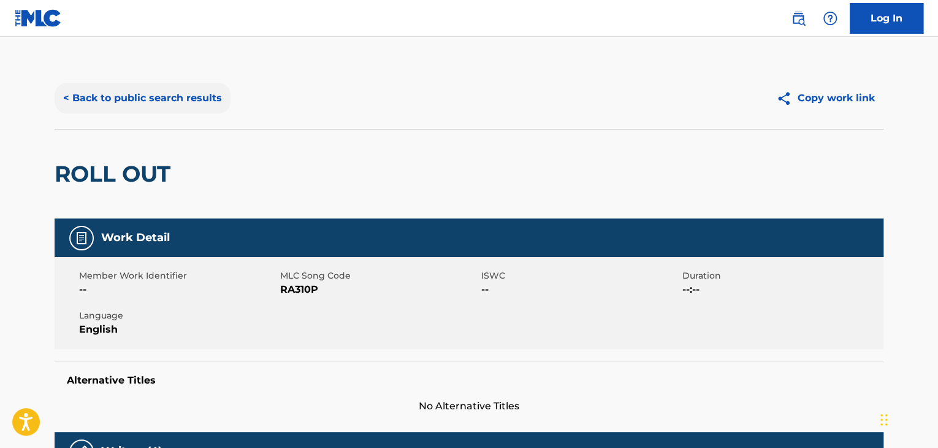
click at [160, 106] on button "< Back to public search results" at bounding box center [143, 98] width 176 height 31
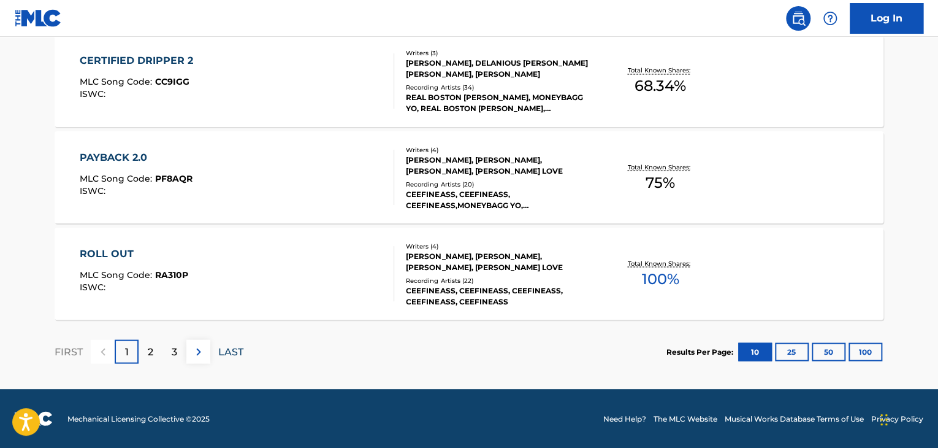
click at [228, 353] on p "LAST" at bounding box center [230, 351] width 25 height 15
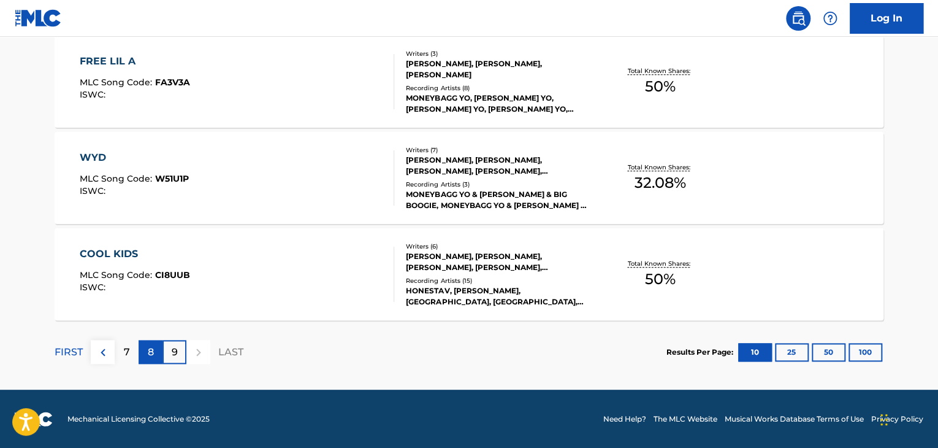
click at [156, 356] on div "8" at bounding box center [151, 352] width 24 height 24
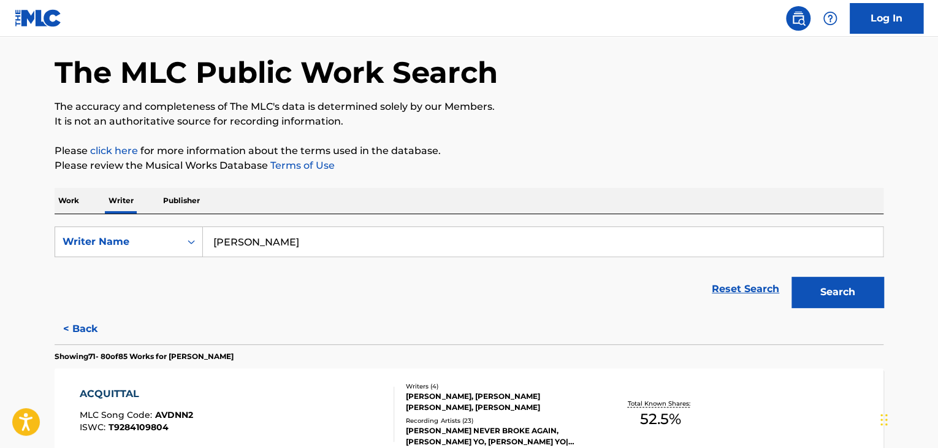
scroll to position [572, 0]
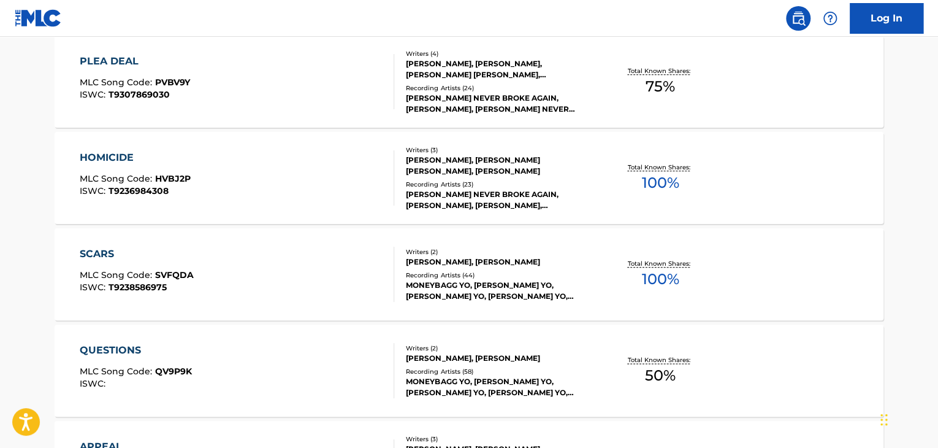
click at [358, 268] on div "SCARS MLC Song Code : SVFQDA ISWC : T9238586975" at bounding box center [237, 274] width 315 height 55
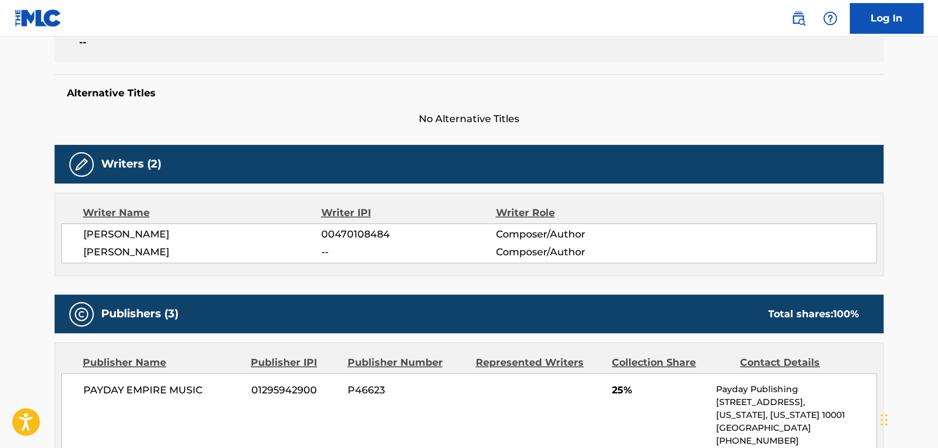
scroll to position [184, 0]
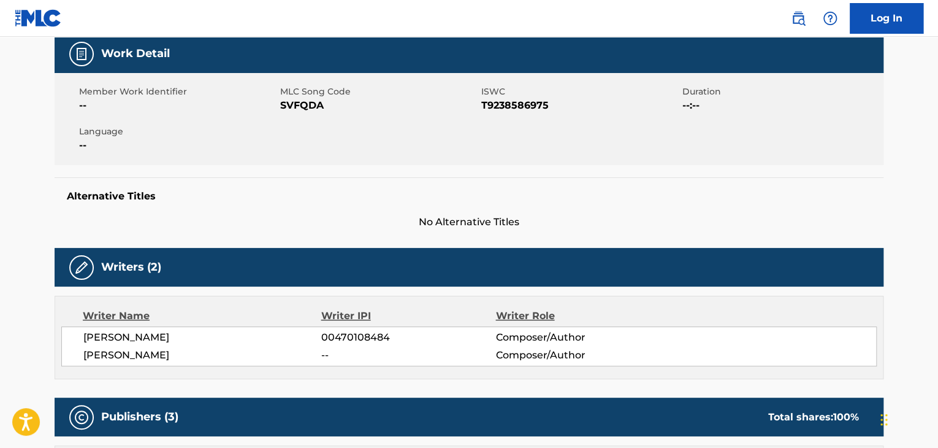
click at [144, 355] on span "[PERSON_NAME]" at bounding box center [202, 355] width 238 height 15
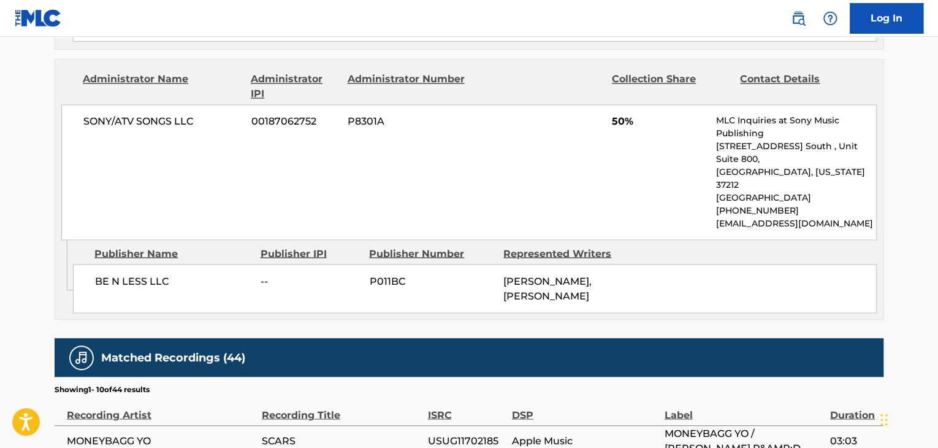
scroll to position [981, 0]
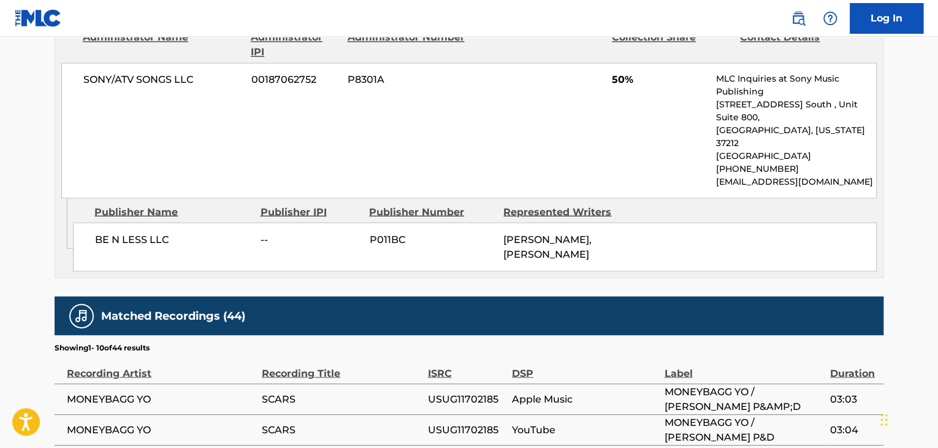
click at [141, 79] on span "SONY/ATV SONGS LLC" at bounding box center [162, 79] width 159 height 15
drag, startPoint x: 141, startPoint y: 79, endPoint x: 129, endPoint y: 72, distance: 14.3
click at [129, 72] on span "SONY/ATV SONGS LLC" at bounding box center [162, 79] width 159 height 15
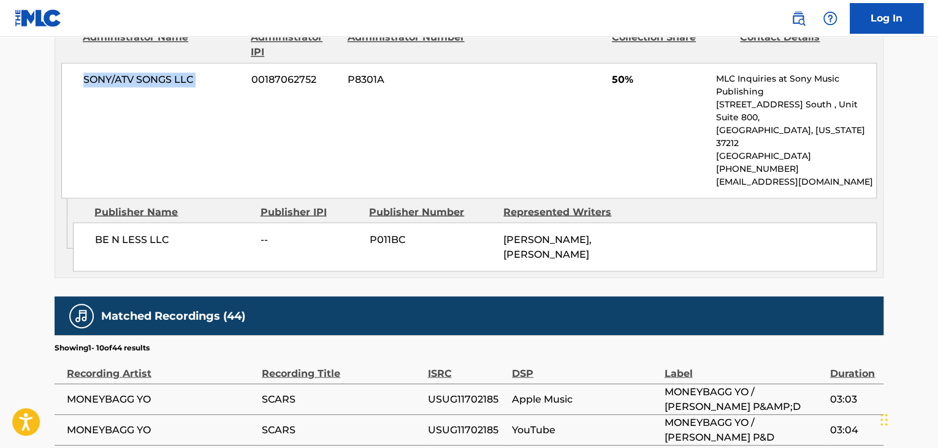
click at [129, 72] on span "SONY/ATV SONGS LLC" at bounding box center [162, 79] width 159 height 15
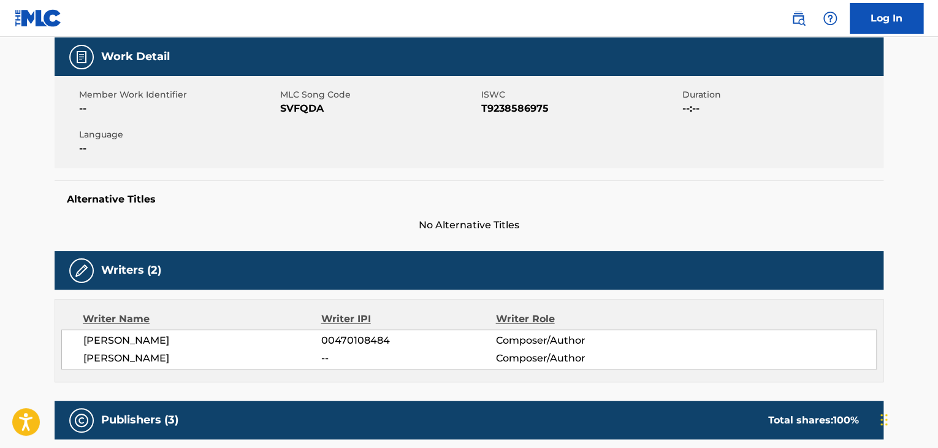
scroll to position [61, 0]
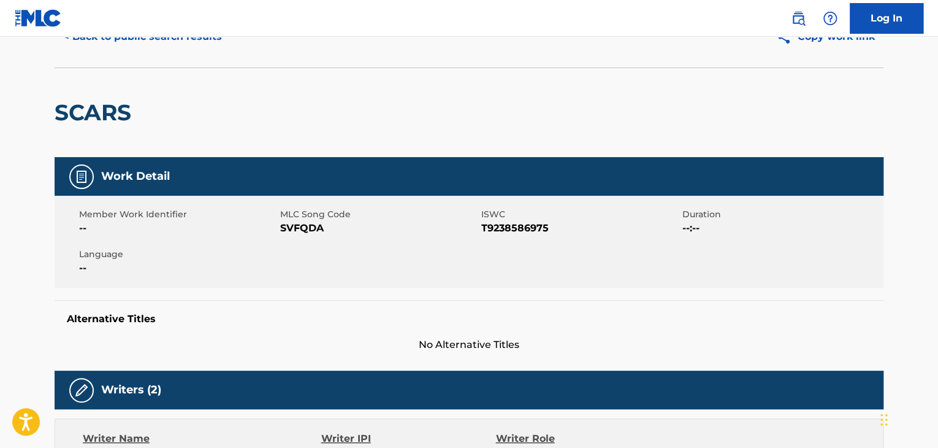
click at [292, 228] on span "SVFQDA" at bounding box center [379, 228] width 198 height 15
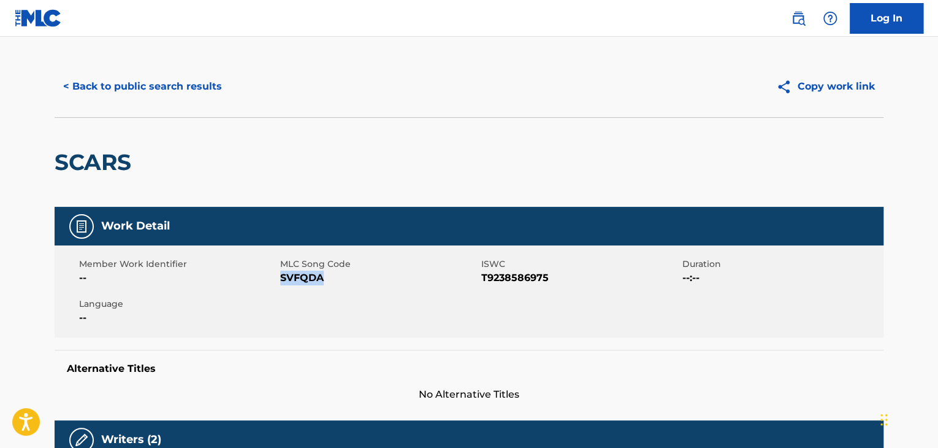
scroll to position [0, 0]
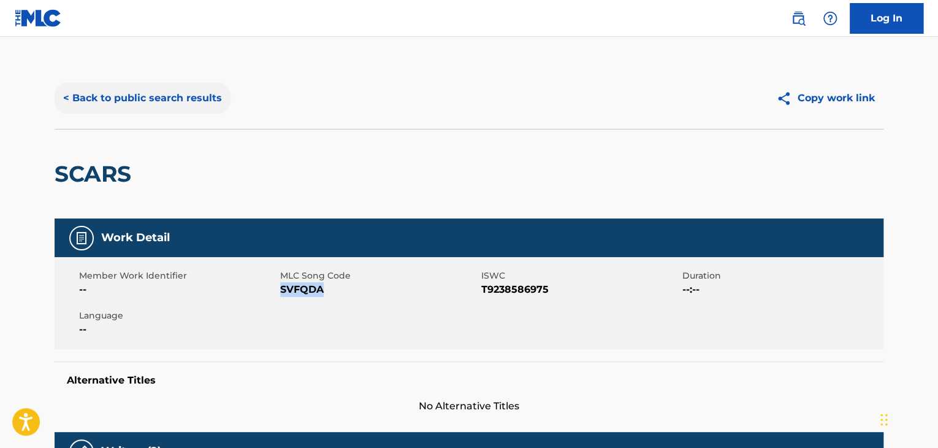
click at [166, 95] on button "< Back to public search results" at bounding box center [143, 98] width 176 height 31
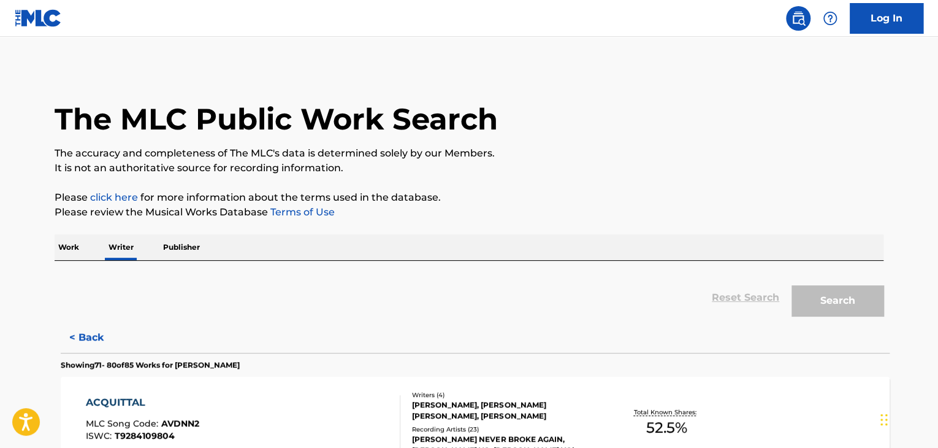
scroll to position [15, 0]
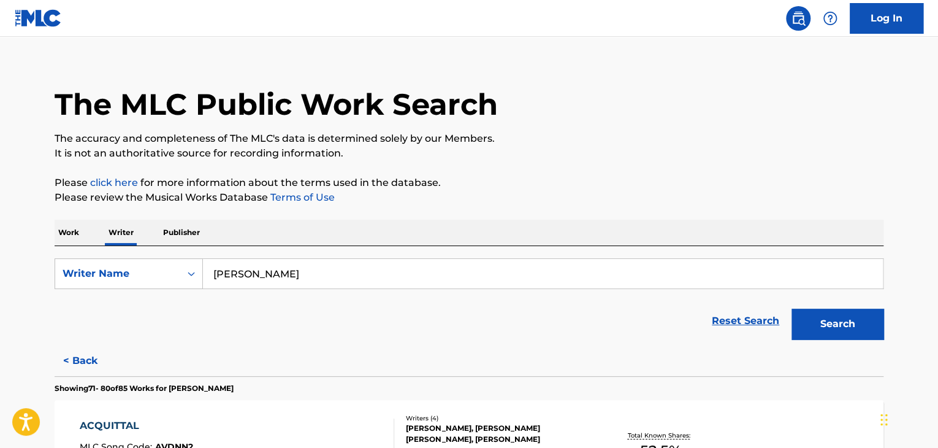
click at [263, 281] on input "[PERSON_NAME]" at bounding box center [543, 273] width 680 height 29
click at [64, 226] on p "Work" at bounding box center [69, 233] width 28 height 26
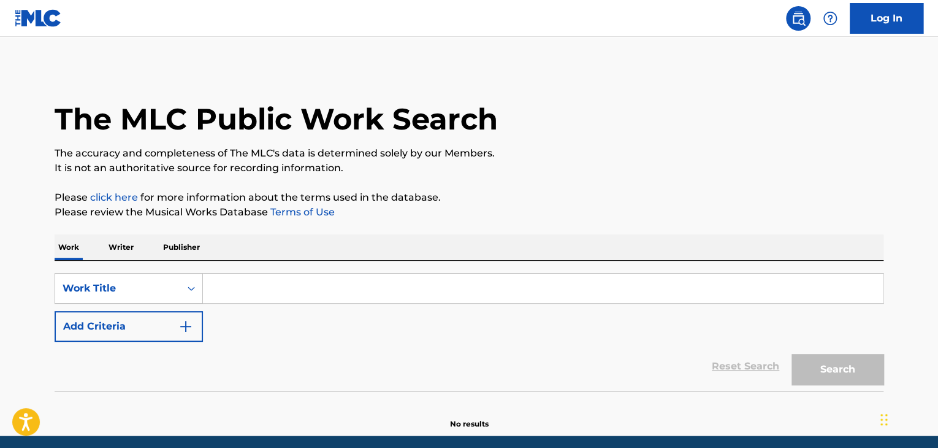
click at [231, 275] on input "Search Form" at bounding box center [543, 288] width 680 height 29
paste input "Cry Me a River"
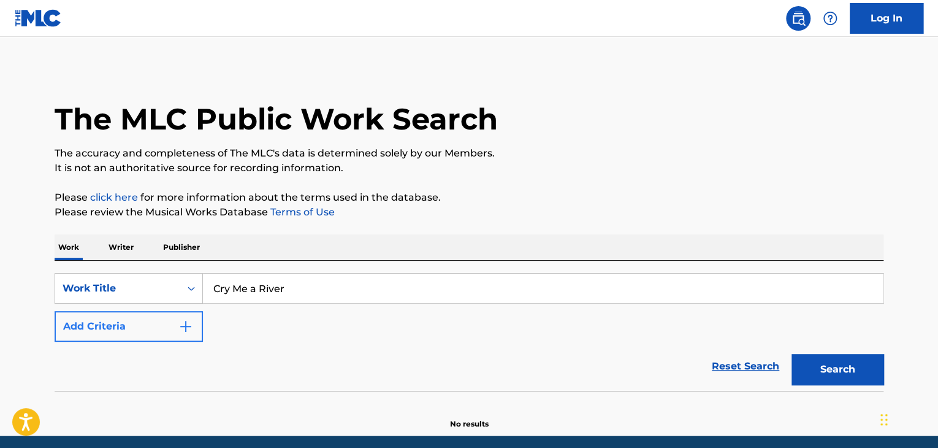
type input "Cry Me a River"
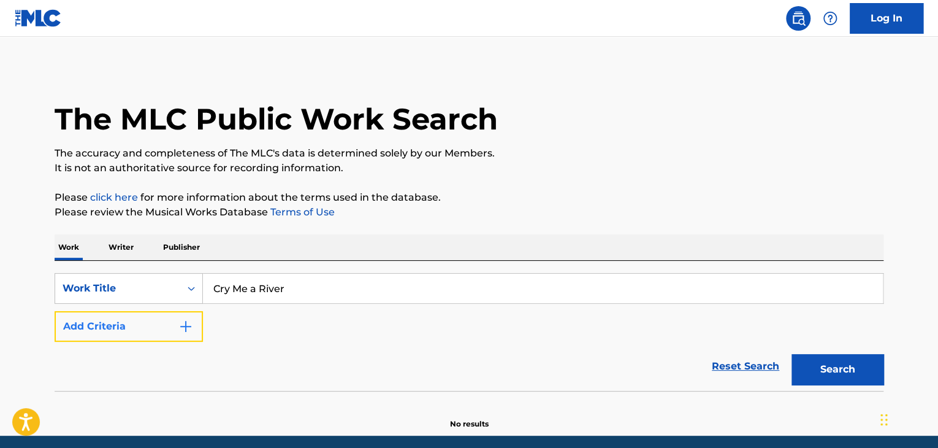
click at [168, 334] on button "Add Criteria" at bounding box center [129, 326] width 148 height 31
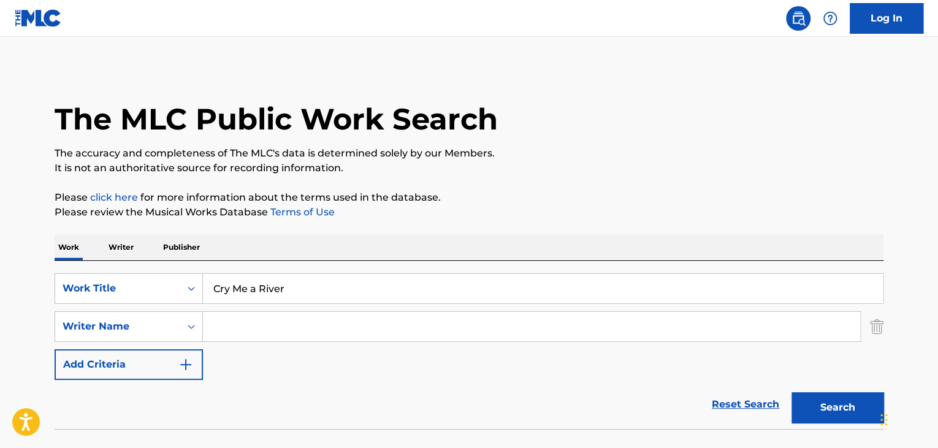
click at [255, 327] on input "Search Form" at bounding box center [531, 326] width 657 height 29
paste input "Say Drilly"
type input "Say Drilly"
click at [840, 408] on button "Search" at bounding box center [838, 407] width 92 height 31
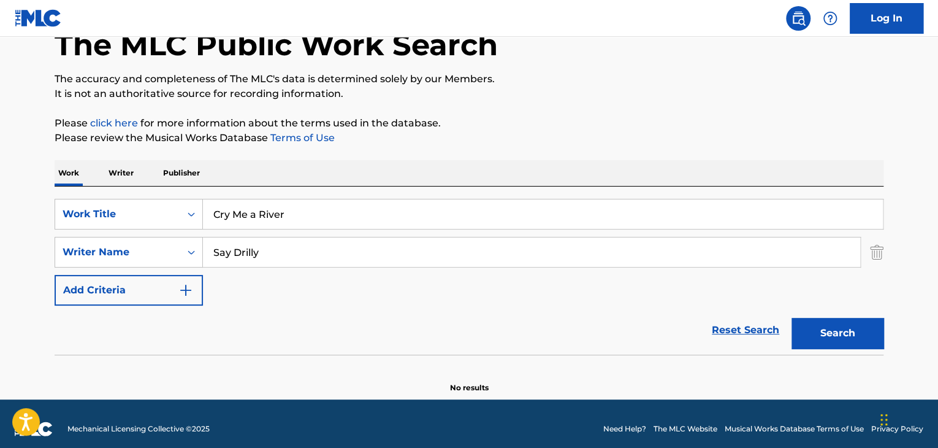
scroll to position [85, 0]
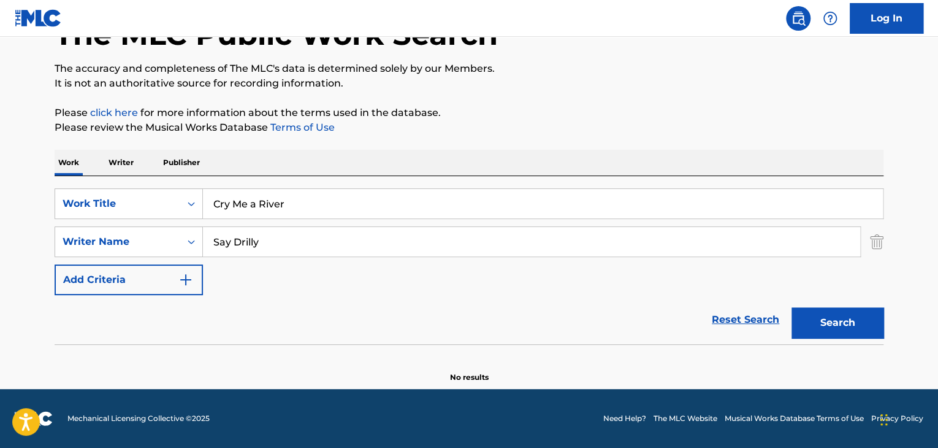
click at [120, 155] on p "Writer" at bounding box center [121, 163] width 33 height 26
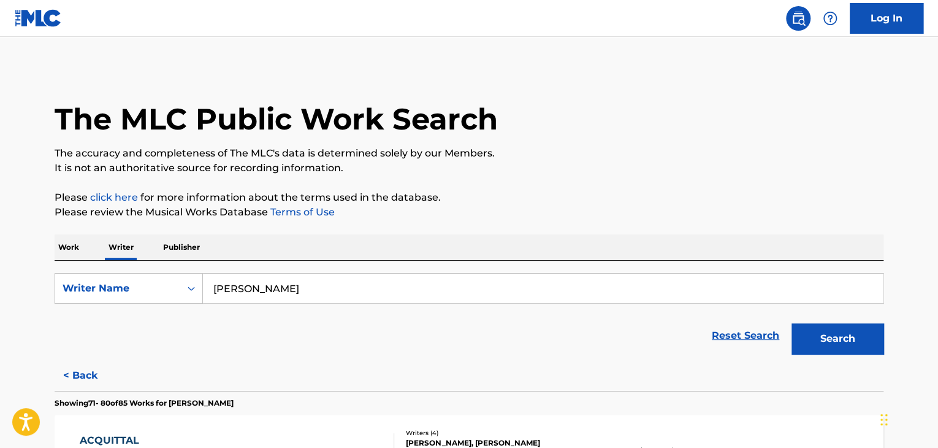
click at [257, 295] on input "[PERSON_NAME]" at bounding box center [543, 288] width 680 height 29
paste input "Say Drilly"
type input "Say Drilly"
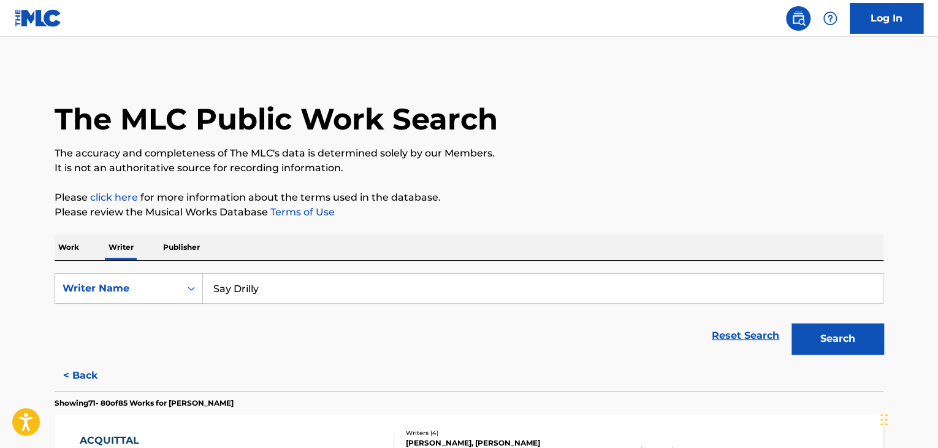
click at [835, 331] on button "Search" at bounding box center [838, 338] width 92 height 31
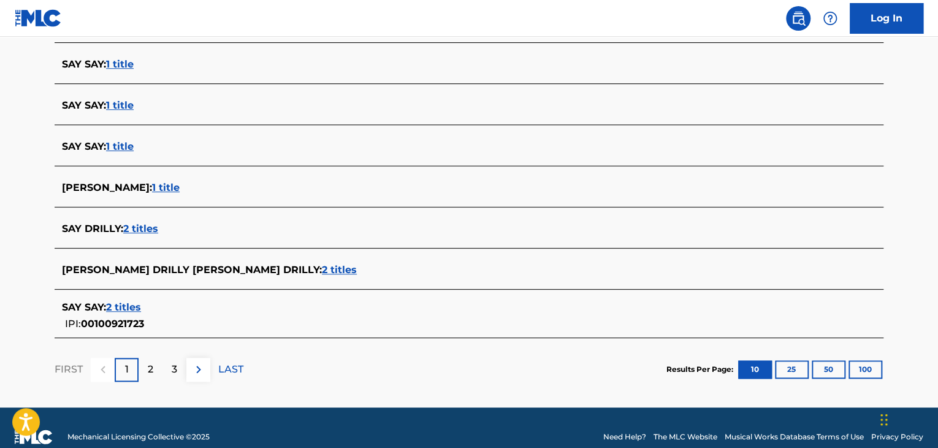
scroll to position [478, 0]
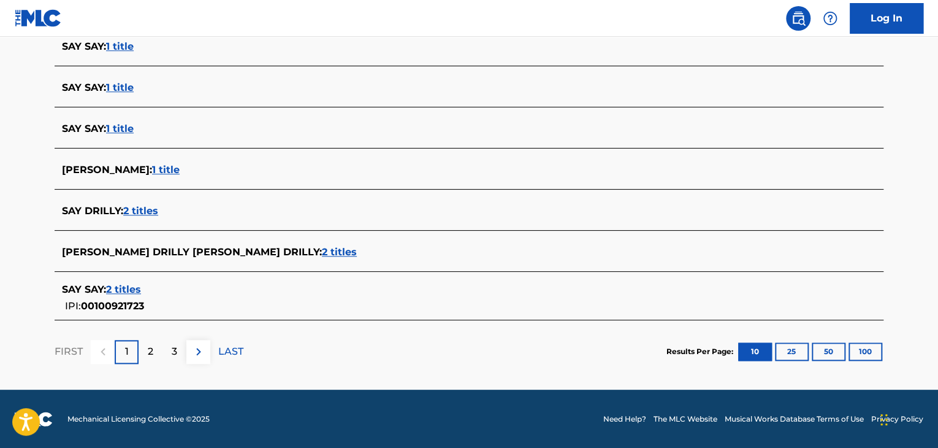
click at [139, 212] on span "2 titles" at bounding box center [140, 211] width 35 height 12
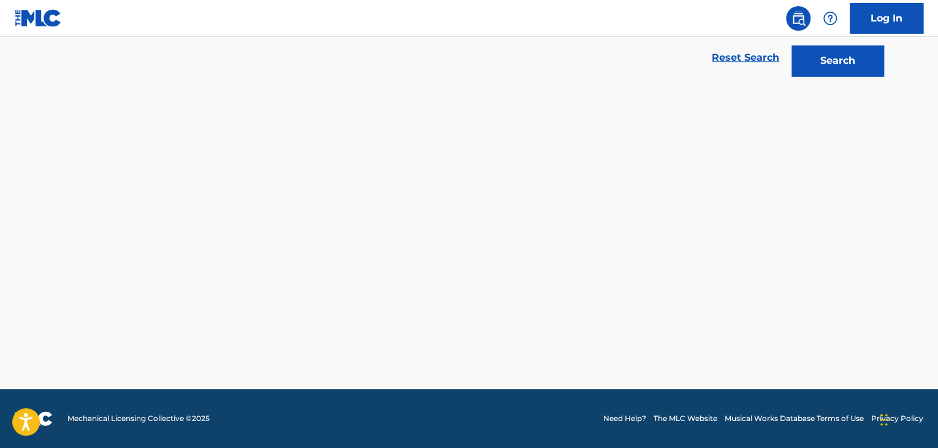
scroll to position [277, 0]
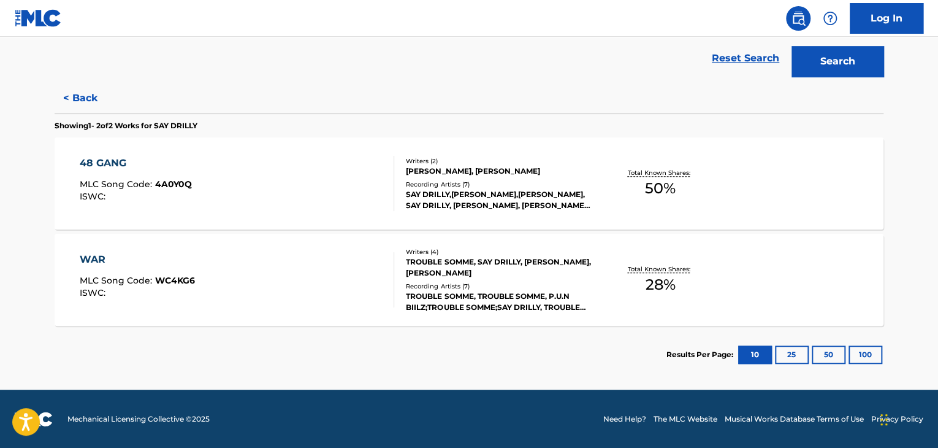
click at [315, 178] on div "48 GANG MLC Song Code : 4A0Y0Q ISWC :" at bounding box center [237, 183] width 315 height 55
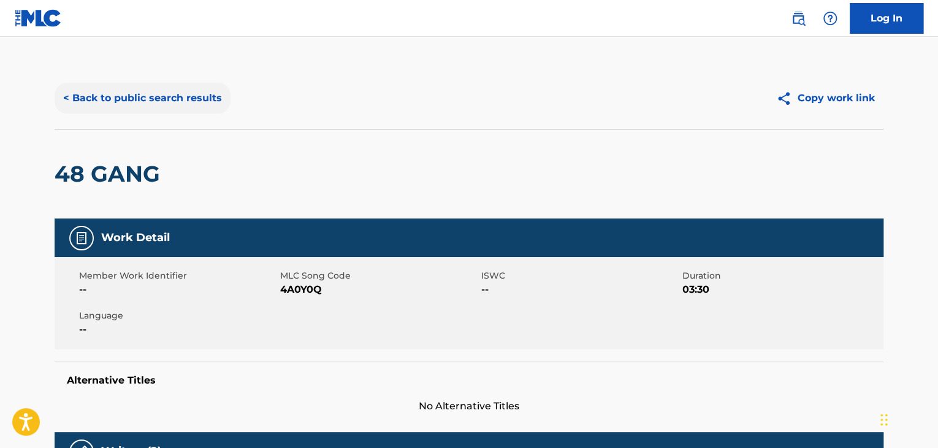
click at [186, 99] on button "< Back to public search results" at bounding box center [143, 98] width 176 height 31
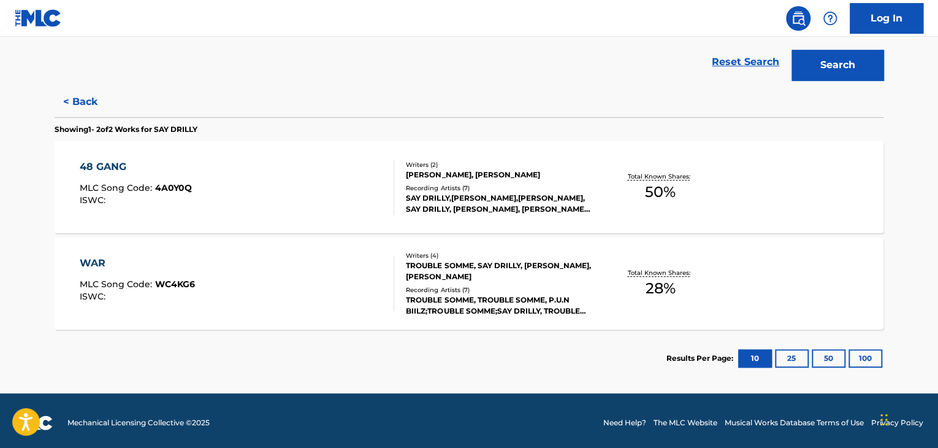
scroll to position [277, 0]
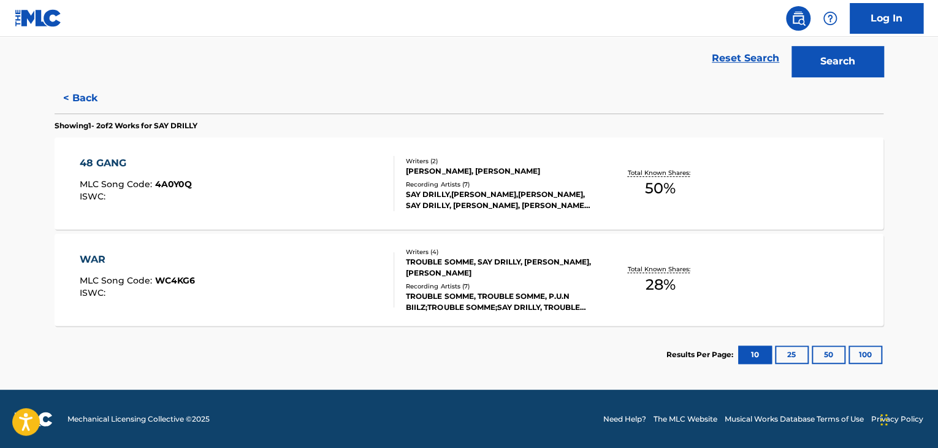
click at [470, 278] on div "Writers ( 4 ) TROUBLE SOMME, SAY DRILLY, [PERSON_NAME], [PERSON_NAME] Recording…" at bounding box center [492, 280] width 197 height 66
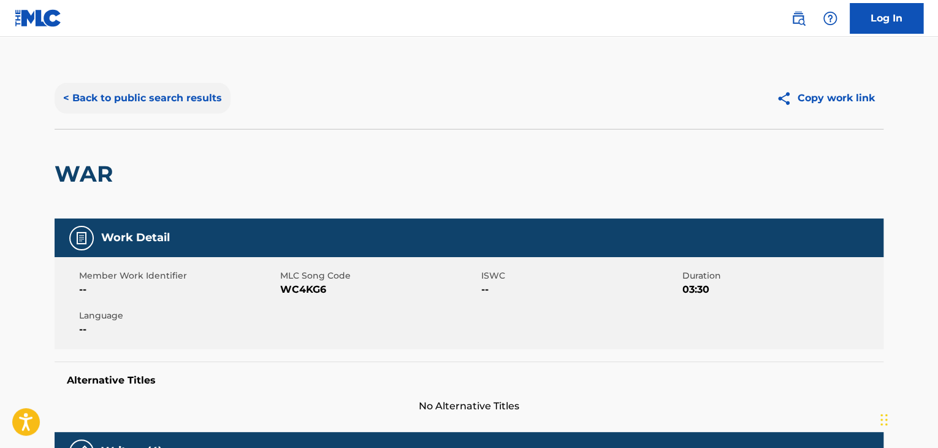
click at [150, 83] on button "< Back to public search results" at bounding box center [143, 98] width 176 height 31
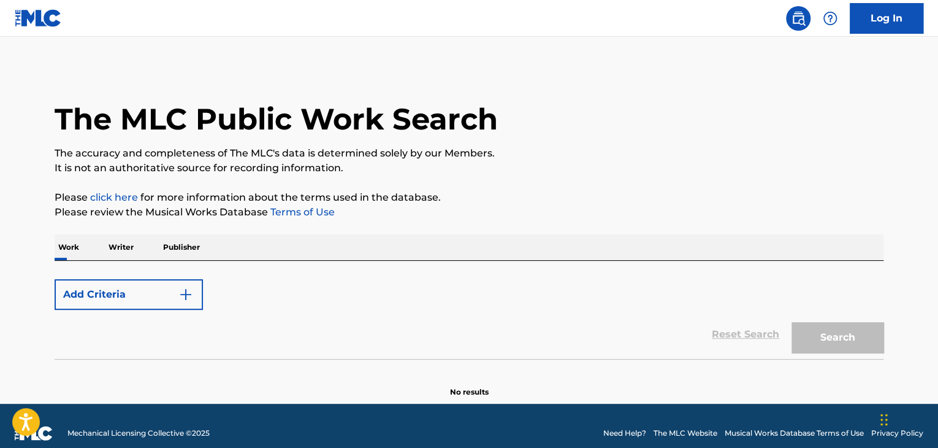
scroll to position [15, 0]
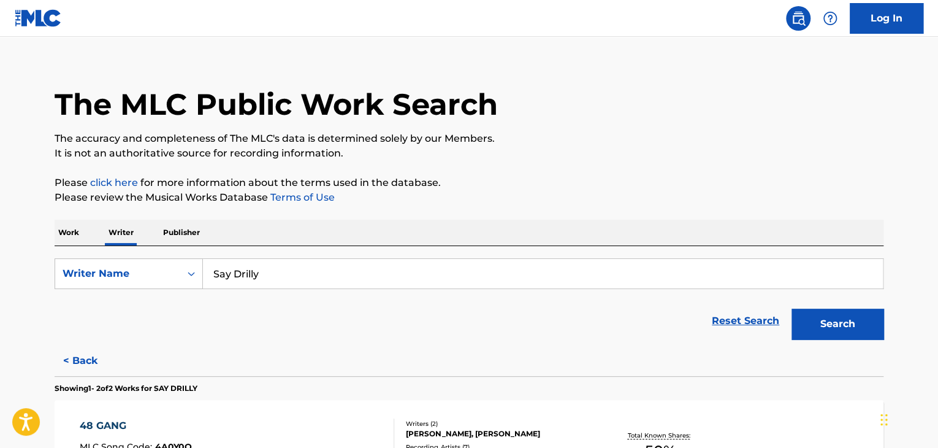
click at [265, 264] on input "Say Drilly" at bounding box center [543, 273] width 680 height 29
paste input "Just Anybod"
click at [445, 226] on div "Work Writer Publisher" at bounding box center [469, 233] width 829 height 26
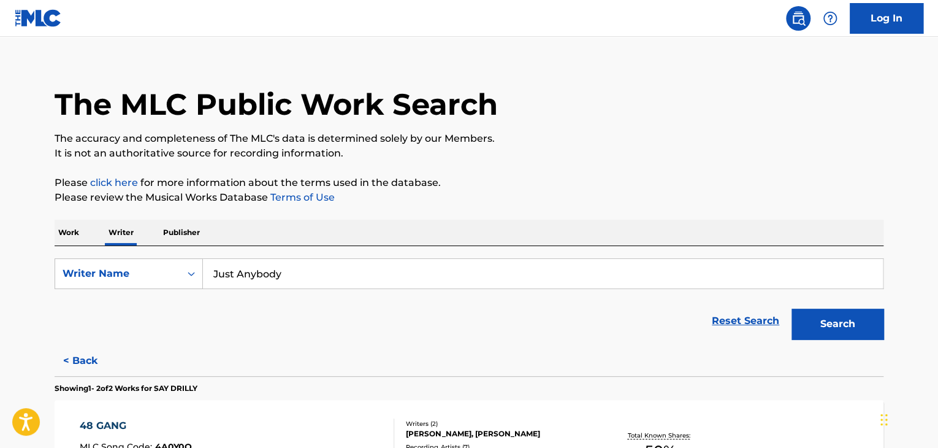
click at [248, 276] on input "Just Anybody" at bounding box center [543, 273] width 680 height 29
paste input "[PERSON_NAME]"
type input "[PERSON_NAME]"
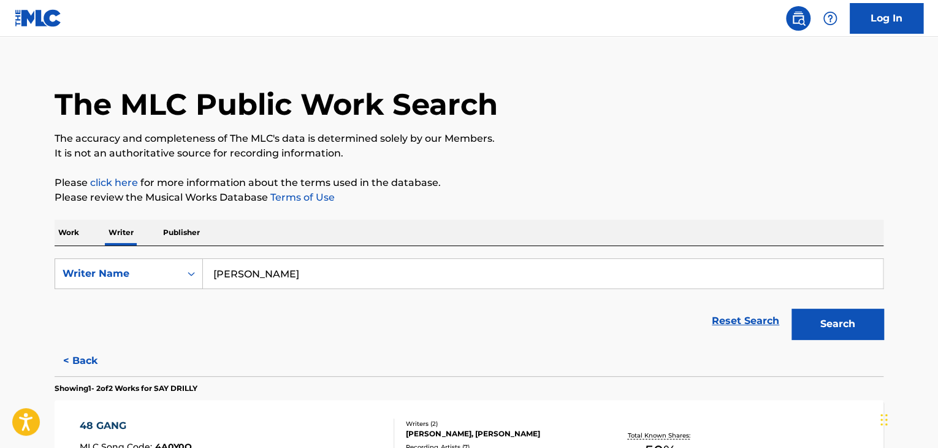
click at [550, 209] on div "The MLC Public Work Search The accuracy and completeness of The MLC's data is d…" at bounding box center [469, 349] width 859 height 593
click at [835, 324] on button "Search" at bounding box center [838, 323] width 92 height 31
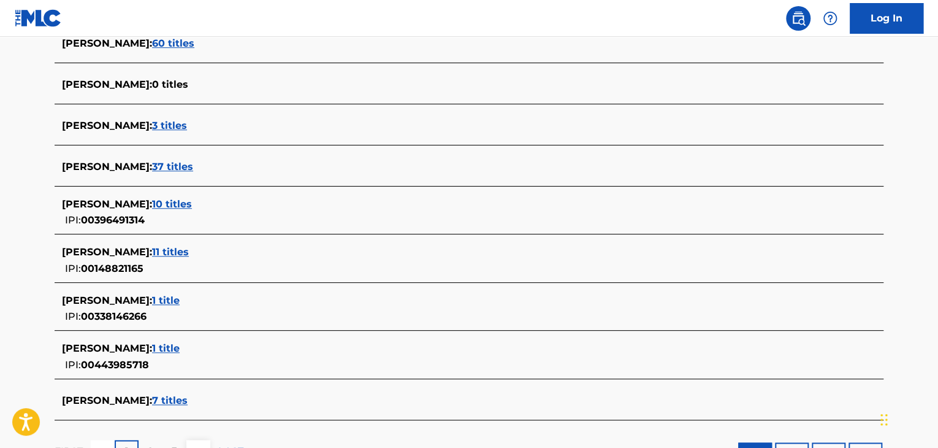
scroll to position [424, 0]
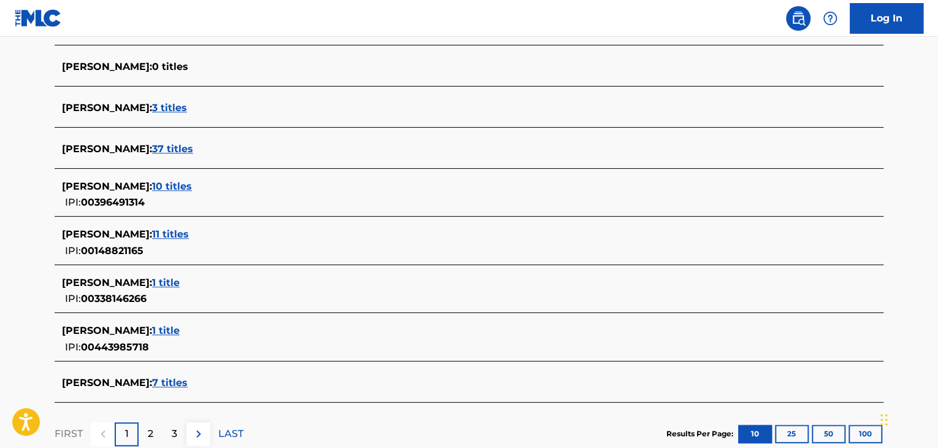
click at [164, 148] on span "37 titles" at bounding box center [172, 149] width 41 height 12
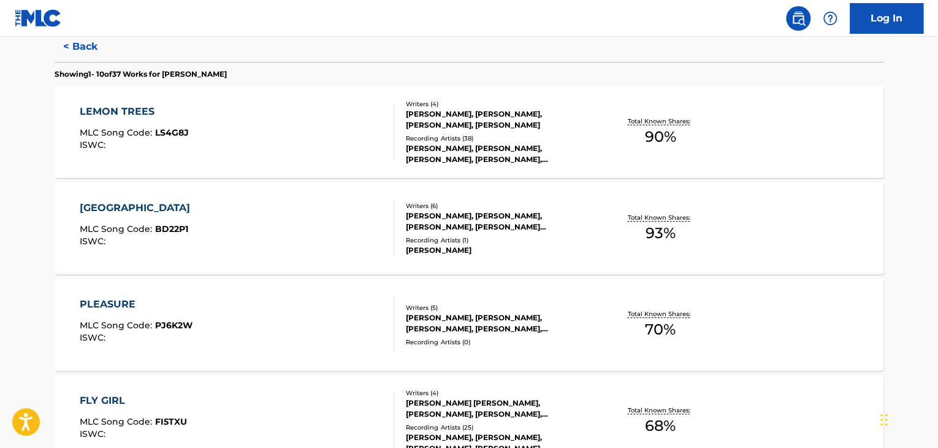
scroll to position [178, 0]
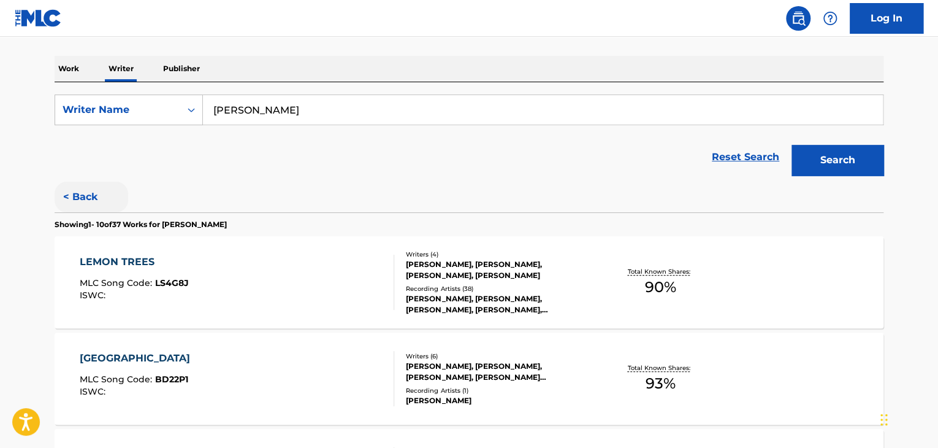
click at [67, 191] on button "< Back" at bounding box center [92, 197] width 74 height 31
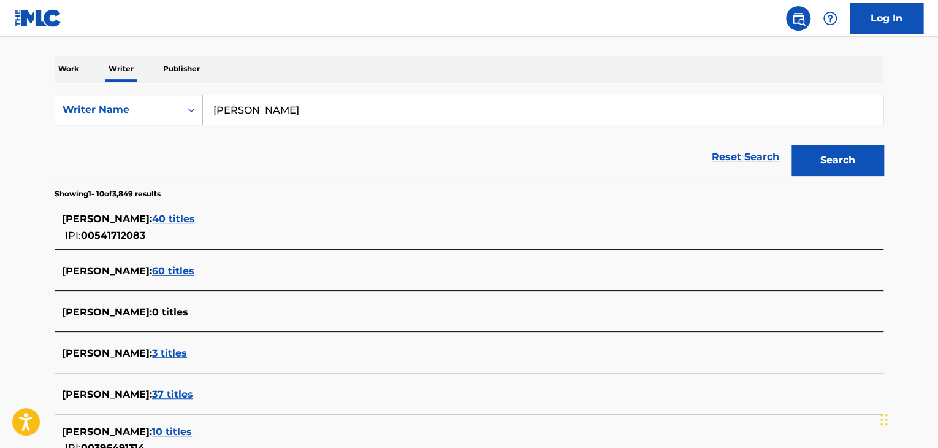
scroll to position [424, 0]
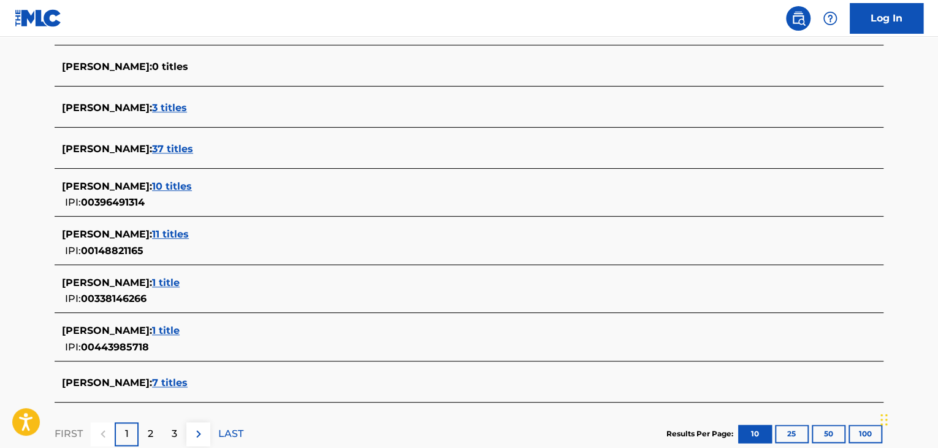
click at [189, 234] on span "11 titles" at bounding box center [170, 234] width 37 height 12
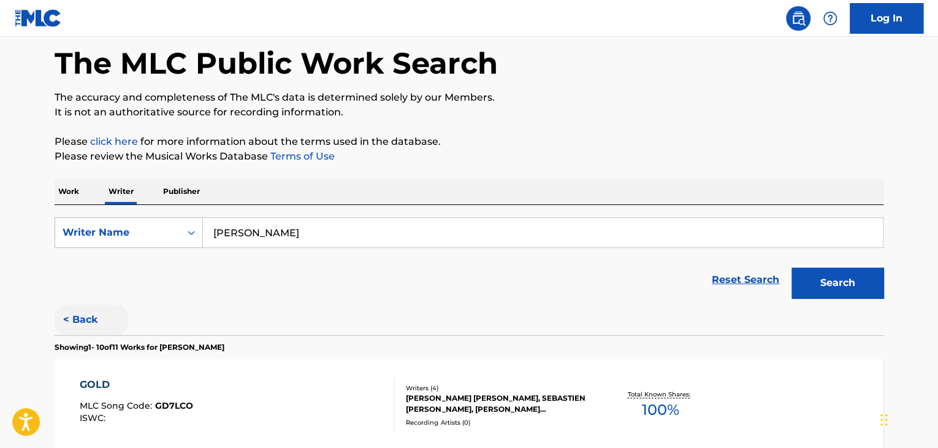
click at [90, 326] on button "< Back" at bounding box center [92, 319] width 74 height 31
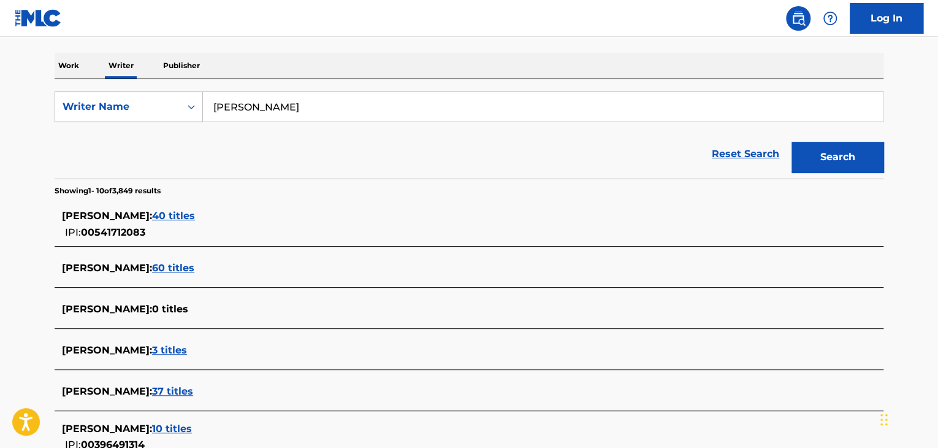
scroll to position [362, 0]
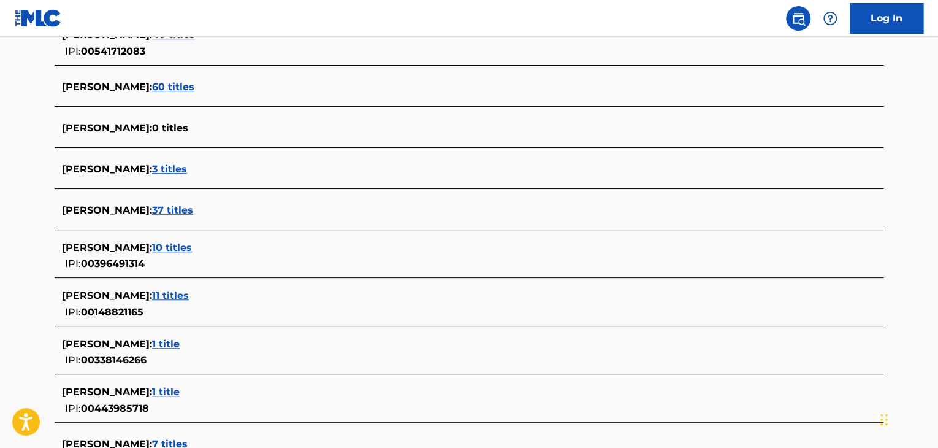
click at [169, 246] on span "10 titles" at bounding box center [172, 248] width 40 height 12
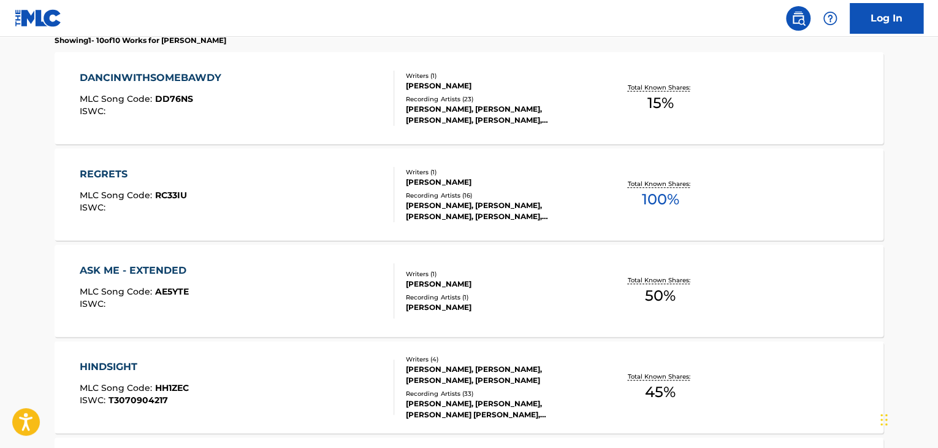
click at [554, 177] on div "[PERSON_NAME]" at bounding box center [498, 182] width 185 height 11
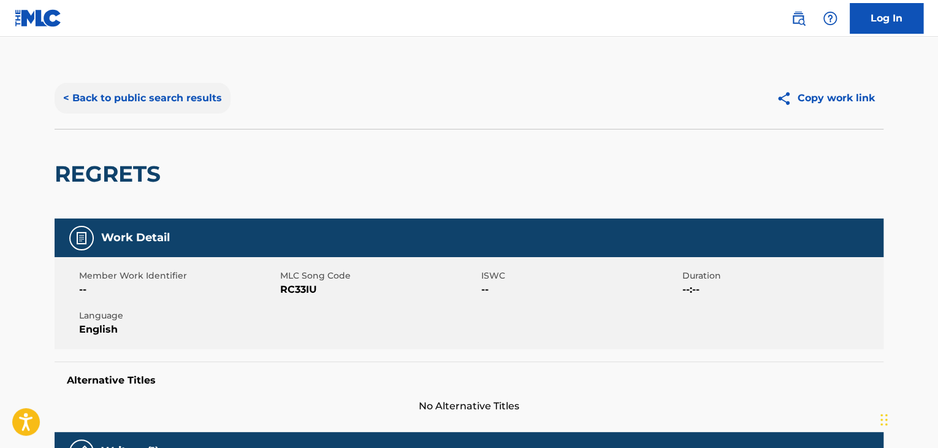
click at [151, 109] on button "< Back to public search results" at bounding box center [143, 98] width 176 height 31
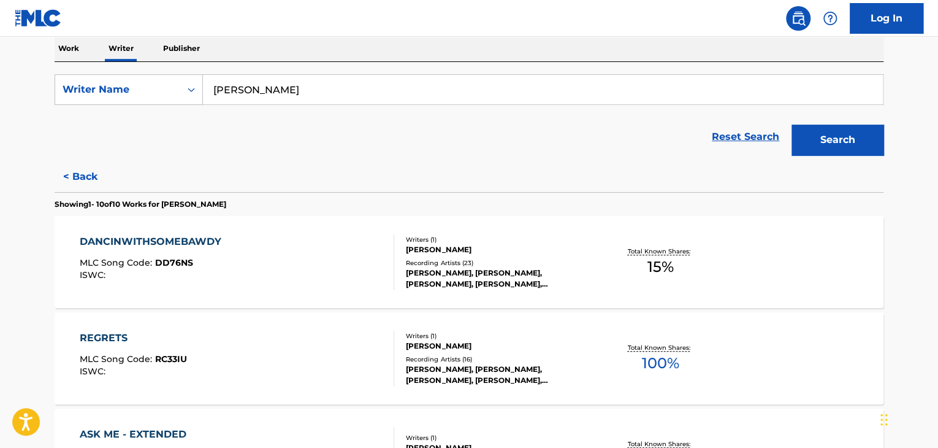
scroll to position [321, 0]
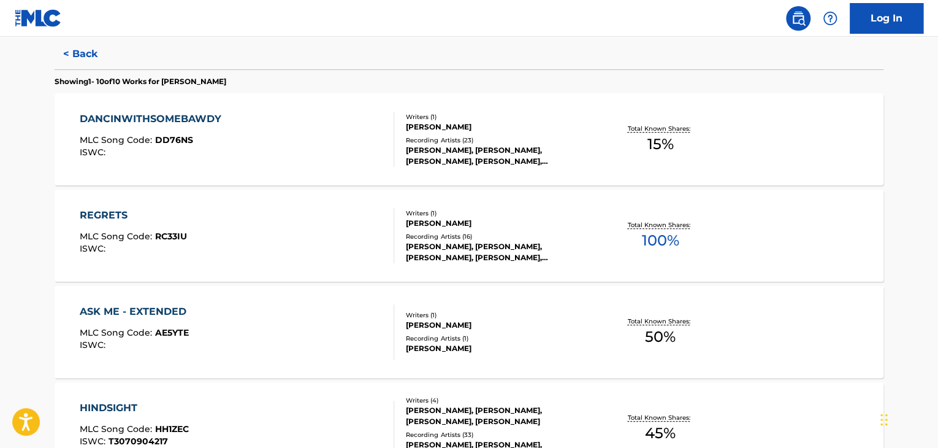
click at [530, 223] on div "[PERSON_NAME]" at bounding box center [498, 223] width 185 height 11
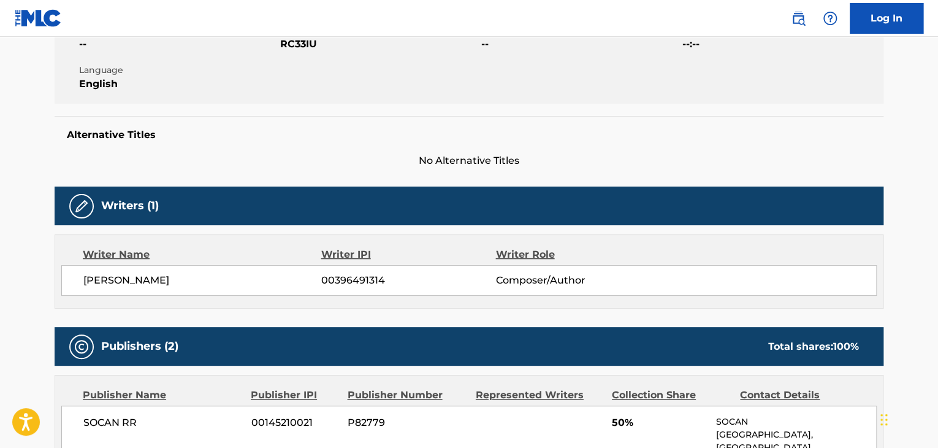
scroll to position [429, 0]
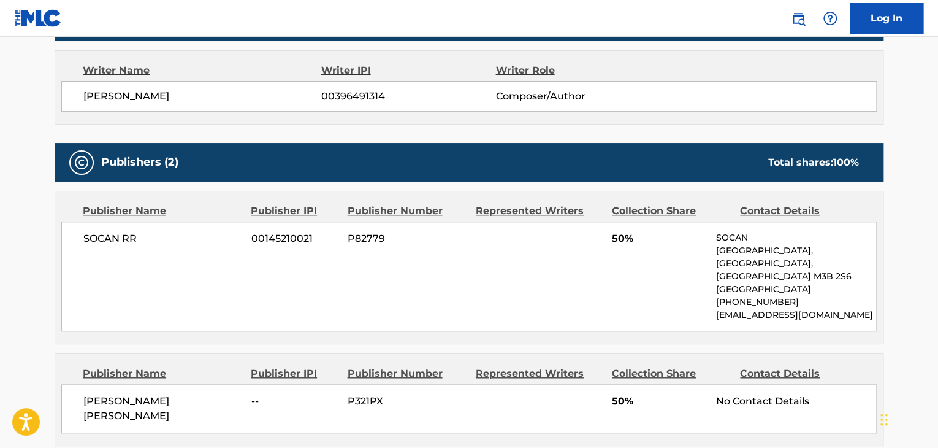
click at [118, 98] on span "[PERSON_NAME]" at bounding box center [202, 96] width 238 height 15
click at [342, 101] on span "00396491314" at bounding box center [408, 96] width 174 height 15
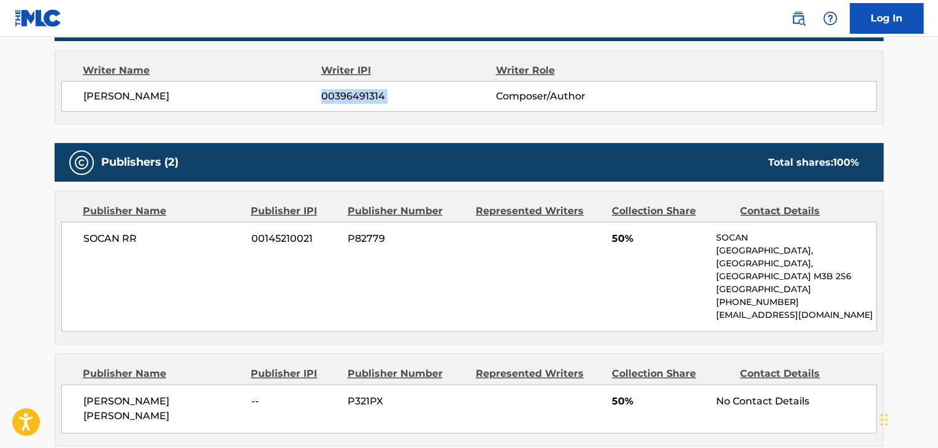
click at [342, 101] on span "00396491314" at bounding box center [408, 96] width 174 height 15
click at [66, 241] on div "SOCAN RR 00145210021 P82779 [STREET_ADDRESS] [PHONE_NUMBER] [EMAIL_ADDRESS][DOM…" at bounding box center [469, 276] width 816 height 110
click at [108, 242] on span "SOCAN RR" at bounding box center [162, 238] width 159 height 15
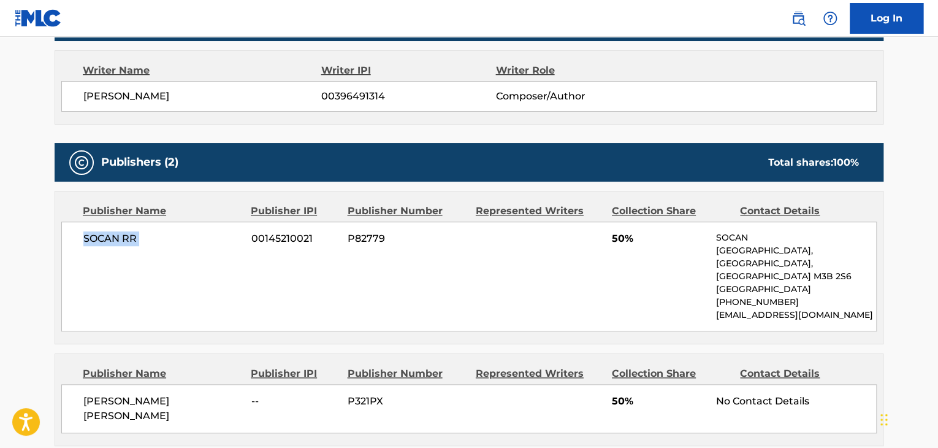
click at [250, 300] on div "SOCAN RR 00145210021 P82779 [STREET_ADDRESS] [PHONE_NUMBER] [EMAIL_ADDRESS][DOM…" at bounding box center [469, 276] width 816 height 110
click at [151, 394] on span "[PERSON_NAME] [PERSON_NAME]" at bounding box center [162, 408] width 159 height 29
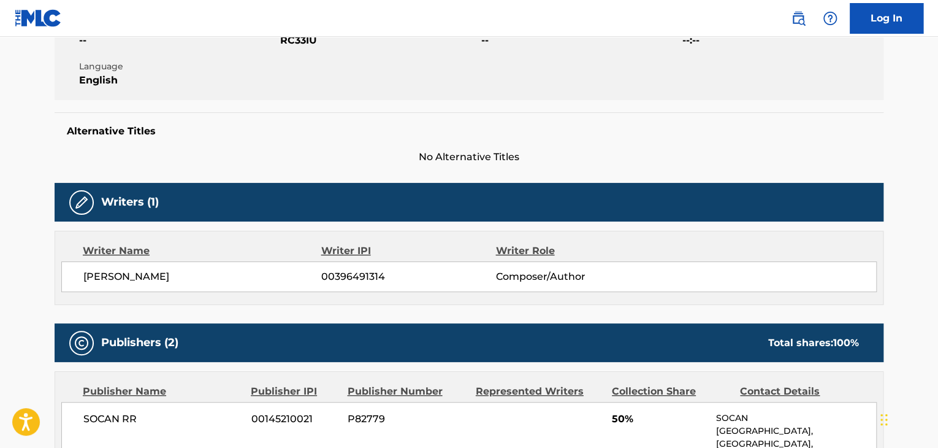
scroll to position [184, 0]
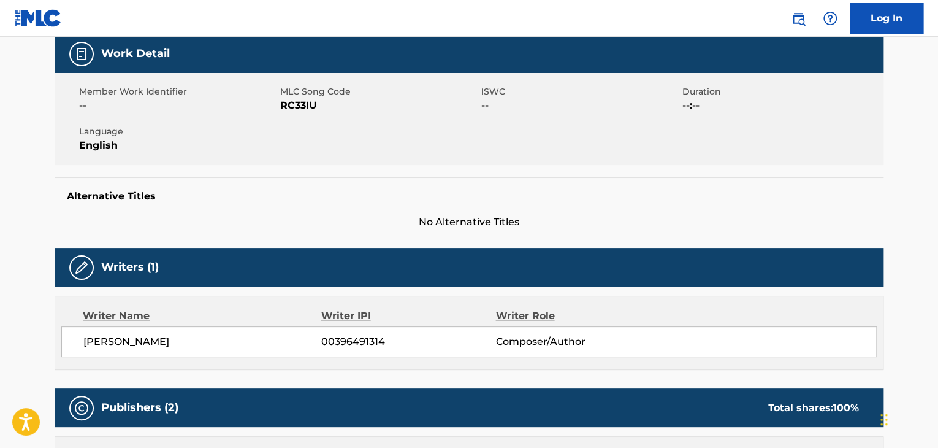
click at [289, 113] on div "Member Work Identifier -- MLC Song Code RC33IU ISWC -- Duration --:-- Language …" at bounding box center [469, 119] width 829 height 92
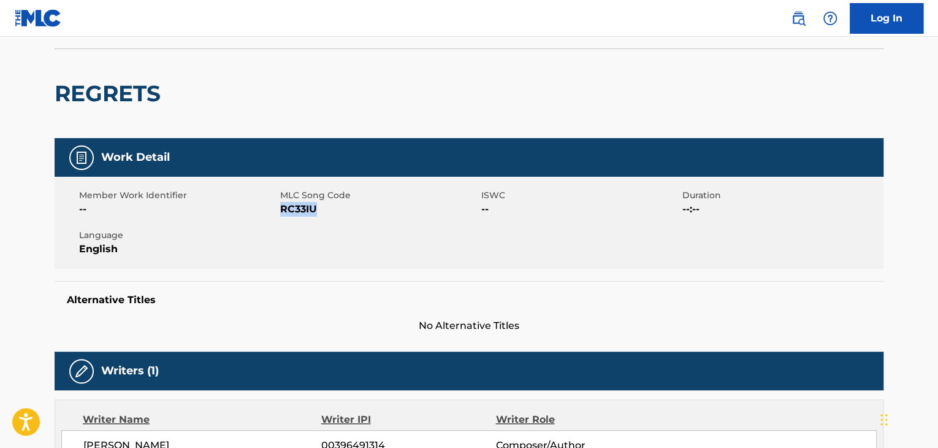
scroll to position [0, 0]
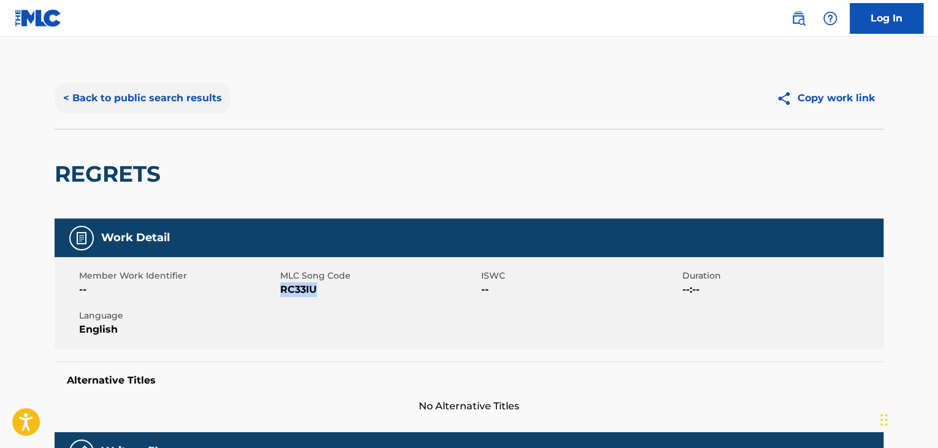
click at [172, 99] on button "< Back to public search results" at bounding box center [143, 98] width 176 height 31
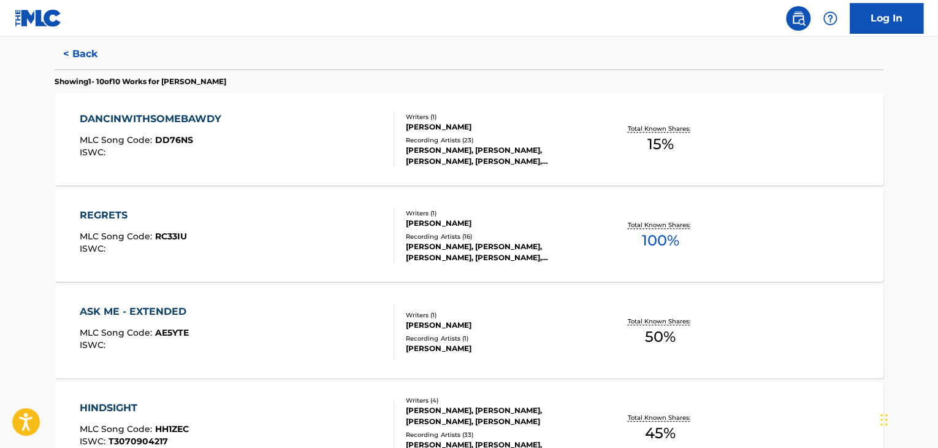
scroll to position [628, 0]
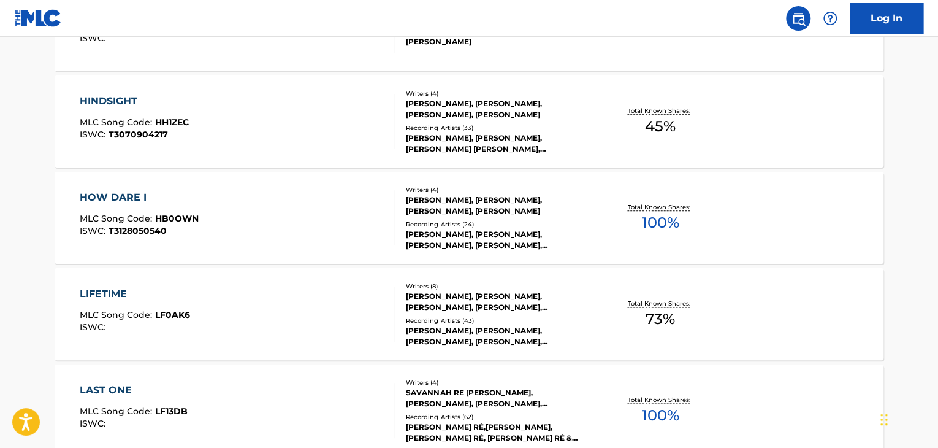
click at [391, 224] on div at bounding box center [389, 217] width 10 height 55
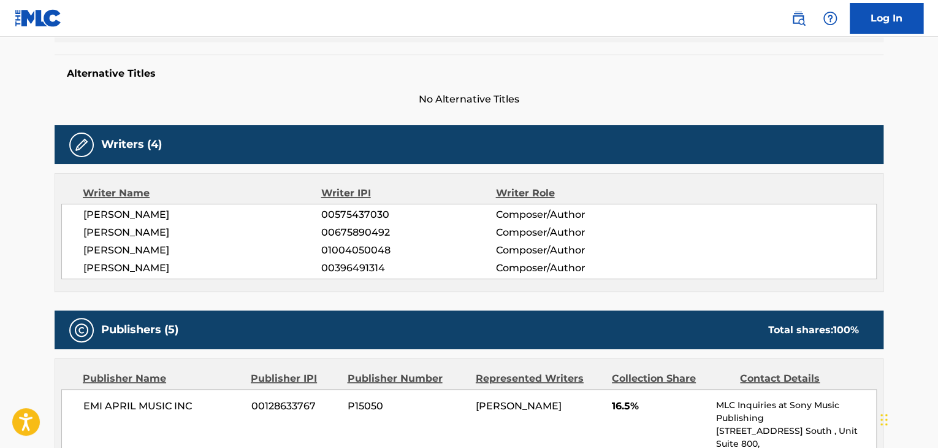
scroll to position [123, 0]
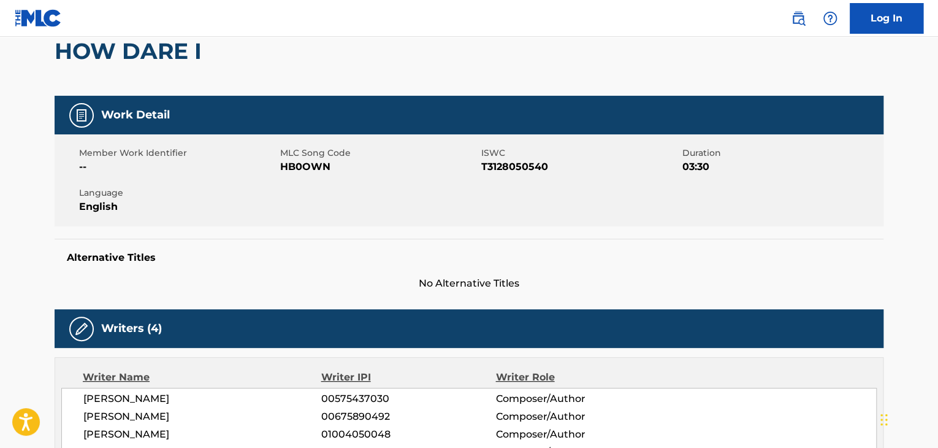
click at [305, 160] on span "HB0OWN" at bounding box center [379, 166] width 198 height 15
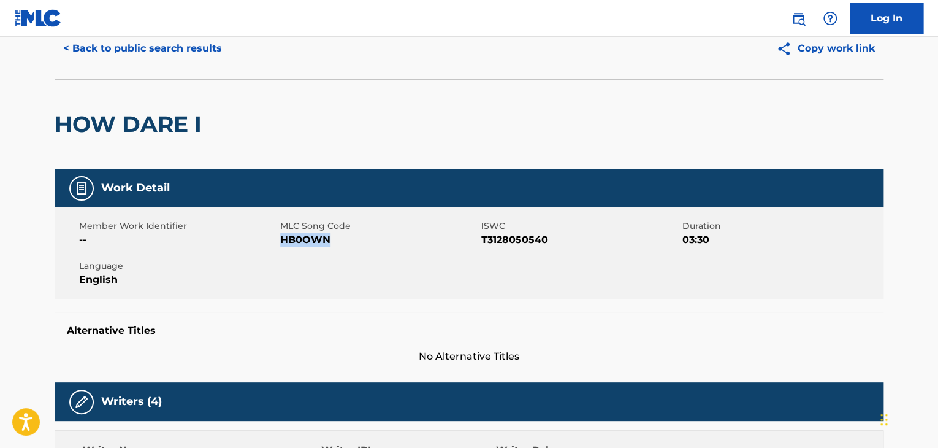
scroll to position [0, 0]
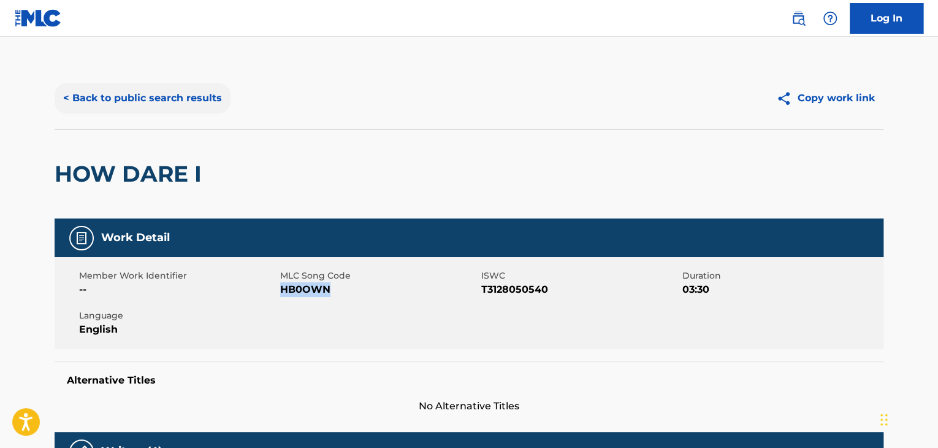
click at [142, 93] on button "< Back to public search results" at bounding box center [143, 98] width 176 height 31
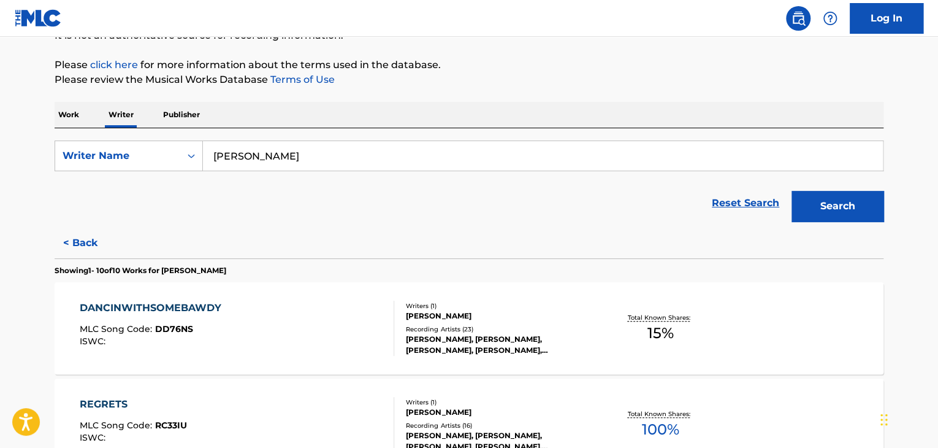
scroll to position [199, 0]
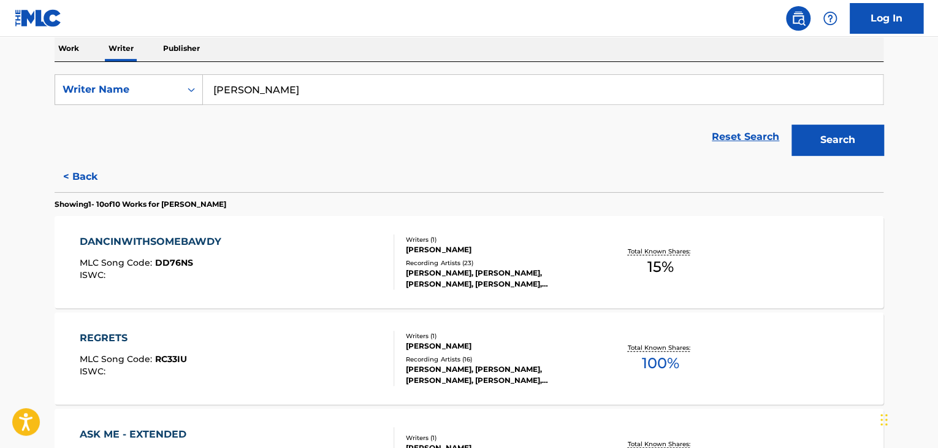
click at [255, 91] on input "[PERSON_NAME]" at bounding box center [543, 89] width 680 height 29
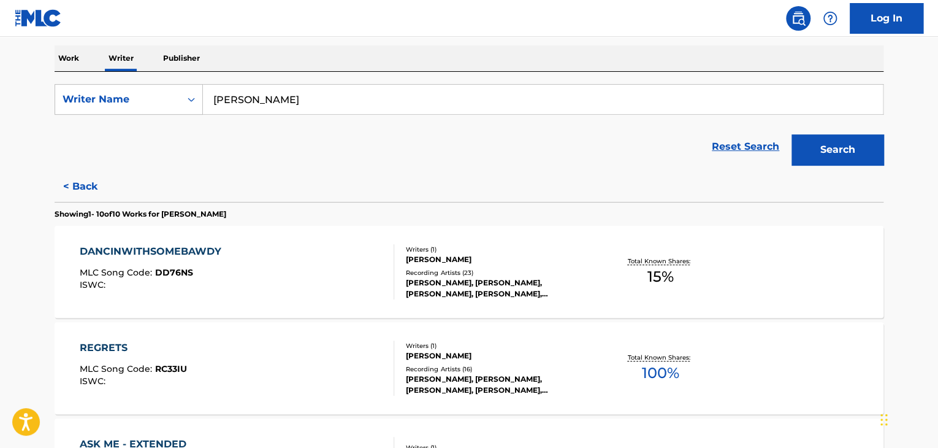
scroll to position [5, 0]
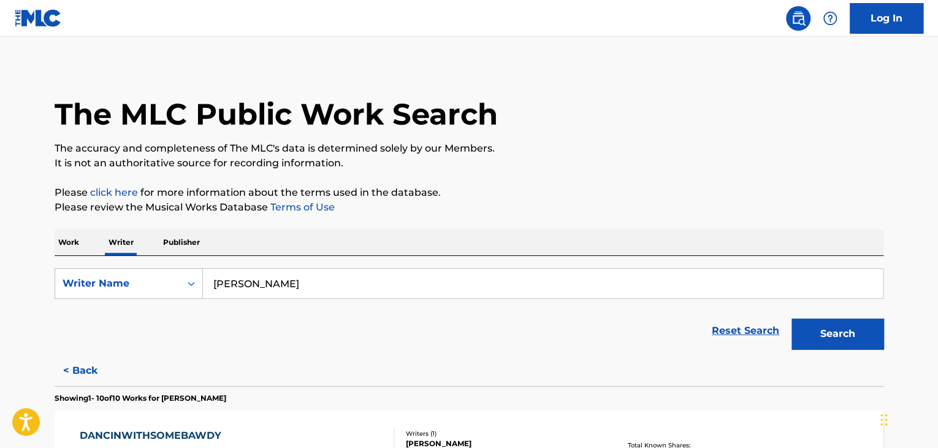
click at [253, 276] on input "[PERSON_NAME]" at bounding box center [543, 283] width 680 height 29
paste input "[PERSON_NAME]"
type input "[PERSON_NAME]"
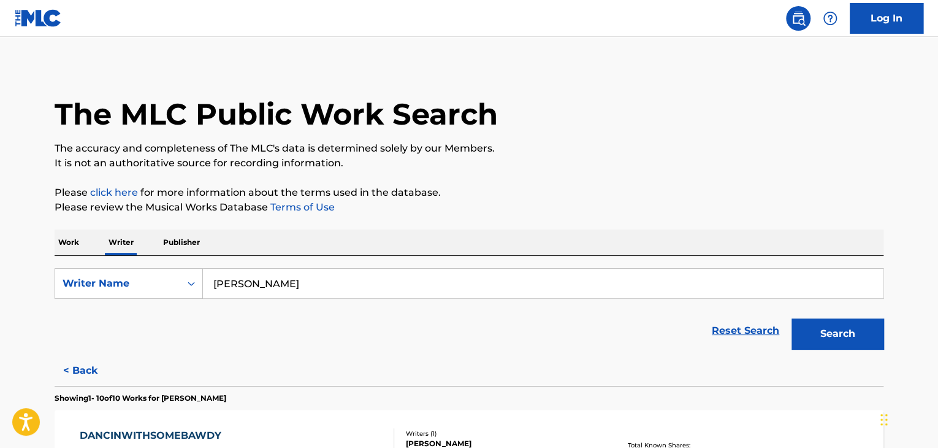
click at [804, 213] on p "Please review the Musical Works Database Terms of Use" at bounding box center [469, 207] width 829 height 15
click at [844, 328] on button "Search" at bounding box center [838, 333] width 92 height 31
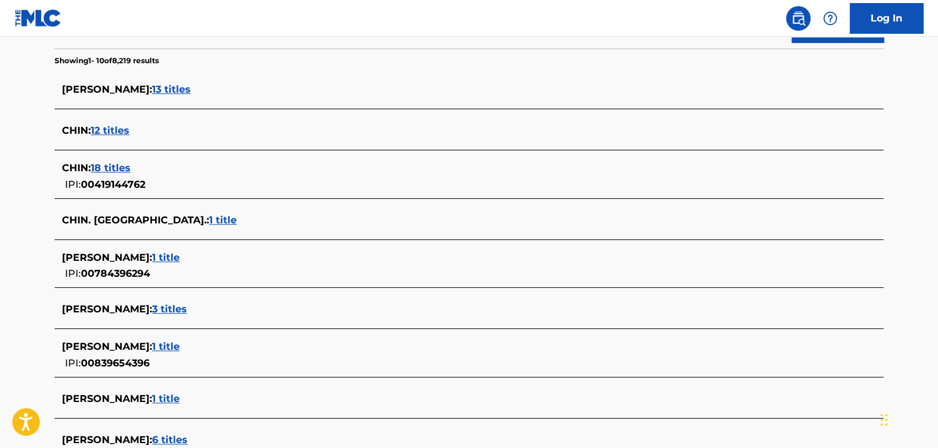
scroll to position [434, 0]
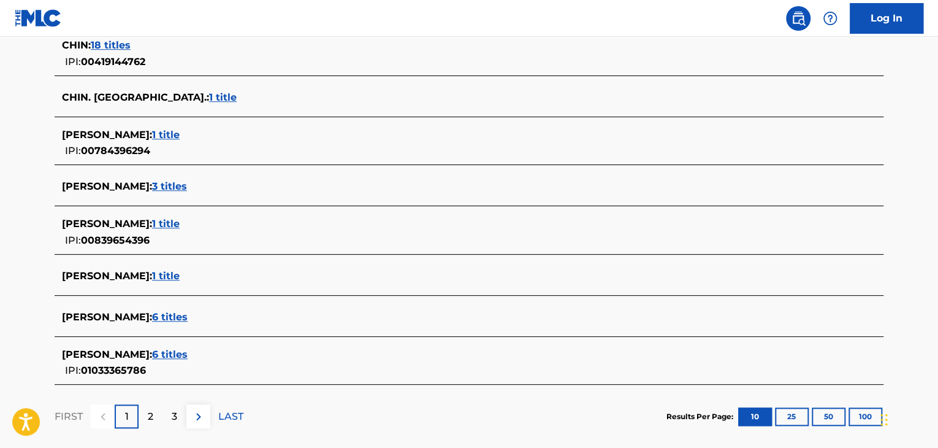
click at [152, 316] on span "6 titles" at bounding box center [170, 317] width 36 height 12
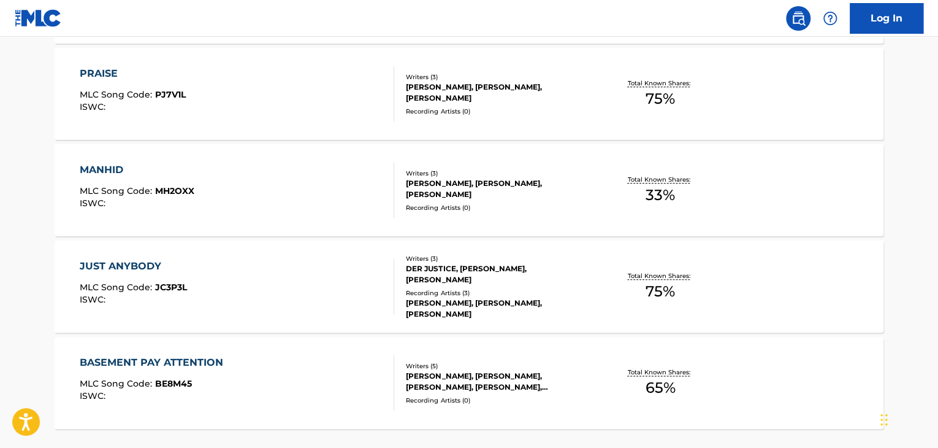
scroll to position [601, 0]
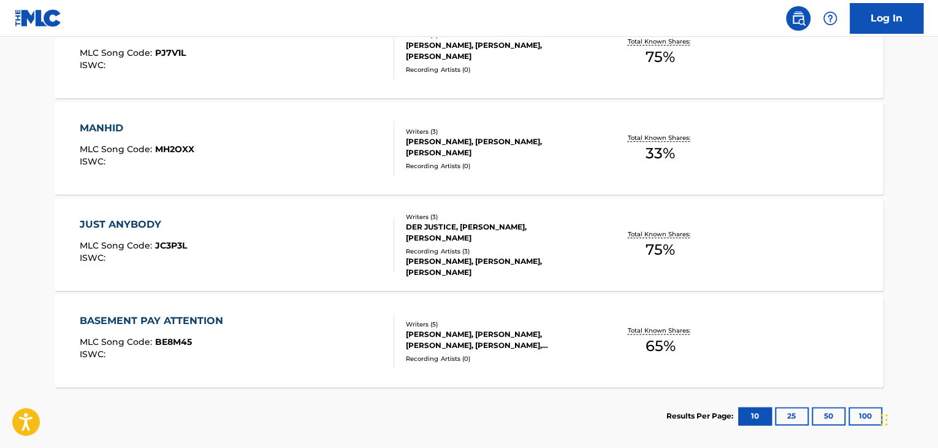
click at [329, 330] on div "BASEMENT PAY ATTENTION MLC Song Code : BE8M45 ISWC :" at bounding box center [237, 340] width 315 height 55
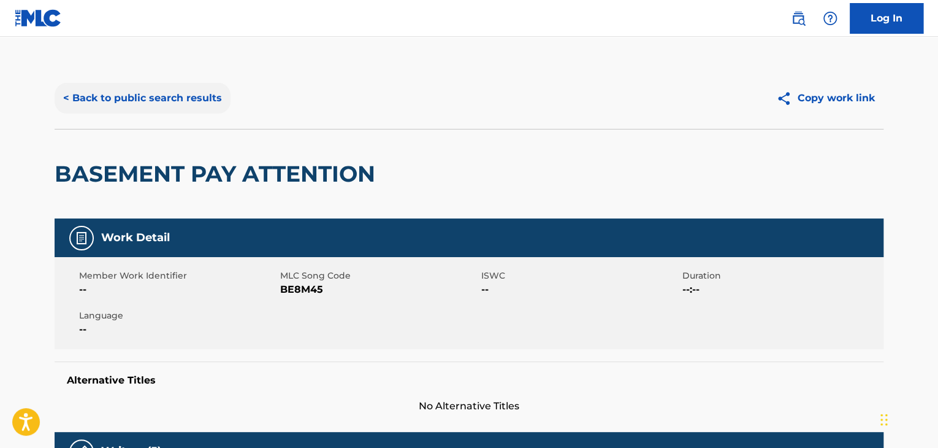
click at [188, 96] on button "< Back to public search results" at bounding box center [143, 98] width 176 height 31
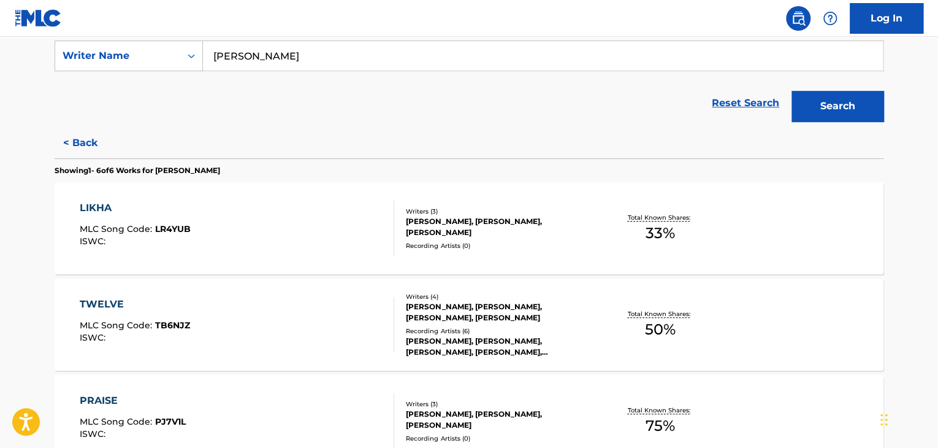
scroll to position [260, 0]
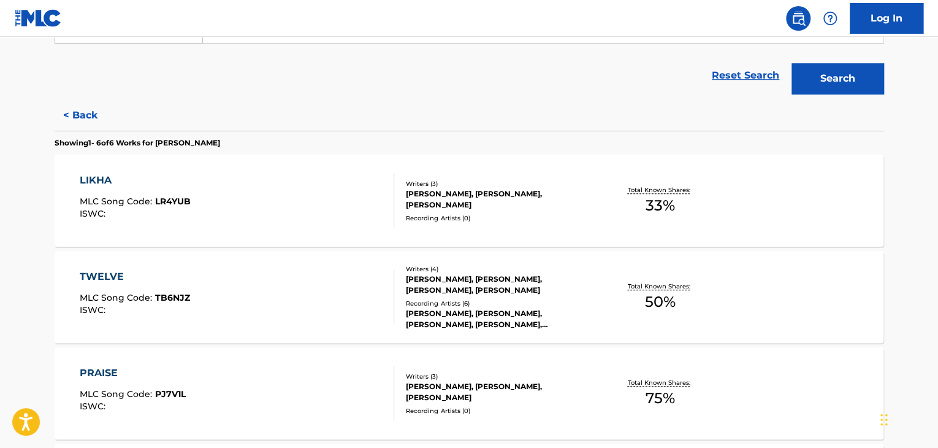
click at [482, 213] on div "Recording Artists ( 0 )" at bounding box center [498, 217] width 185 height 9
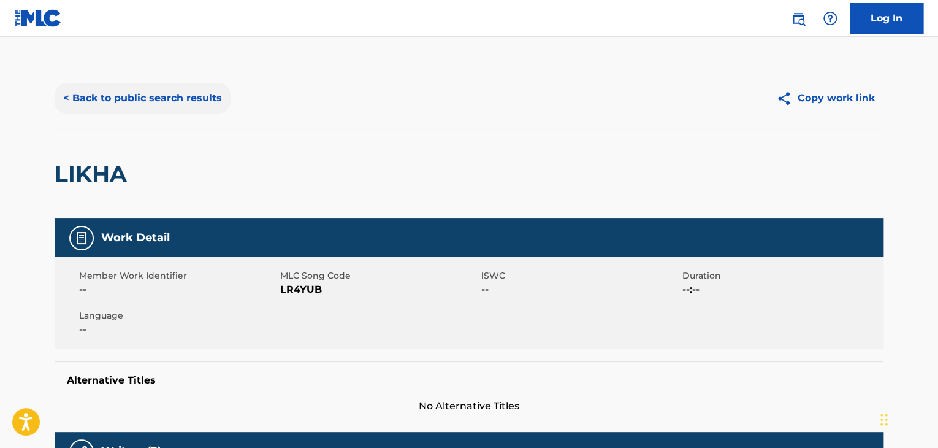
click at [196, 107] on button "< Back to public search results" at bounding box center [143, 98] width 176 height 31
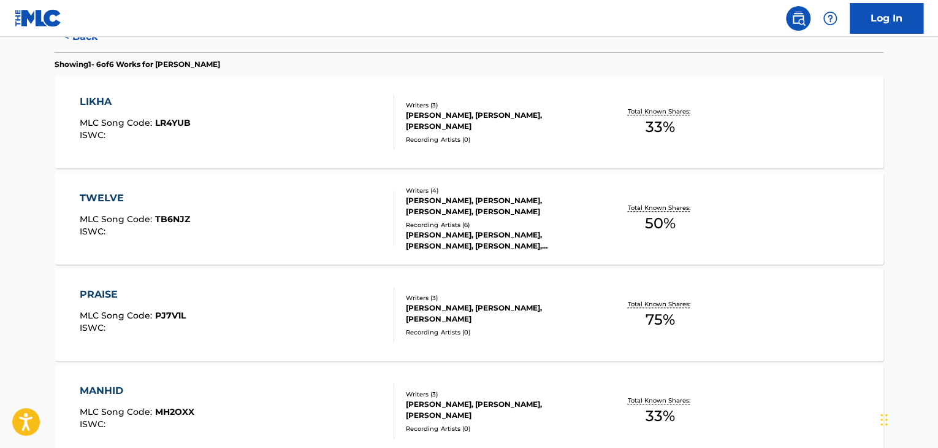
scroll to position [444, 0]
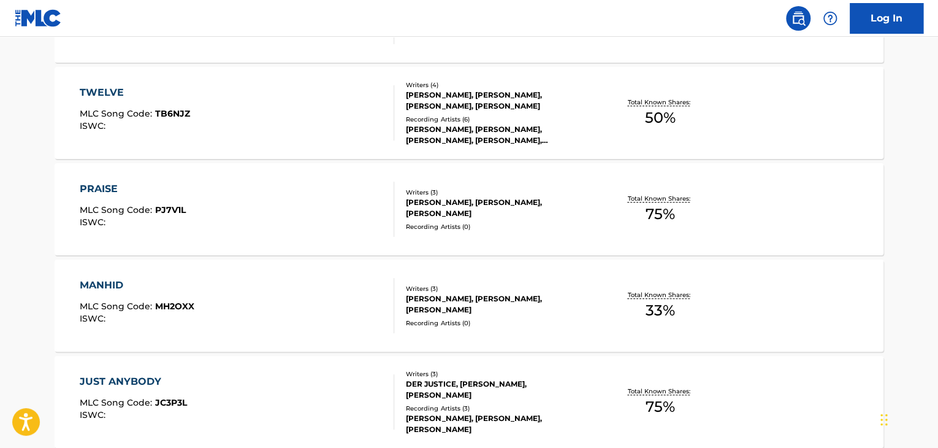
click at [584, 128] on div "[PERSON_NAME], [PERSON_NAME], [PERSON_NAME], [PERSON_NAME], [PERSON_NAME]" at bounding box center [498, 135] width 185 height 22
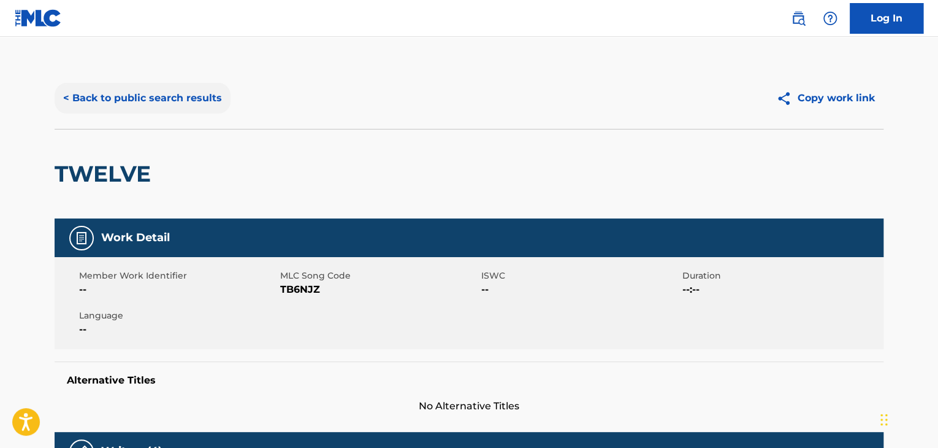
click at [178, 99] on button "< Back to public search results" at bounding box center [143, 98] width 176 height 31
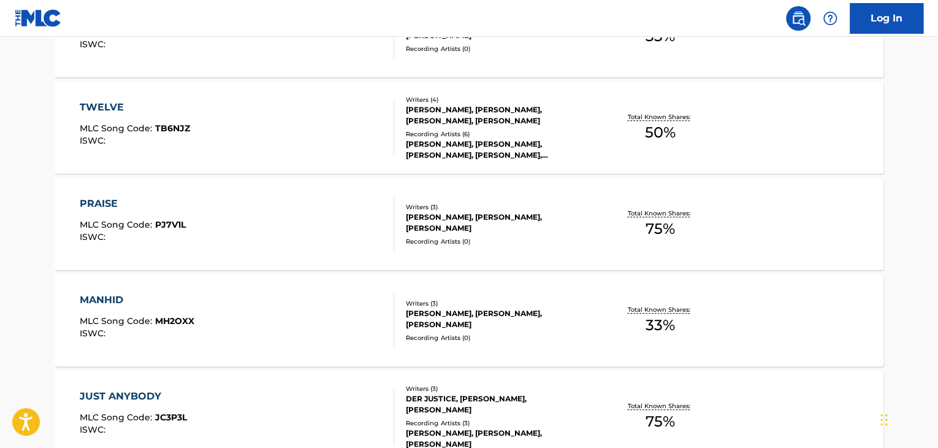
scroll to position [552, 0]
